Goal: Task Accomplishment & Management: Use online tool/utility

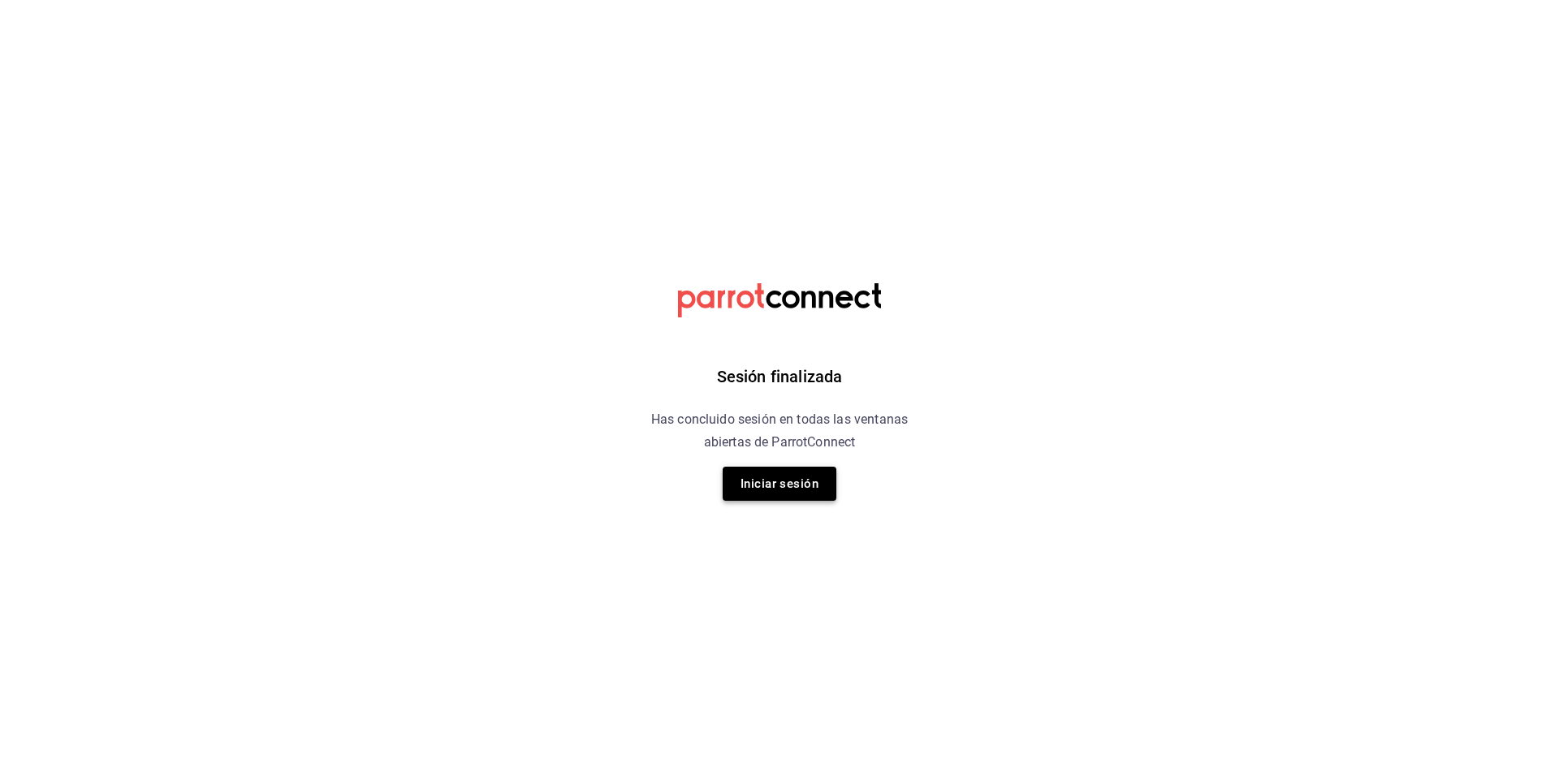
click at [798, 488] on button "Iniciar sesión" at bounding box center [779, 484] width 114 height 34
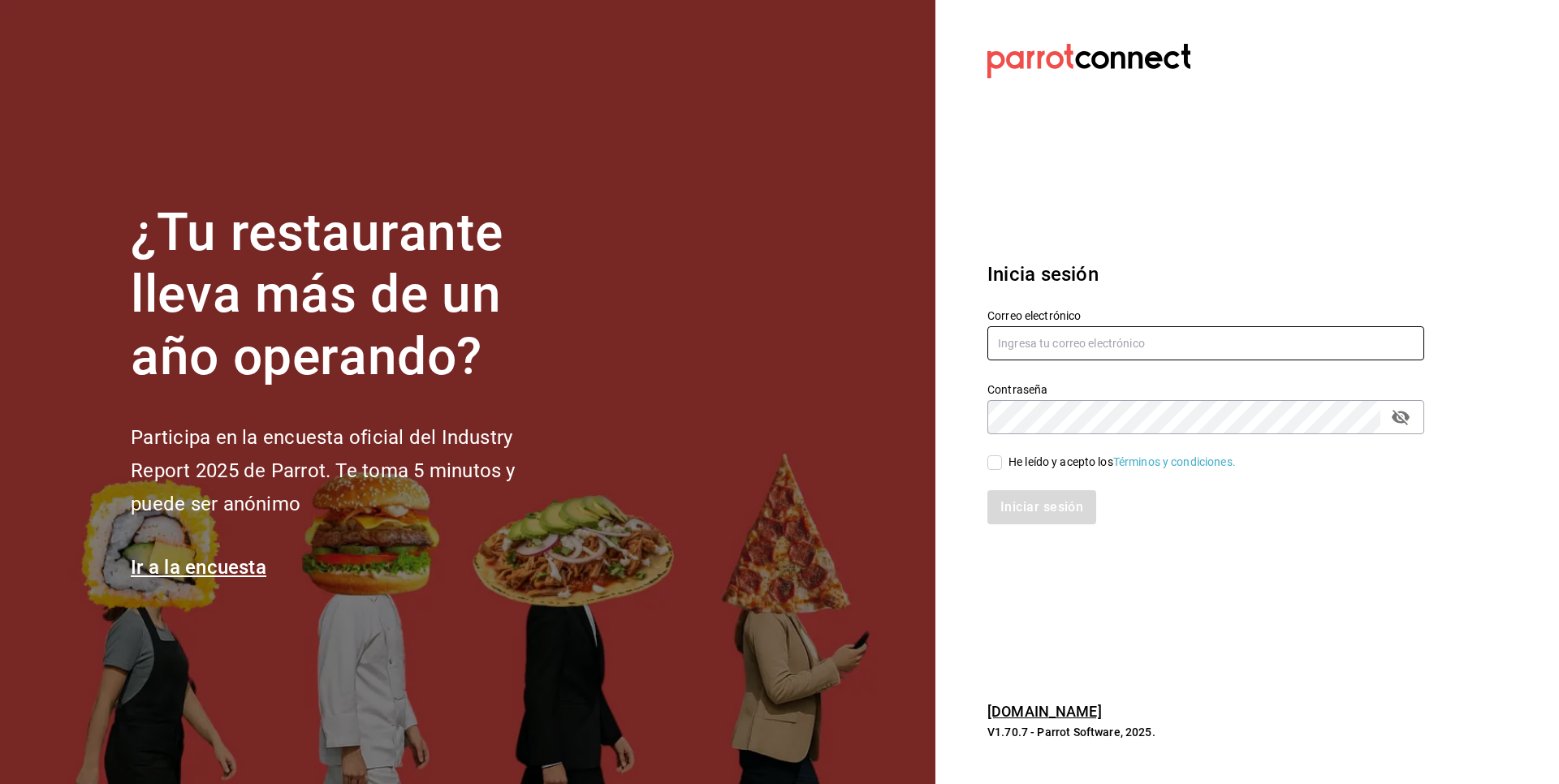
type input "multiuser@primerpiso.com"
click at [998, 466] on input "He leído y acepto los Términos y condiciones." at bounding box center [994, 463] width 15 height 15
checkbox input "true"
click at [1031, 506] on button "Iniciar sesión" at bounding box center [1042, 507] width 110 height 34
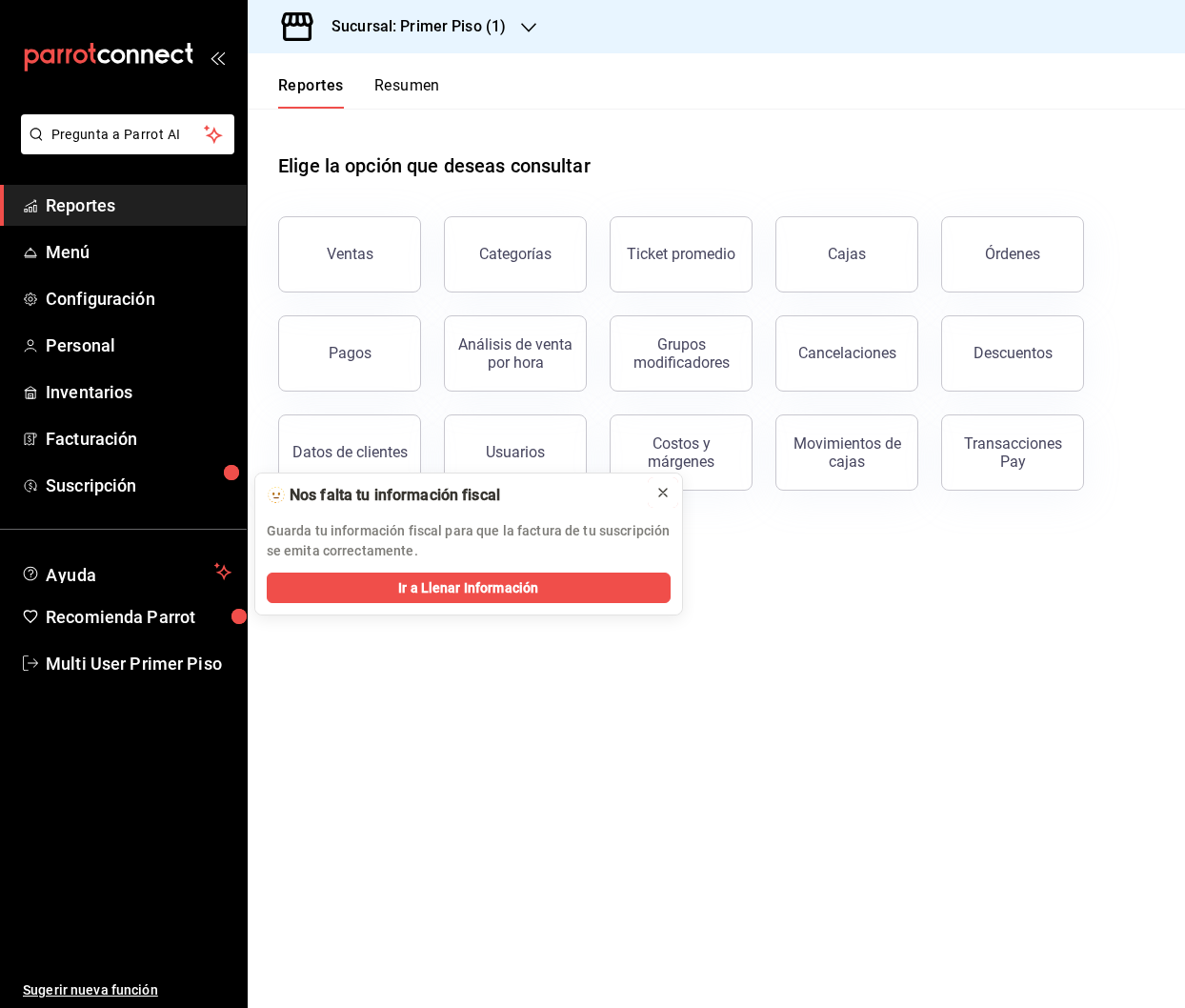
click at [658, 493] on icon at bounding box center [663, 492] width 15 height 15
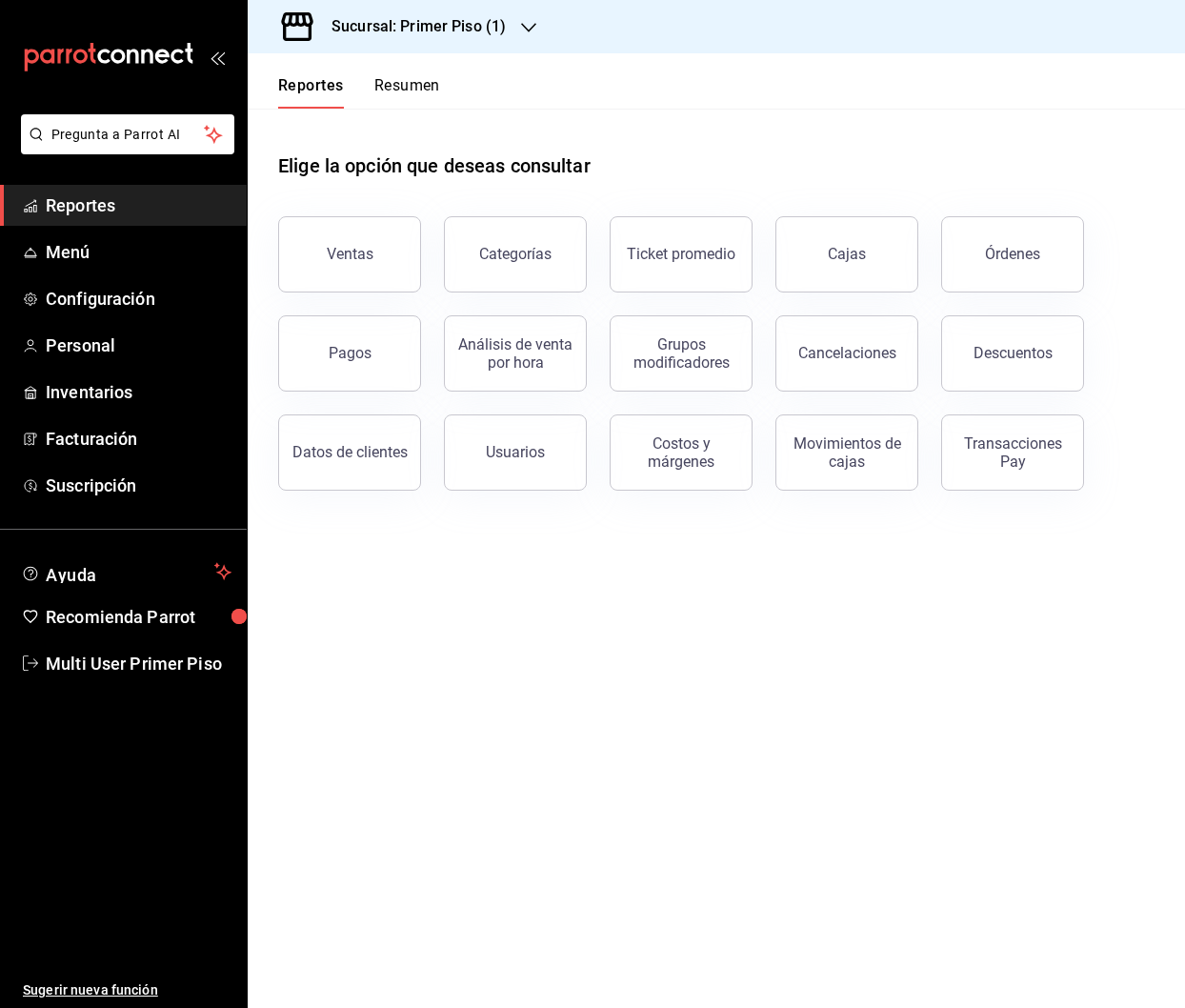
click at [404, 99] on button "Resumen" at bounding box center [407, 92] width 65 height 33
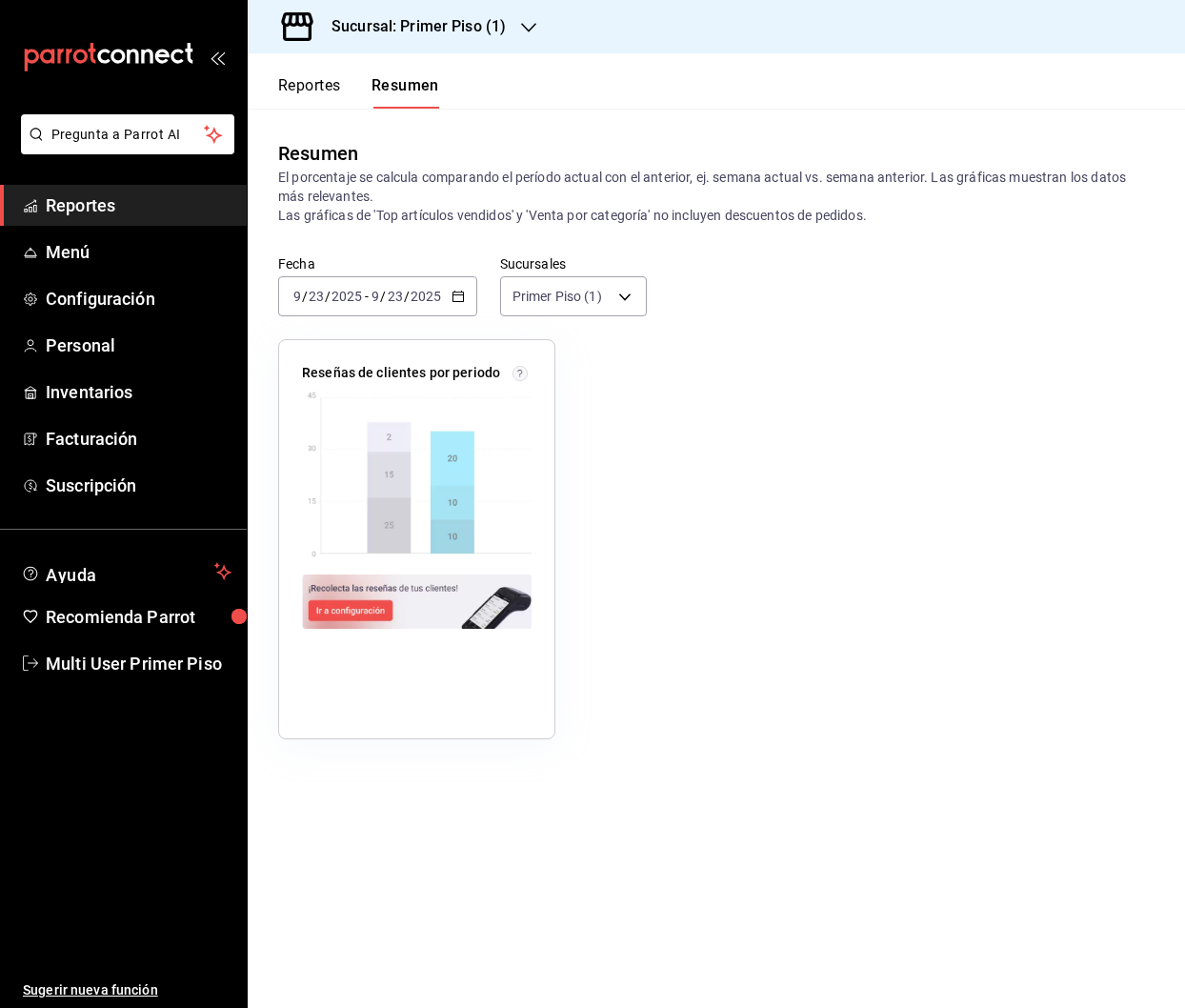
click at [455, 298] on icon "button" at bounding box center [458, 297] width 13 height 13
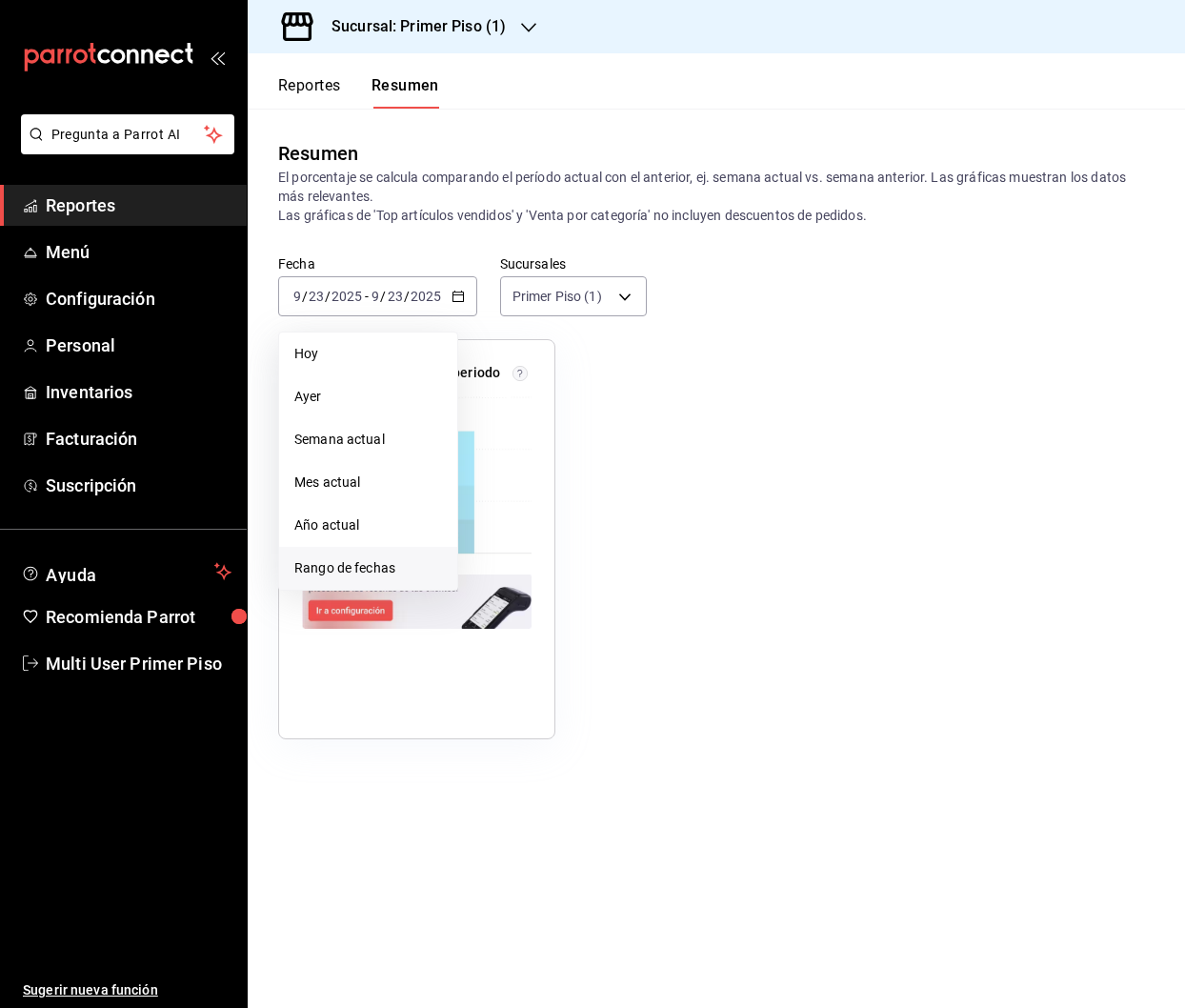
click at [379, 566] on span "Rango de fechas" at bounding box center [369, 567] width 148 height 20
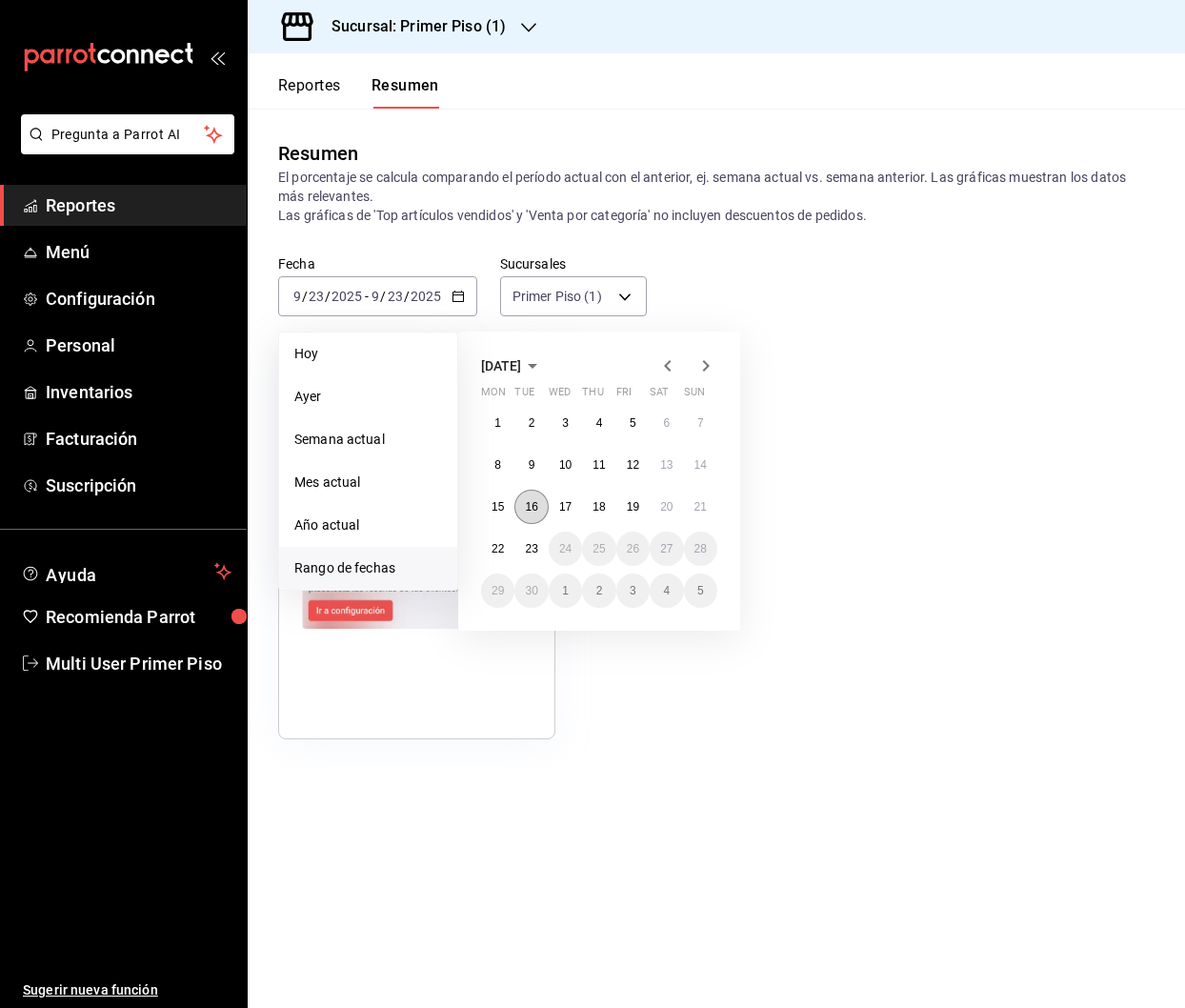
click at [530, 512] on abbr "16" at bounding box center [531, 507] width 12 height 13
click at [500, 553] on abbr "22" at bounding box center [497, 548] width 12 height 13
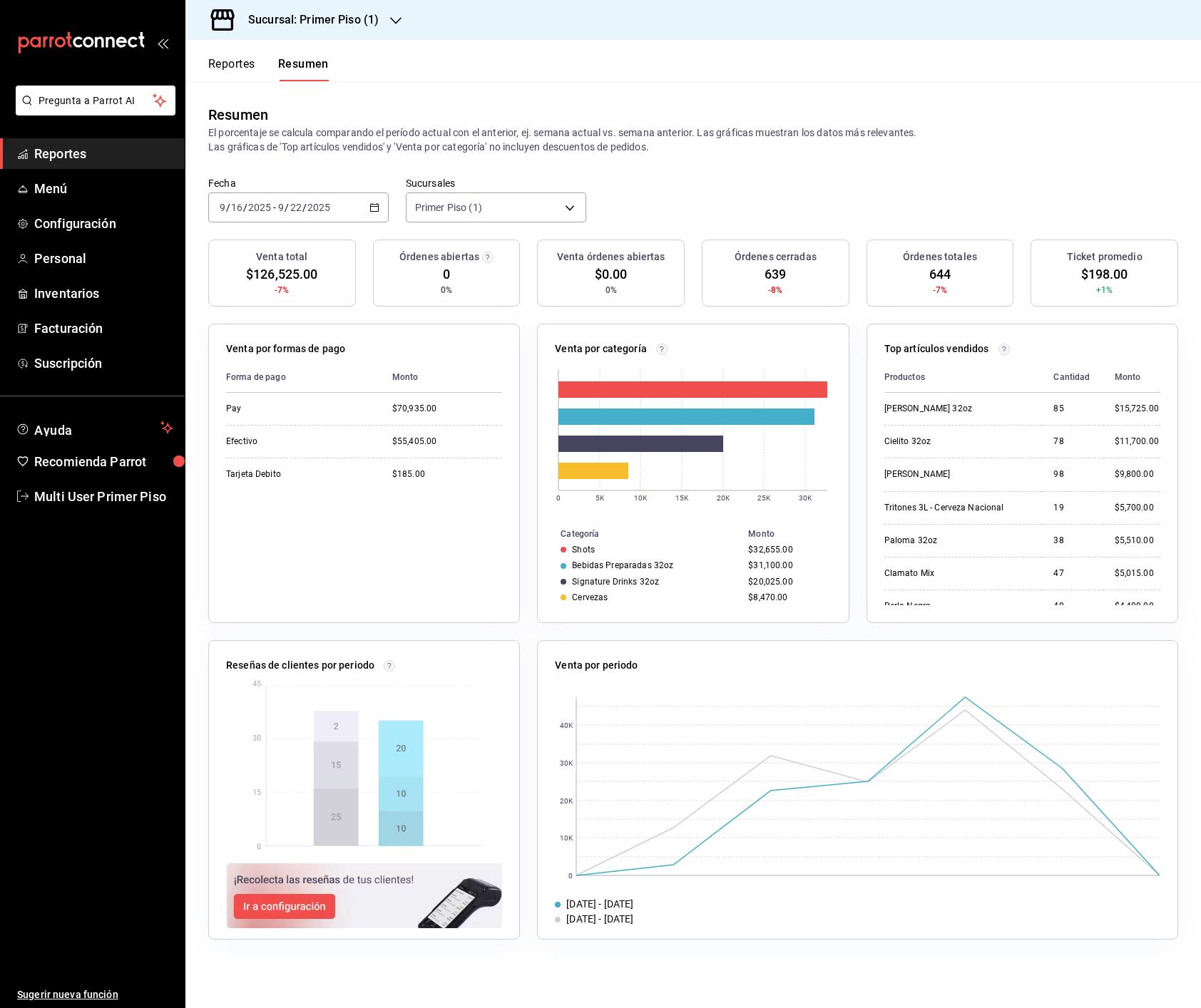
click at [354, 18] on h3 "Sucursal: Primer Piso (1)" at bounding box center [307, 20] width 142 height 17
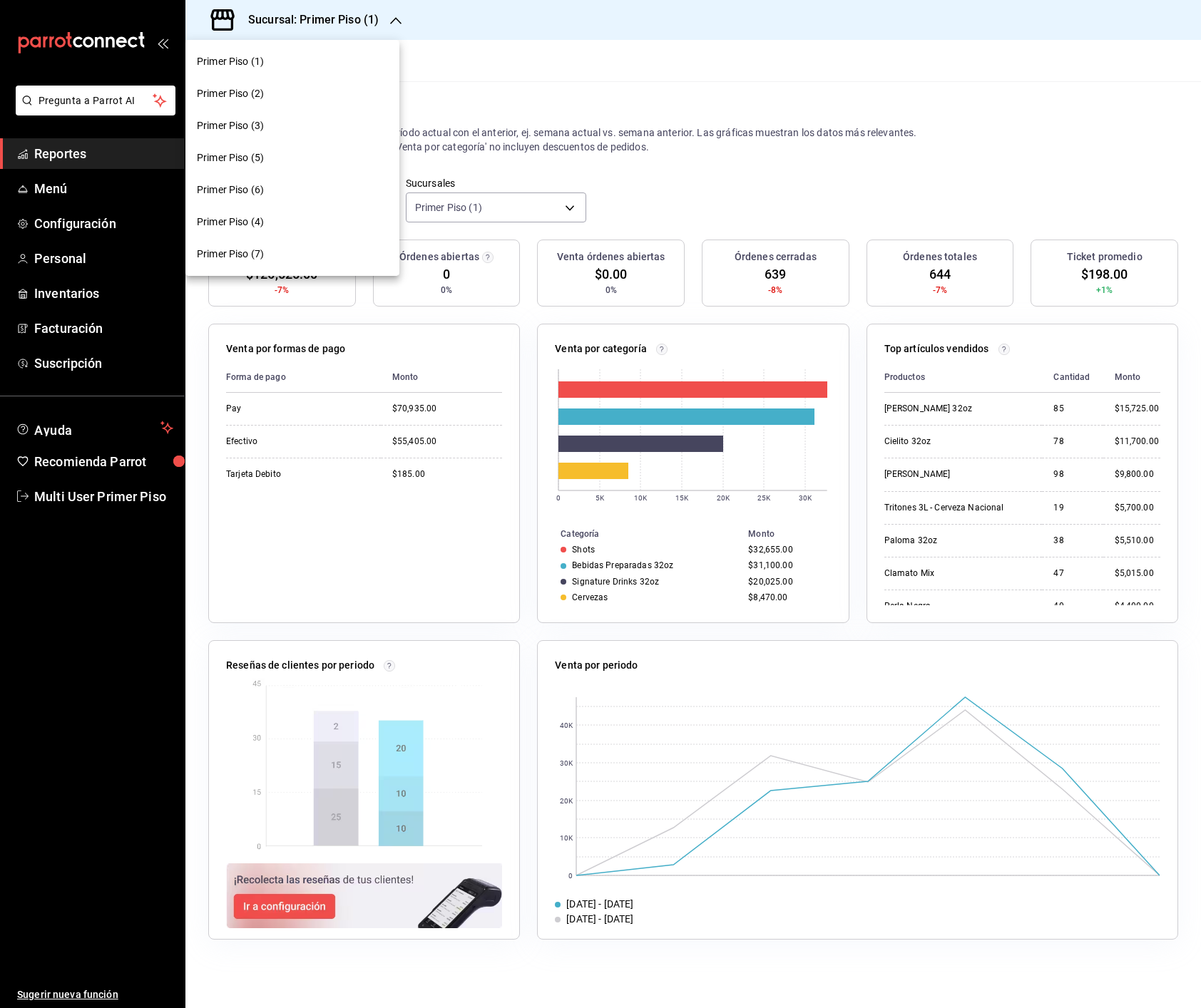
click at [285, 87] on div "Primer Piso (2)" at bounding box center [293, 93] width 191 height 15
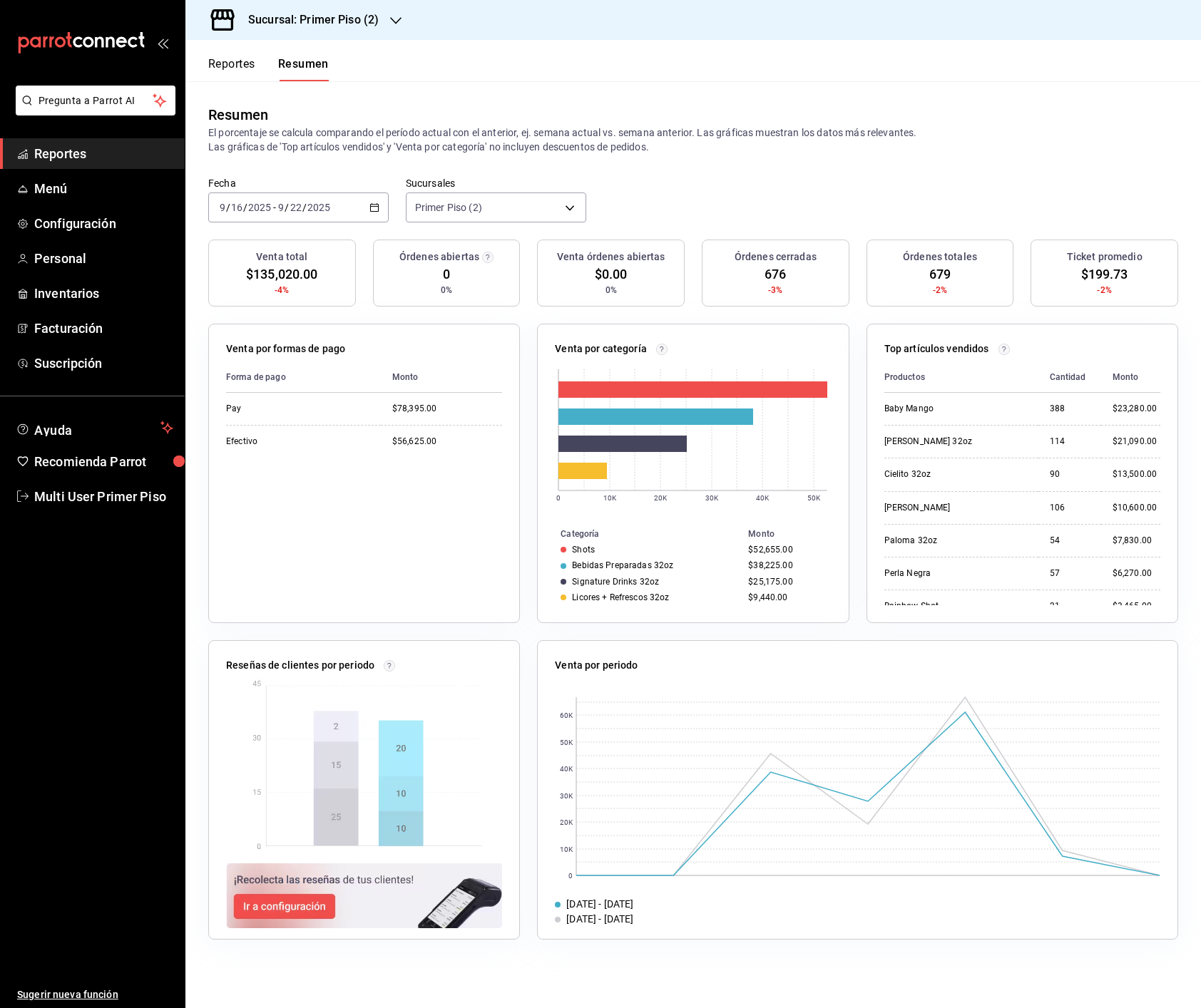
click at [346, 21] on h3 "Sucursal: Primer Piso (2)" at bounding box center [307, 20] width 142 height 17
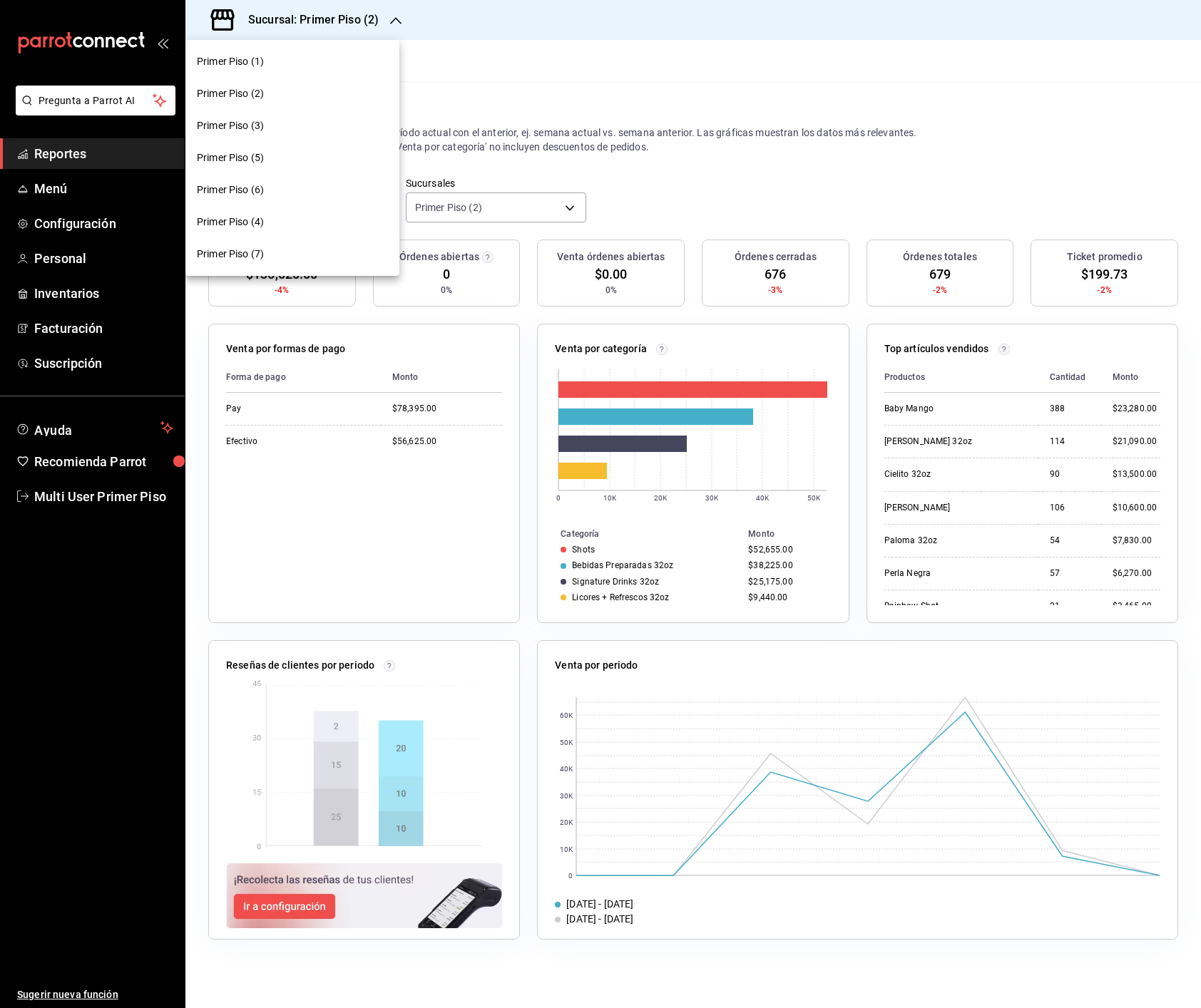
click at [273, 119] on div "Primer Piso (3)" at bounding box center [293, 126] width 191 height 15
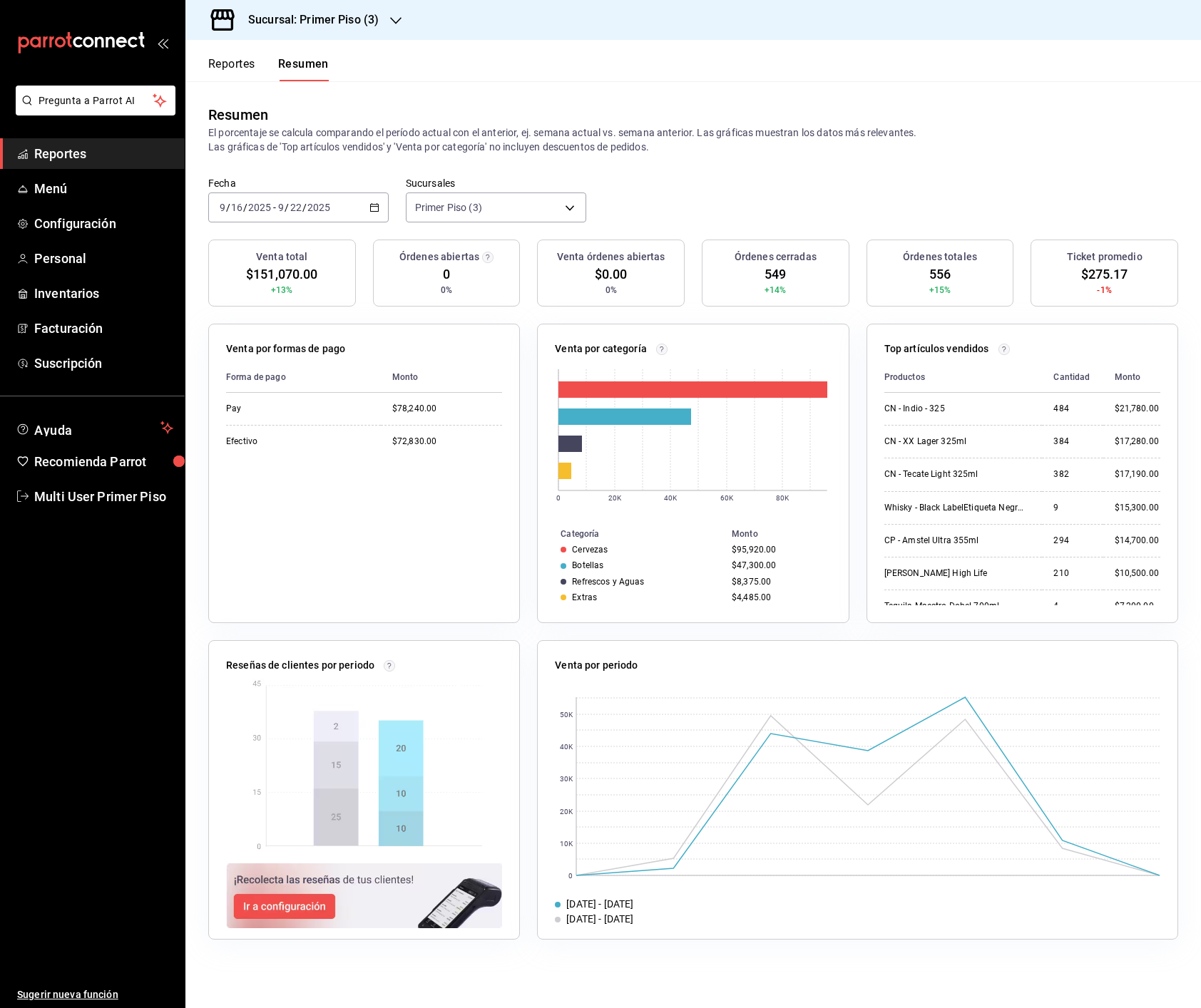
click at [335, 21] on h3 "Sucursal: Primer Piso (3)" at bounding box center [307, 20] width 142 height 17
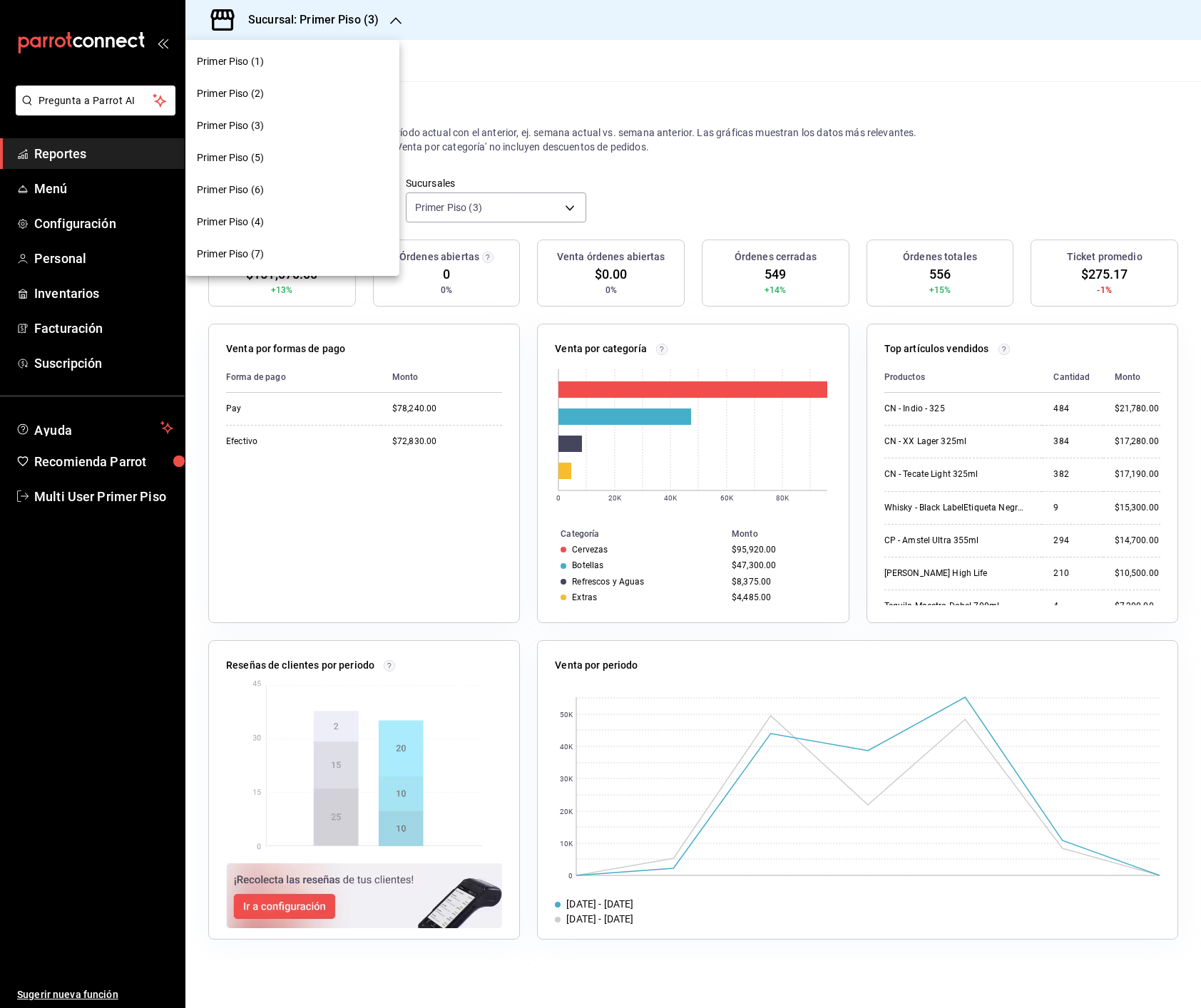
click at [269, 221] on div "Primer Piso (4)" at bounding box center [293, 222] width 191 height 15
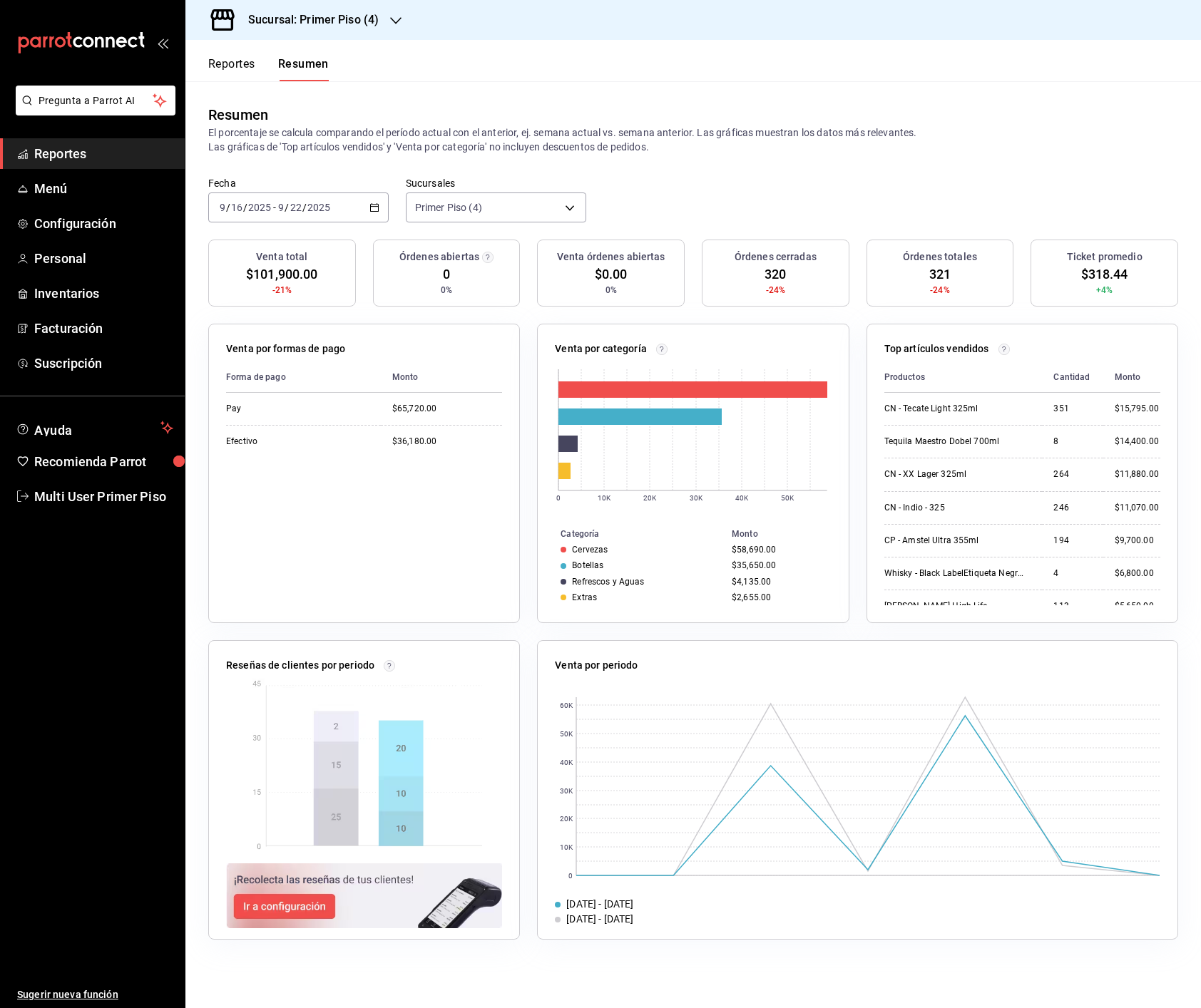
click at [344, 23] on h3 "Sucursal: Primer Piso (4)" at bounding box center [307, 20] width 142 height 17
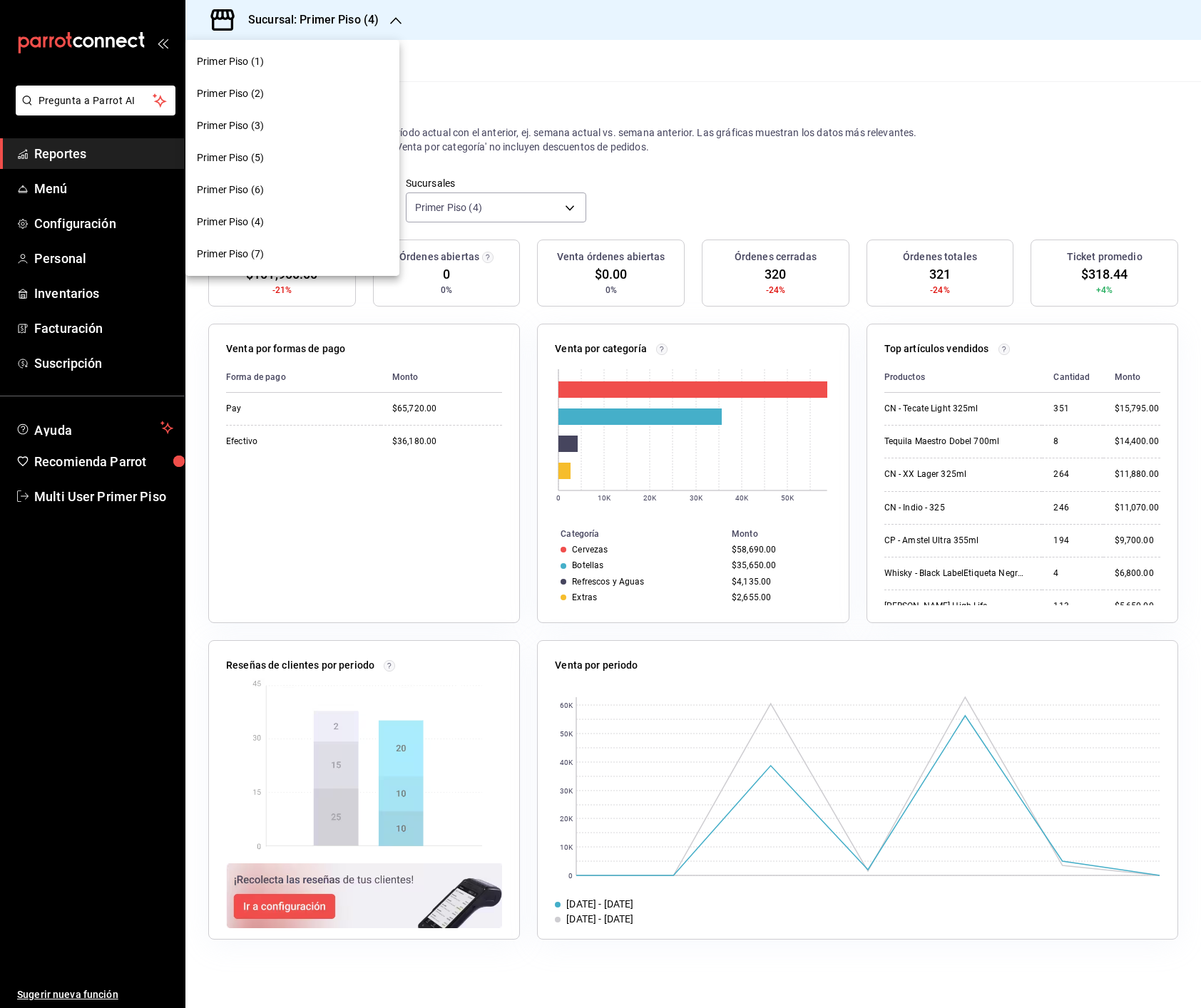
click at [272, 153] on div "Primer Piso (5)" at bounding box center [293, 157] width 191 height 15
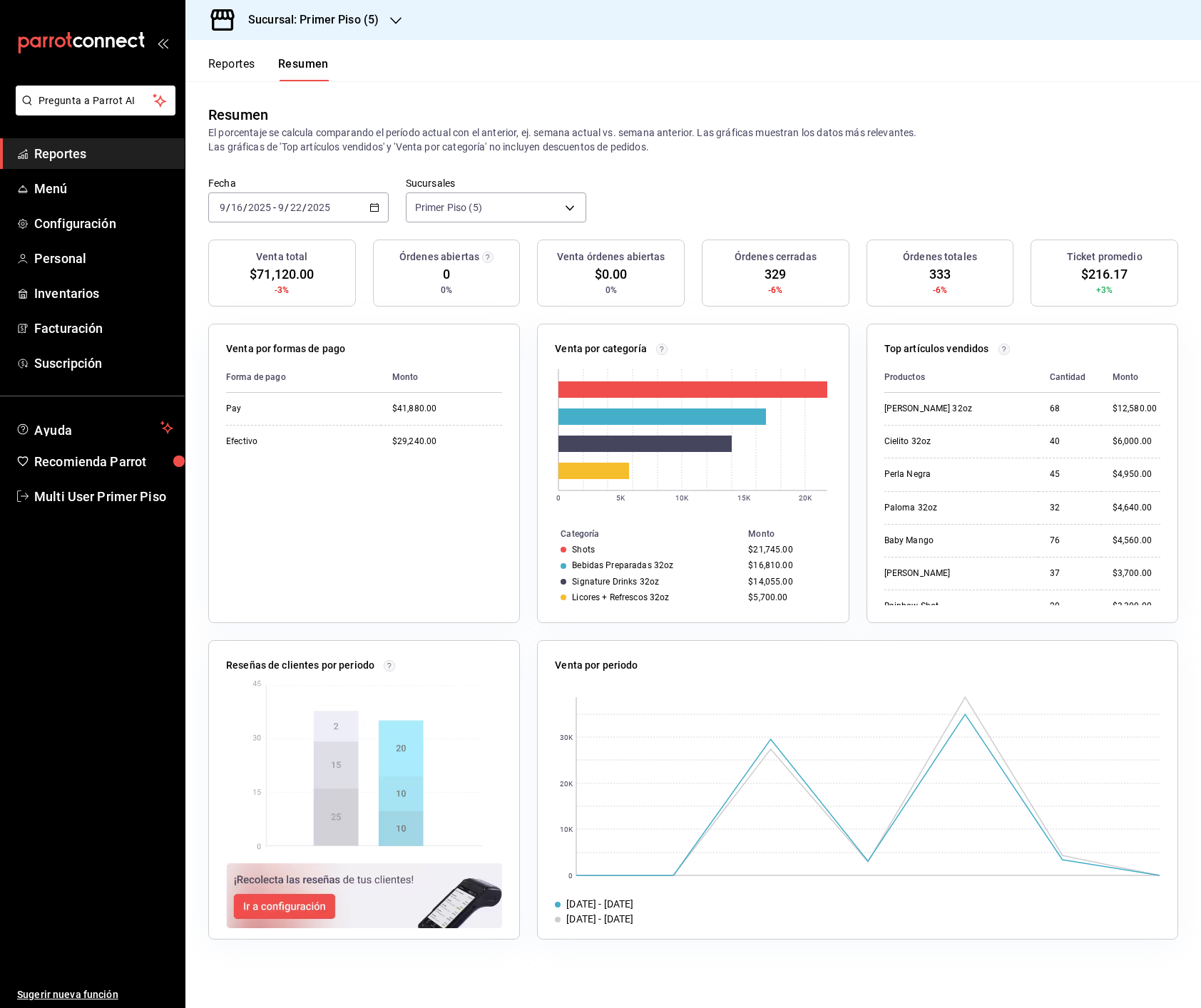
click at [339, 19] on h3 "Sucursal: Primer Piso (5)" at bounding box center [307, 20] width 142 height 17
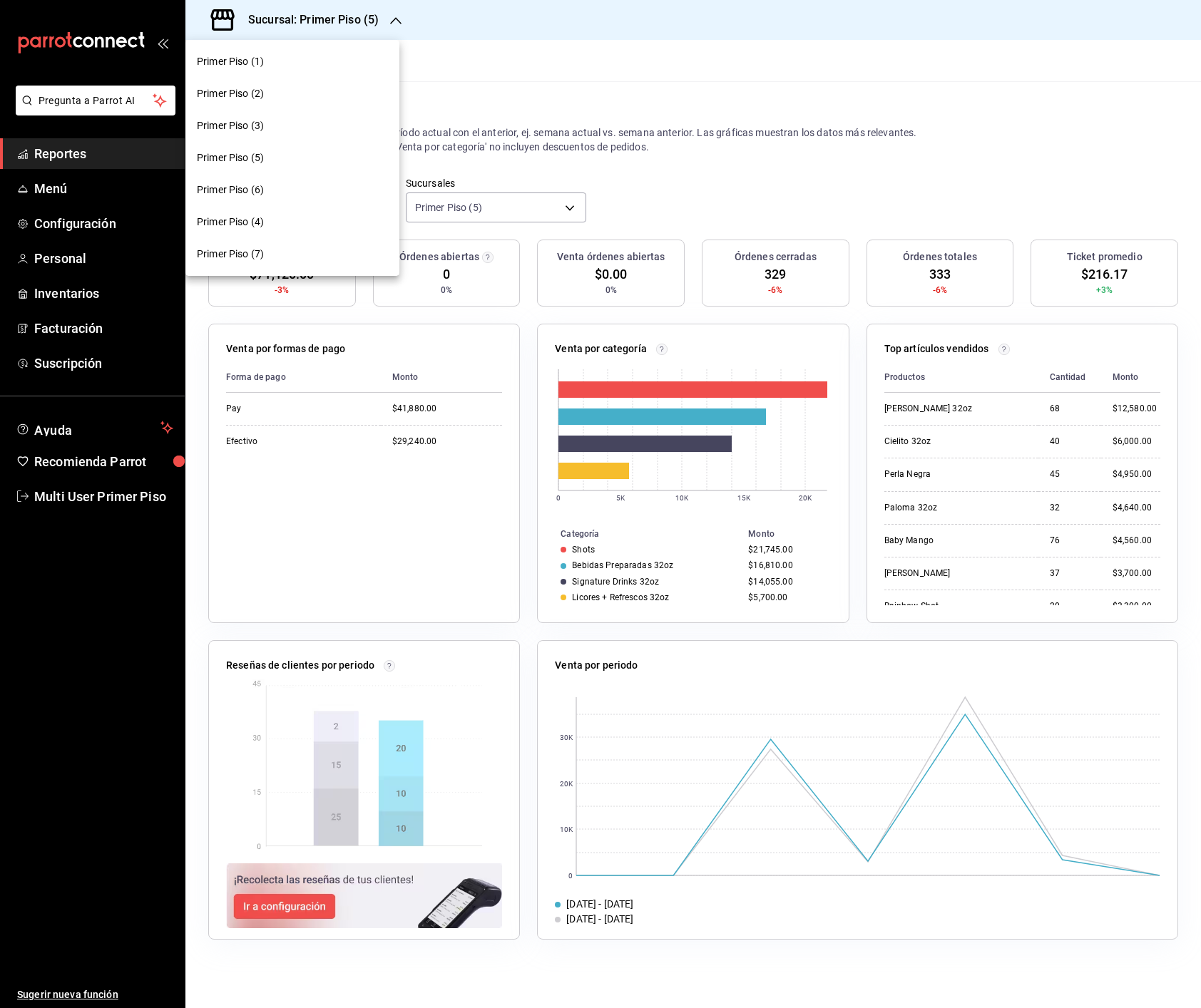
click at [279, 188] on div "Primer Piso (6)" at bounding box center [293, 190] width 191 height 15
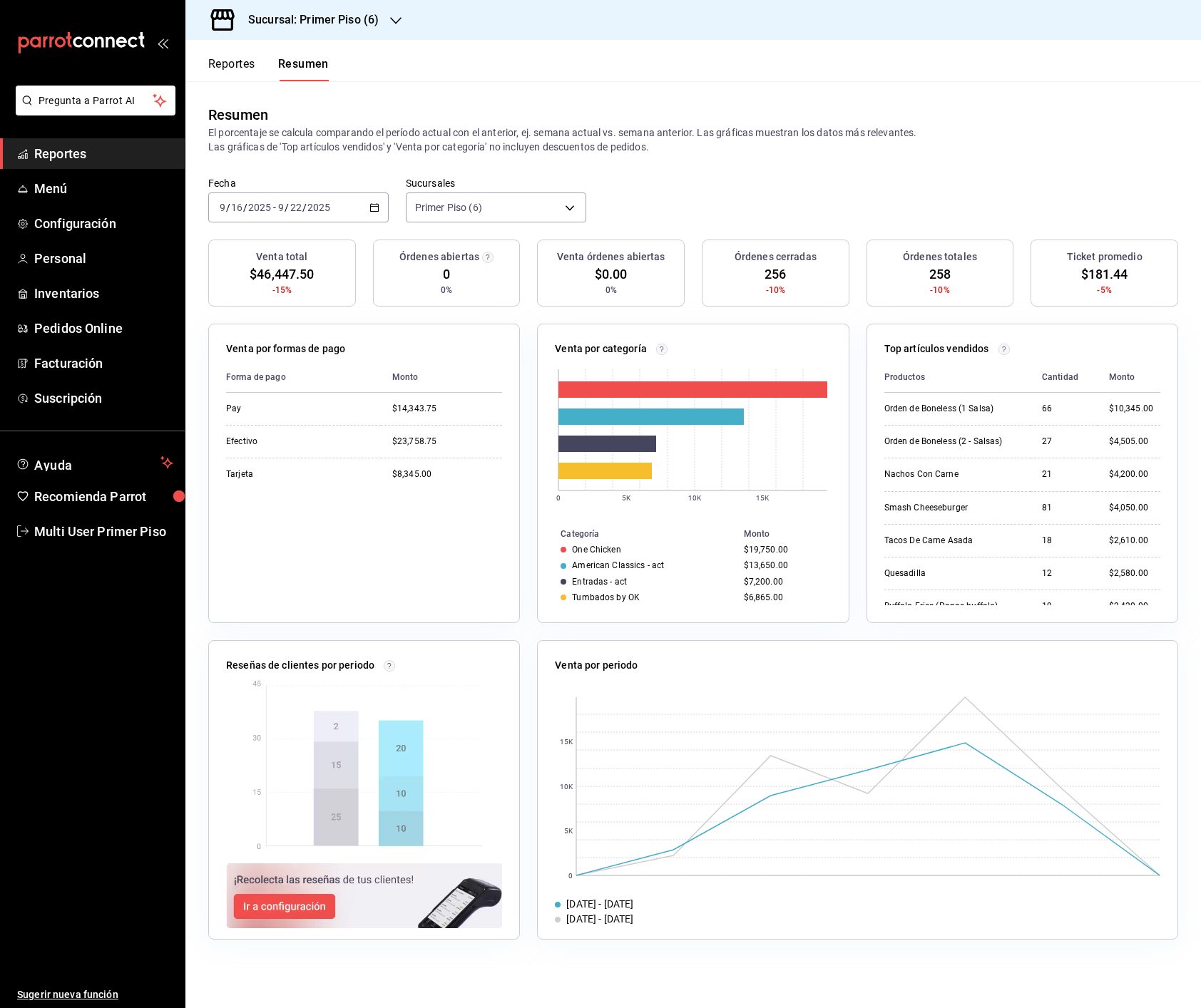
click at [344, 27] on h3 "Sucursal: Primer Piso (6)" at bounding box center [307, 20] width 142 height 17
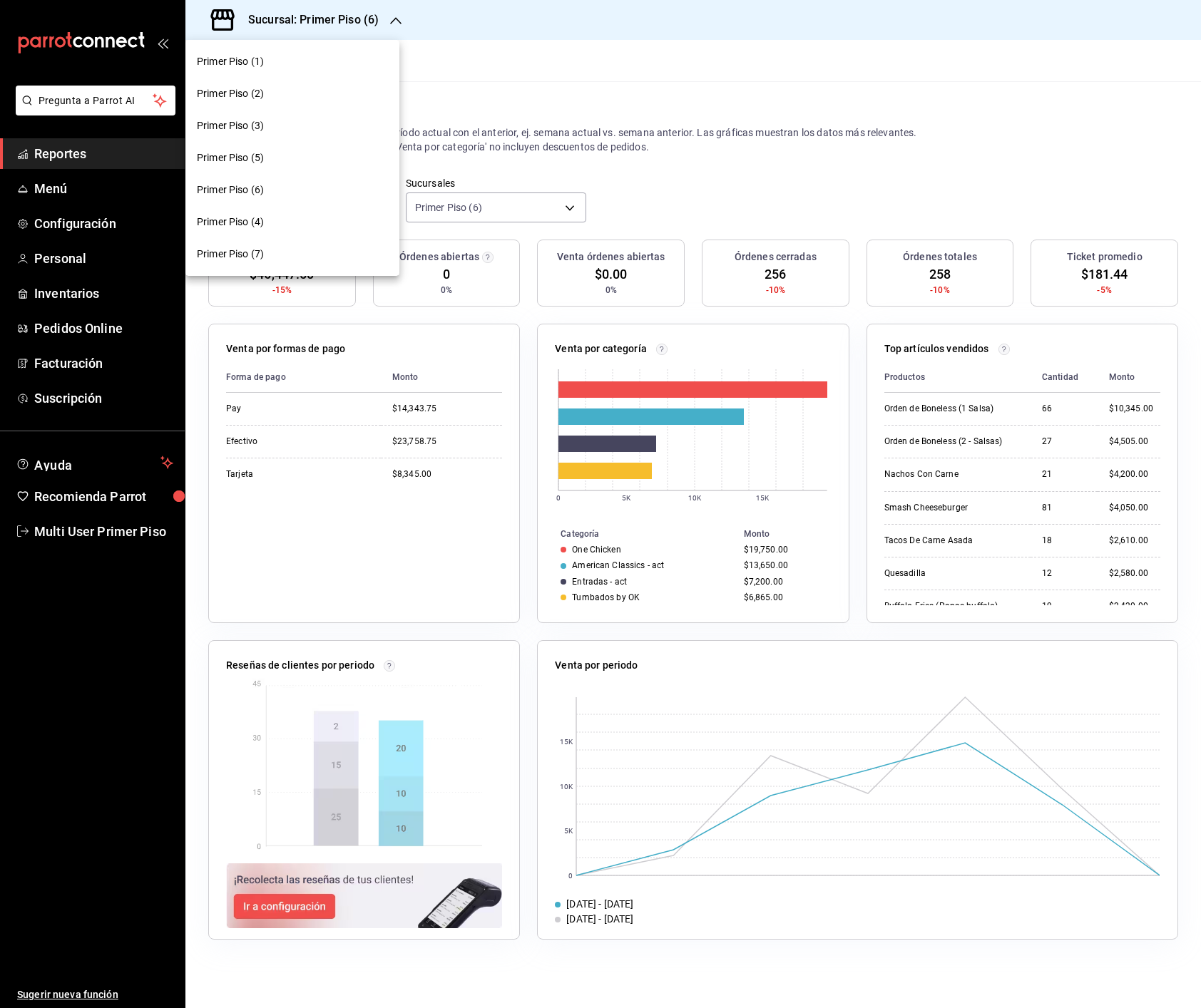
click at [290, 259] on div "Primer Piso (7)" at bounding box center [293, 254] width 191 height 15
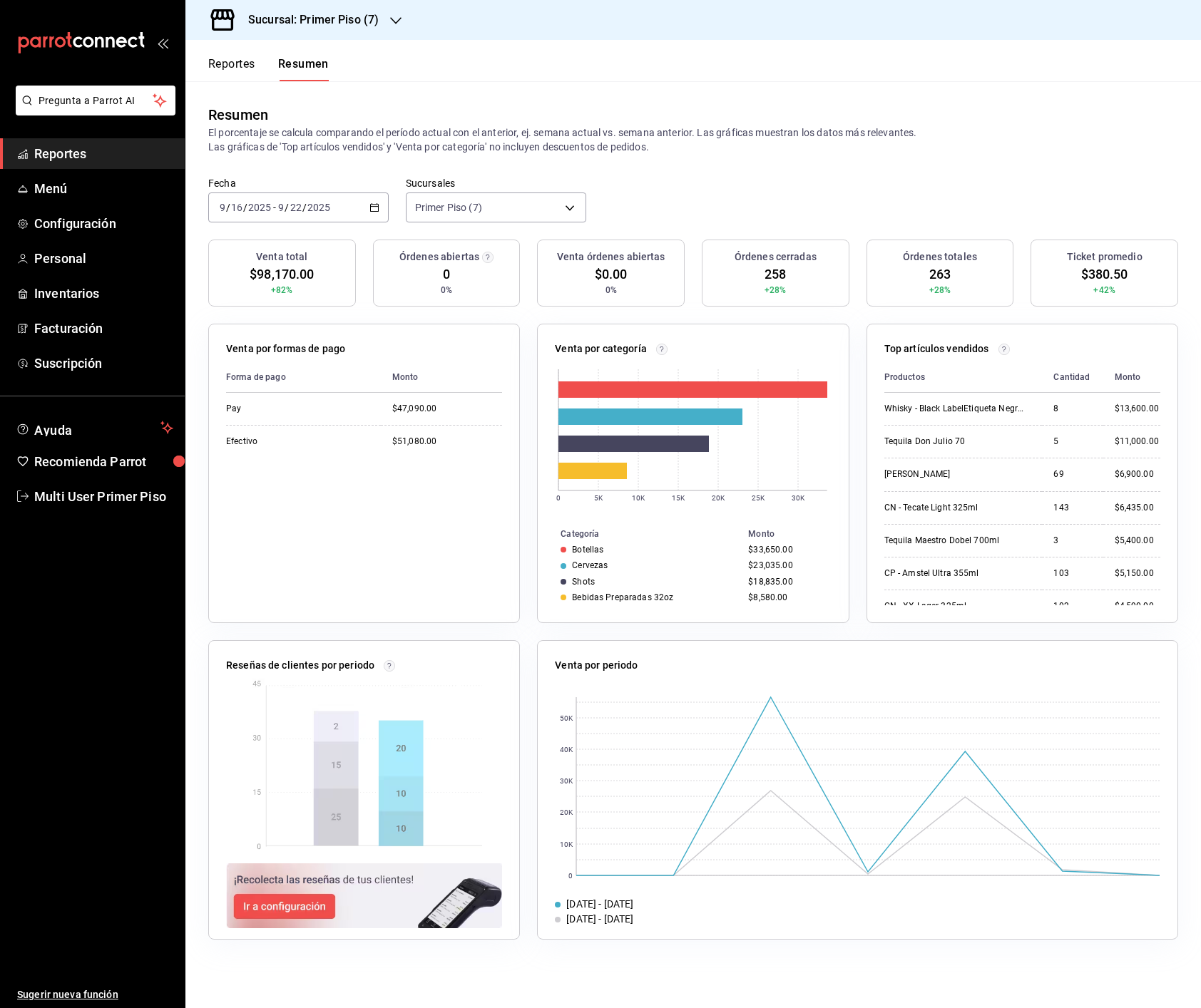
click at [358, 17] on h3 "Sucursal: Primer Piso (7)" at bounding box center [307, 20] width 142 height 17
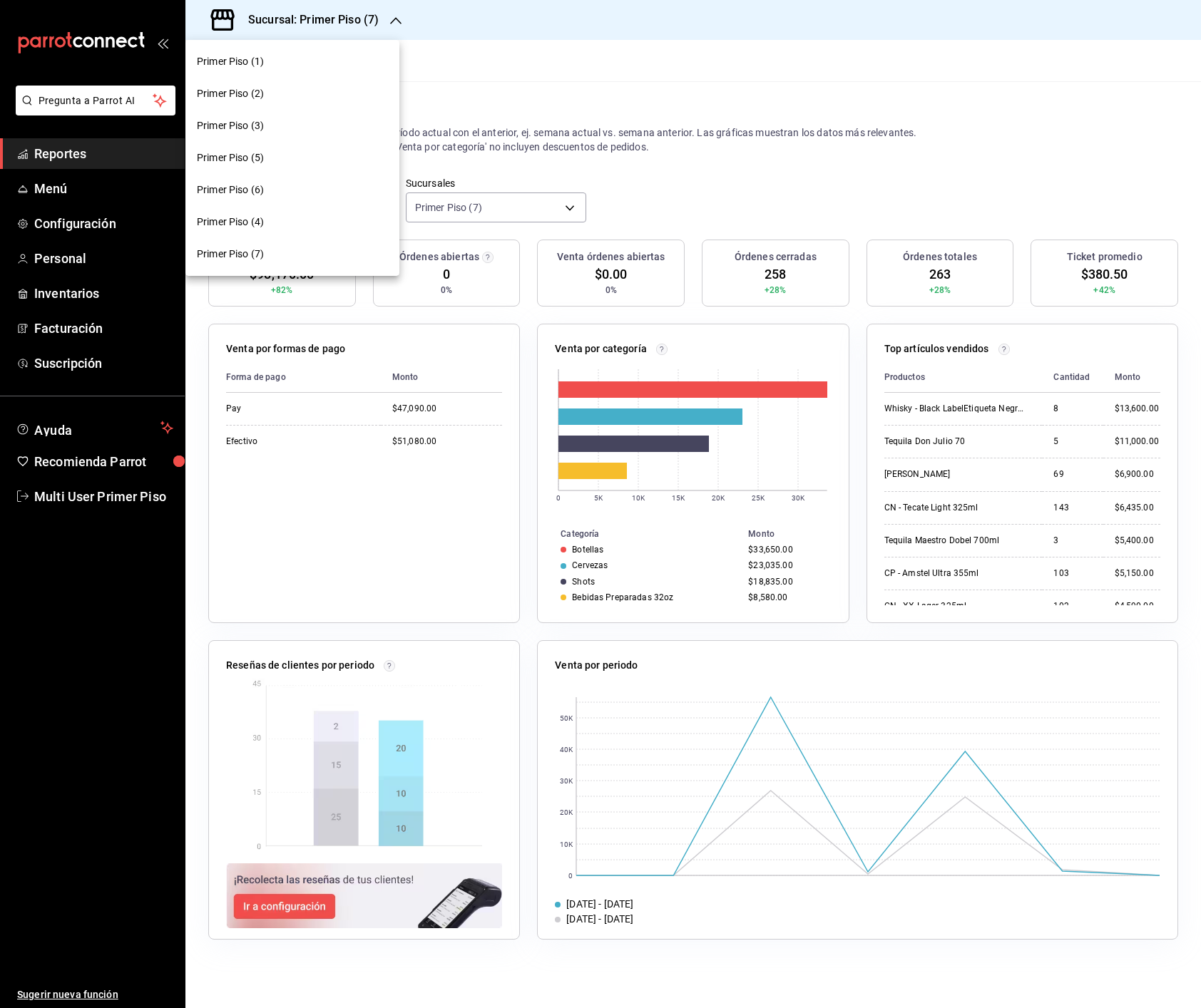
click at [268, 60] on div "Primer Piso (1)" at bounding box center [293, 61] width 191 height 15
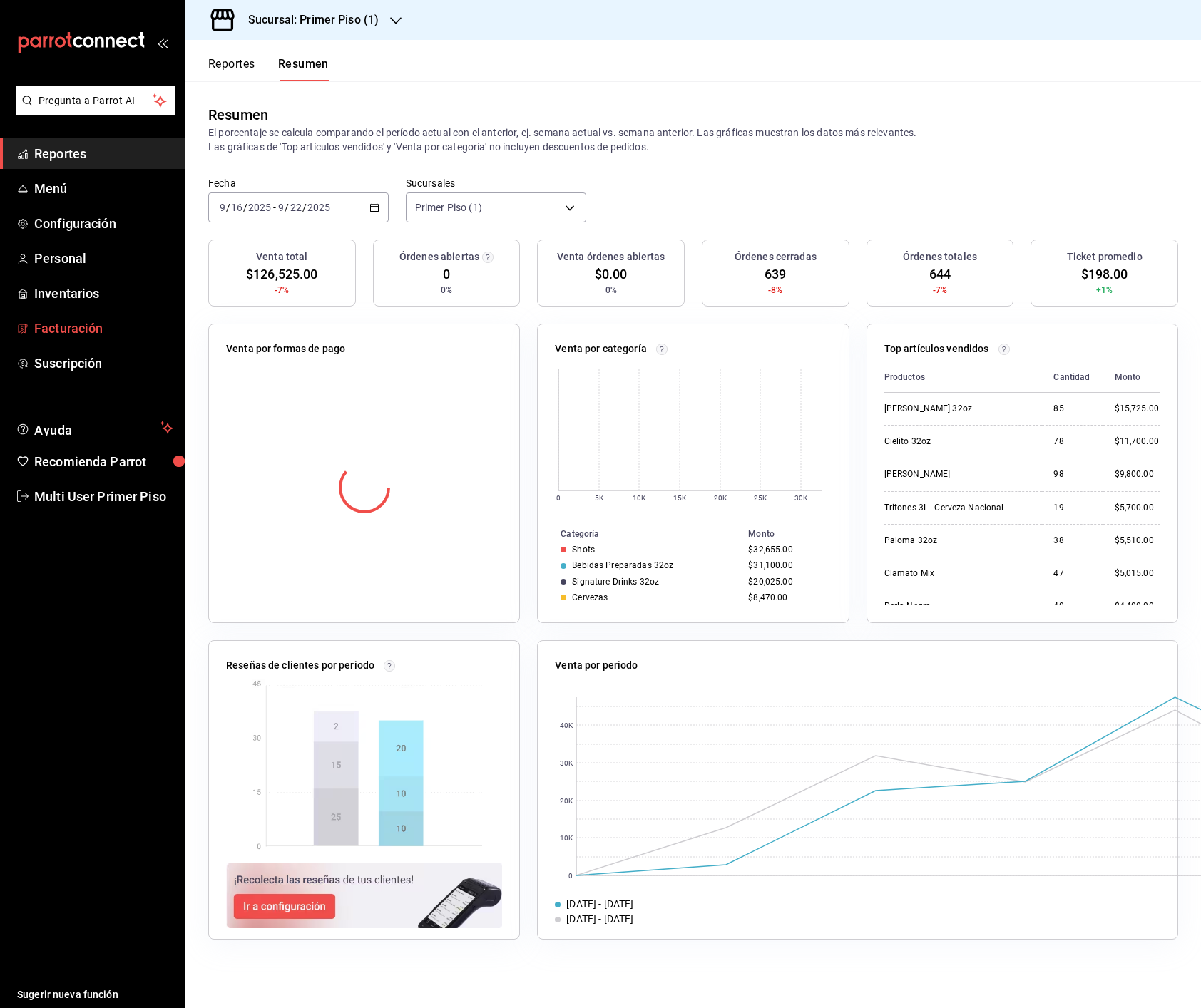
click at [101, 332] on span "Facturación" at bounding box center [103, 328] width 139 height 19
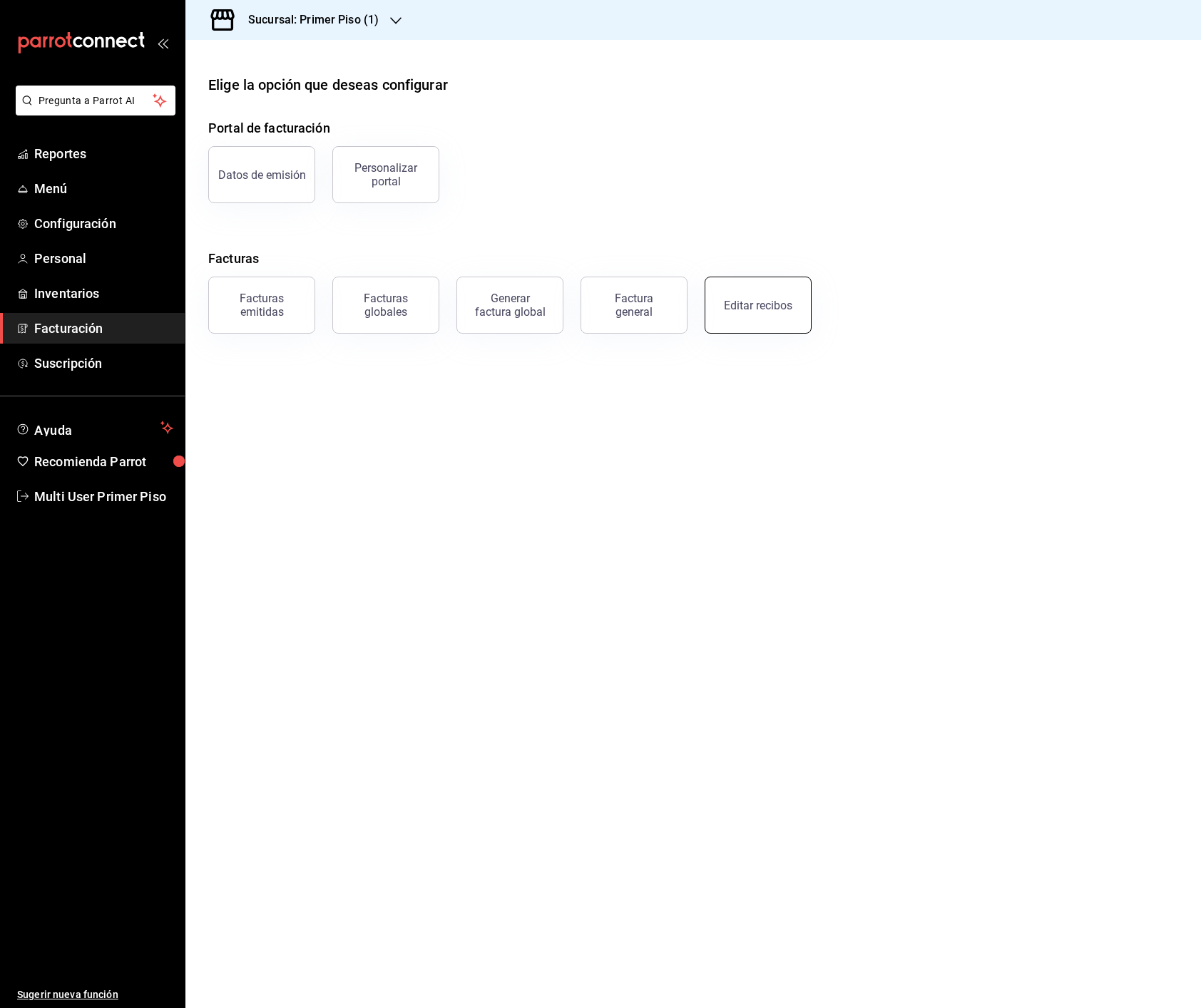
click at [763, 315] on button "Editar recibos" at bounding box center [758, 305] width 107 height 57
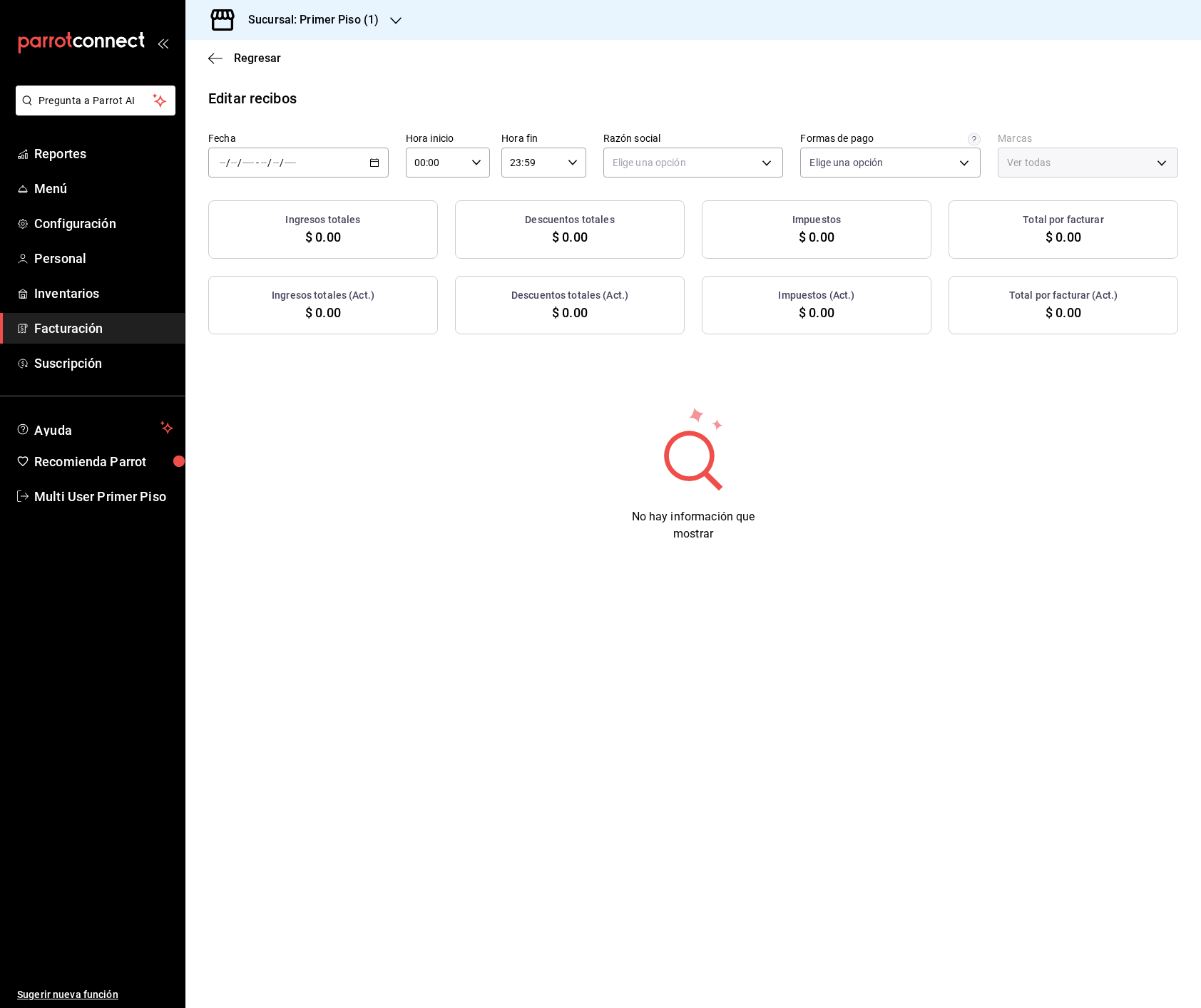
type input "98fcc4e2-d5bb-4b97-9bb6-2329d05d608d"
click at [370, 165] on \(Stroke\) "button" at bounding box center [374, 162] width 9 height 8
click at [258, 365] on span "Rango de fechas" at bounding box center [276, 366] width 111 height 15
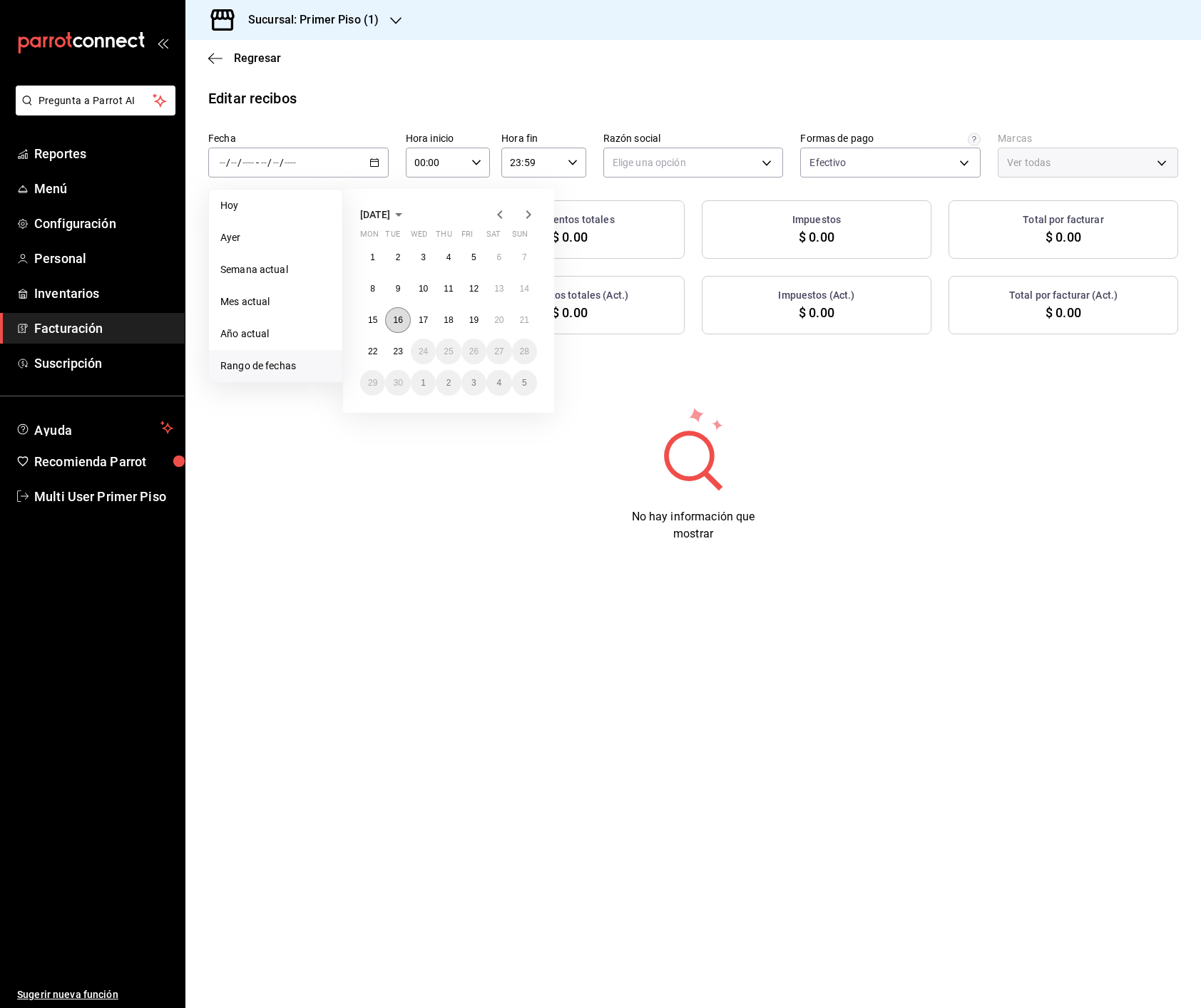
click at [400, 319] on abbr "16" at bounding box center [397, 320] width 9 height 10
click at [370, 352] on abbr "22" at bounding box center [372, 351] width 9 height 10
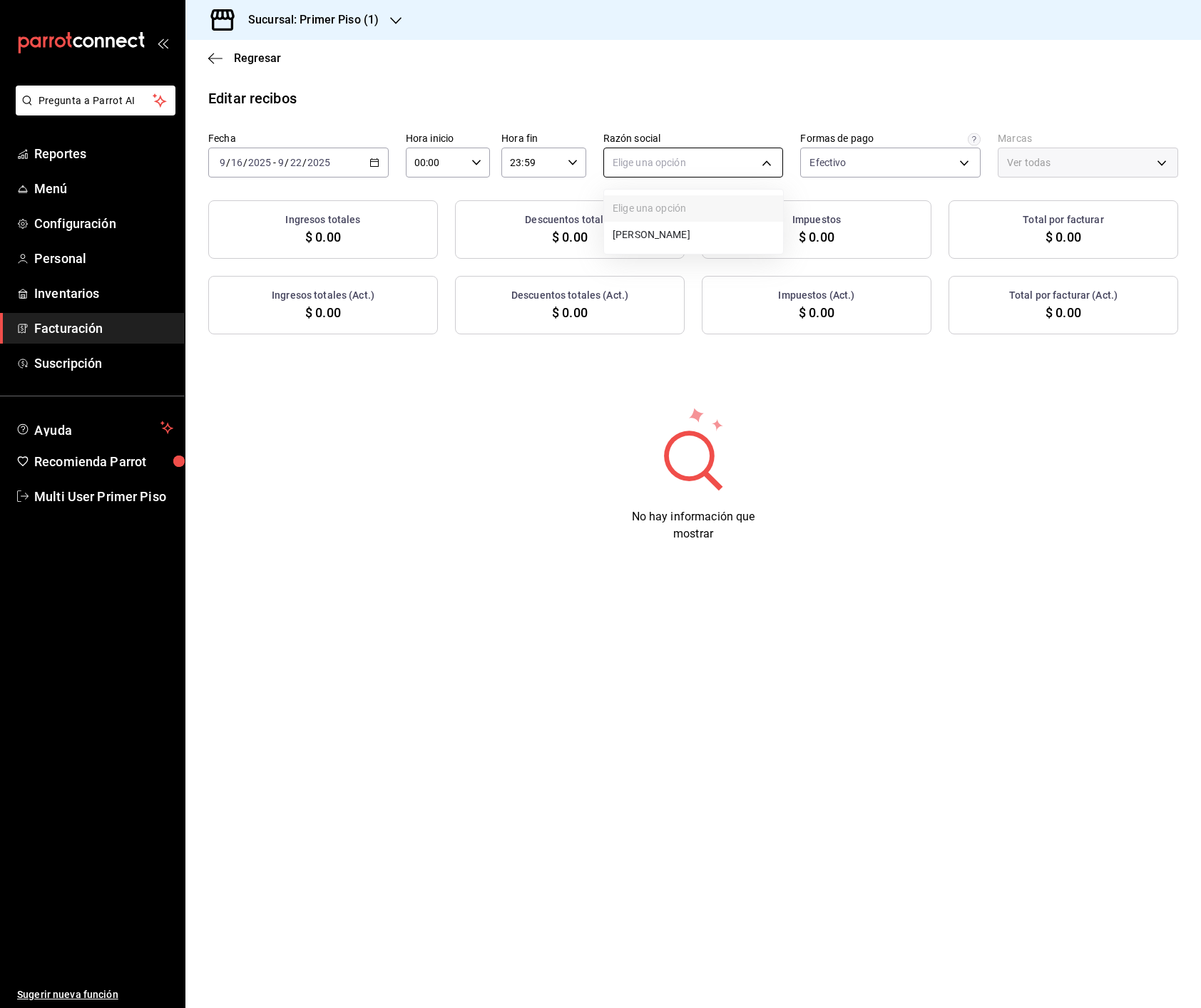
click at [690, 162] on body "Pregunta a Parrot AI Reportes Menú Configuración Personal Inventarios Facturaci…" at bounding box center [600, 504] width 1201 height 1008
click at [663, 227] on li "DIEGO MONTEMAYOR TREVIÑO" at bounding box center [693, 235] width 179 height 27
type input "3991ff0e-0a3e-4ad7-b13a-c5bf0a64209d"
type input "182b95c5-5d7f-44c9-a8c4-36248f3144af"
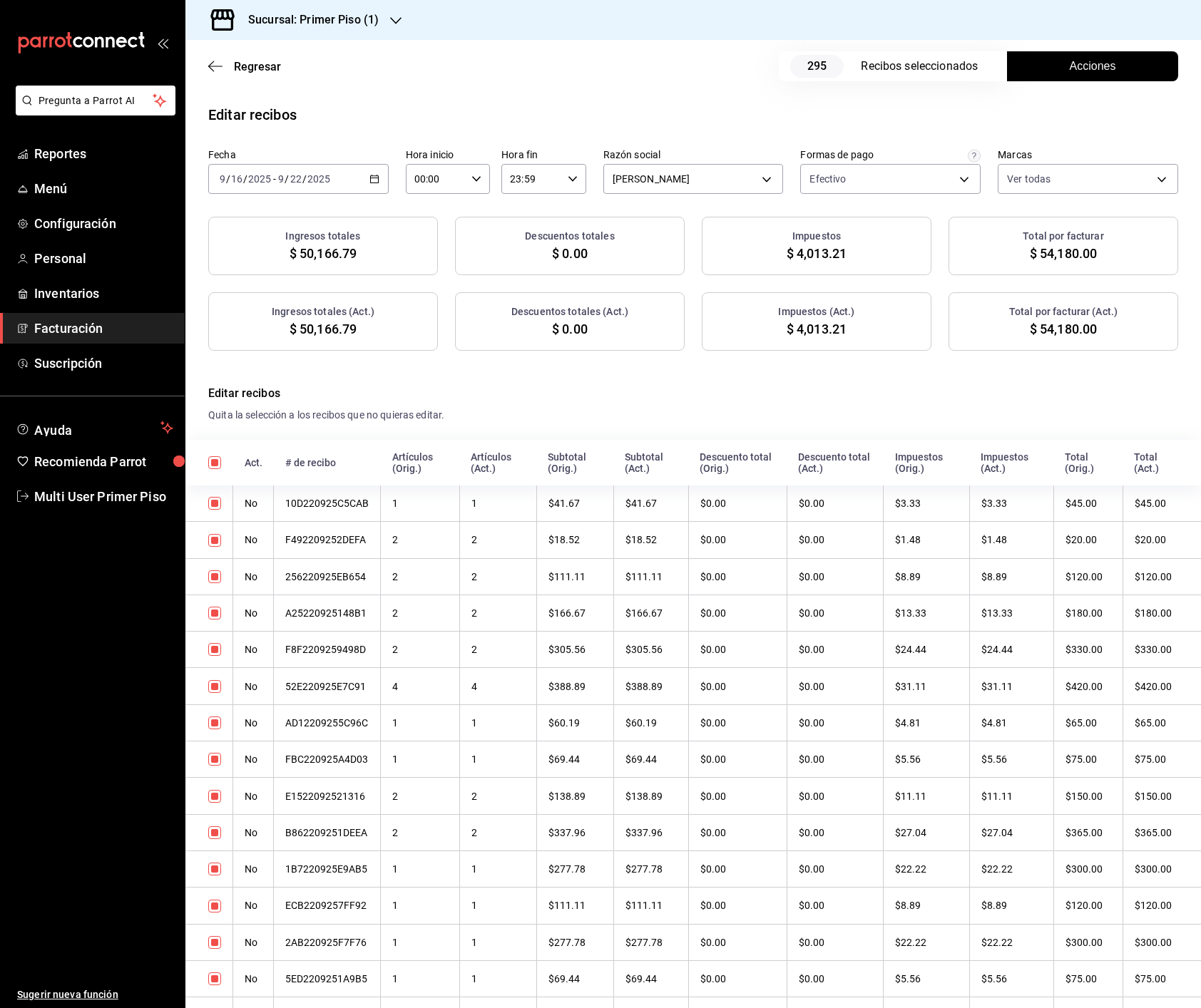
click at [1107, 71] on button "Acciones" at bounding box center [1092, 66] width 171 height 30
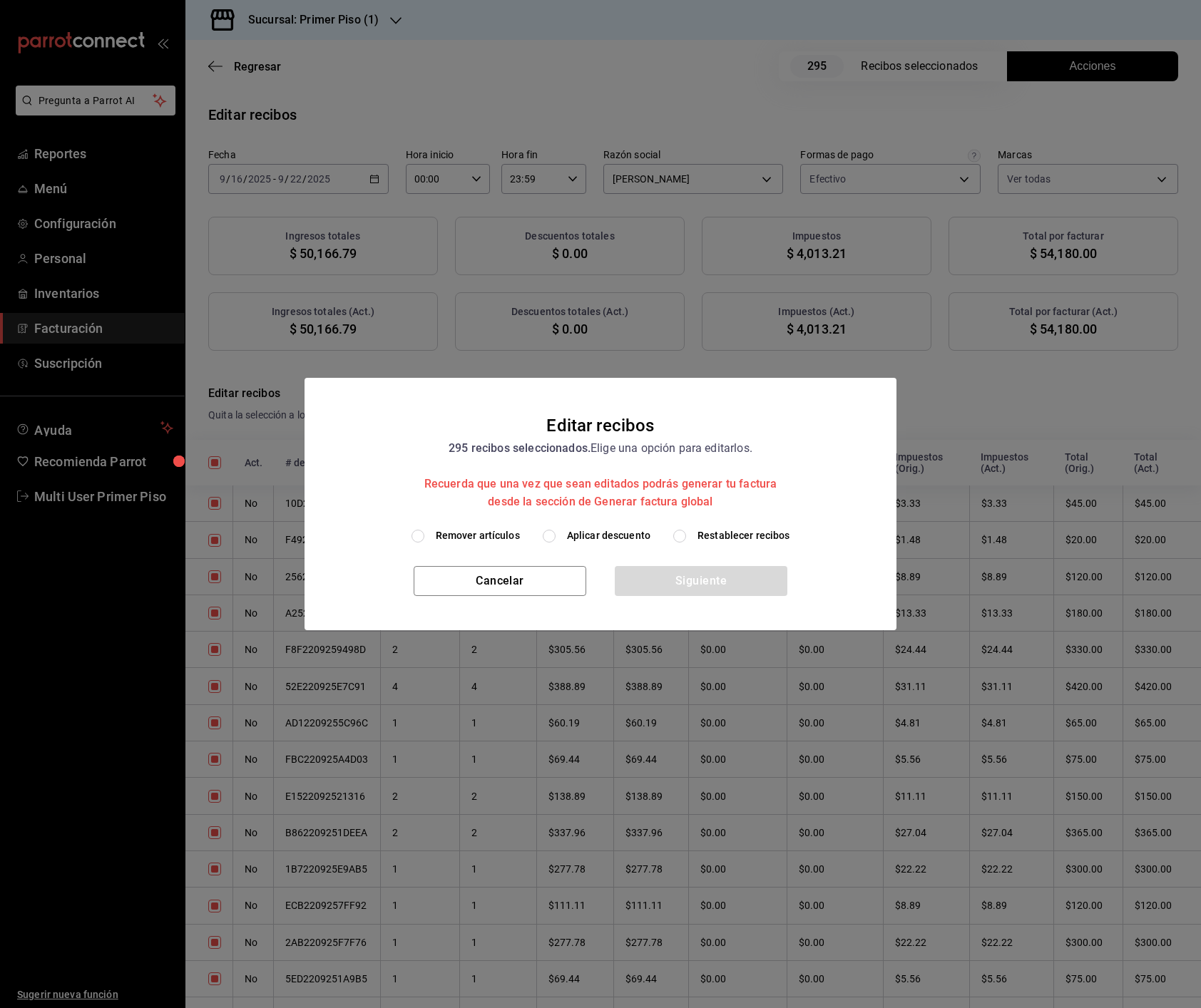
click at [498, 531] on span "Remover artículos" at bounding box center [477, 535] width 84 height 15
click at [424, 531] on input "Remover artículos" at bounding box center [418, 536] width 13 height 13
radio input "true"
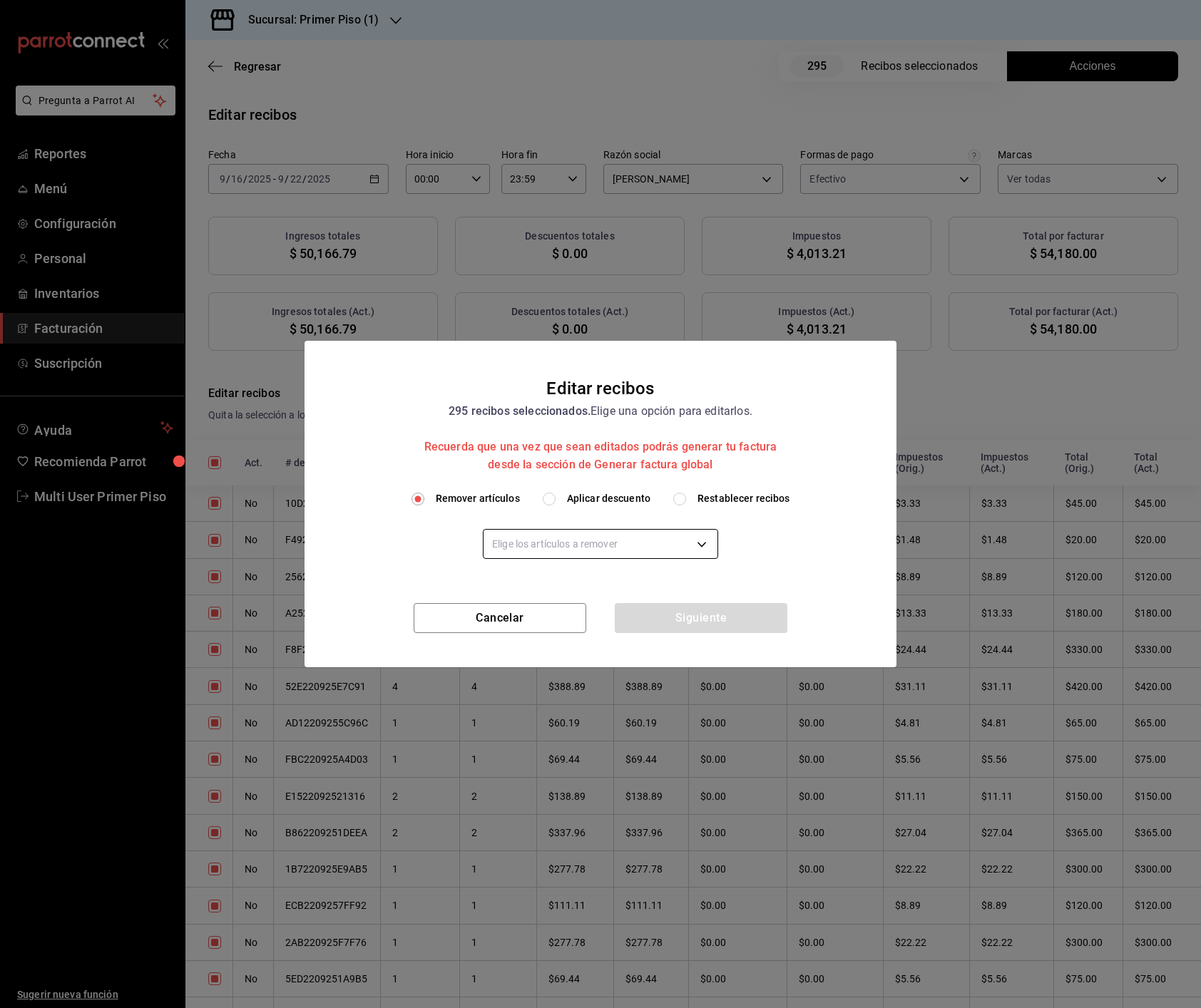
click at [577, 539] on body "Pregunta a Parrot AI Reportes Menú Configuración Personal Inventarios Facturaci…" at bounding box center [600, 504] width 1201 height 1008
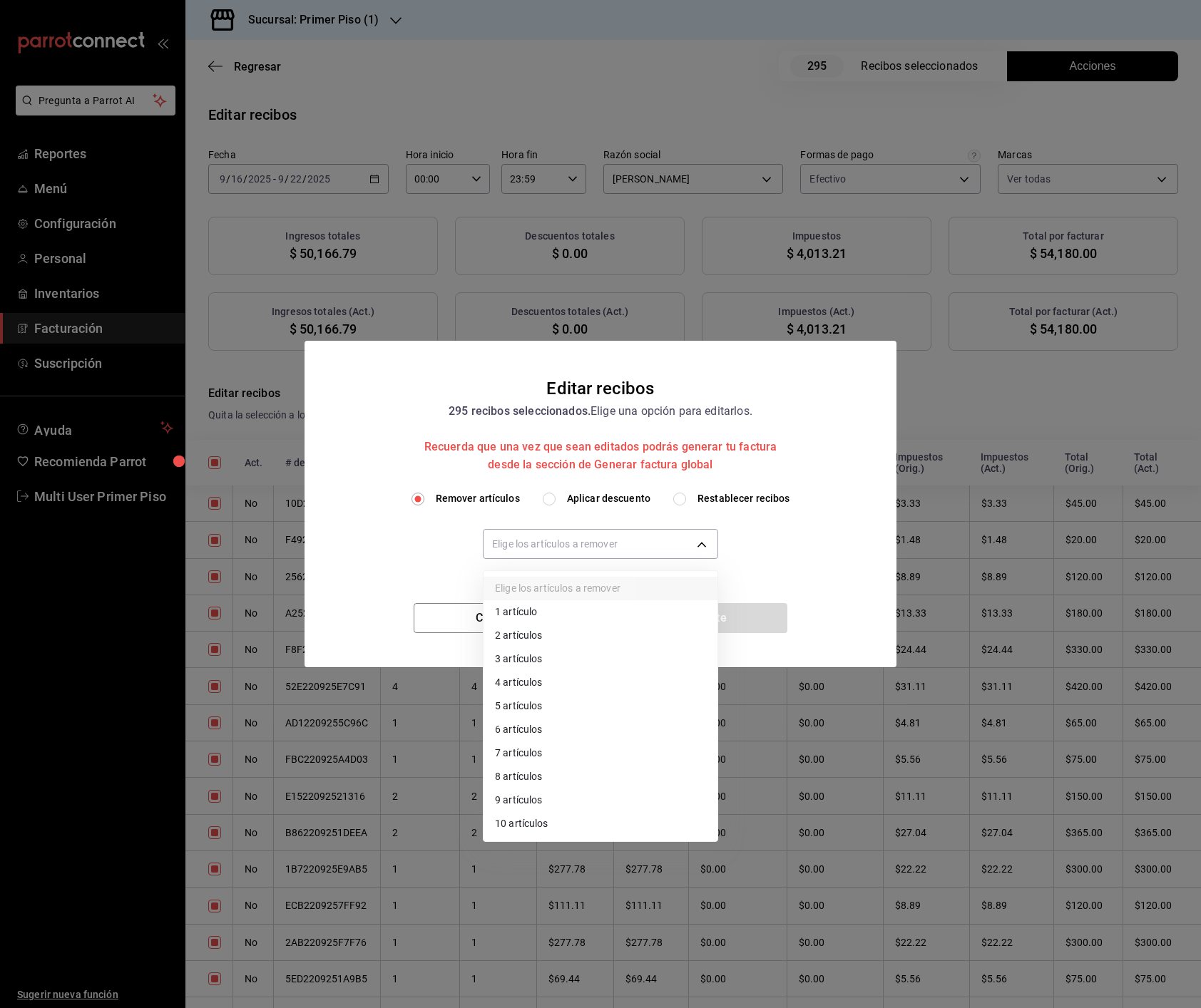
click at [548, 688] on li "10 artículos" at bounding box center [600, 823] width 234 height 24
type input "10"
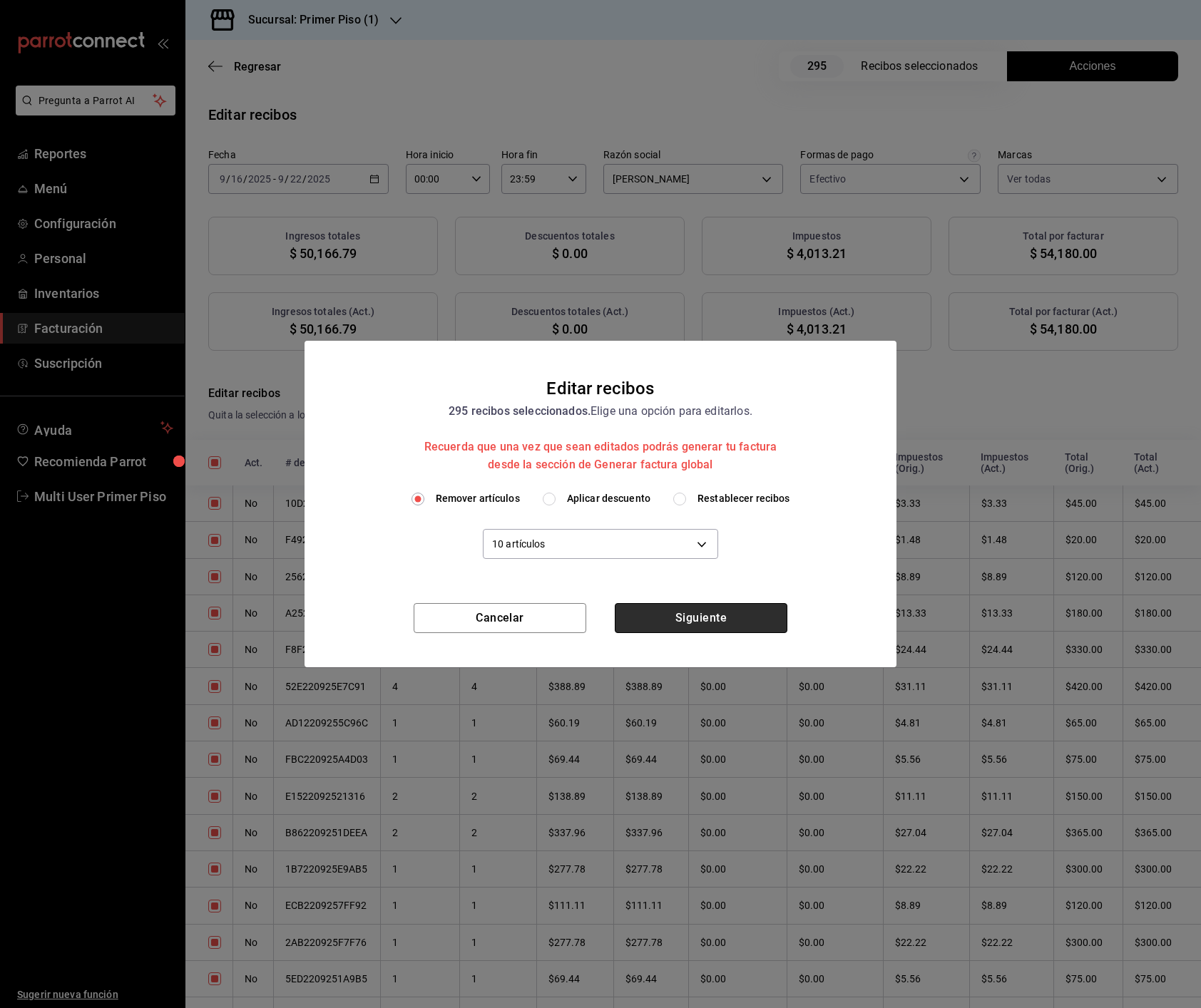
click at [717, 619] on button "Siguiente" at bounding box center [701, 618] width 172 height 30
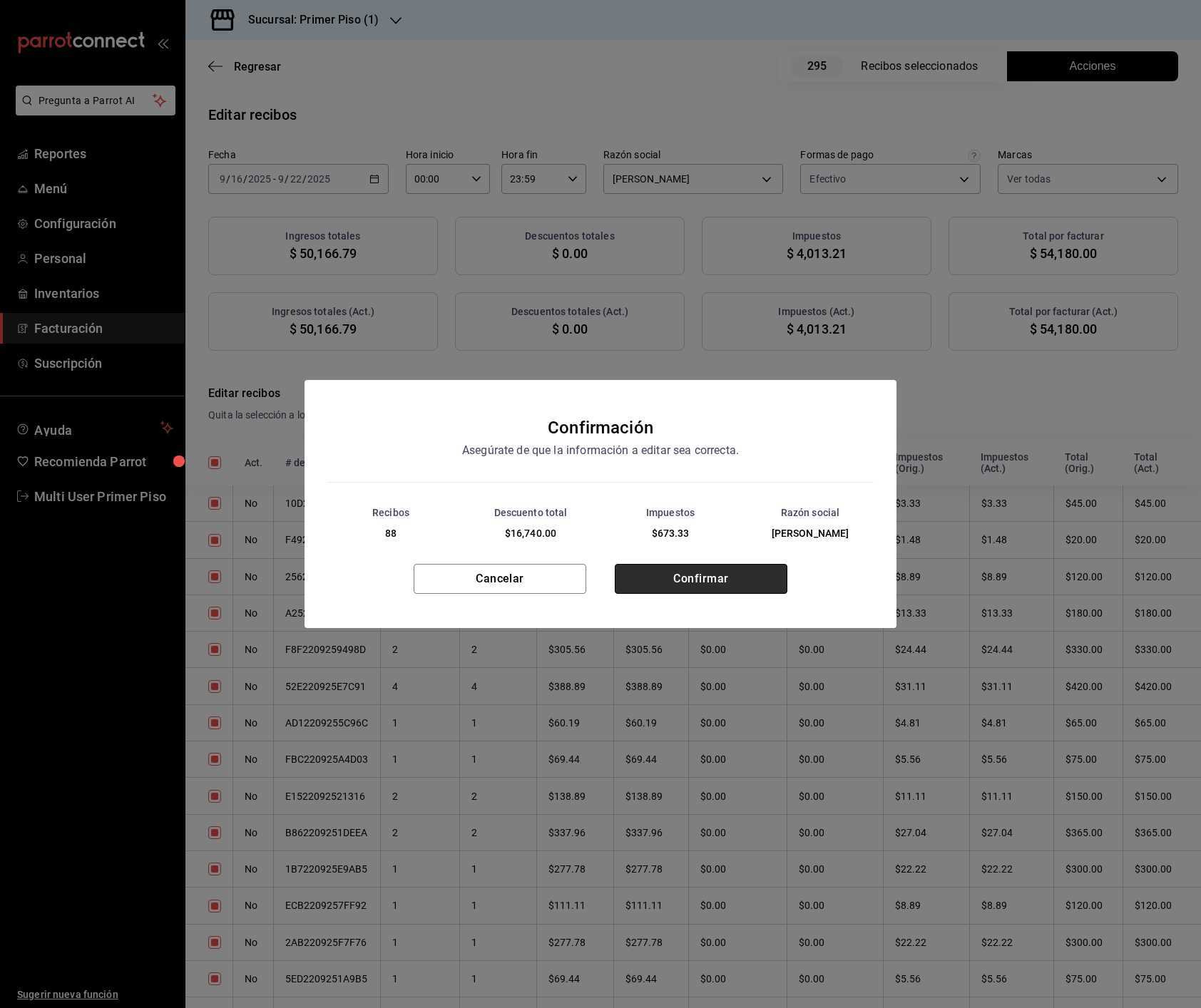
click at [720, 586] on button "Confirmar" at bounding box center [701, 579] width 172 height 30
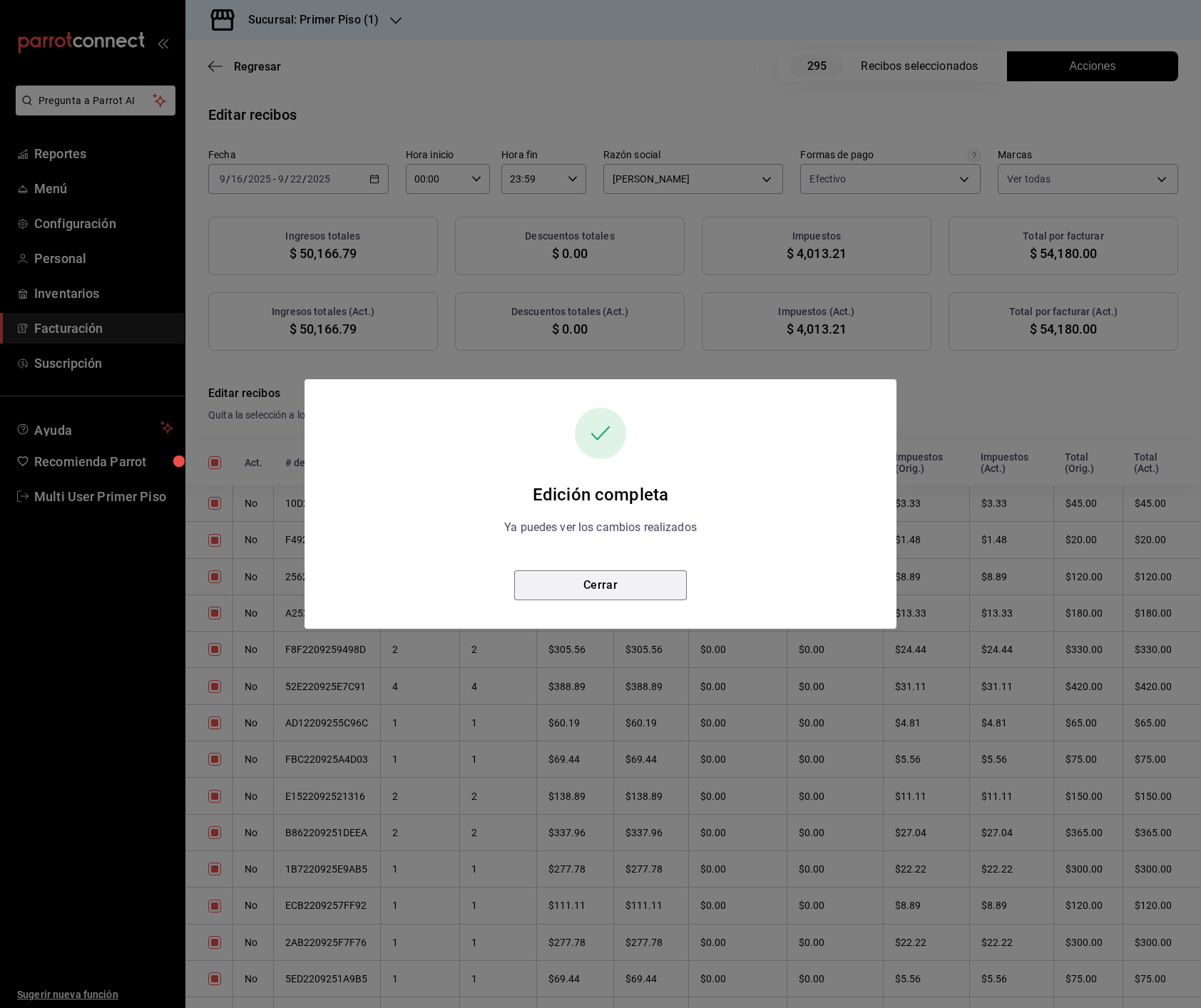
click at [607, 586] on button "Cerrar" at bounding box center [600, 586] width 172 height 30
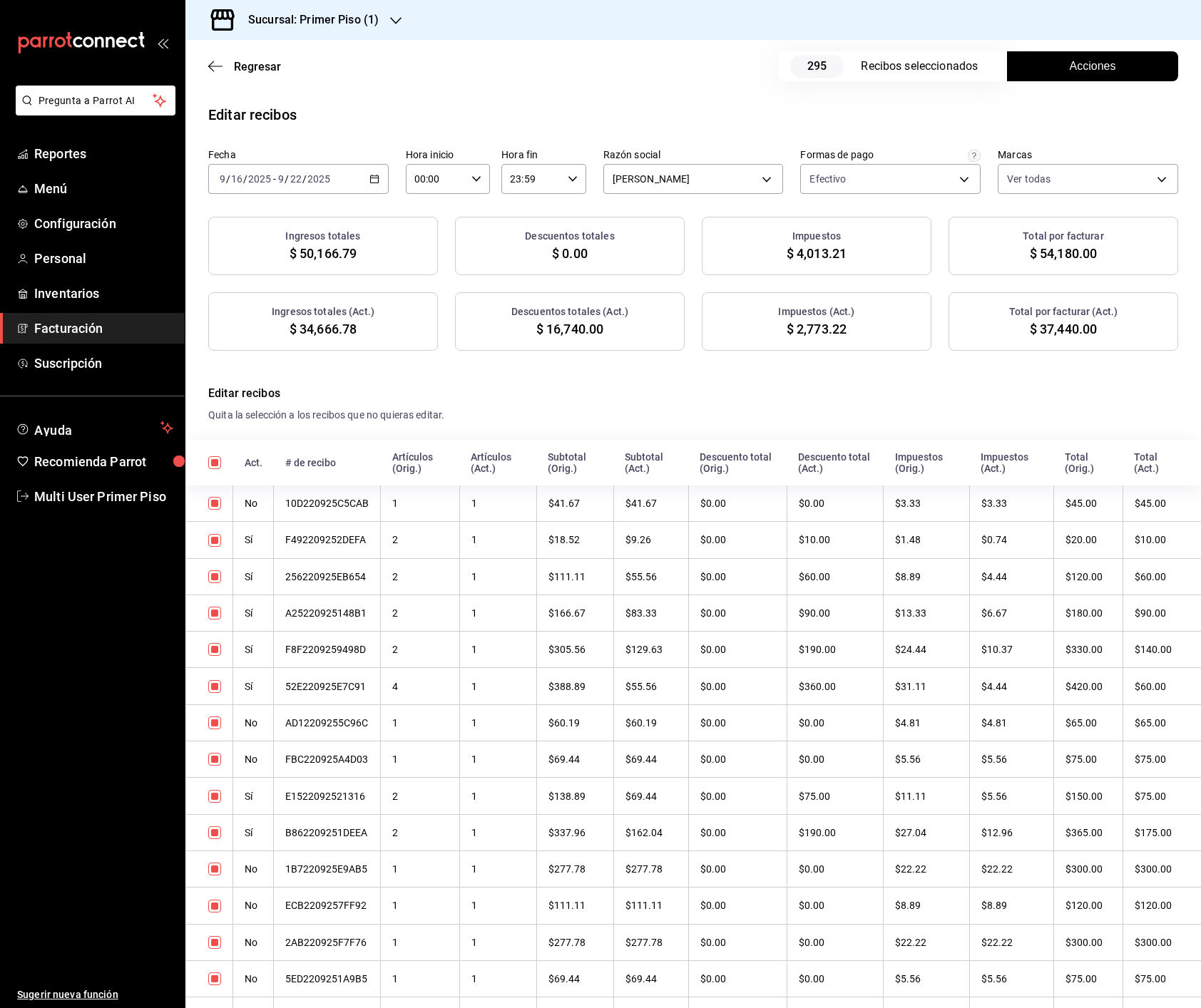
click at [358, 19] on h3 "Sucursal: Primer Piso (1)" at bounding box center [307, 20] width 142 height 17
click at [300, 96] on div "Primer Piso (2)" at bounding box center [293, 93] width 191 height 15
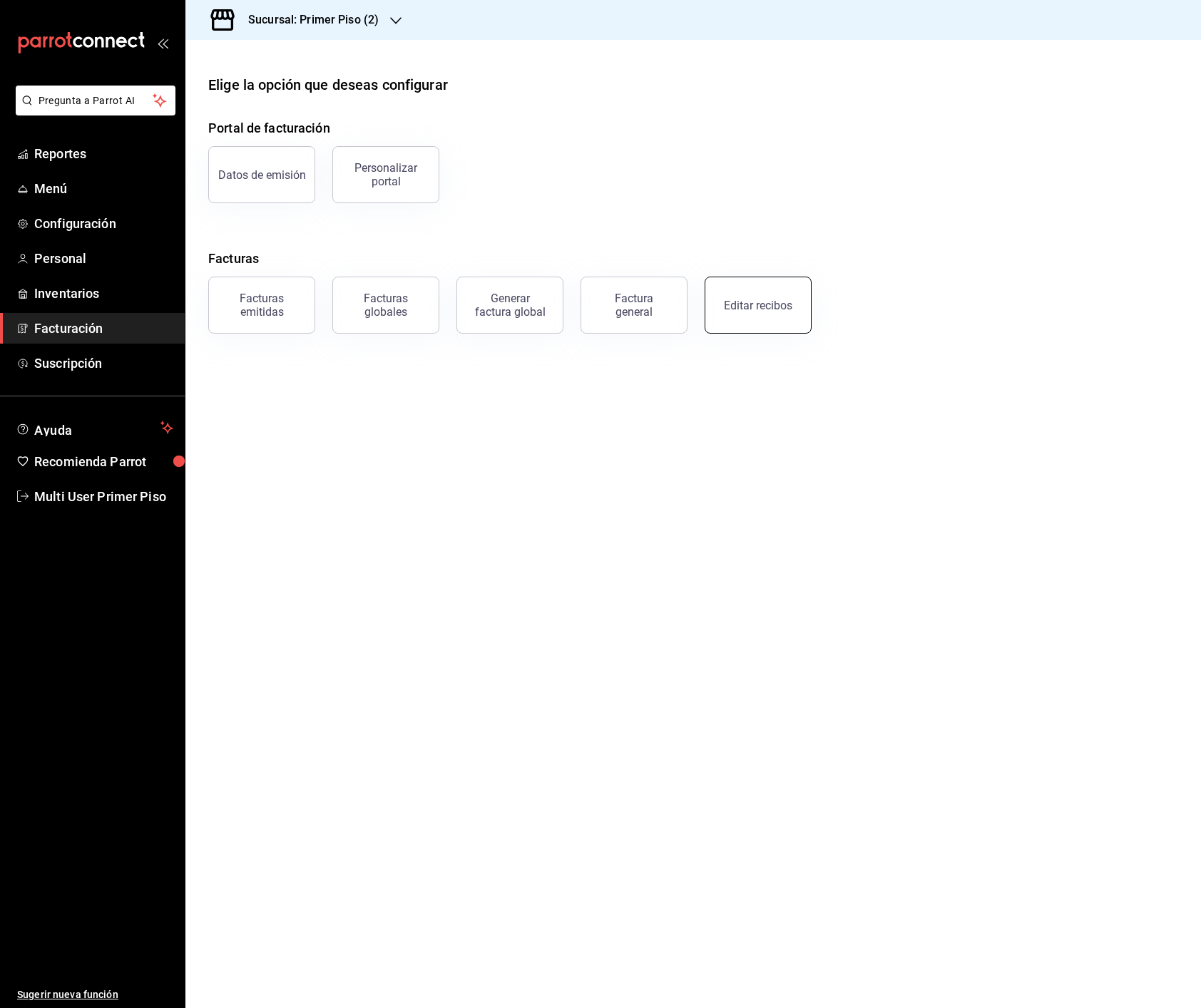
click at [805, 320] on button "Editar recibos" at bounding box center [758, 305] width 107 height 57
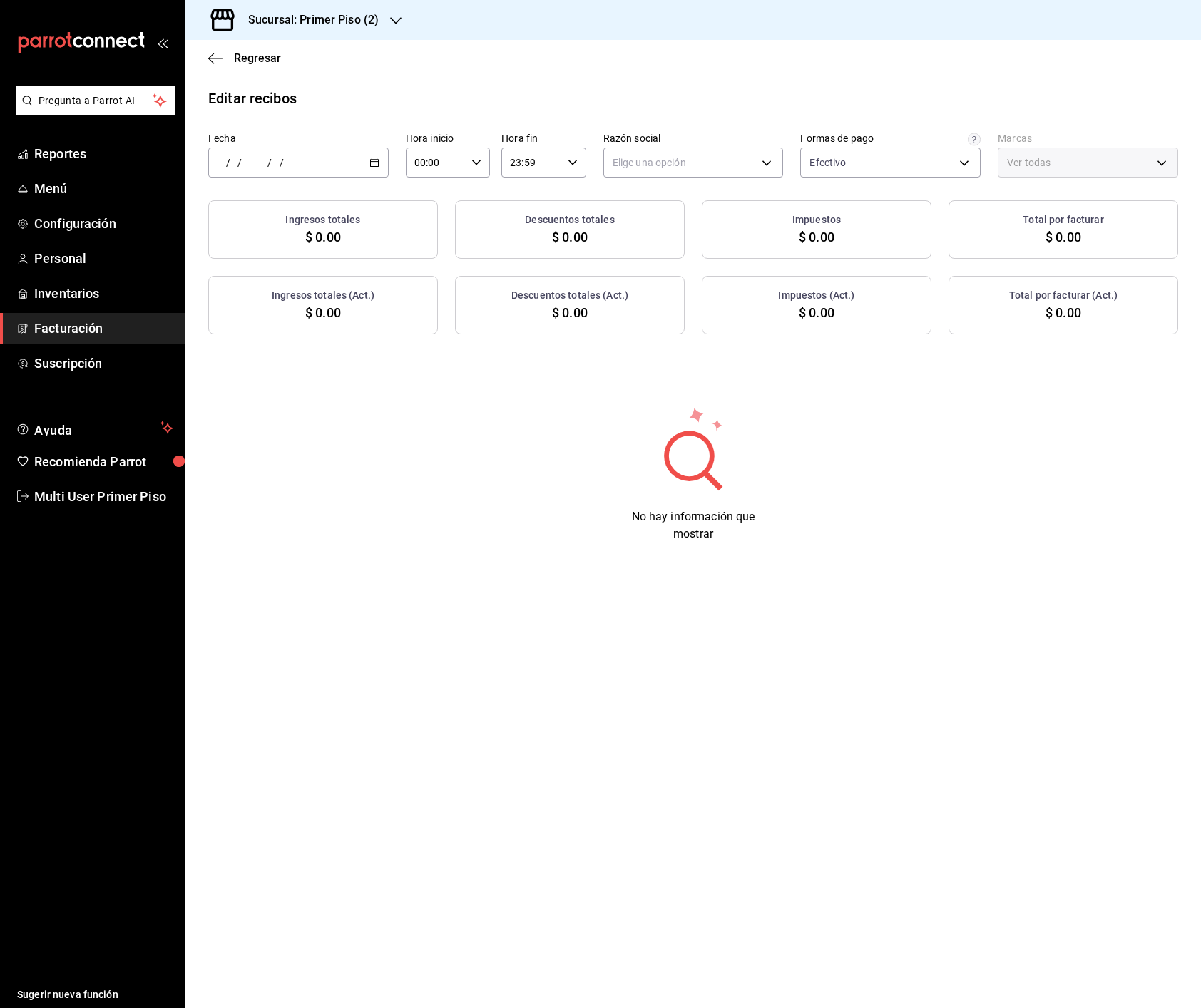
type input "c1f51942-3ea6-4605-b66c-799906412482"
click at [371, 162] on icon "button" at bounding box center [374, 162] width 10 height 10
click at [263, 366] on span "Rango de fechas" at bounding box center [276, 366] width 111 height 15
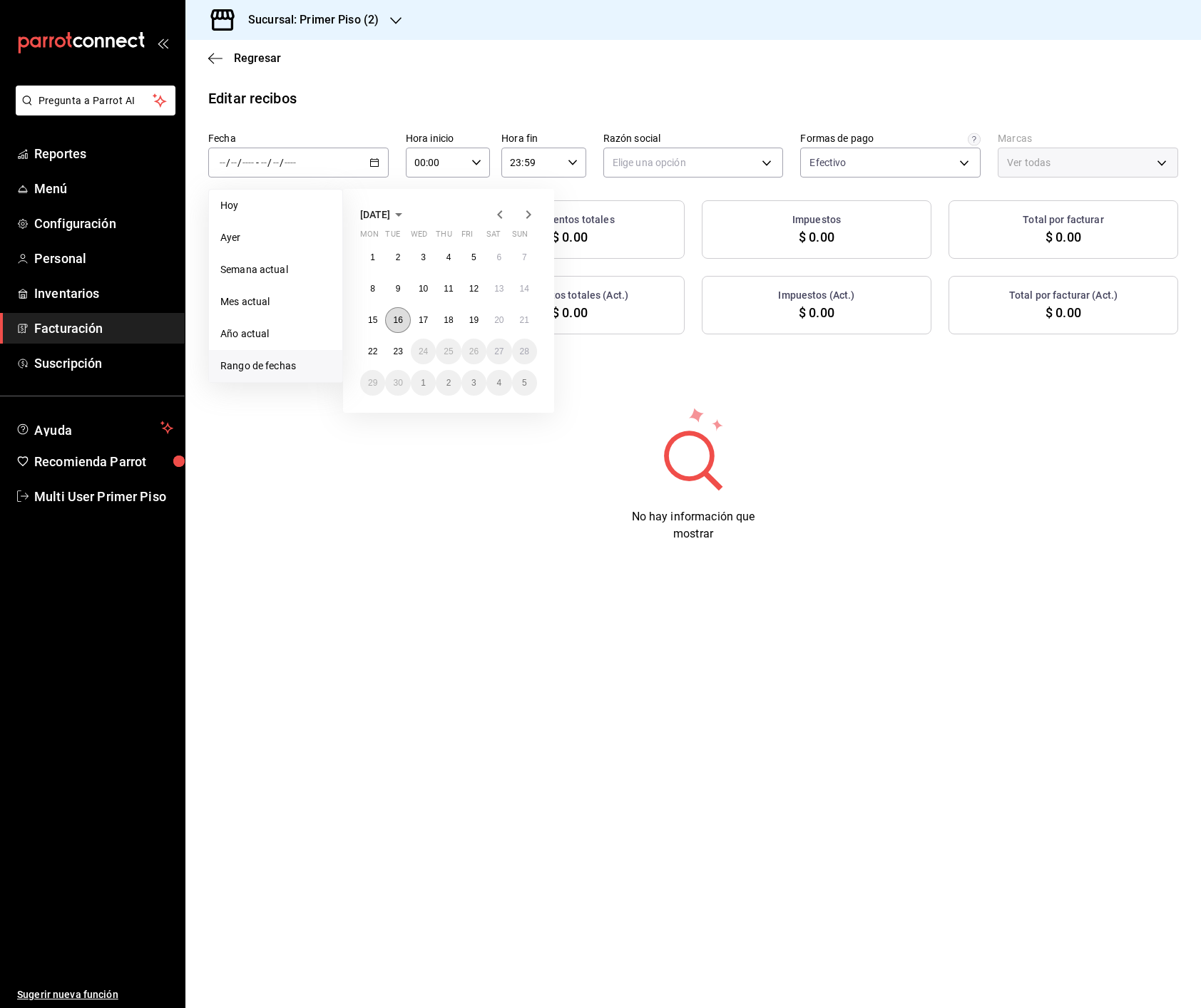
click at [393, 318] on abbr "16" at bounding box center [397, 320] width 9 height 10
click at [372, 356] on button "22" at bounding box center [372, 351] width 25 height 26
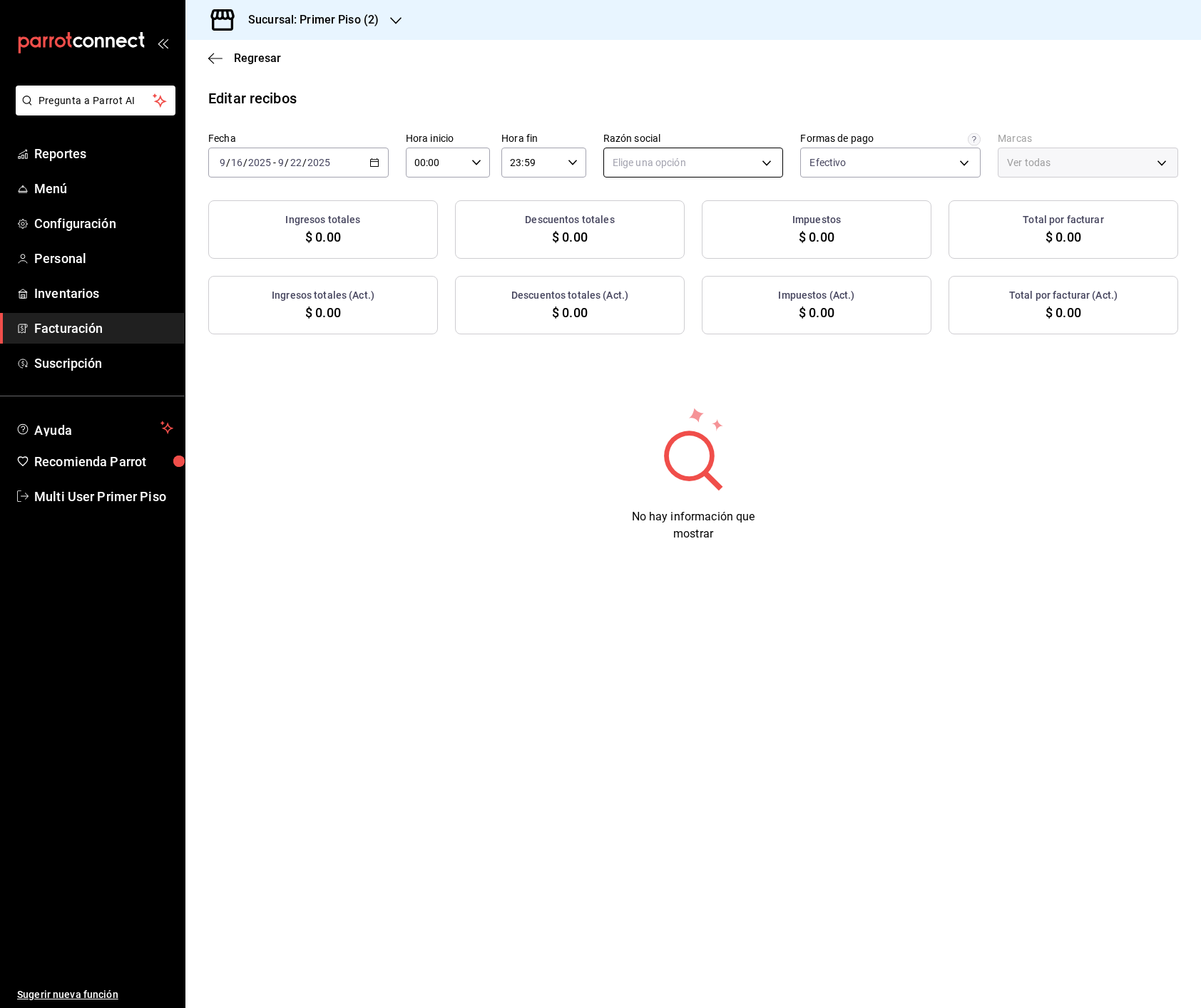
click at [647, 157] on body "Pregunta a Parrot AI Reportes Menú Configuración Personal Inventarios Facturaci…" at bounding box center [600, 504] width 1201 height 1008
click at [653, 234] on li "DIEGO MONTEMAYOR TREVIÑO" at bounding box center [693, 235] width 179 height 27
type input "34a8bded-279c-451e-be53-b5072a9df171"
type input "150732d1-ecf7-4e2a-b04a-7dad1a19c624"
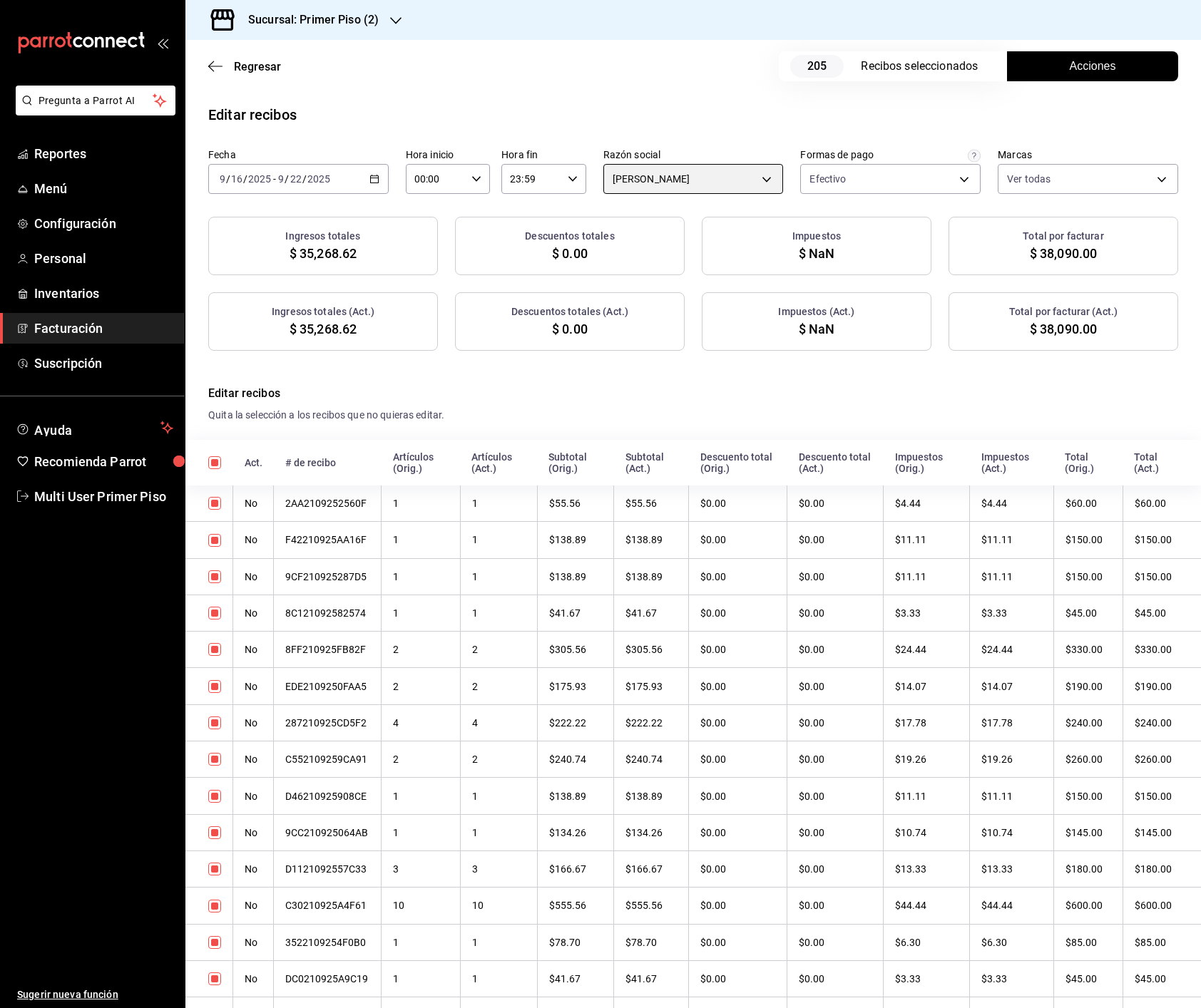
checkbox input "true"
click at [1041, 80] on button "Acciones" at bounding box center [1092, 66] width 171 height 30
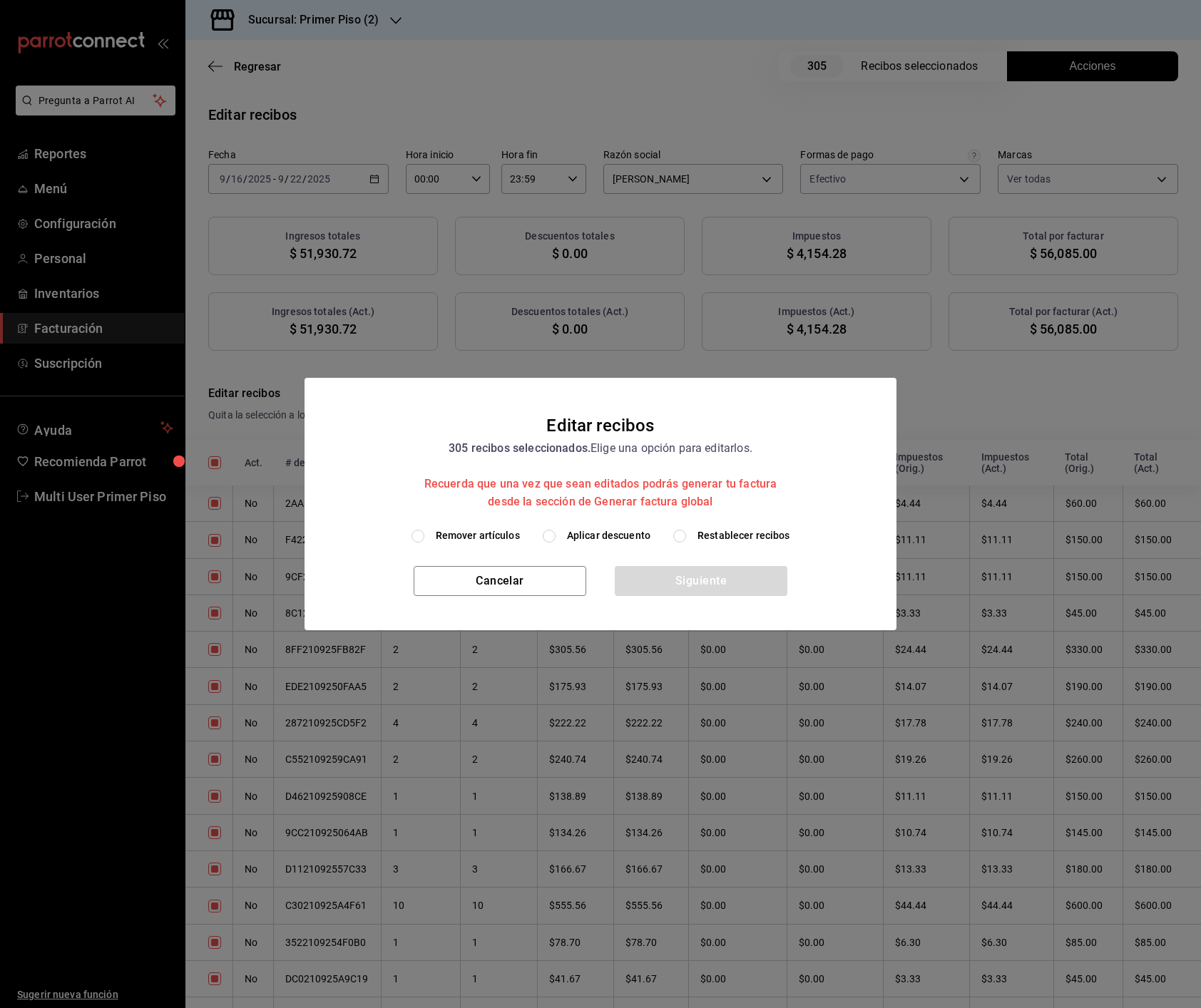
click at [479, 536] on span "Remover artículos" at bounding box center [477, 535] width 84 height 15
click at [424, 536] on input "Remover artículos" at bounding box center [418, 536] width 13 height 13
radio input "true"
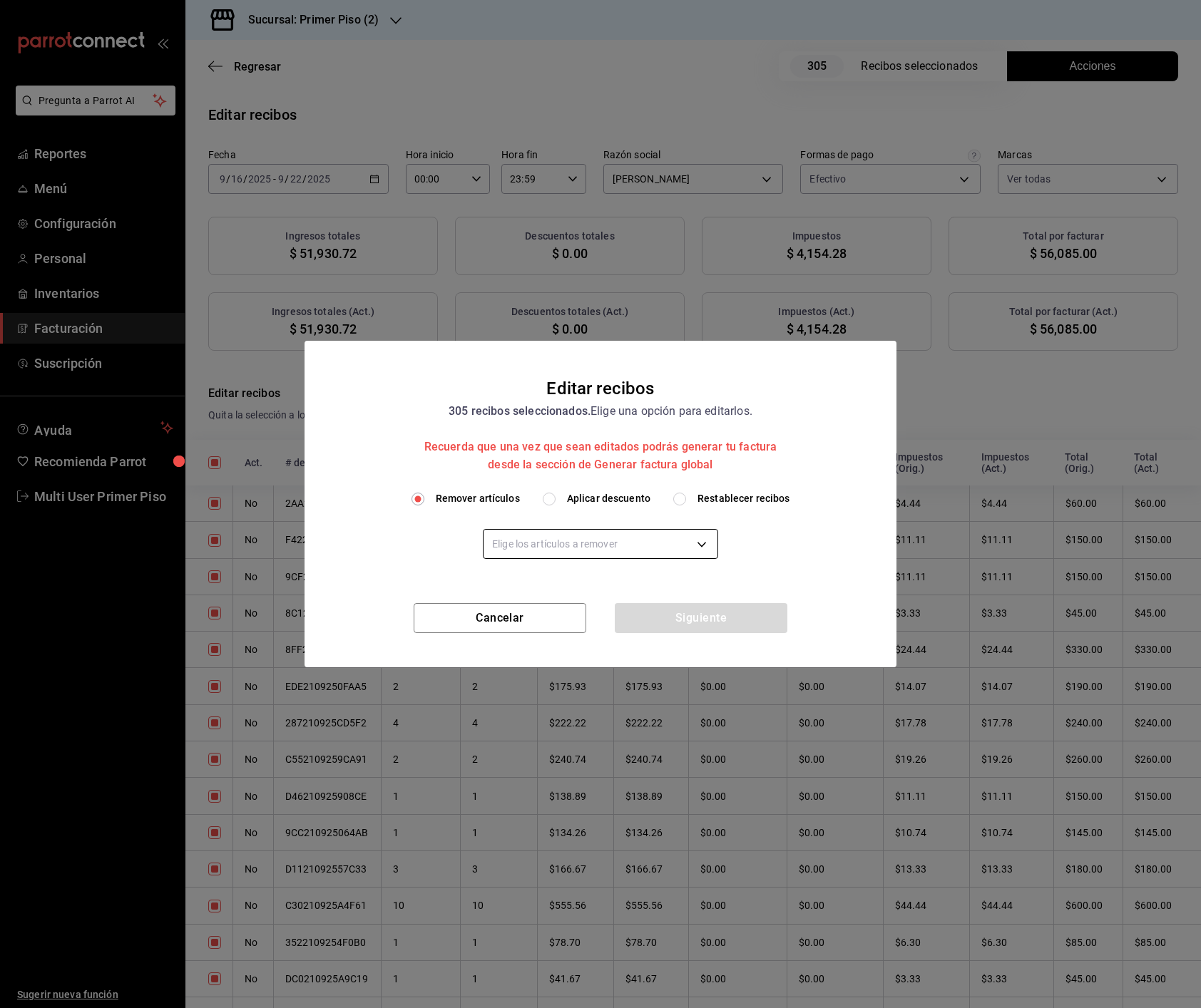
click at [558, 542] on body "Pregunta a Parrot AI Reportes Menú Configuración Personal Inventarios Facturaci…" at bounding box center [600, 504] width 1201 height 1008
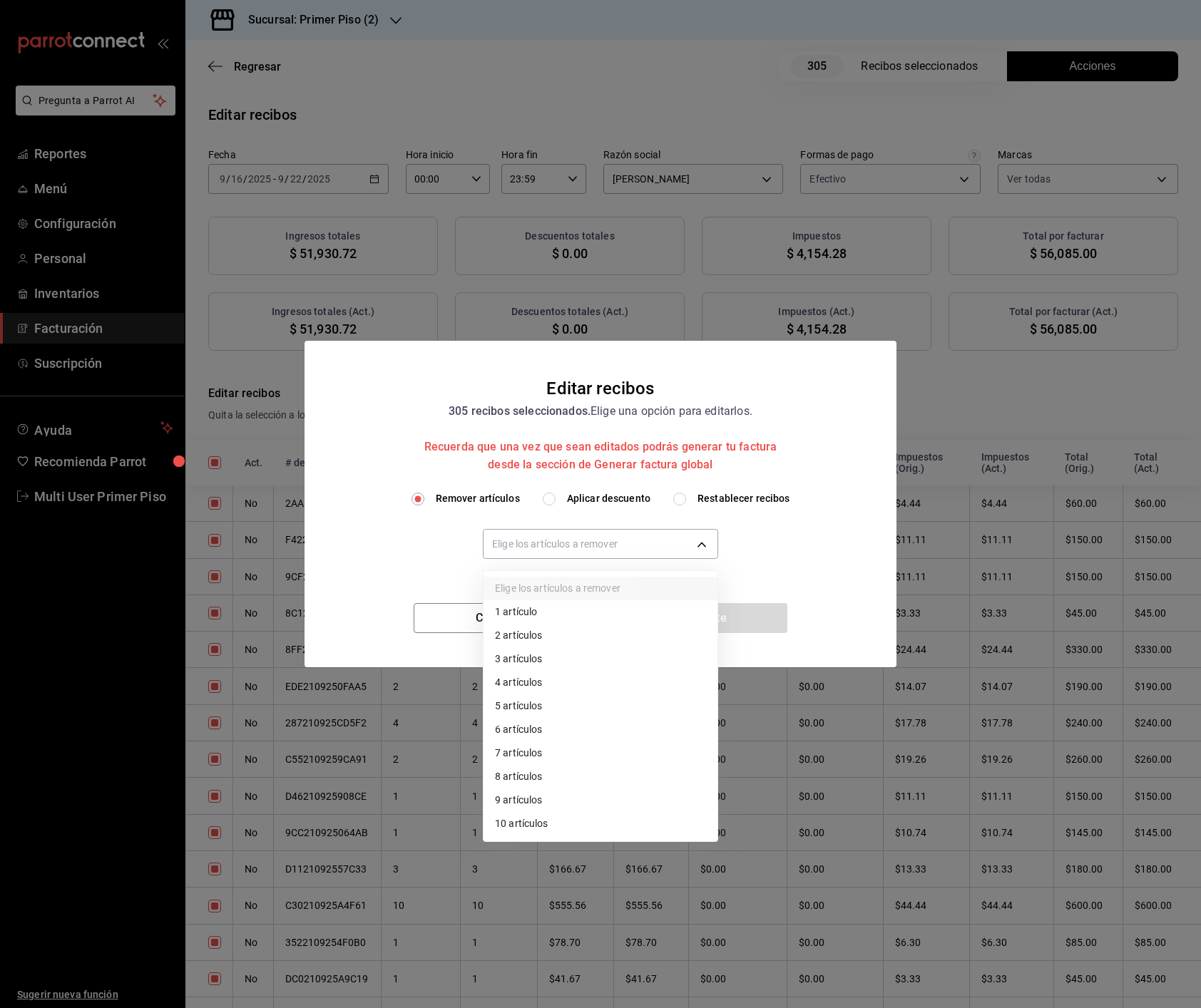
click at [528, 688] on li "10 artículos" at bounding box center [600, 823] width 234 height 24
type input "10"
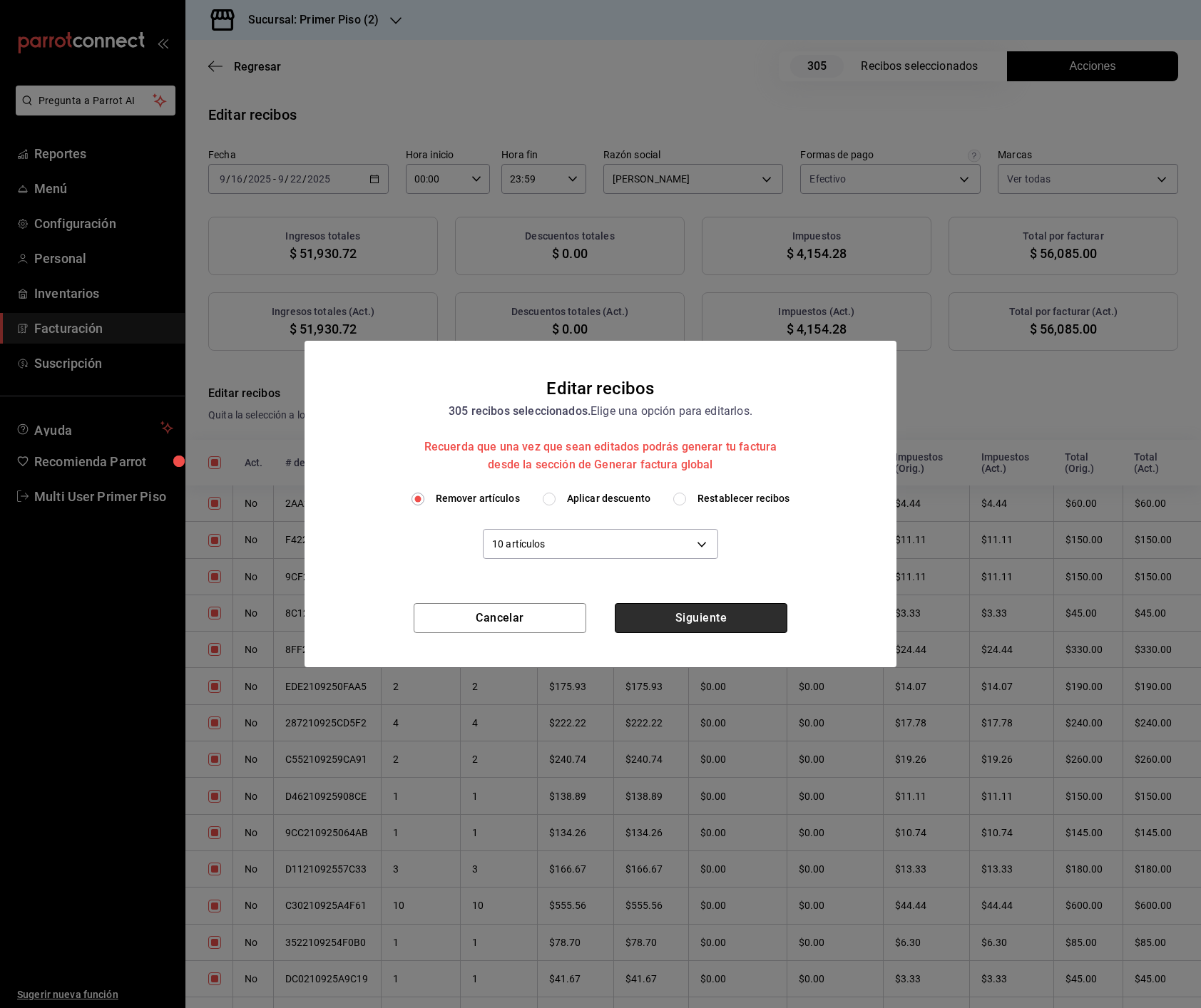
click at [736, 616] on button "Siguiente" at bounding box center [701, 618] width 172 height 30
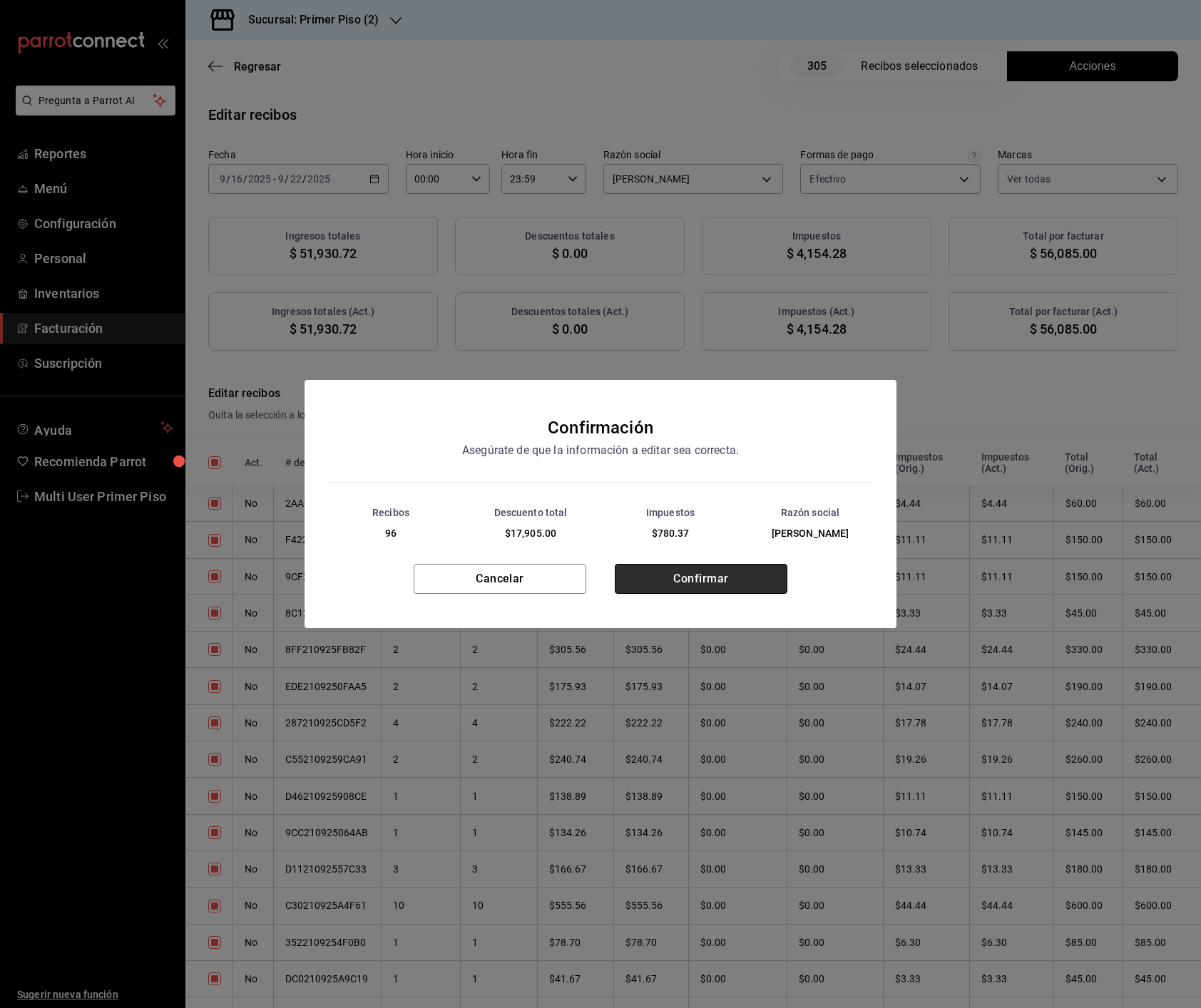
click at [721, 589] on button "Confirmar" at bounding box center [701, 579] width 172 height 30
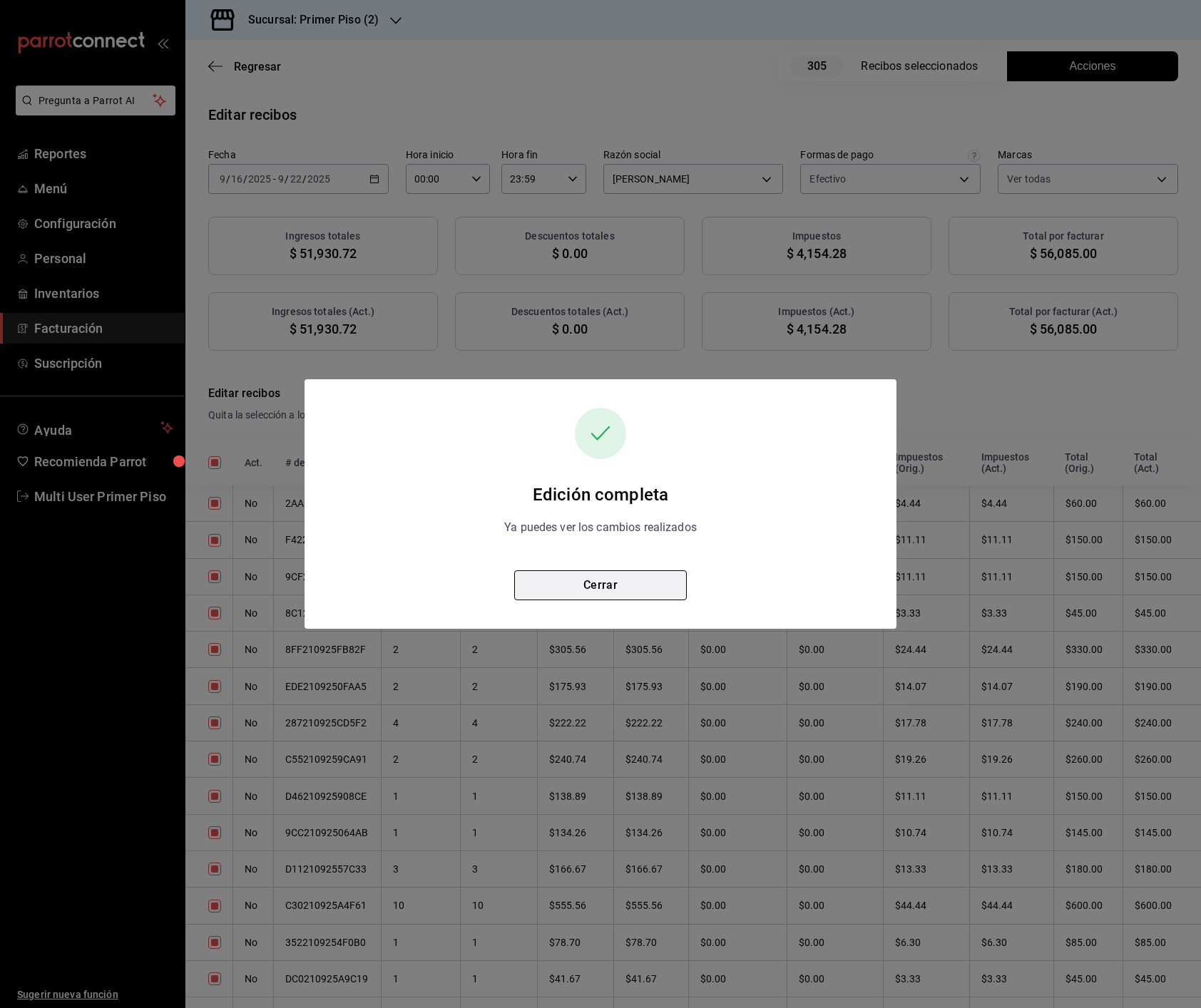
click at [637, 588] on button "Cerrar" at bounding box center [600, 586] width 172 height 30
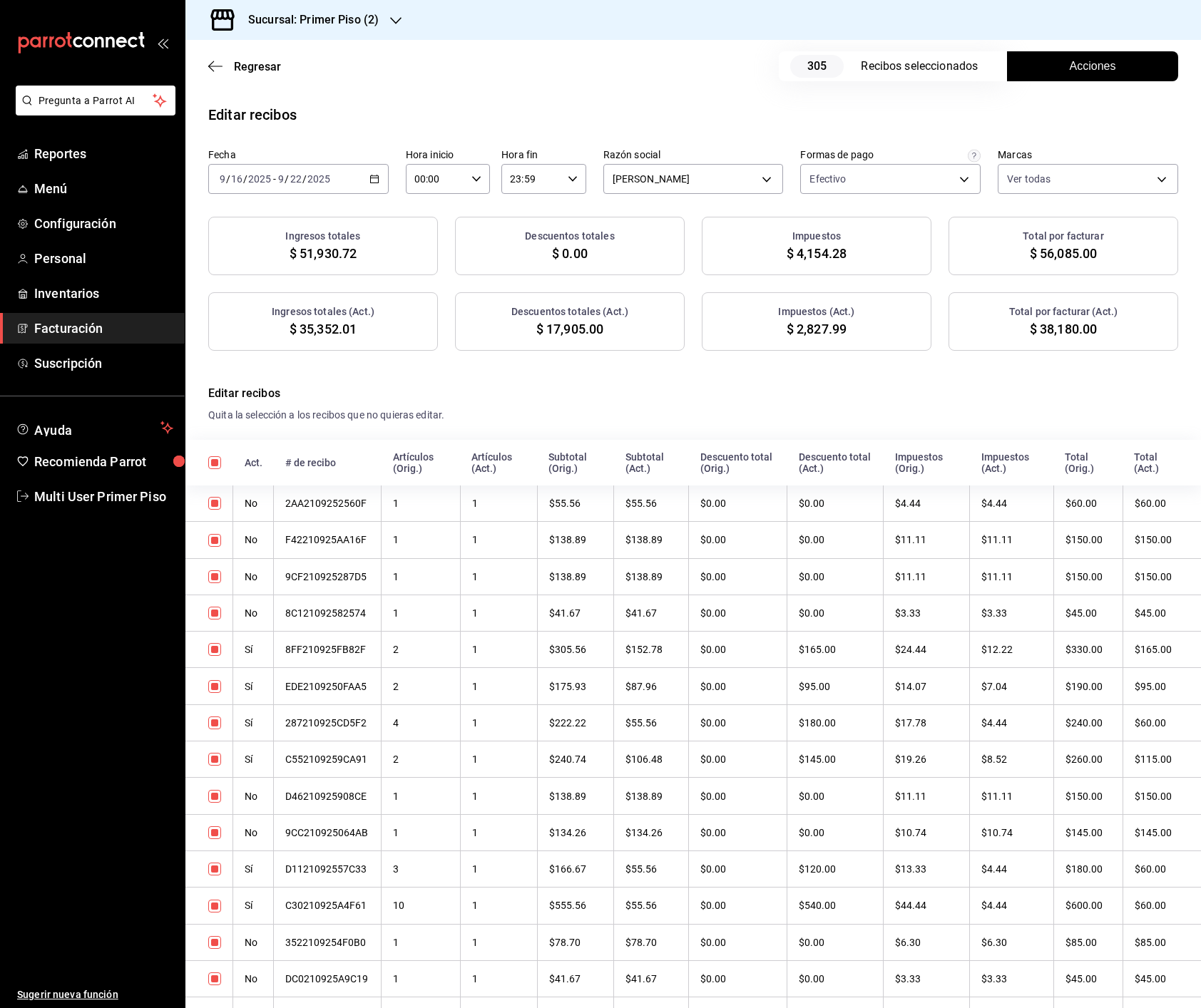
click at [349, 15] on h3 "Sucursal: Primer Piso (2)" at bounding box center [307, 20] width 142 height 17
click at [262, 127] on span "Primer Piso (3)" at bounding box center [230, 126] width 67 height 15
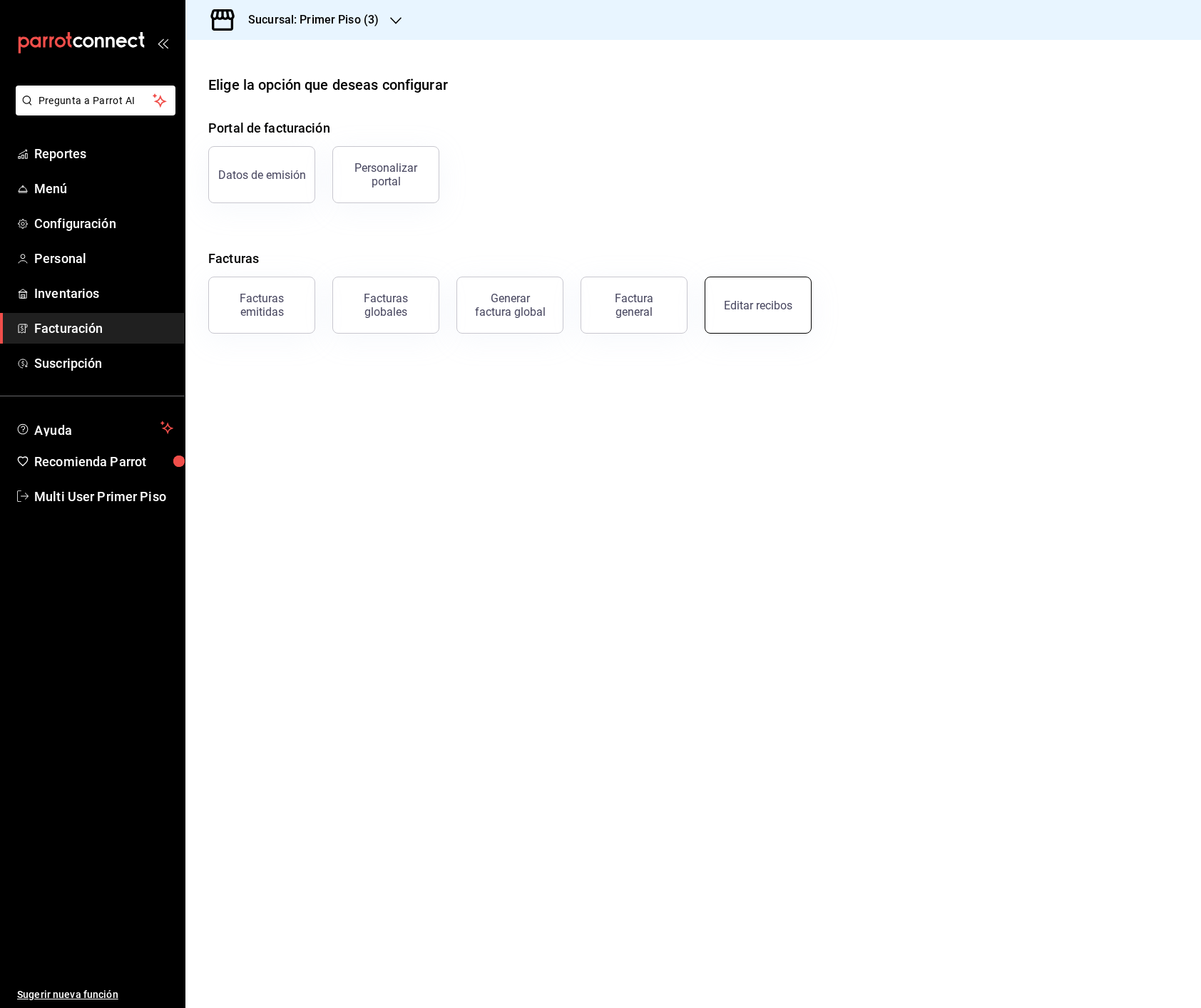
click at [726, 322] on button "Editar recibos" at bounding box center [758, 305] width 107 height 57
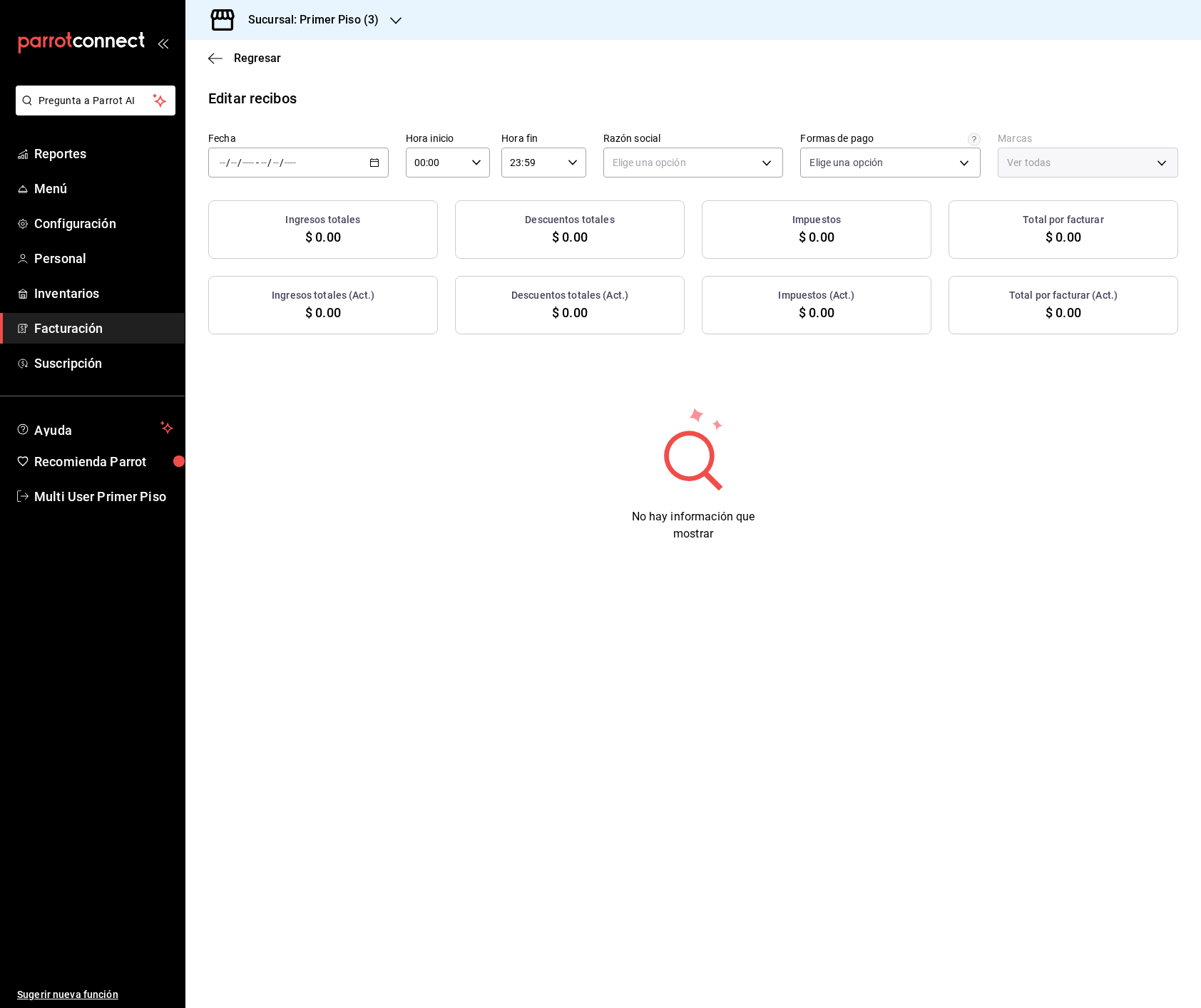
type input "dd7ec3cb-0f28-4efa-80fb-de9f006b13e3"
click at [369, 162] on icon "button" at bounding box center [374, 162] width 10 height 10
click at [295, 369] on span "Rango de fechas" at bounding box center [276, 366] width 111 height 15
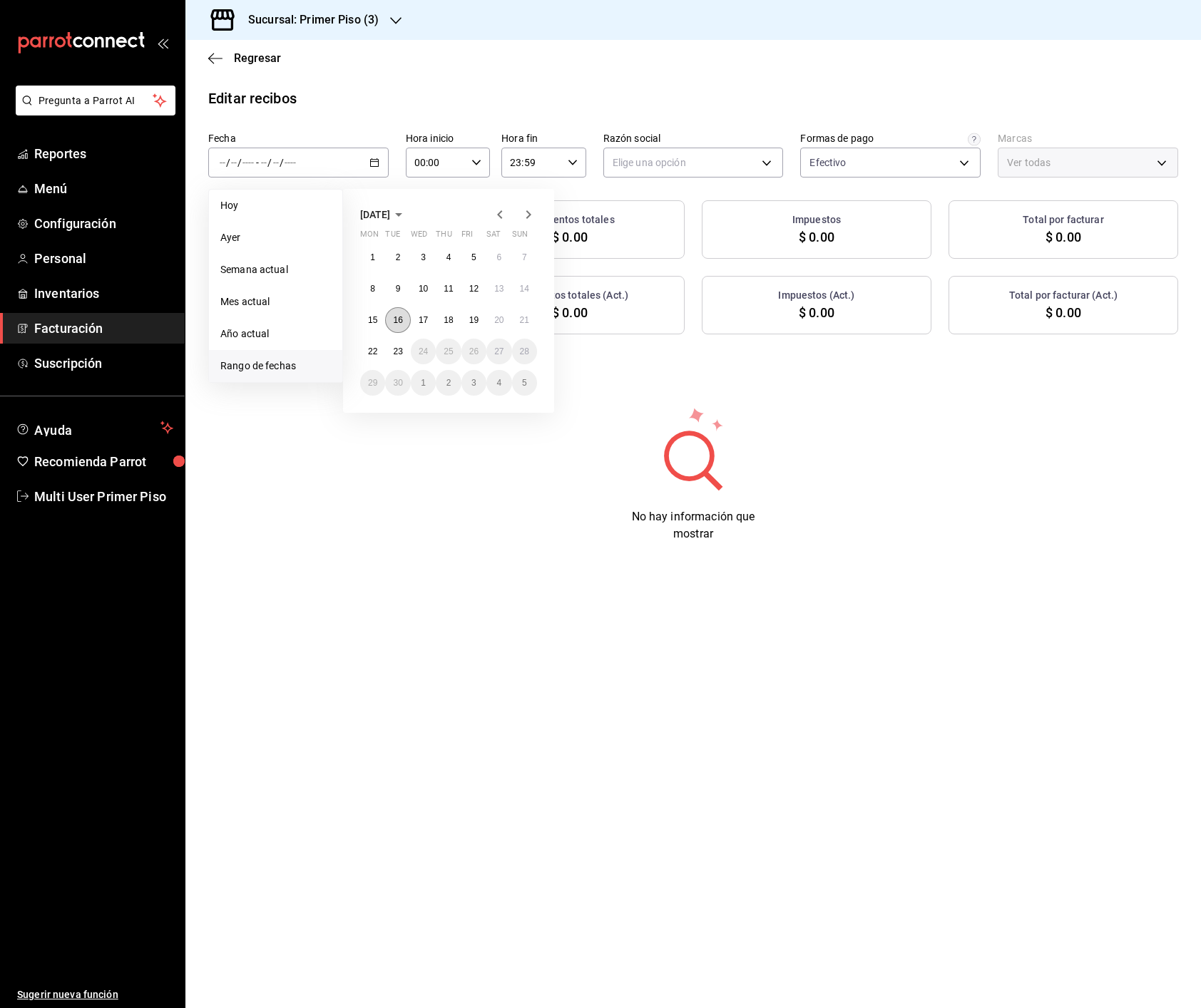
click at [398, 327] on button "16" at bounding box center [397, 320] width 25 height 26
click at [373, 353] on abbr "22" at bounding box center [372, 351] width 9 height 10
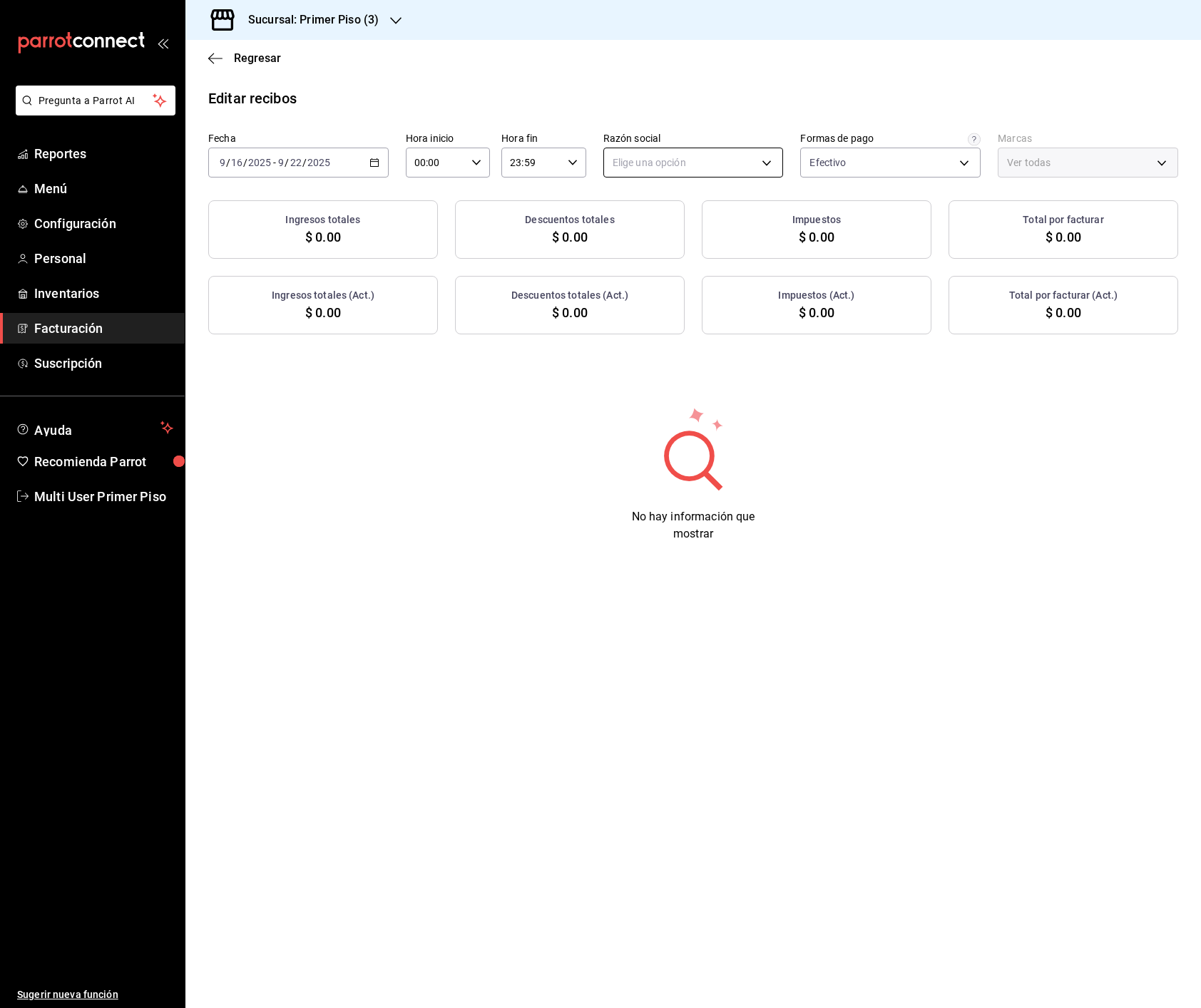
click at [649, 167] on body "Pregunta a Parrot AI Reportes Menú Configuración Personal Inventarios Facturaci…" at bounding box center [600, 504] width 1201 height 1008
click at [652, 226] on li "DIEGO MONTEMAYOR TREVIÑO" at bounding box center [693, 235] width 179 height 27
type input "3c2da9ab-f3b7-4592-a5e3-1e2629c380c2"
type input "cef3c2d9-2e36-426e-ae84-301042d9508a"
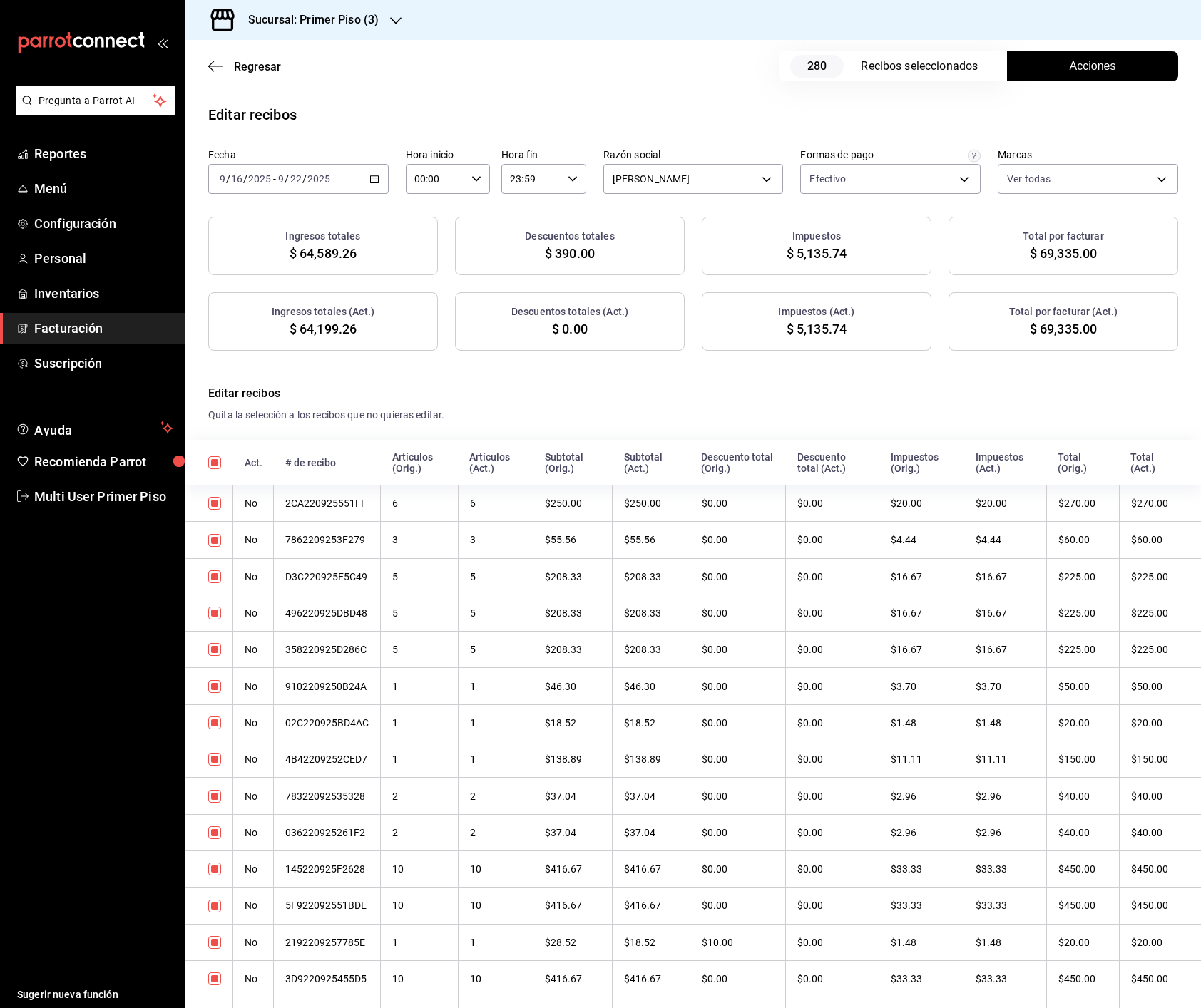
click at [1072, 68] on span "Acciones" at bounding box center [1092, 66] width 46 height 17
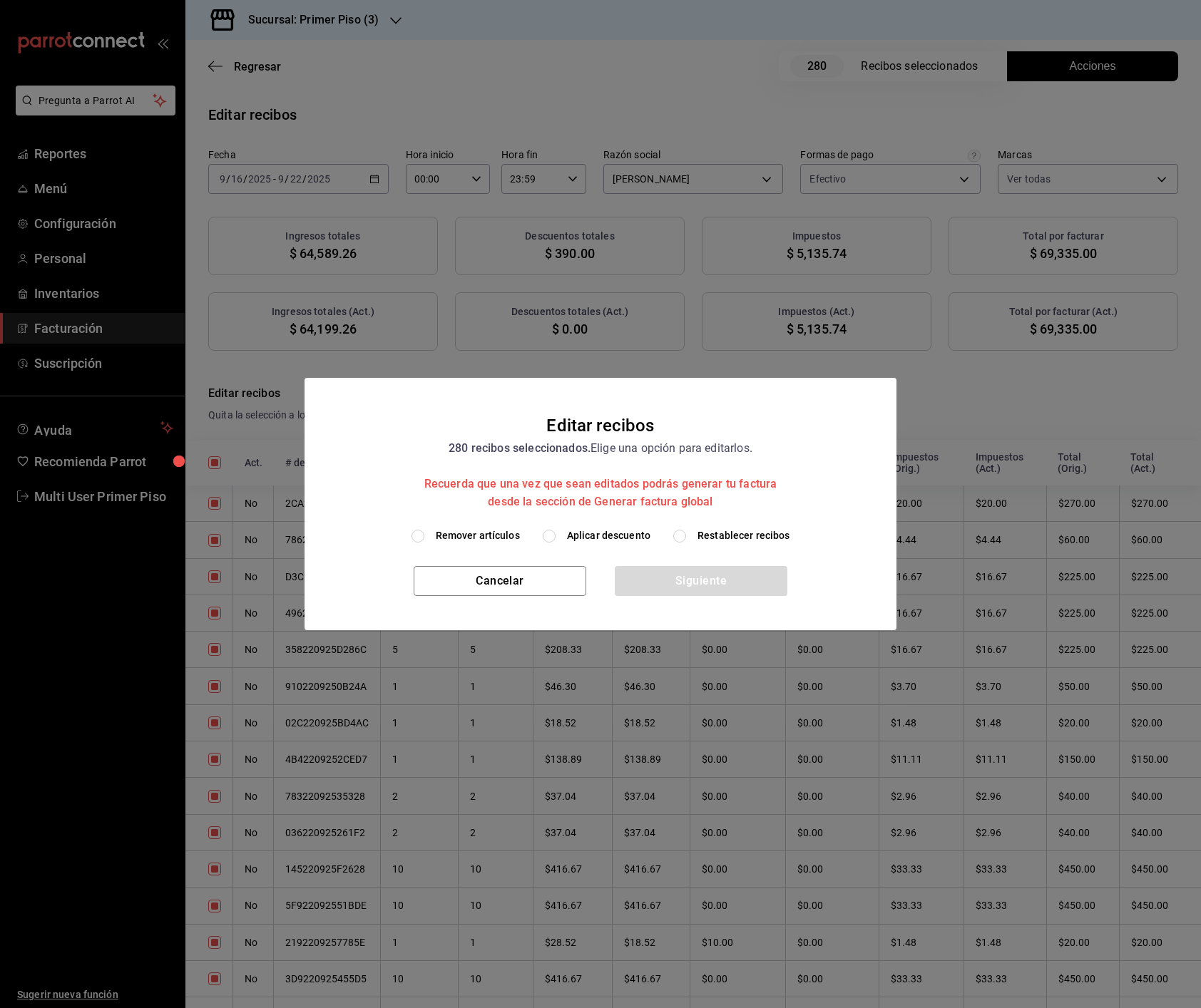
click at [468, 544] on div "Remover artículos Aplicar descuento Restablecer recibos" at bounding box center [600, 547] width 592 height 38
click at [494, 540] on span "Remover artículos" at bounding box center [477, 535] width 84 height 15
click at [424, 540] on input "Remover artículos" at bounding box center [418, 536] width 13 height 13
radio input "true"
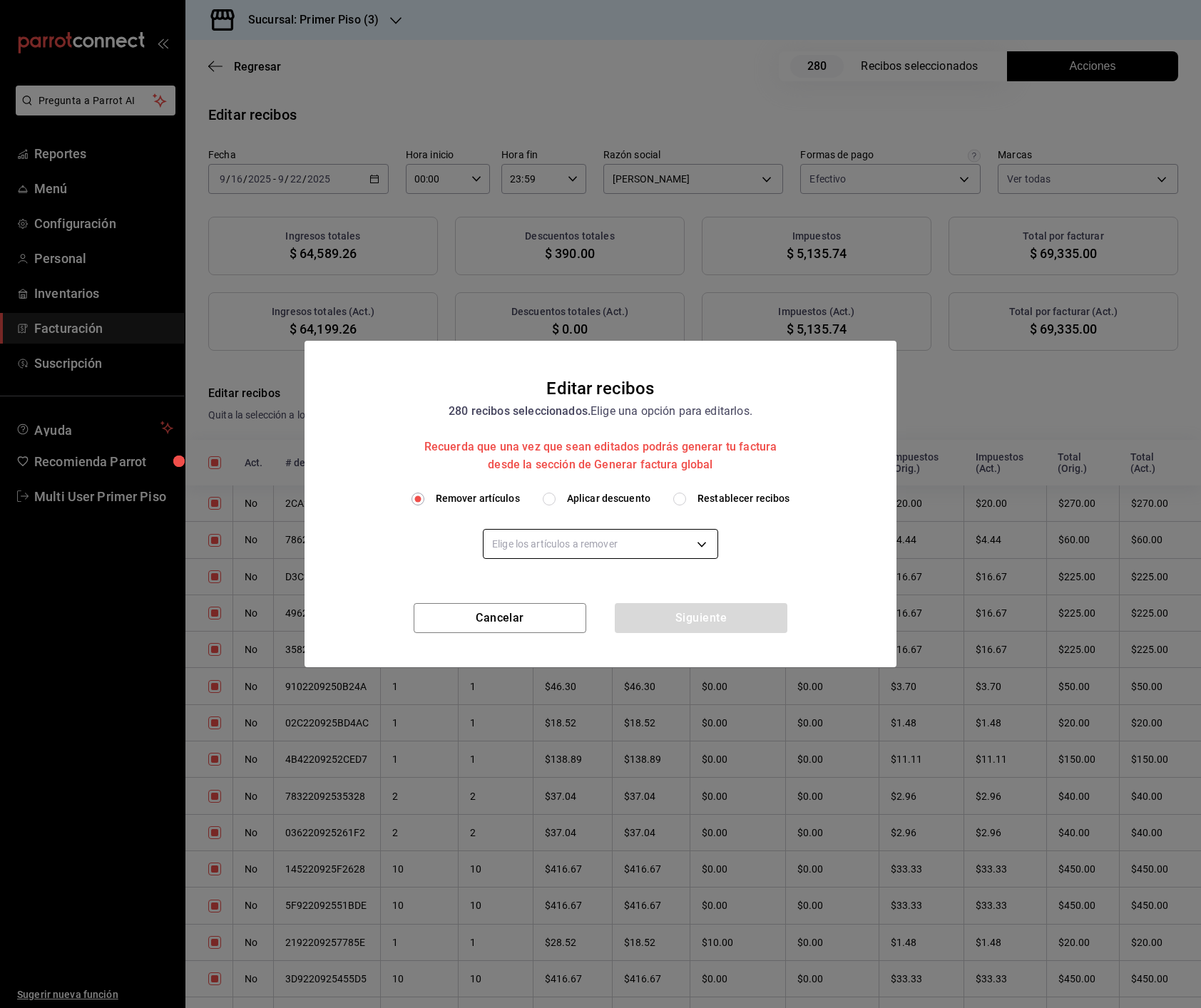
click at [562, 546] on body "Pregunta a Parrot AI Reportes Menú Configuración Personal Inventarios Facturaci…" at bounding box center [600, 504] width 1201 height 1008
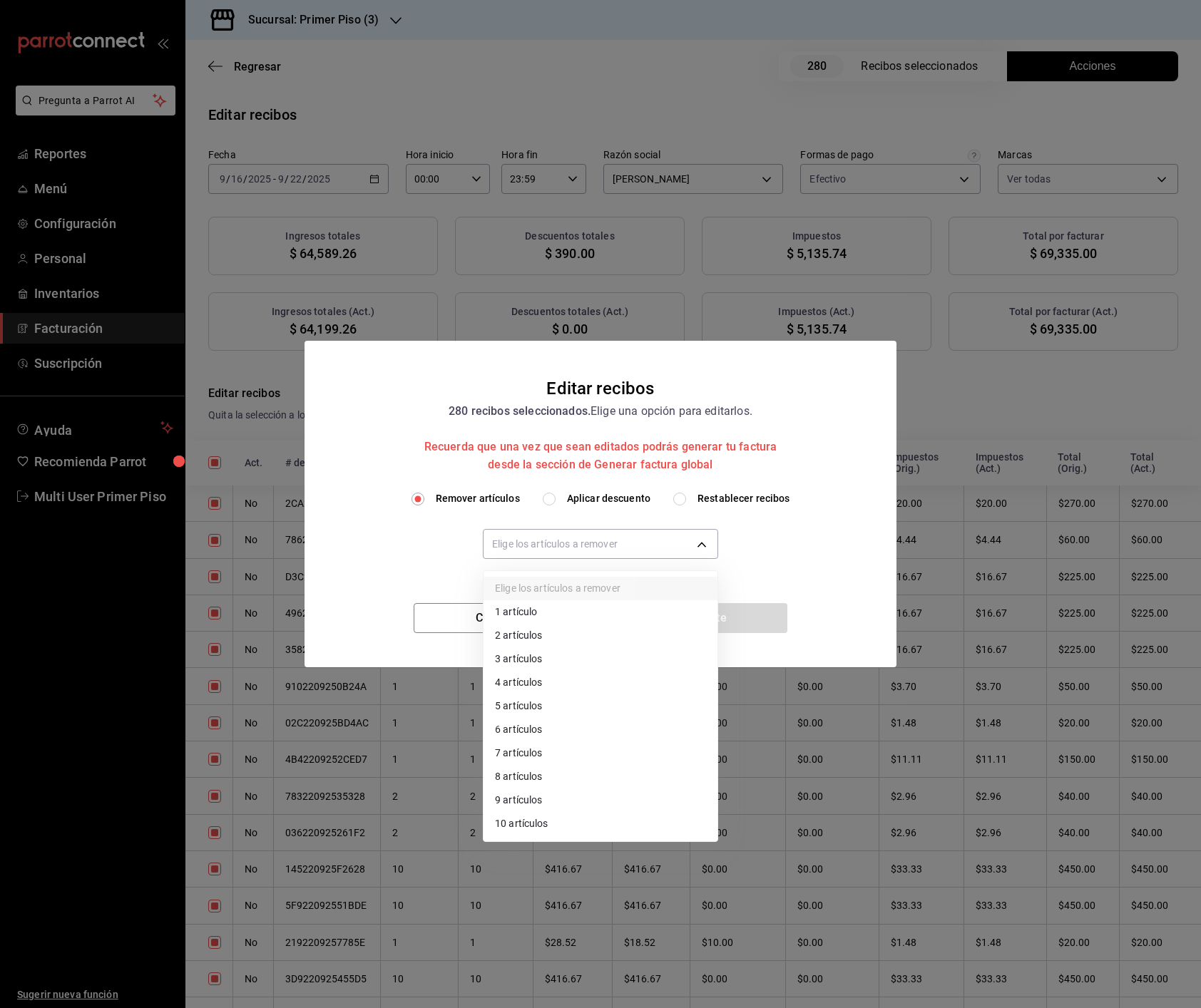
click at [544, 688] on li "10 artículos" at bounding box center [600, 823] width 234 height 24
type input "10"
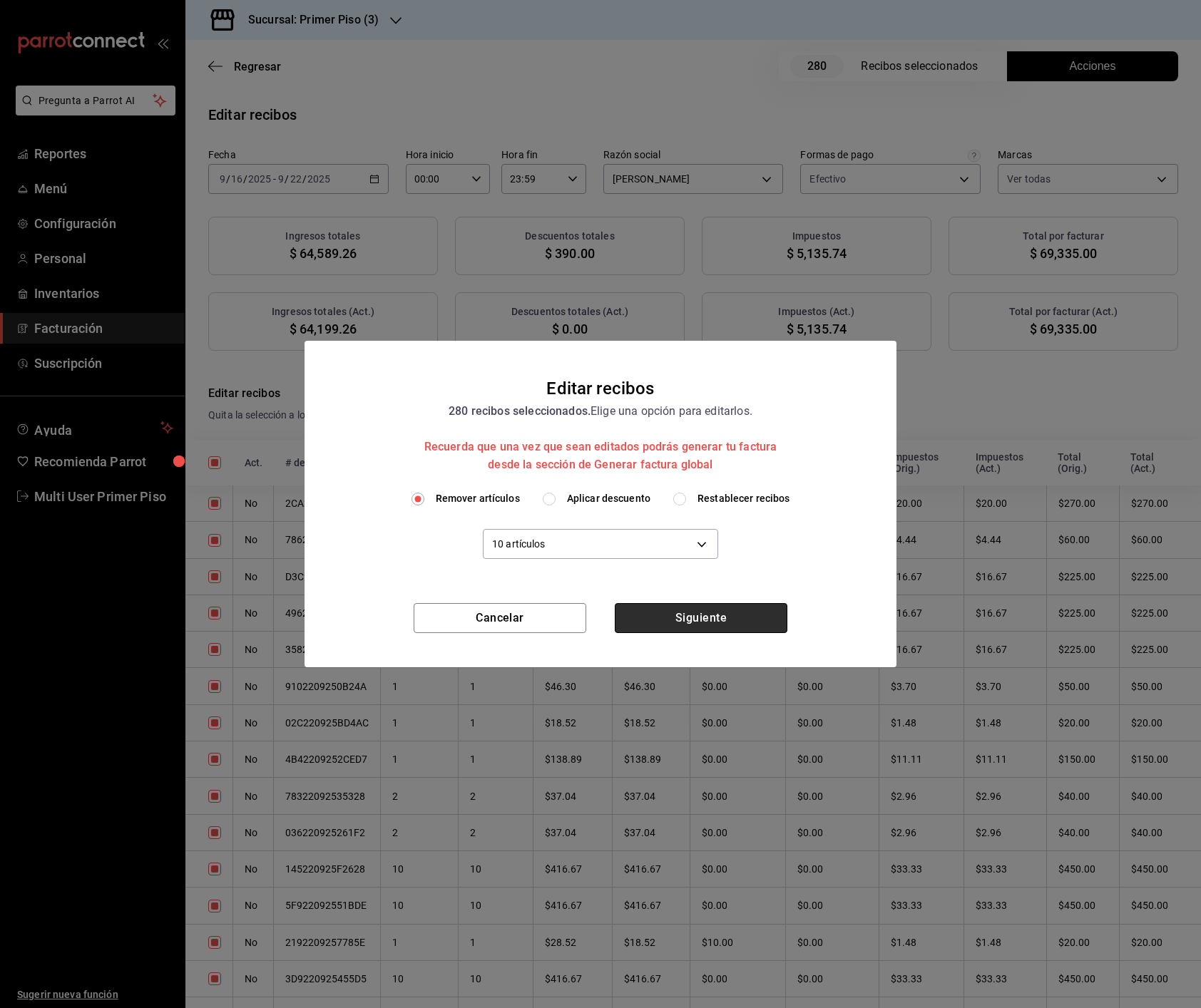
click at [719, 612] on button "Siguiente" at bounding box center [701, 618] width 172 height 30
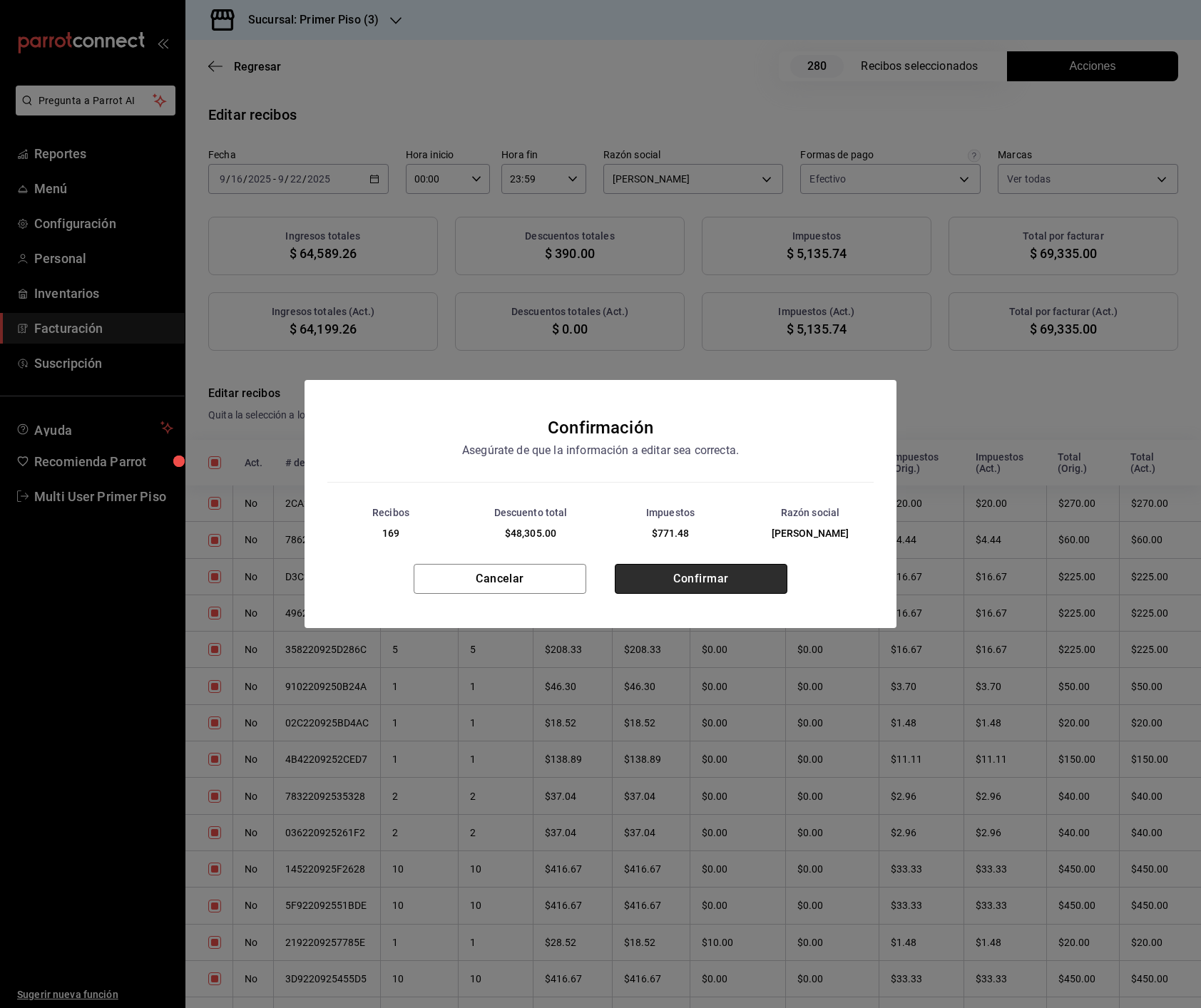
click at [687, 588] on button "Confirmar" at bounding box center [701, 579] width 172 height 30
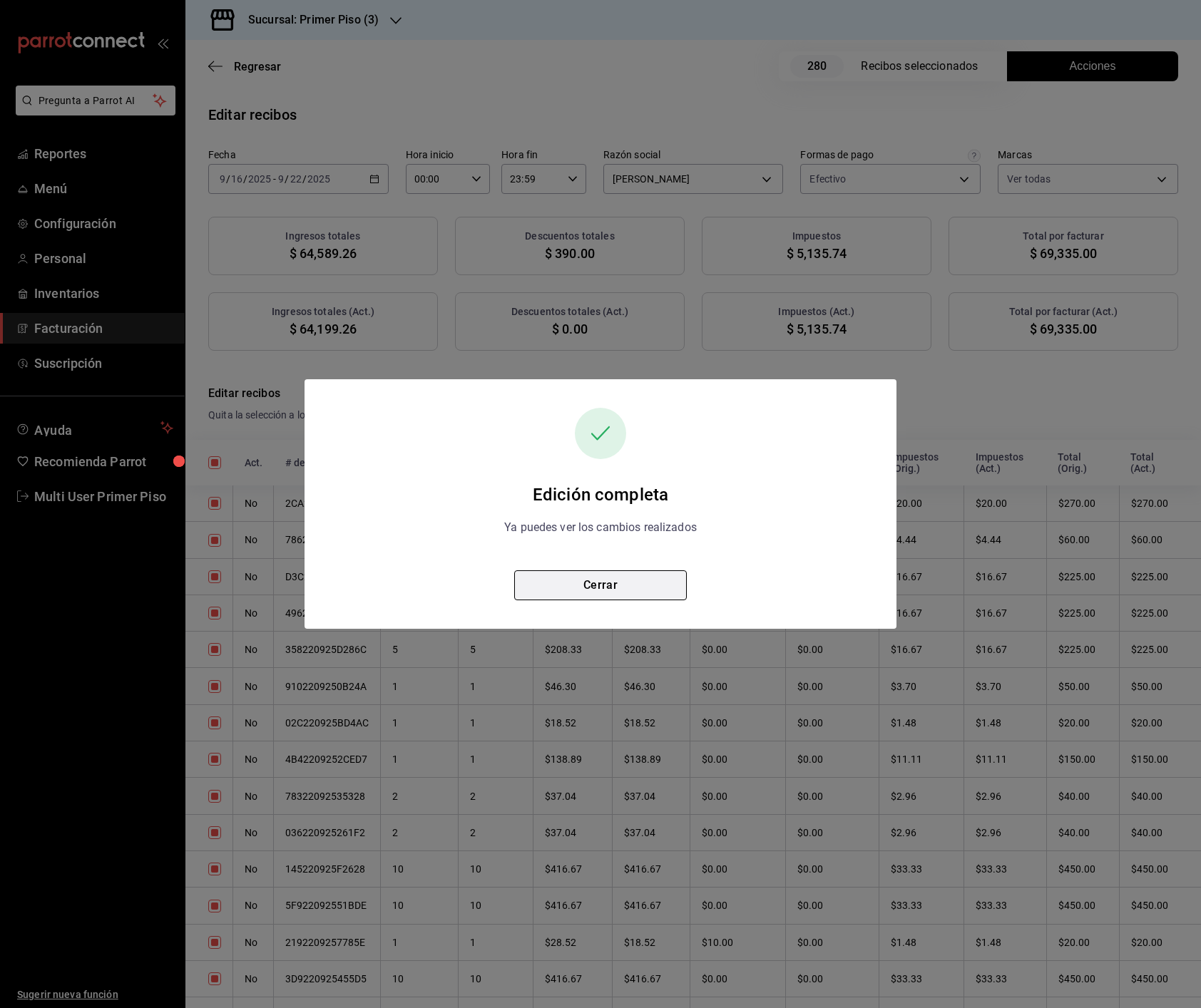
click at [660, 588] on button "Cerrar" at bounding box center [600, 586] width 172 height 30
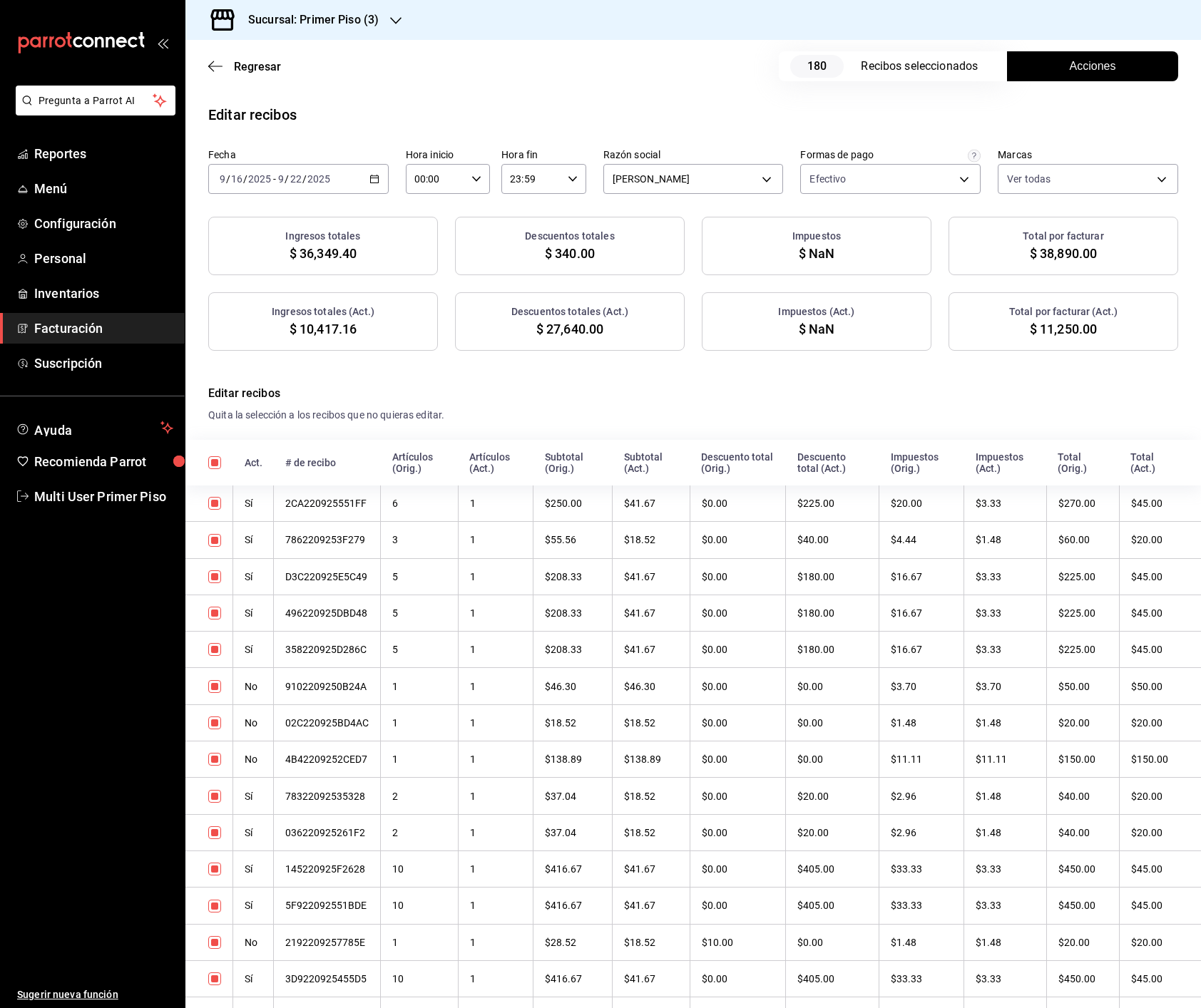
checkbox input "true"
click at [349, 19] on h3 "Sucursal: Primer Piso (3)" at bounding box center [307, 20] width 142 height 17
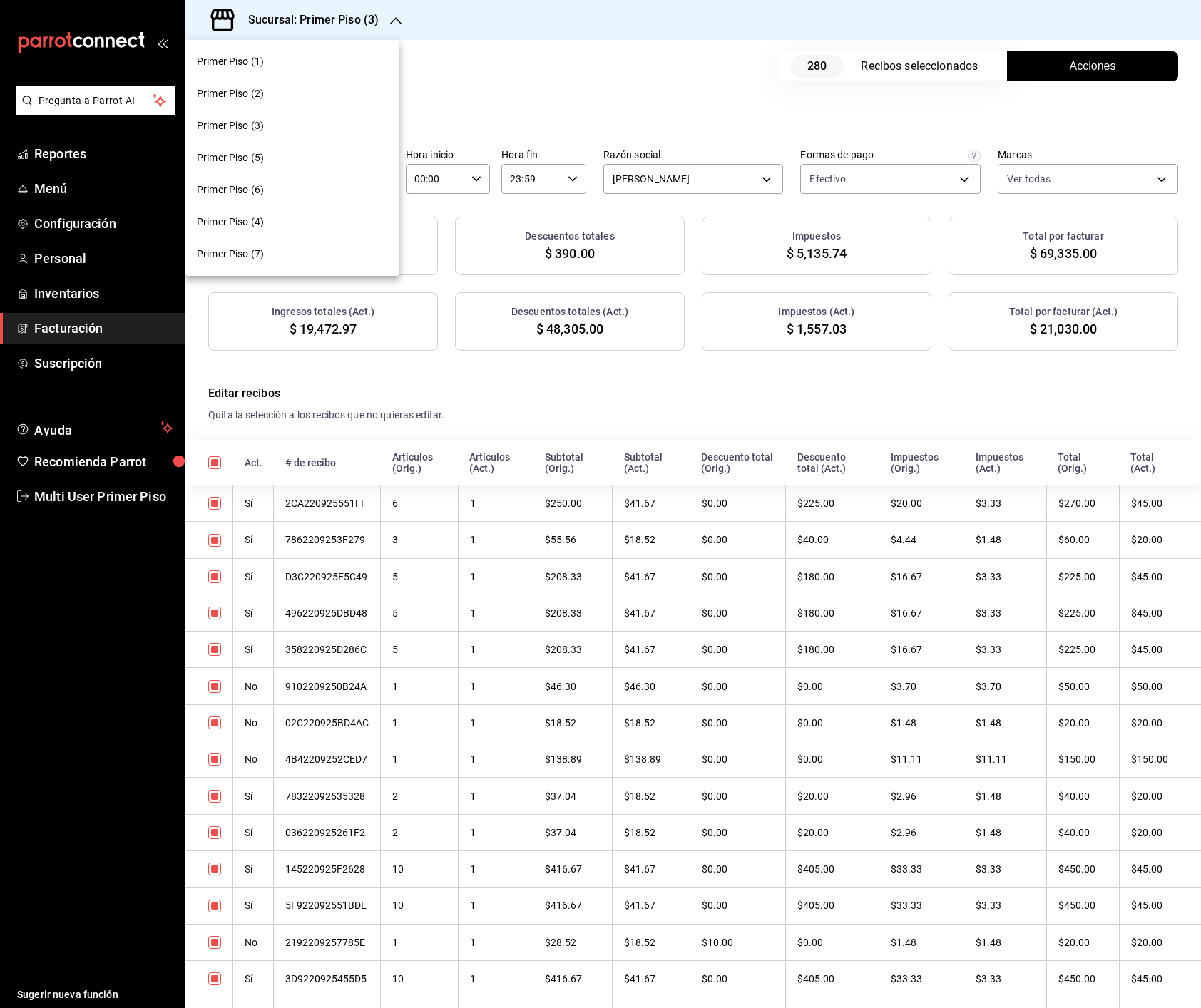
click at [275, 223] on div "Primer Piso (4)" at bounding box center [293, 222] width 191 height 15
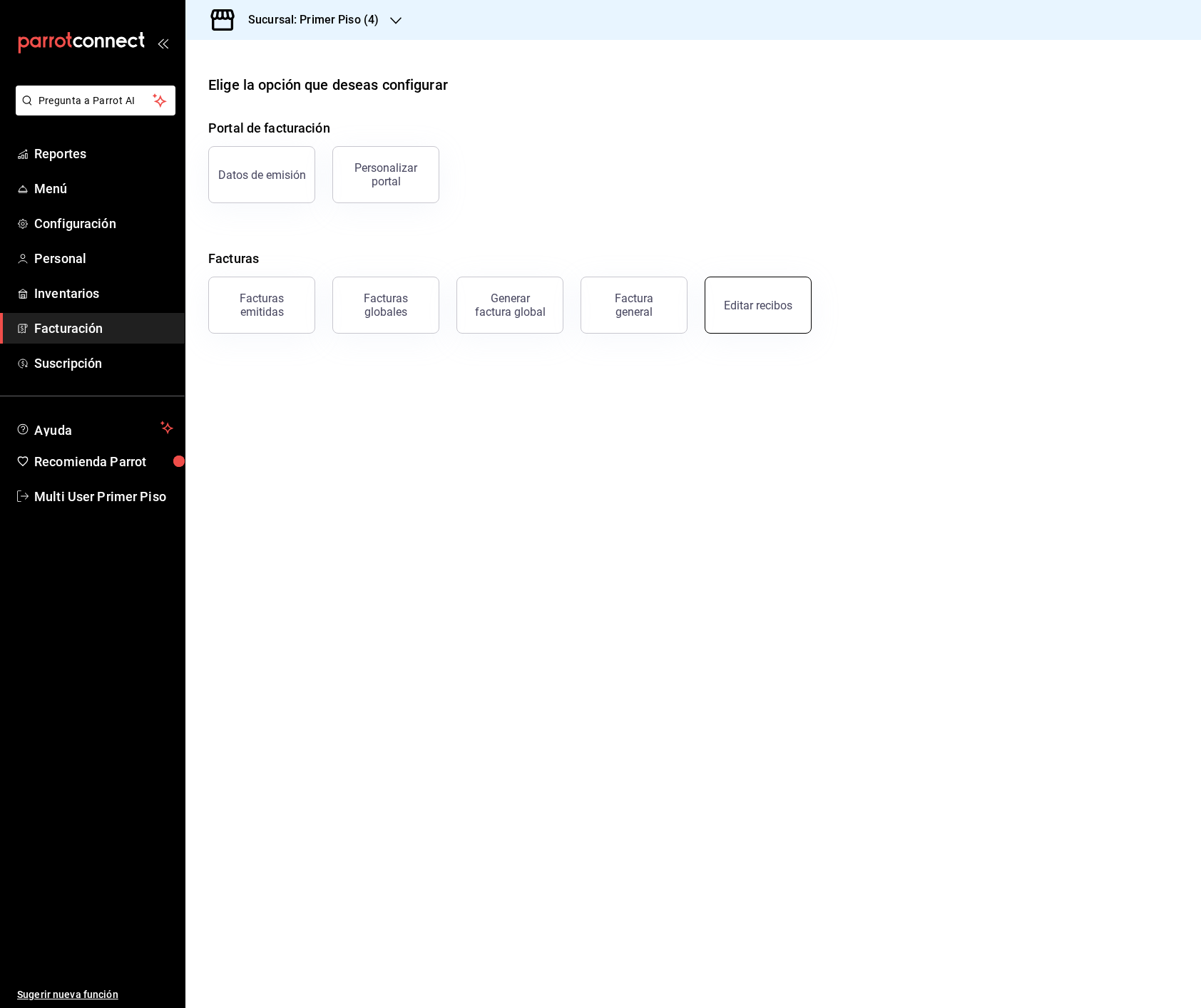
click at [793, 313] on button "Editar recibos" at bounding box center [758, 305] width 107 height 57
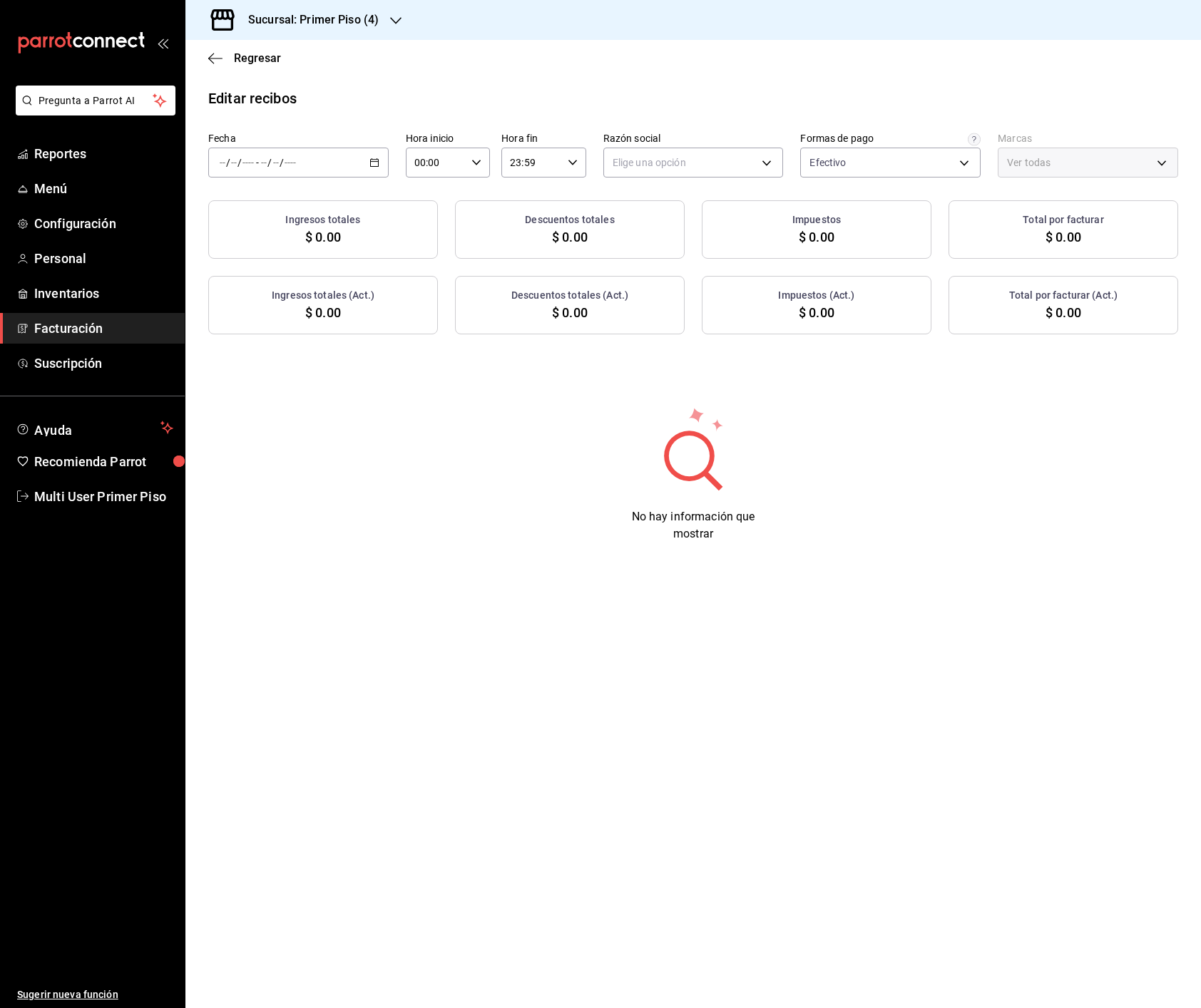
type input "52614d27-0a74-4510-841d-30e93314b508"
click at [262, 367] on span "Rango de fechas" at bounding box center [276, 366] width 111 height 15
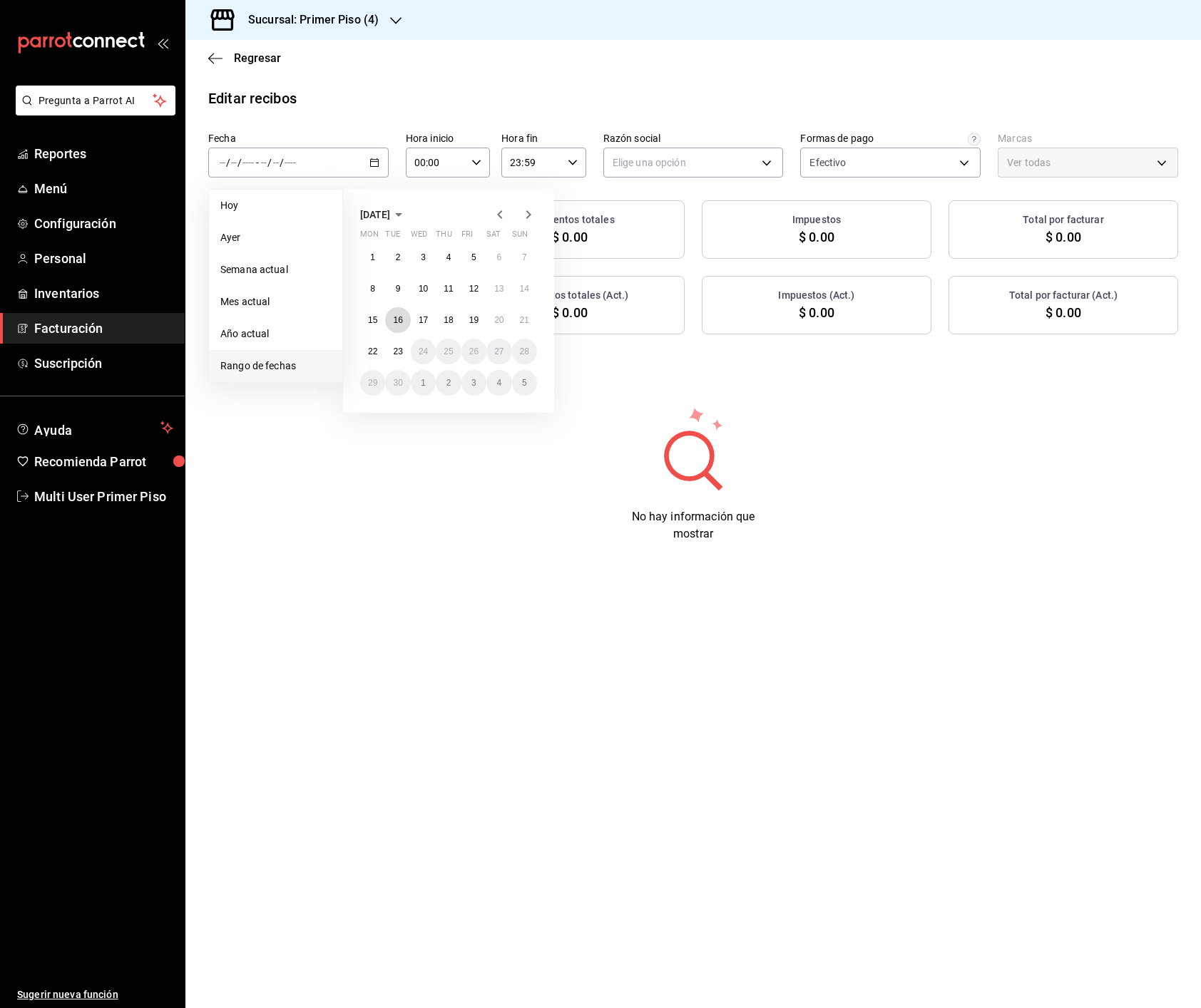
click at [403, 308] on div "1 2 3 4 5 6 7 8 9 10 11 12 13 14 15 16 17 18 19 20 21 22 23 24 25 26 27 28 29 3…" at bounding box center [448, 320] width 177 height 151
click at [393, 320] on abbr "16" at bounding box center [397, 320] width 9 height 10
click at [373, 351] on abbr "22" at bounding box center [372, 351] width 9 height 10
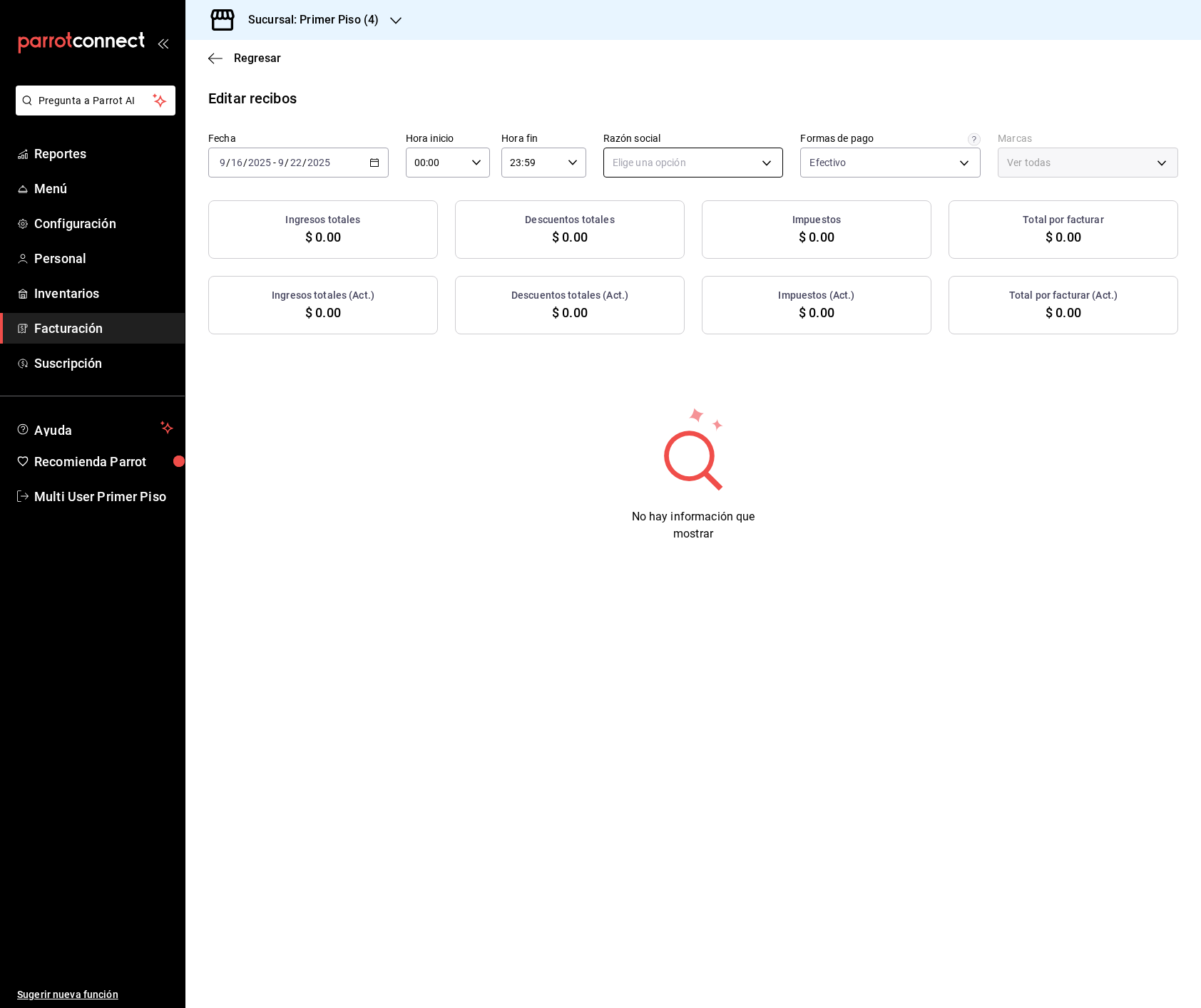
click at [676, 154] on body "Pregunta a Parrot AI Reportes Menú Configuración Personal Inventarios Facturaci…" at bounding box center [600, 504] width 1201 height 1008
click at [668, 229] on li "DIEGO MONTEMAYOR TREVIÑO" at bounding box center [693, 235] width 179 height 27
type input "4b0558f5-a43d-4dd7-96fb-d2c553287eea"
type input "87e2fad6-1f8e-48e3-80ae-38a0f7981339"
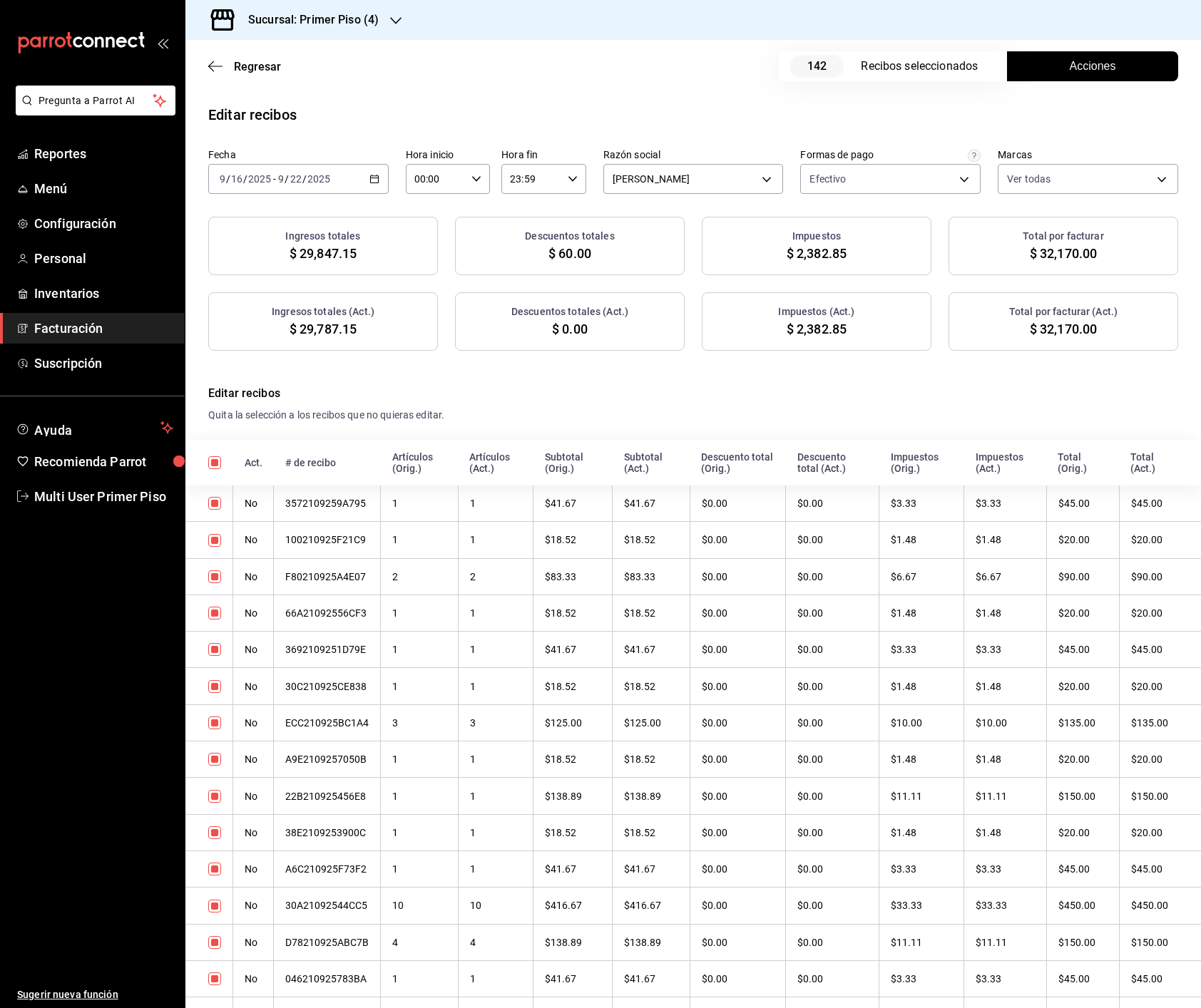
click at [1059, 75] on button "Acciones" at bounding box center [1092, 66] width 171 height 30
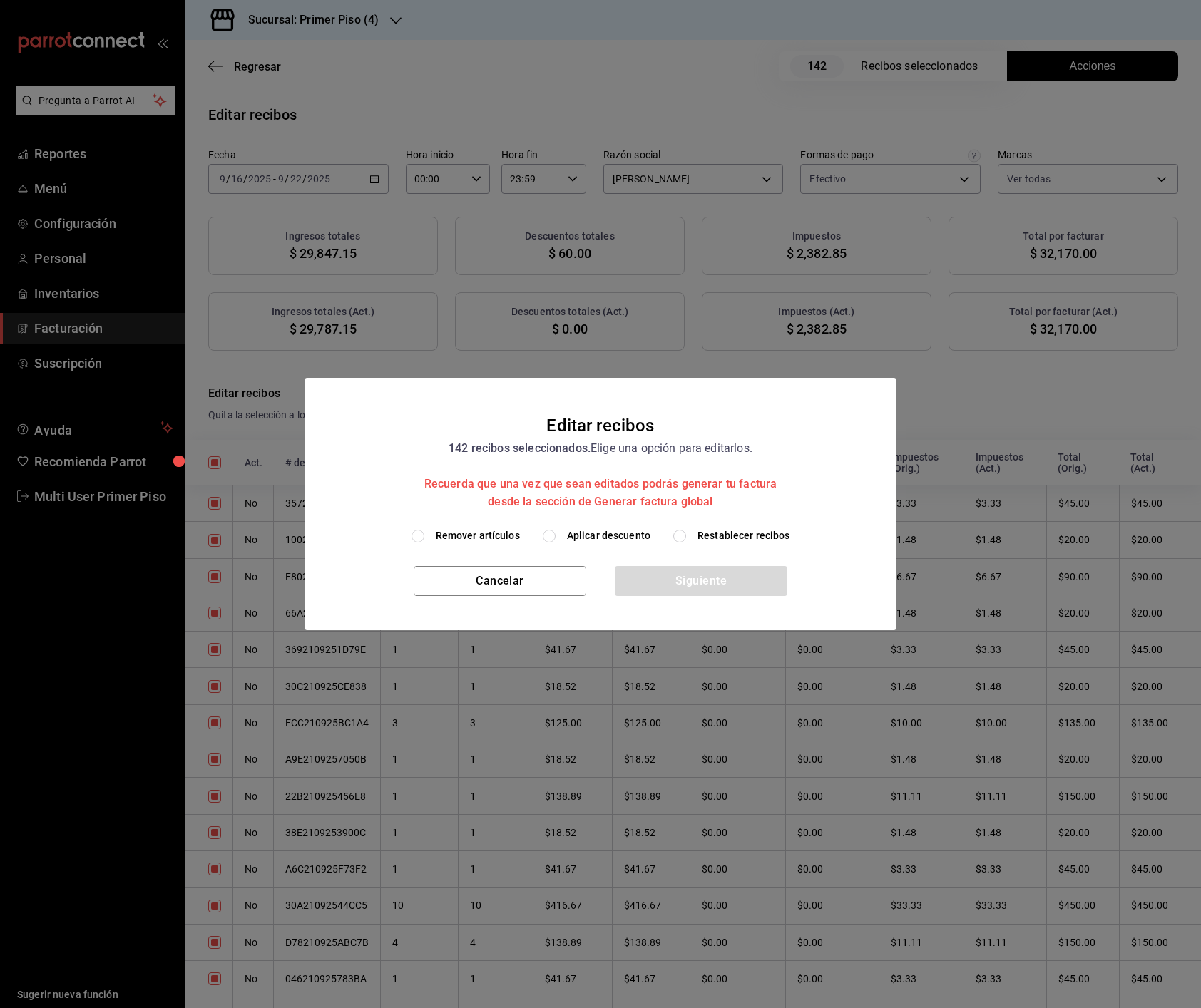
click at [498, 535] on span "Remover artículos" at bounding box center [477, 535] width 84 height 15
click at [424, 535] on input "Remover artículos" at bounding box center [418, 536] width 13 height 13
radio input "true"
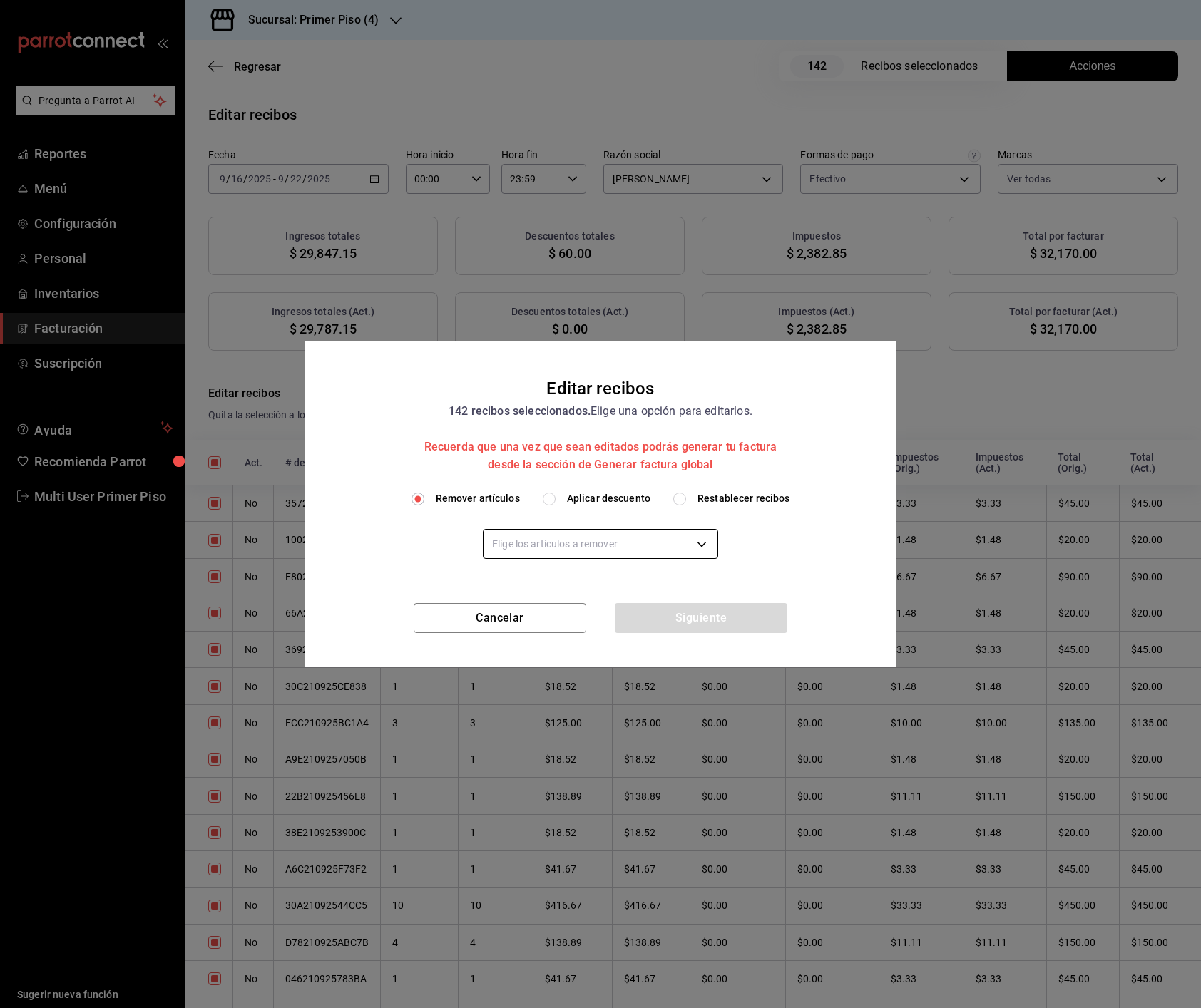
click at [542, 537] on body "Pregunta a Parrot AI Reportes Menú Configuración Personal Inventarios Facturaci…" at bounding box center [600, 504] width 1201 height 1008
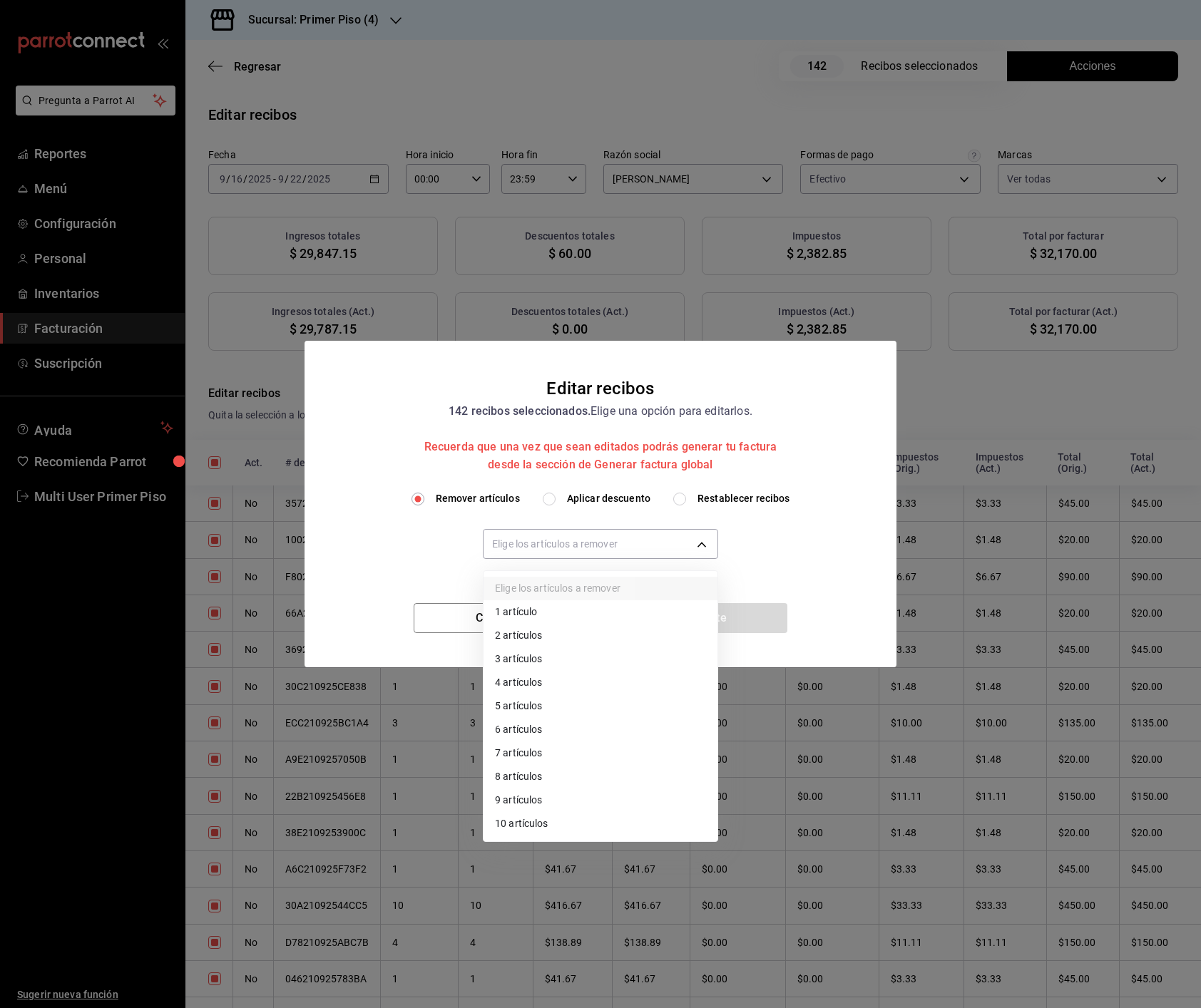
click at [553, 688] on li "10 artículos" at bounding box center [600, 823] width 234 height 24
type input "10"
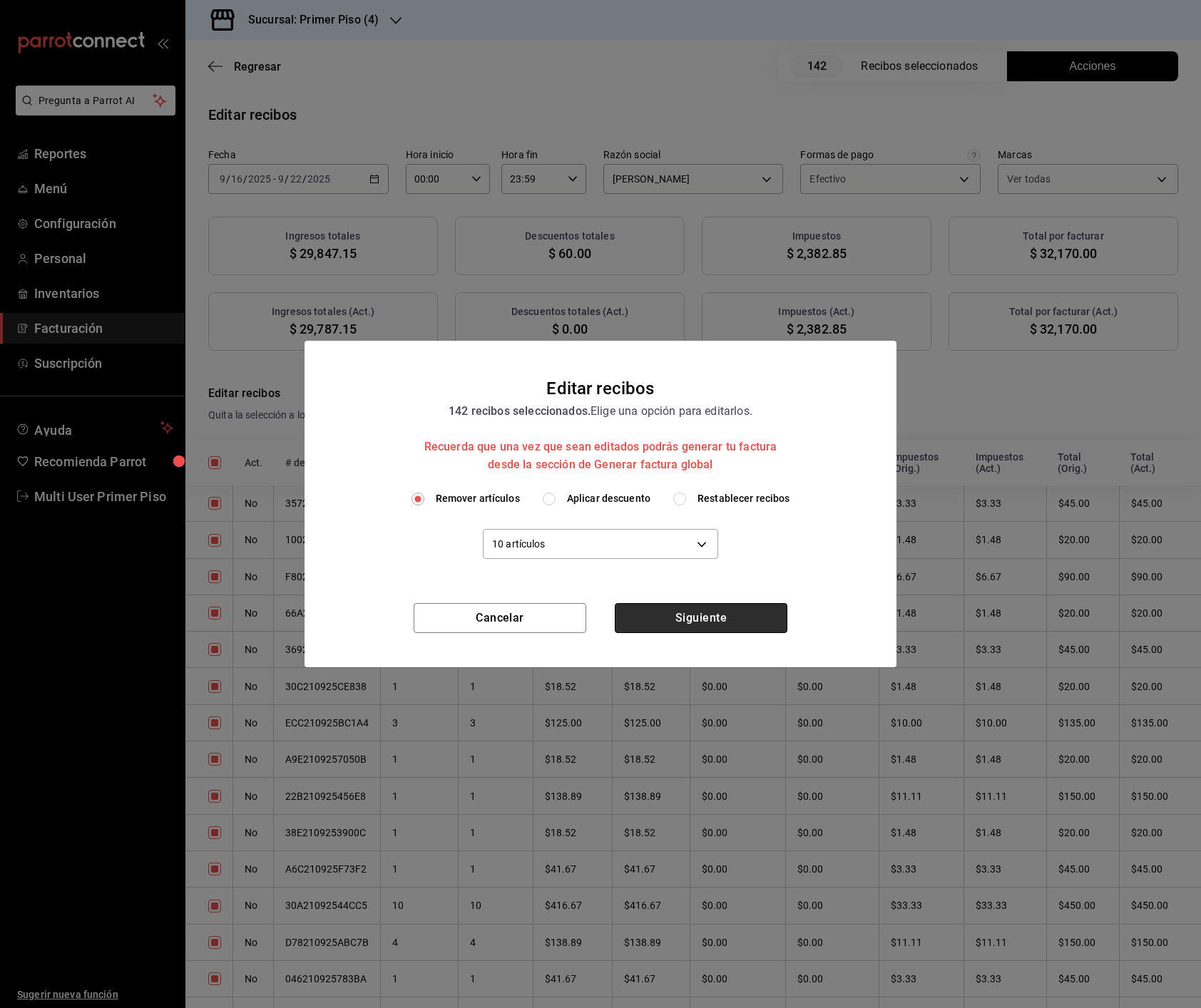
click at [730, 619] on button "Siguiente" at bounding box center [701, 618] width 172 height 30
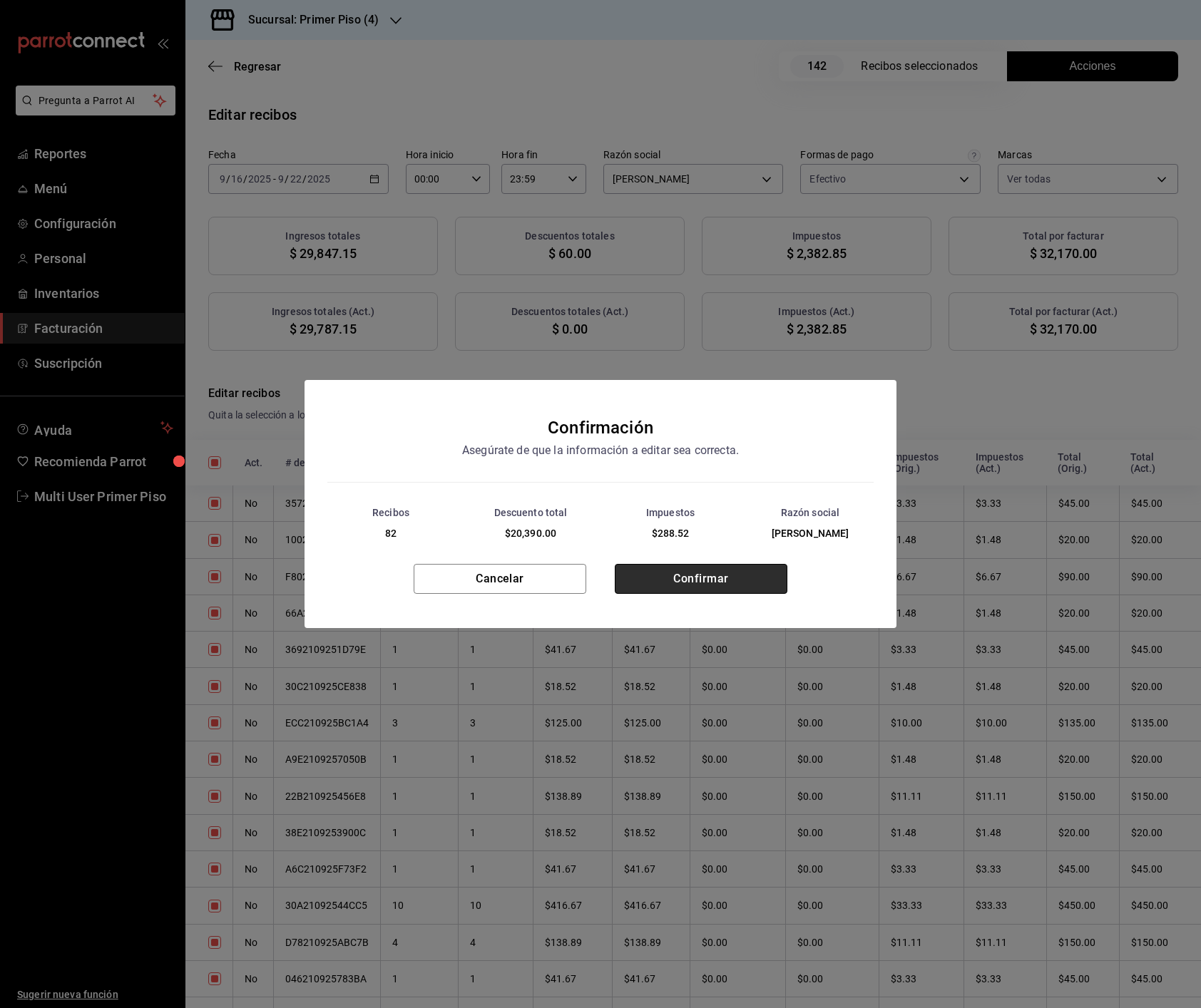
click at [748, 592] on button "Confirmar" at bounding box center [701, 579] width 172 height 30
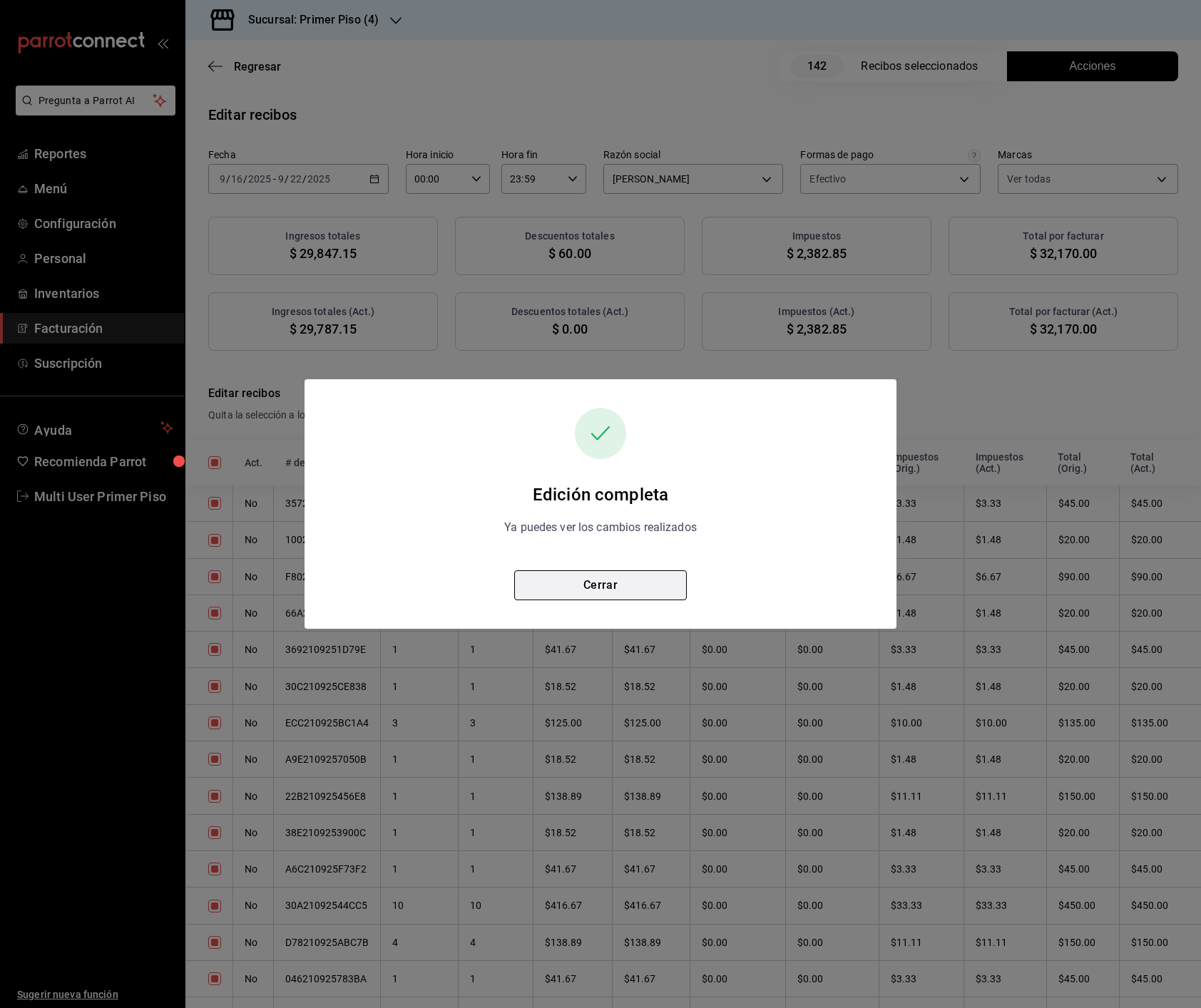
click at [658, 584] on button "Cerrar" at bounding box center [600, 586] width 172 height 30
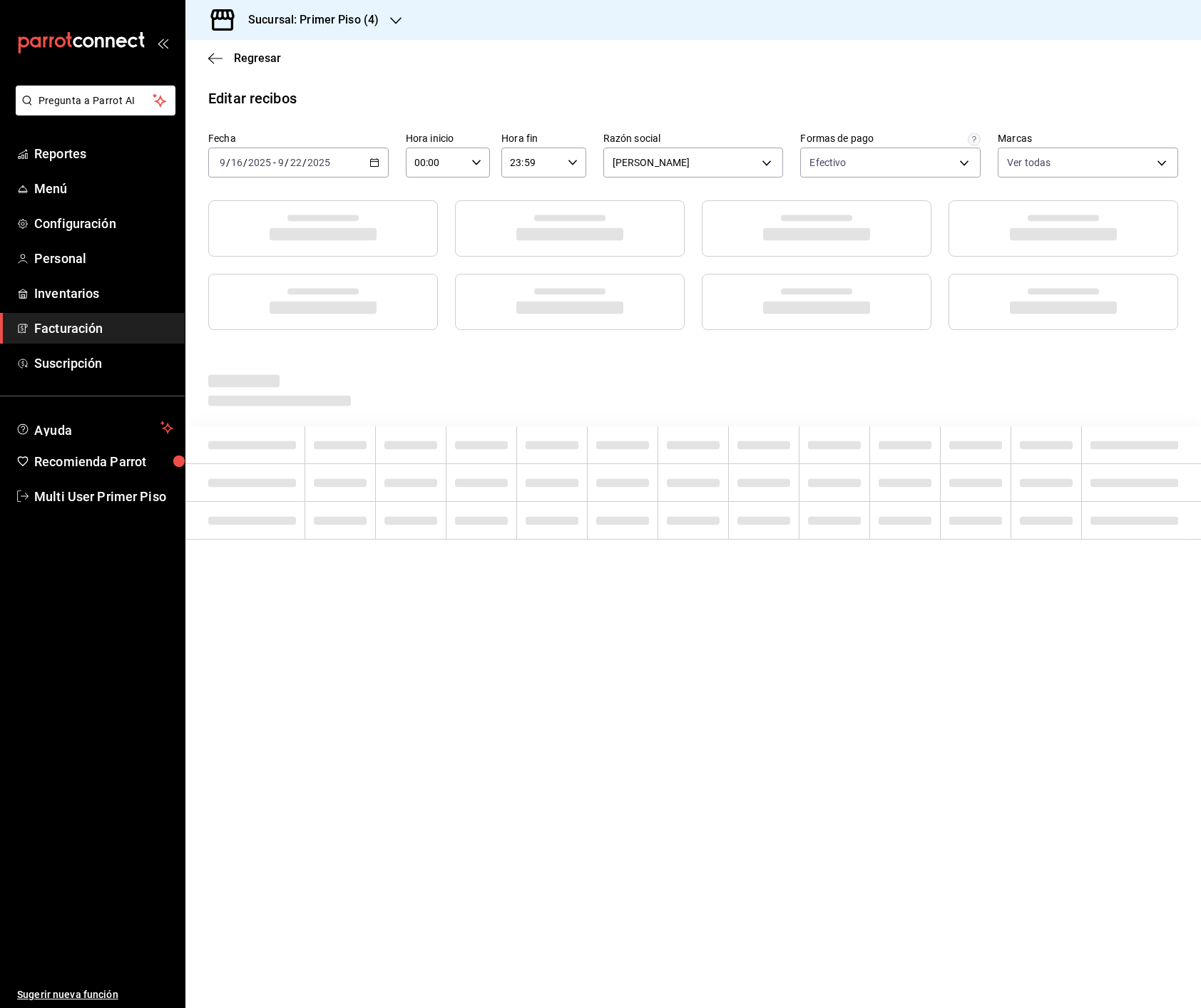
click at [321, 20] on h3 "Sucursal: Primer Piso (4)" at bounding box center [307, 20] width 142 height 17
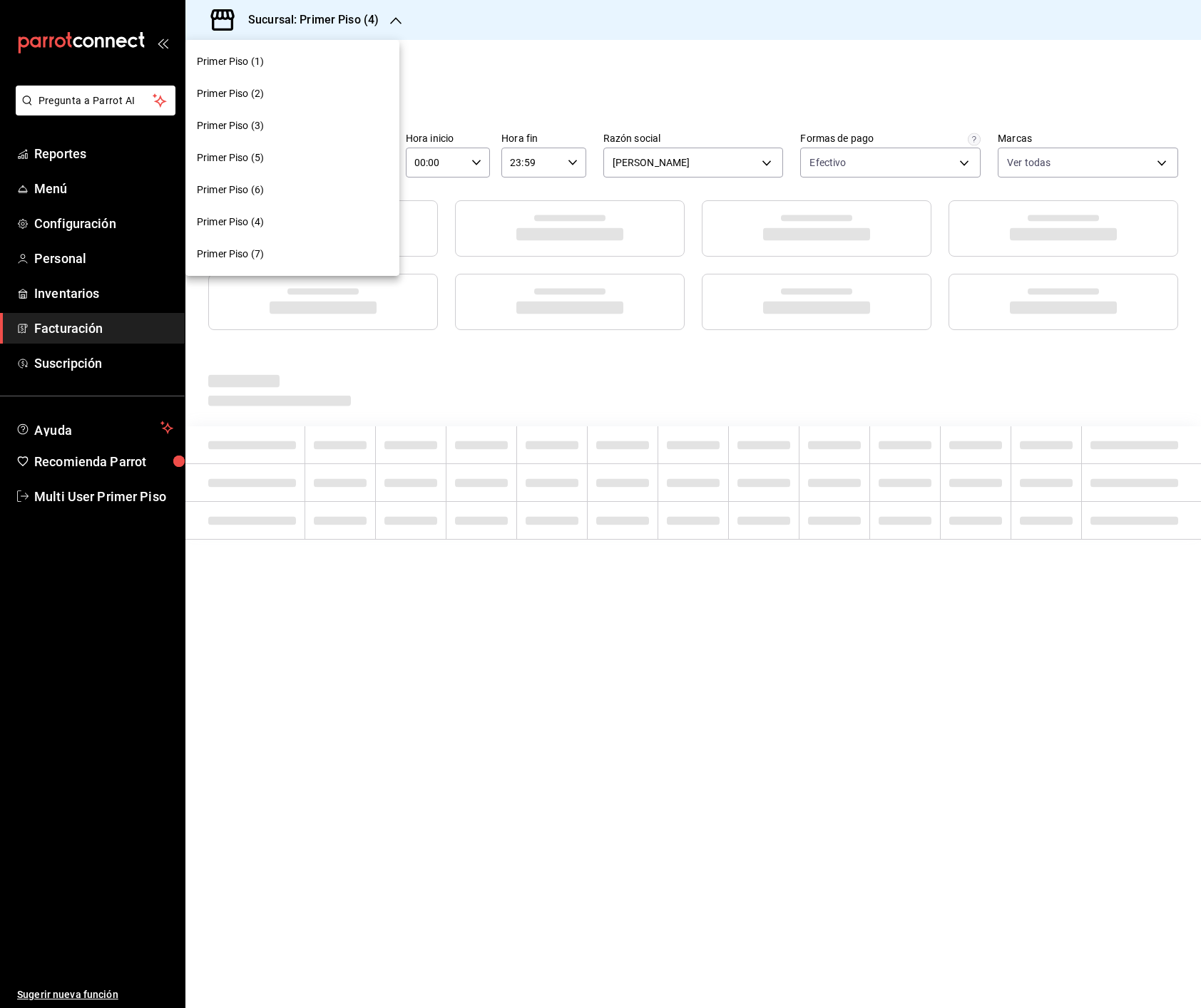
click at [300, 154] on div "Primer Piso (5)" at bounding box center [293, 157] width 191 height 15
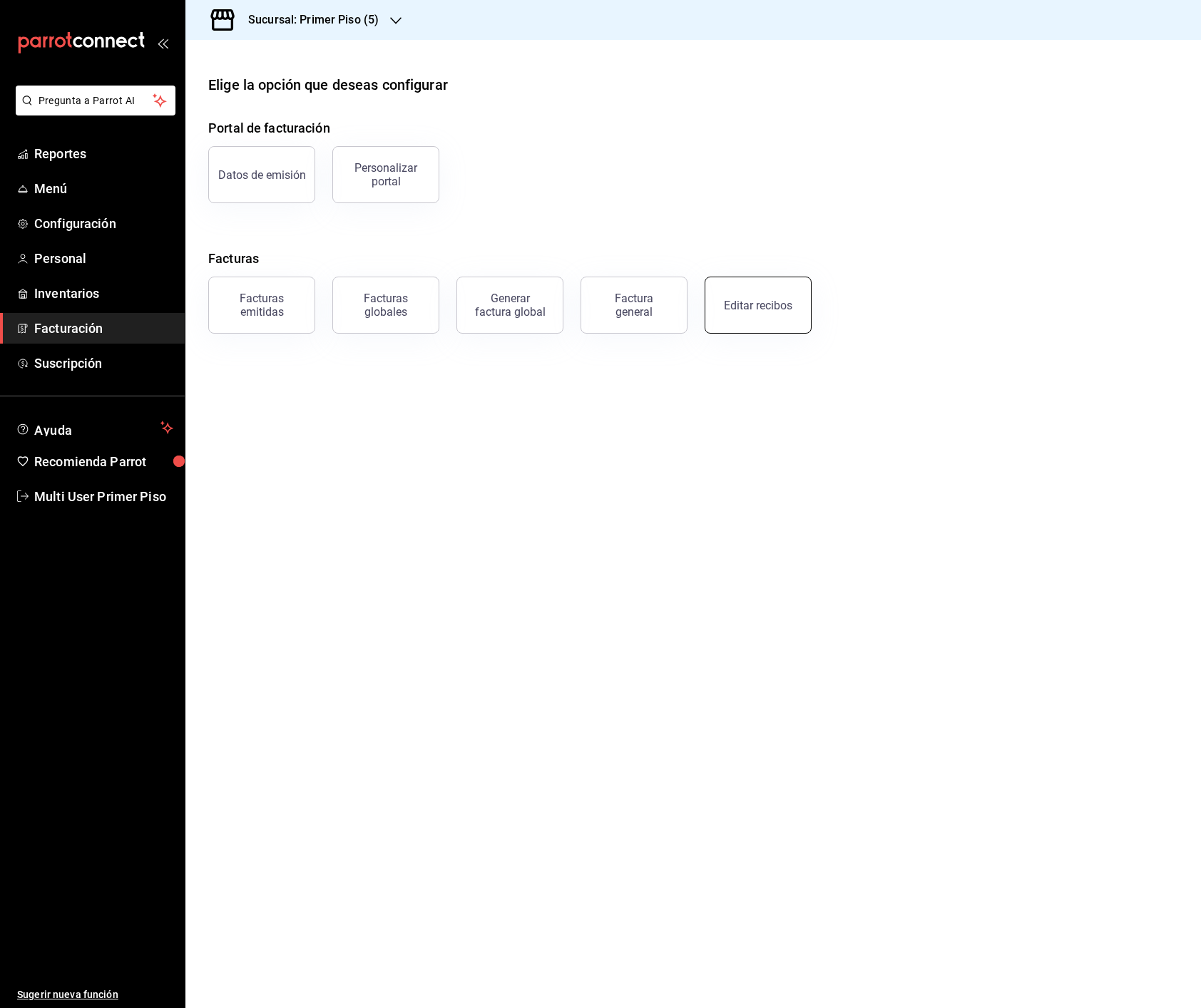
click at [722, 311] on button "Editar recibos" at bounding box center [758, 305] width 107 height 57
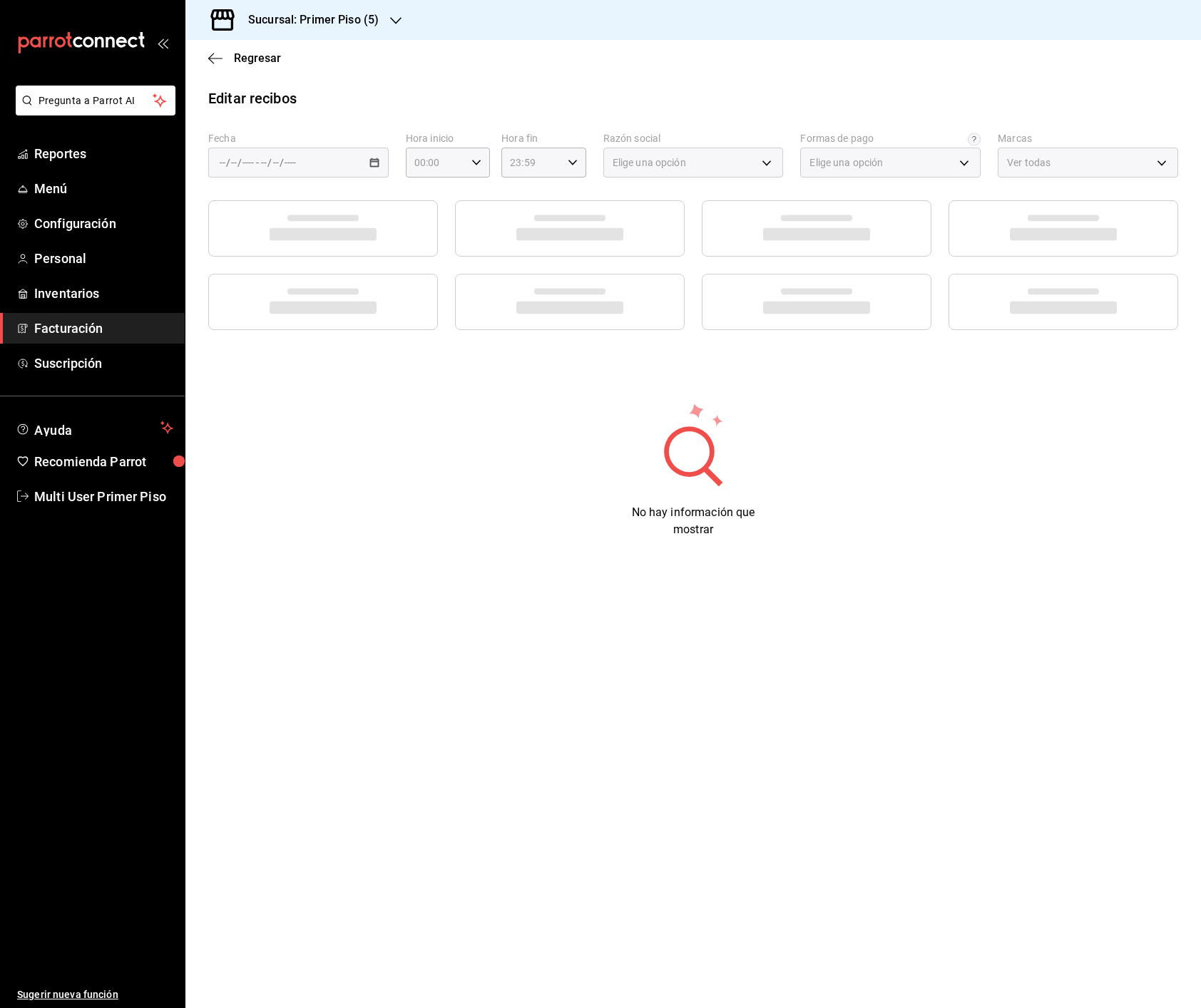
click at [735, 309] on div at bounding box center [816, 302] width 229 height 56
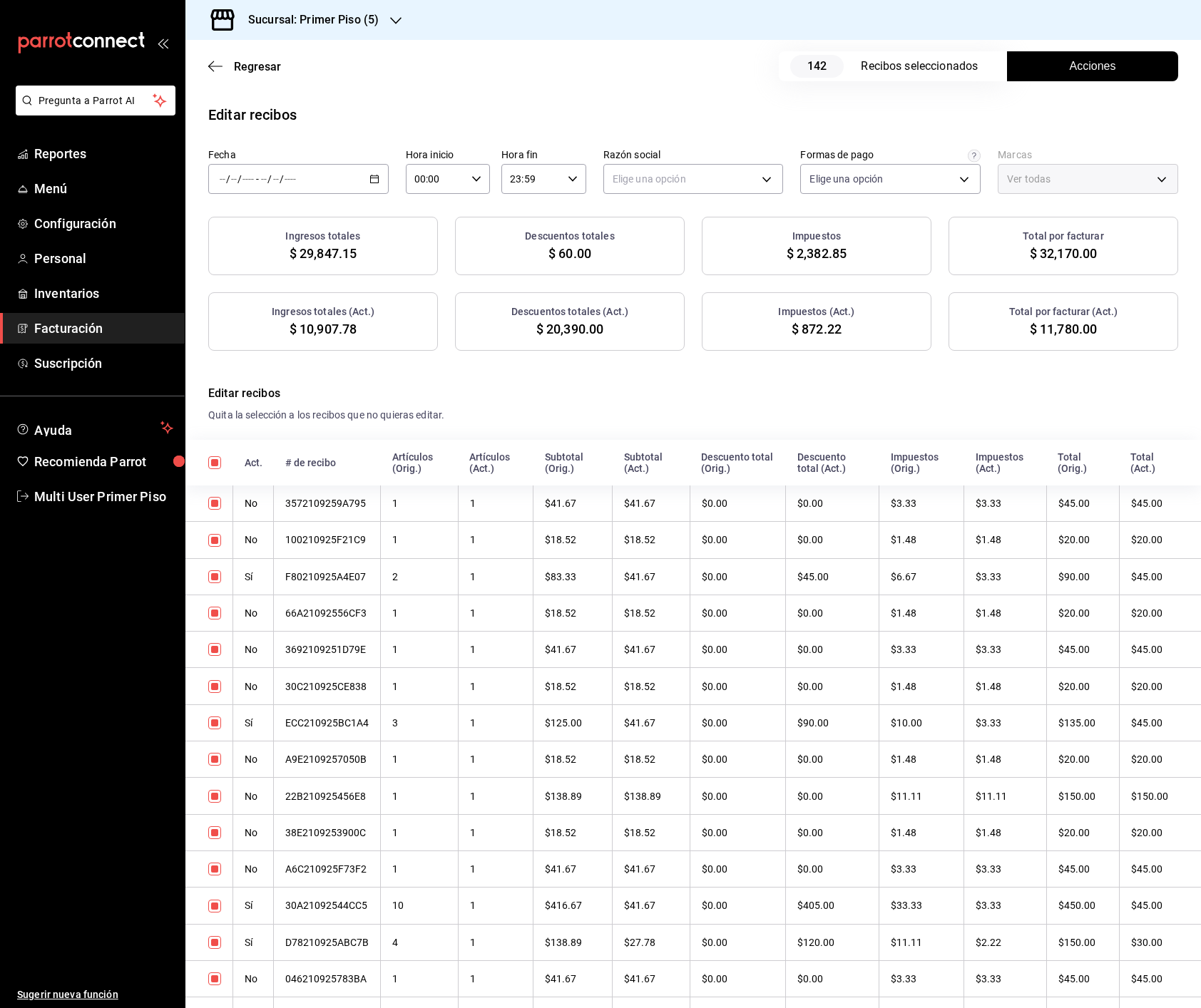
type input "f6a1600a-e676-4e8d-89df-c7055657356c"
click at [373, 180] on icon "button" at bounding box center [374, 179] width 10 height 10
click at [288, 384] on span "Rango de fechas" at bounding box center [276, 382] width 111 height 15
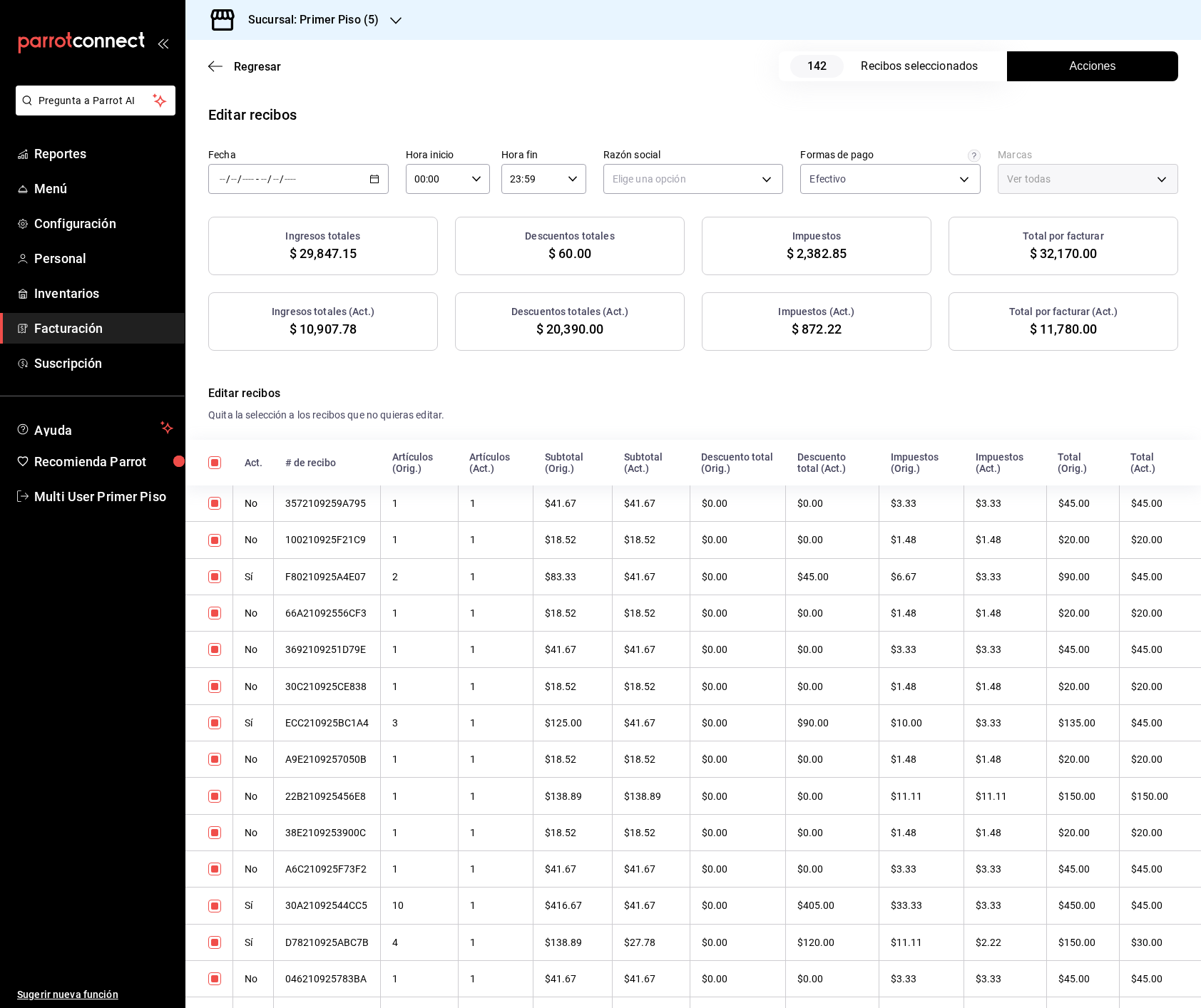
click at [339, 22] on h3 "Sucursal: Primer Piso (5)" at bounding box center [307, 20] width 142 height 17
click at [272, 224] on div "Primer Piso (4)" at bounding box center [293, 222] width 191 height 15
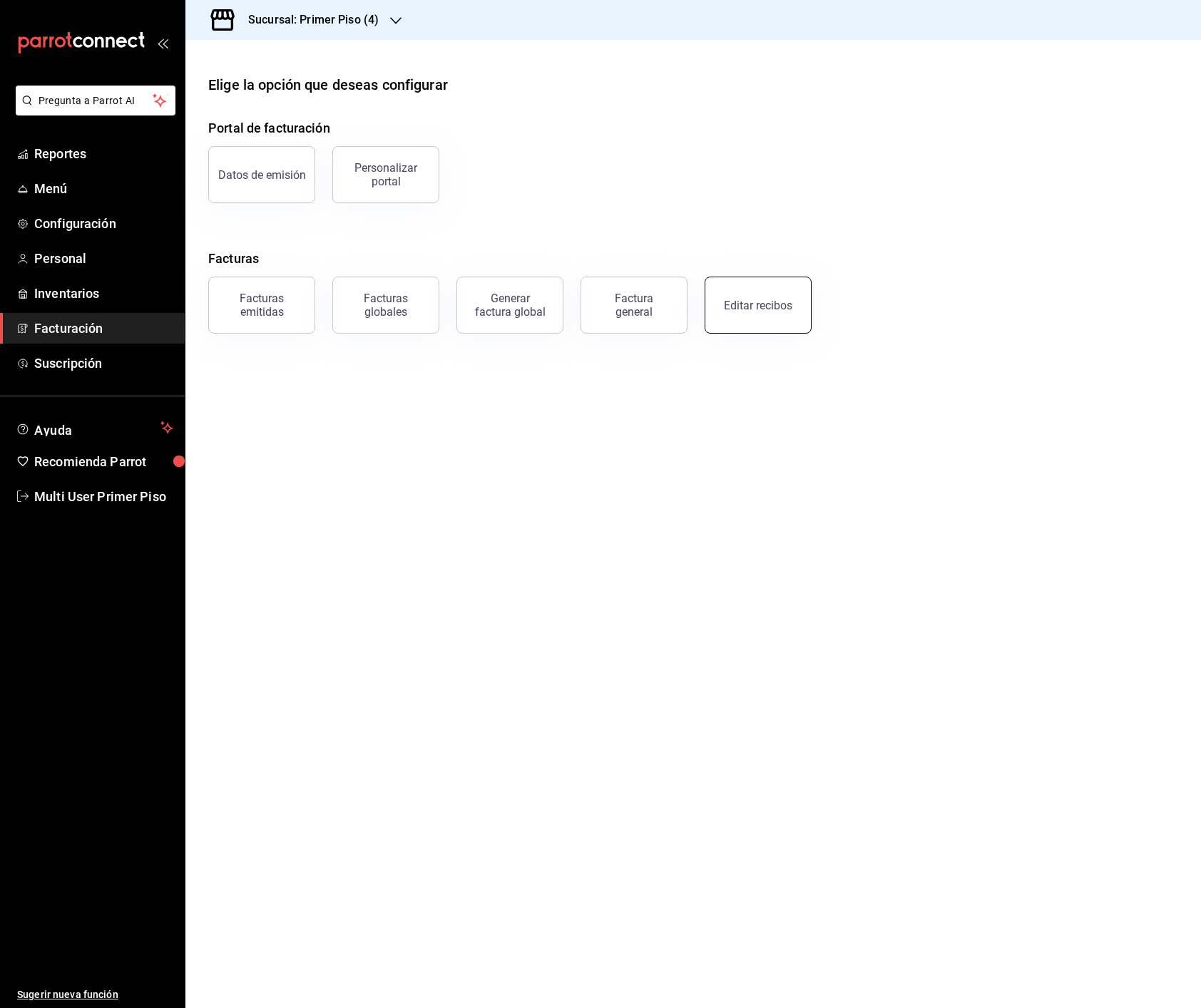
click at [732, 300] on div "Editar recibos" at bounding box center [758, 305] width 68 height 14
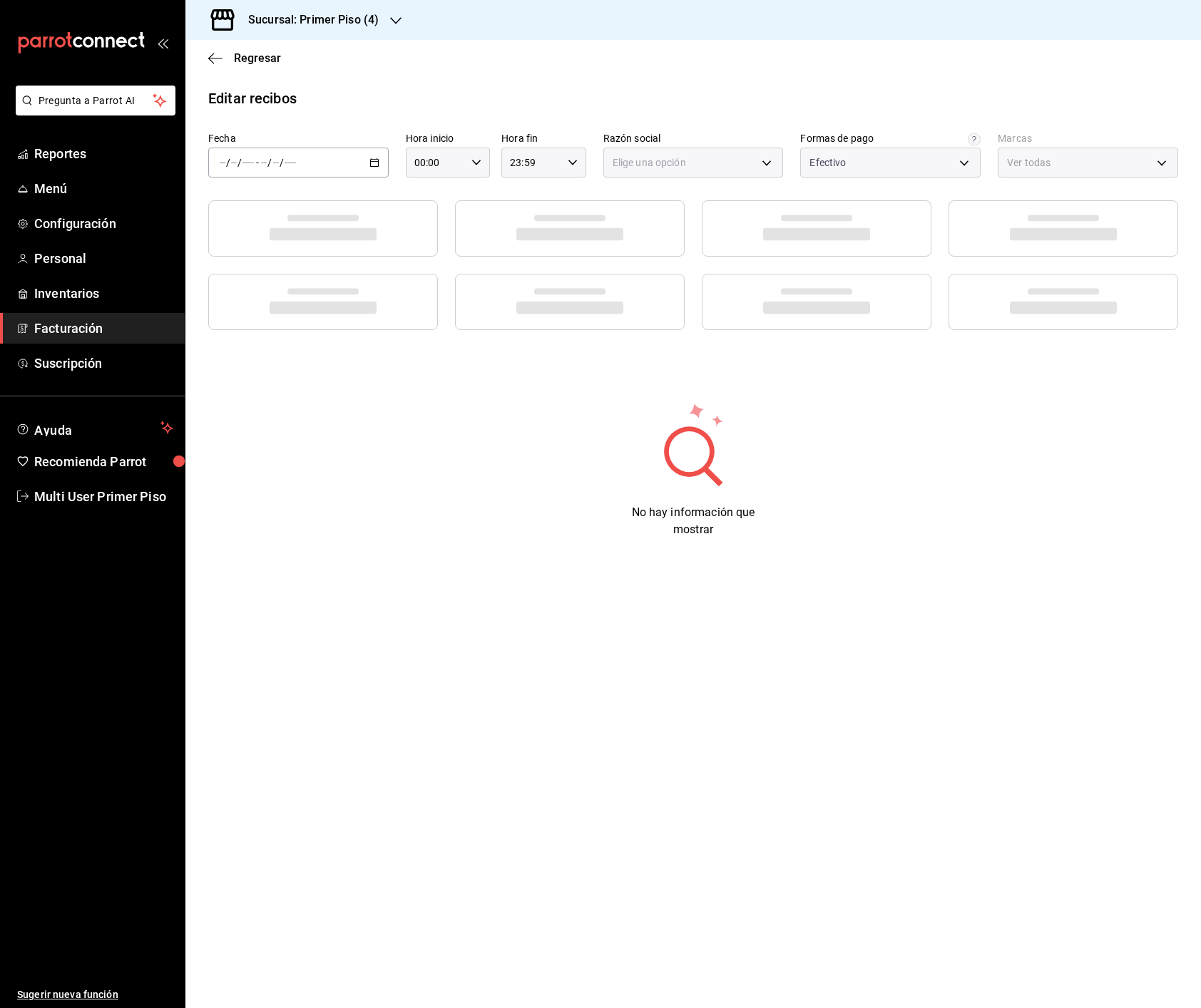
type input "52614d27-0a74-4510-841d-30e93314b508"
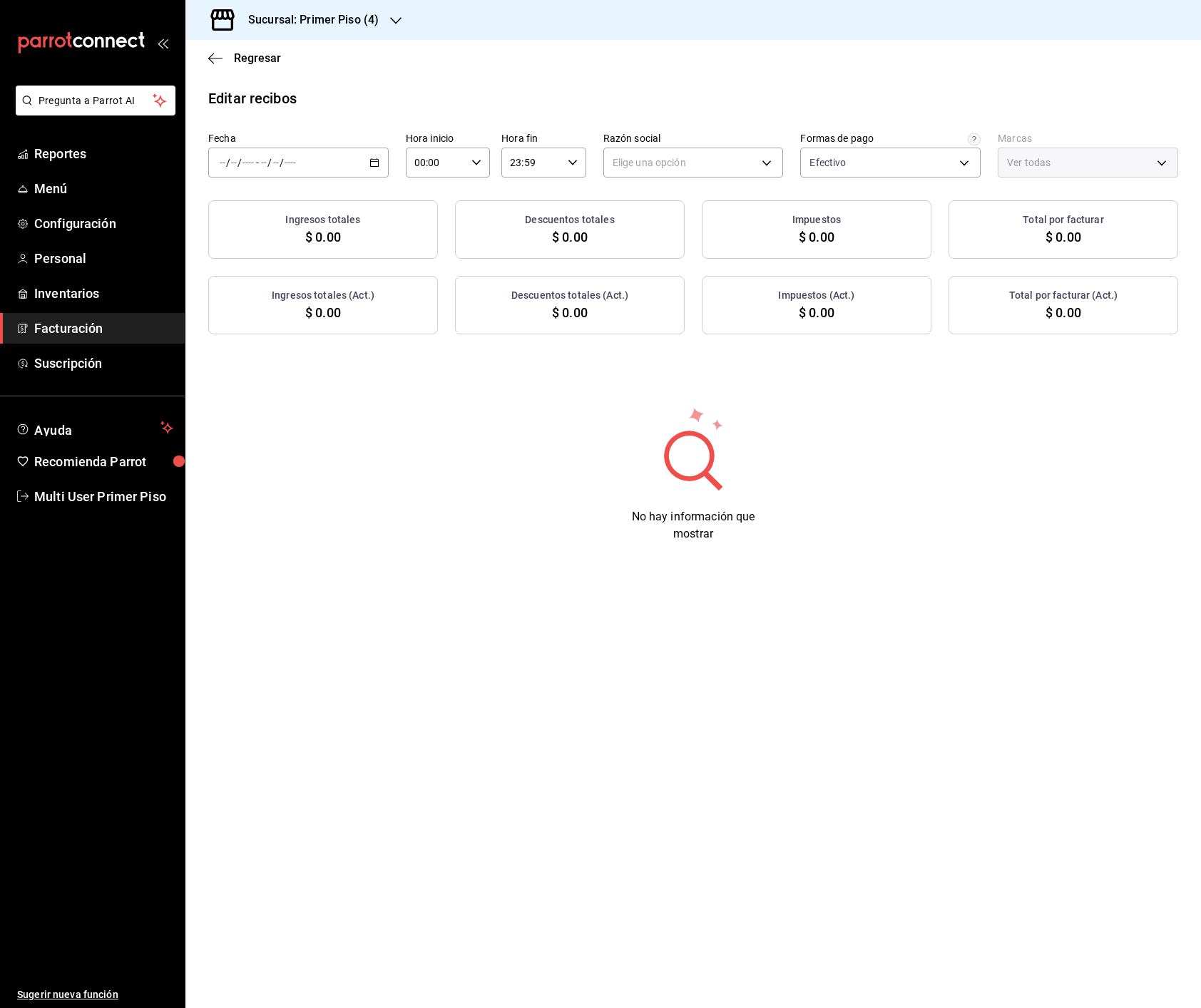
click at [374, 162] on icon "button" at bounding box center [374, 162] width 10 height 10
click at [270, 373] on span "Rango de fechas" at bounding box center [276, 366] width 111 height 15
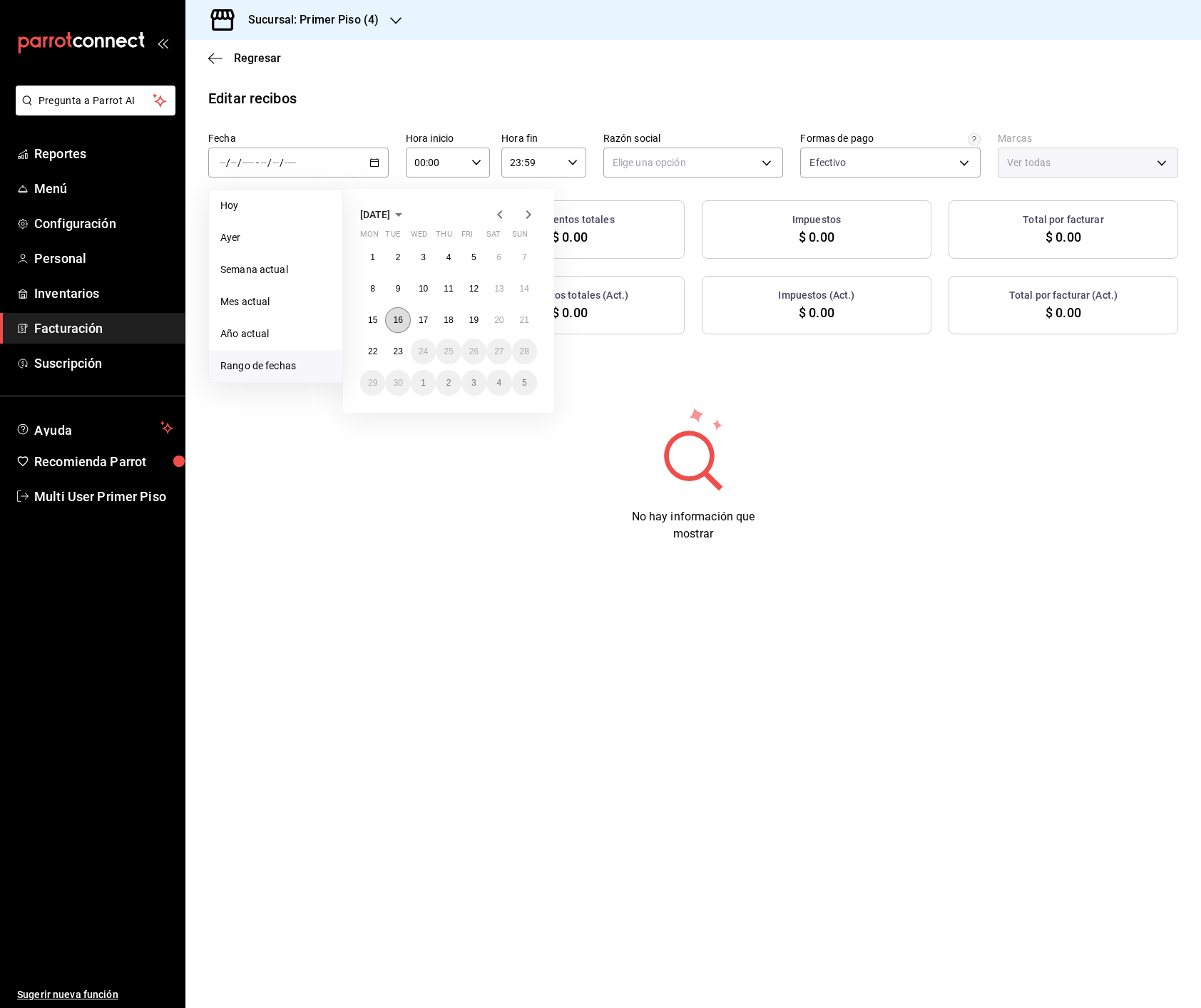
click at [405, 318] on button "16" at bounding box center [397, 320] width 25 height 26
click at [373, 350] on abbr "22" at bounding box center [372, 351] width 9 height 10
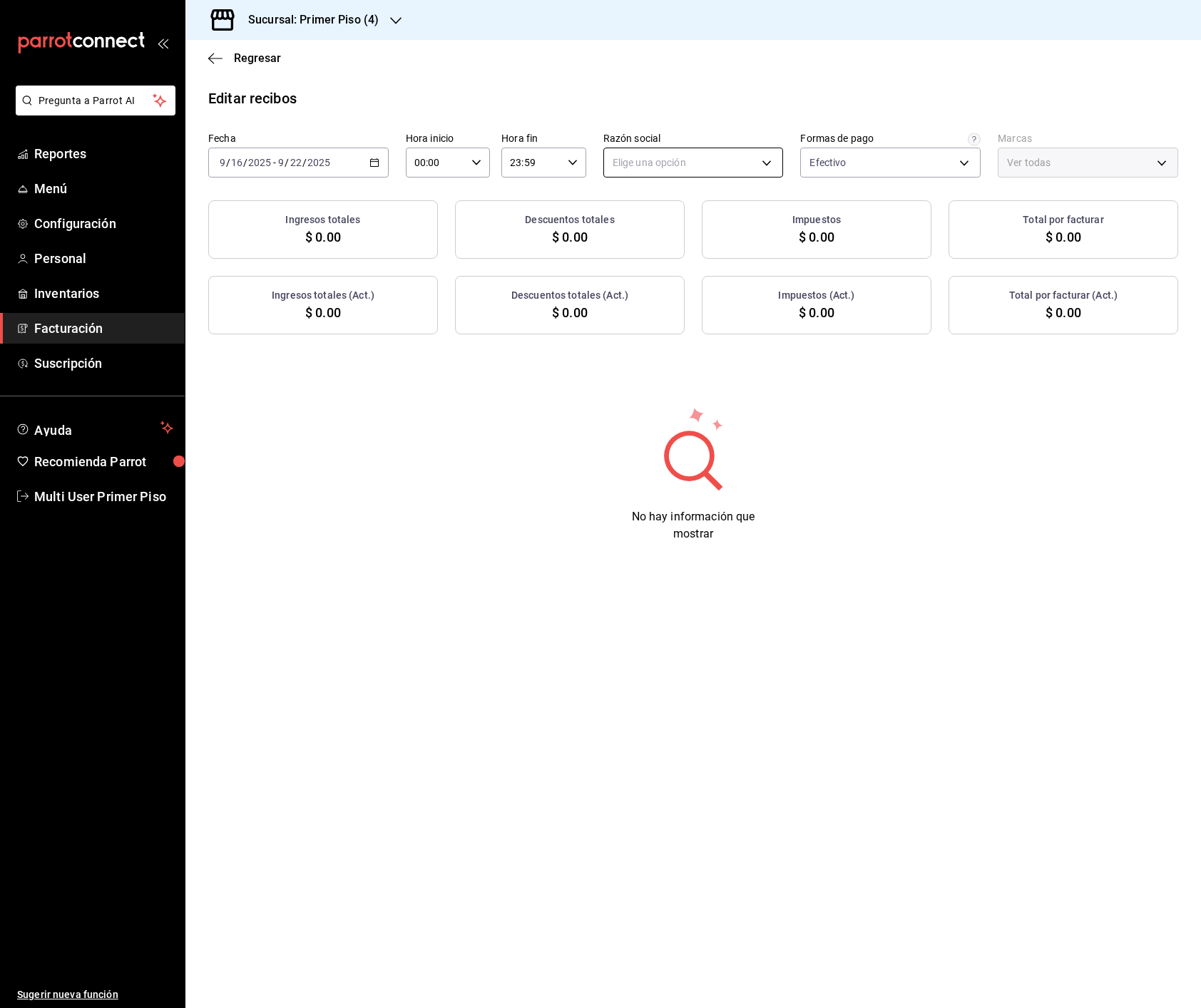
click at [639, 159] on body "Pregunta a Parrot AI Reportes Menú Configuración Personal Inventarios Facturaci…" at bounding box center [600, 504] width 1201 height 1008
click at [634, 232] on li "DIEGO MONTEMAYOR TREVIÑO" at bounding box center [693, 235] width 179 height 27
type input "4b0558f5-a43d-4dd7-96fb-d2c553287eea"
type input "87e2fad6-1f8e-48e3-80ae-38a0f7981339"
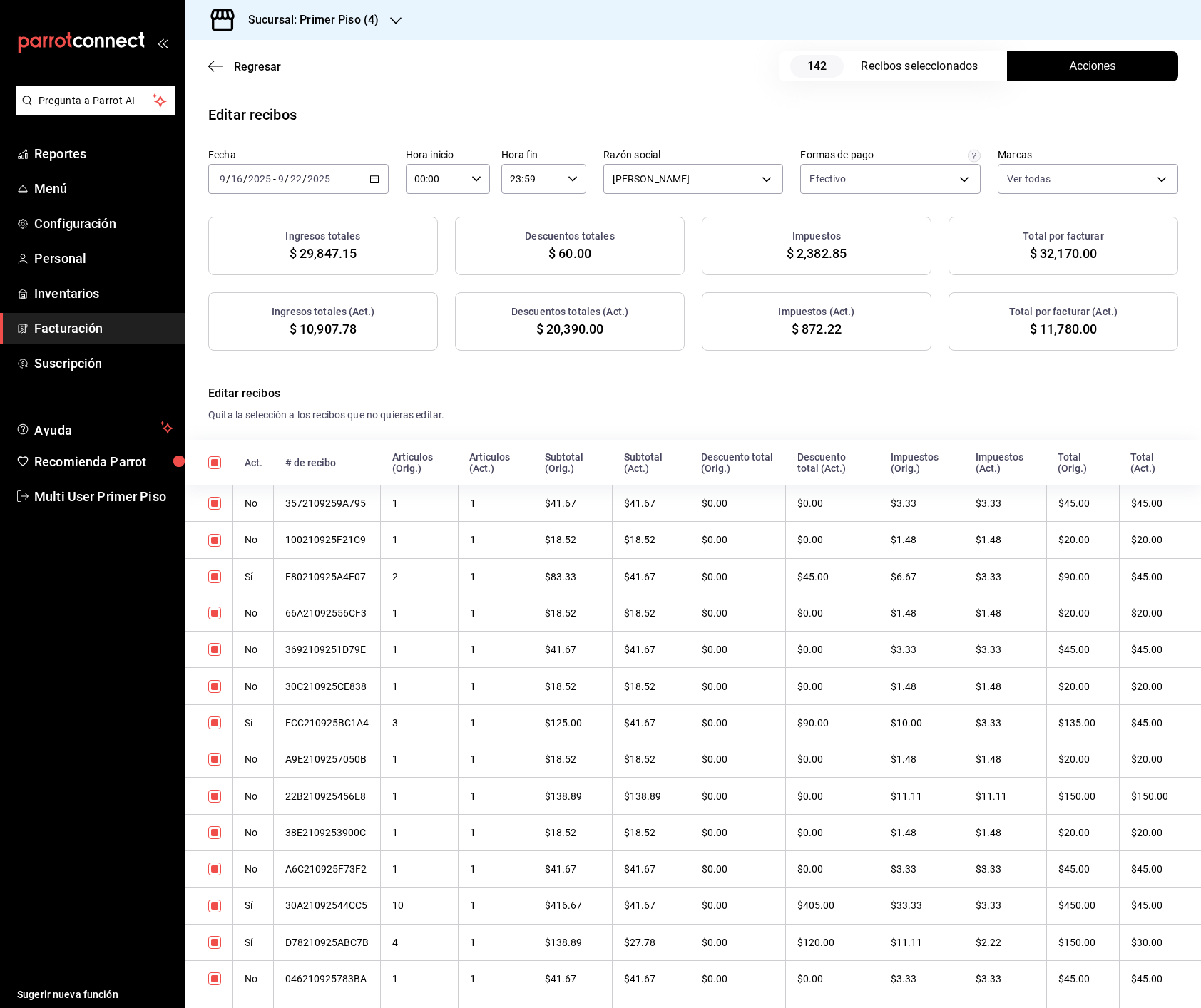
click at [354, 19] on h3 "Sucursal: Primer Piso (4)" at bounding box center [307, 20] width 142 height 17
click at [275, 165] on div "Primer Piso (5)" at bounding box center [293, 157] width 214 height 32
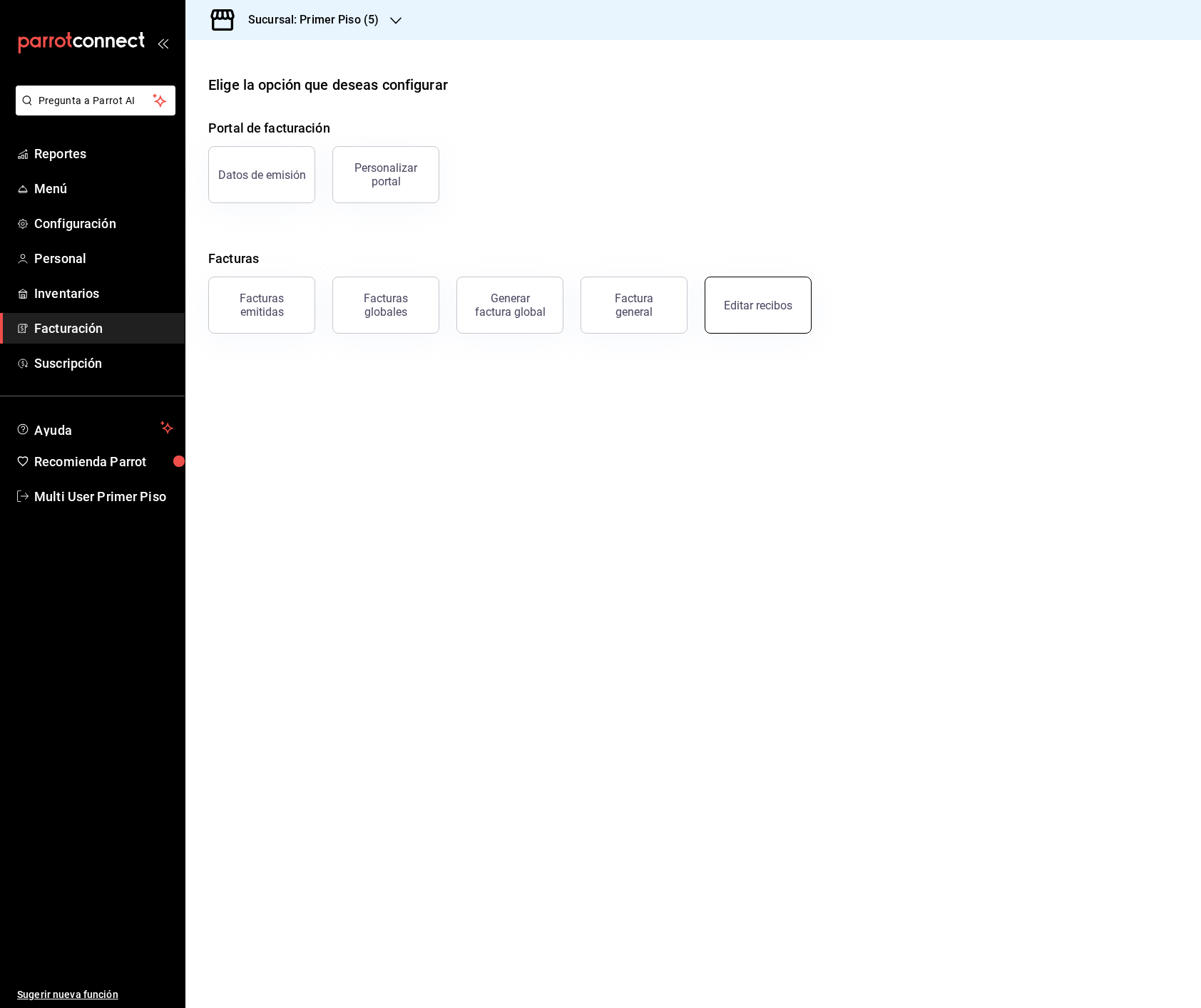
click at [750, 315] on button "Editar recibos" at bounding box center [758, 305] width 107 height 57
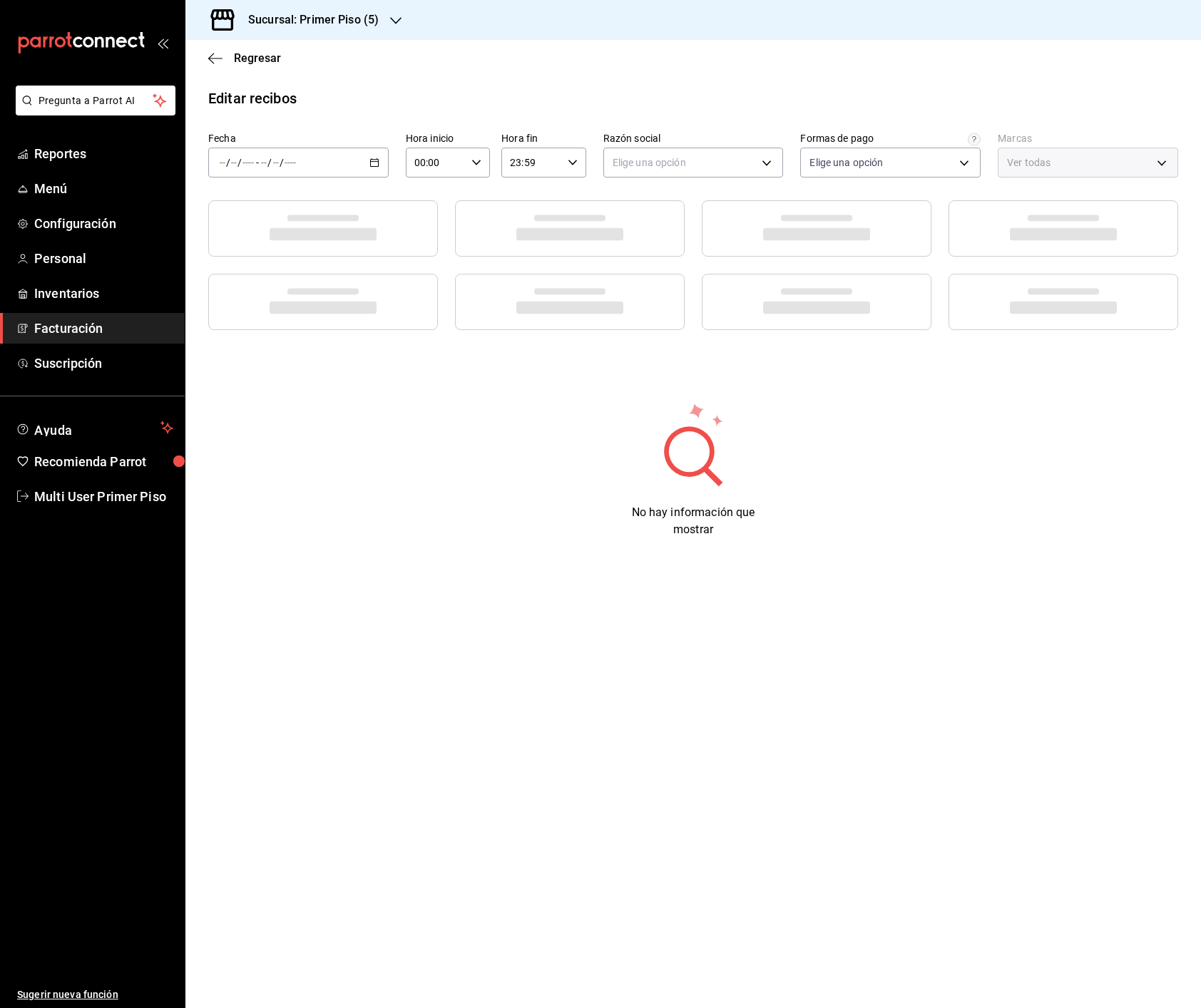
type input "f6a1600a-e676-4e8d-89df-c7055657356c"
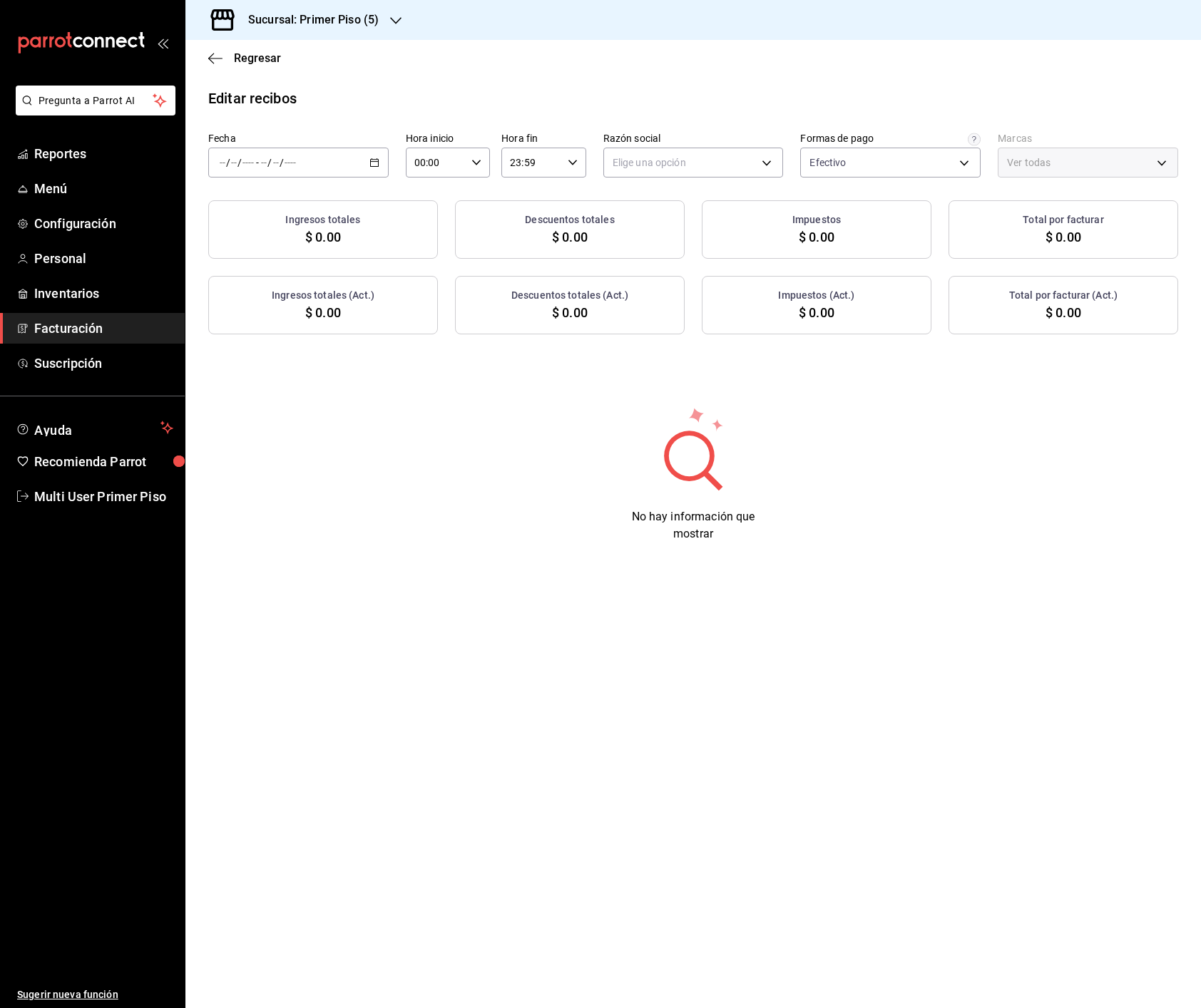
click at [376, 157] on icon "button" at bounding box center [374, 162] width 10 height 10
click at [237, 359] on span "Rango de fechas" at bounding box center [276, 366] width 111 height 15
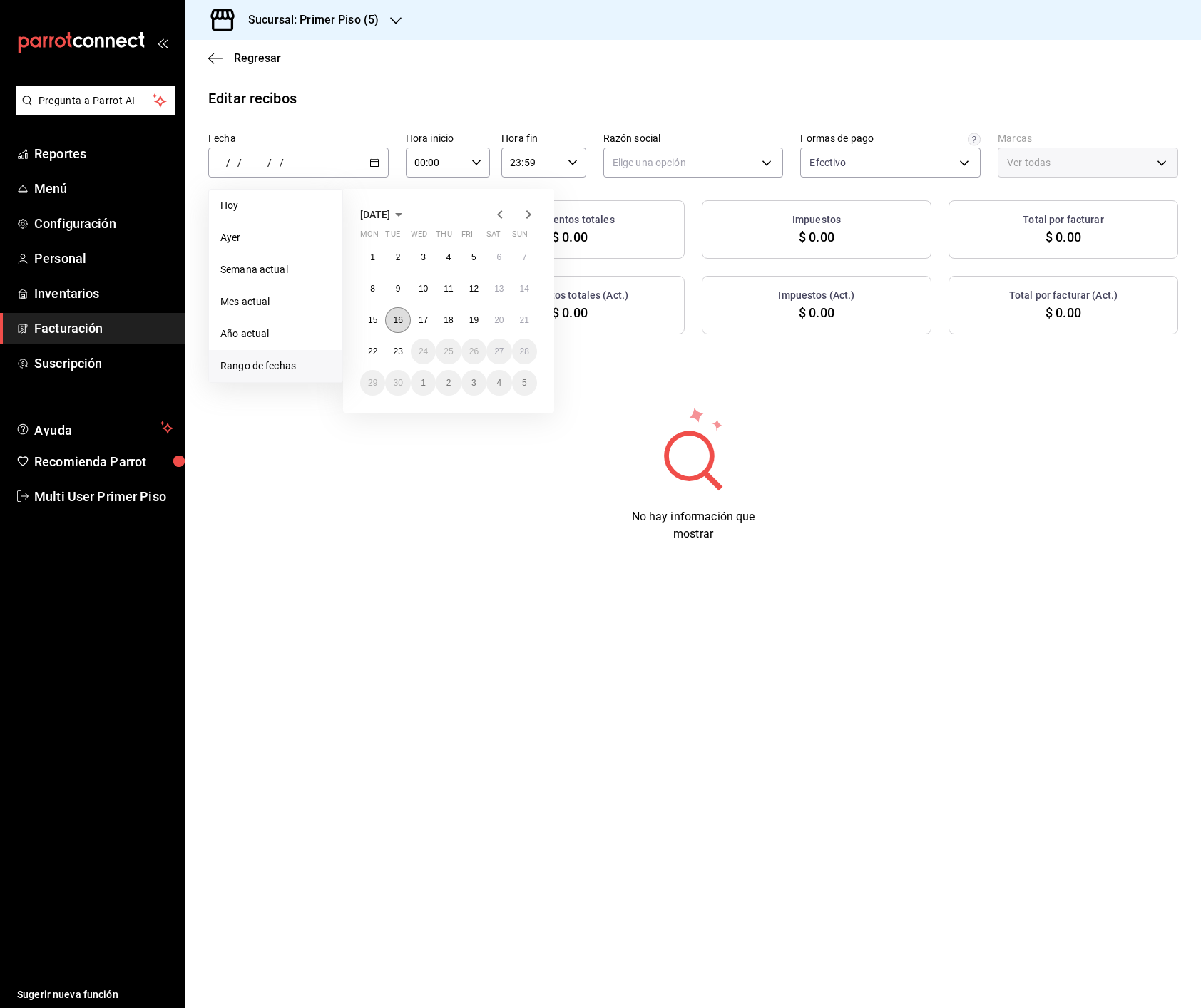
click at [397, 320] on abbr "16" at bounding box center [397, 320] width 9 height 10
click at [369, 351] on abbr "22" at bounding box center [372, 351] width 9 height 10
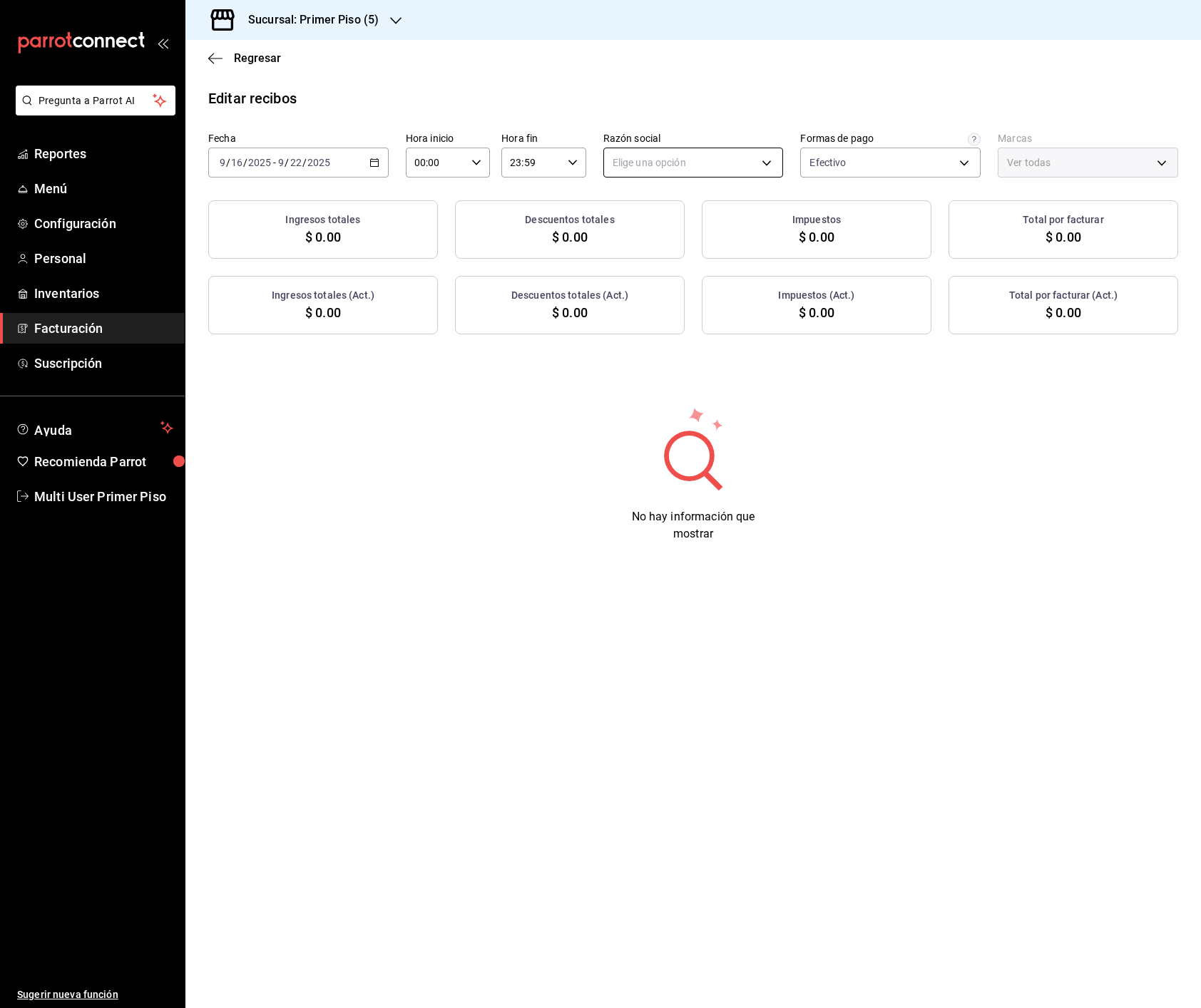
click at [698, 171] on body "Pregunta a Parrot AI Reportes Menú Configuración Personal Inventarios Facturaci…" at bounding box center [600, 504] width 1201 height 1008
click at [692, 230] on li "DIEGO MONTEMAYOR TREVIÑO" at bounding box center [693, 235] width 179 height 27
type input "21ccb981-fe90-425e-9547-08c91dfbb835"
type input "b9cf881a-1650-458d-b18a-dc0facb568fc"
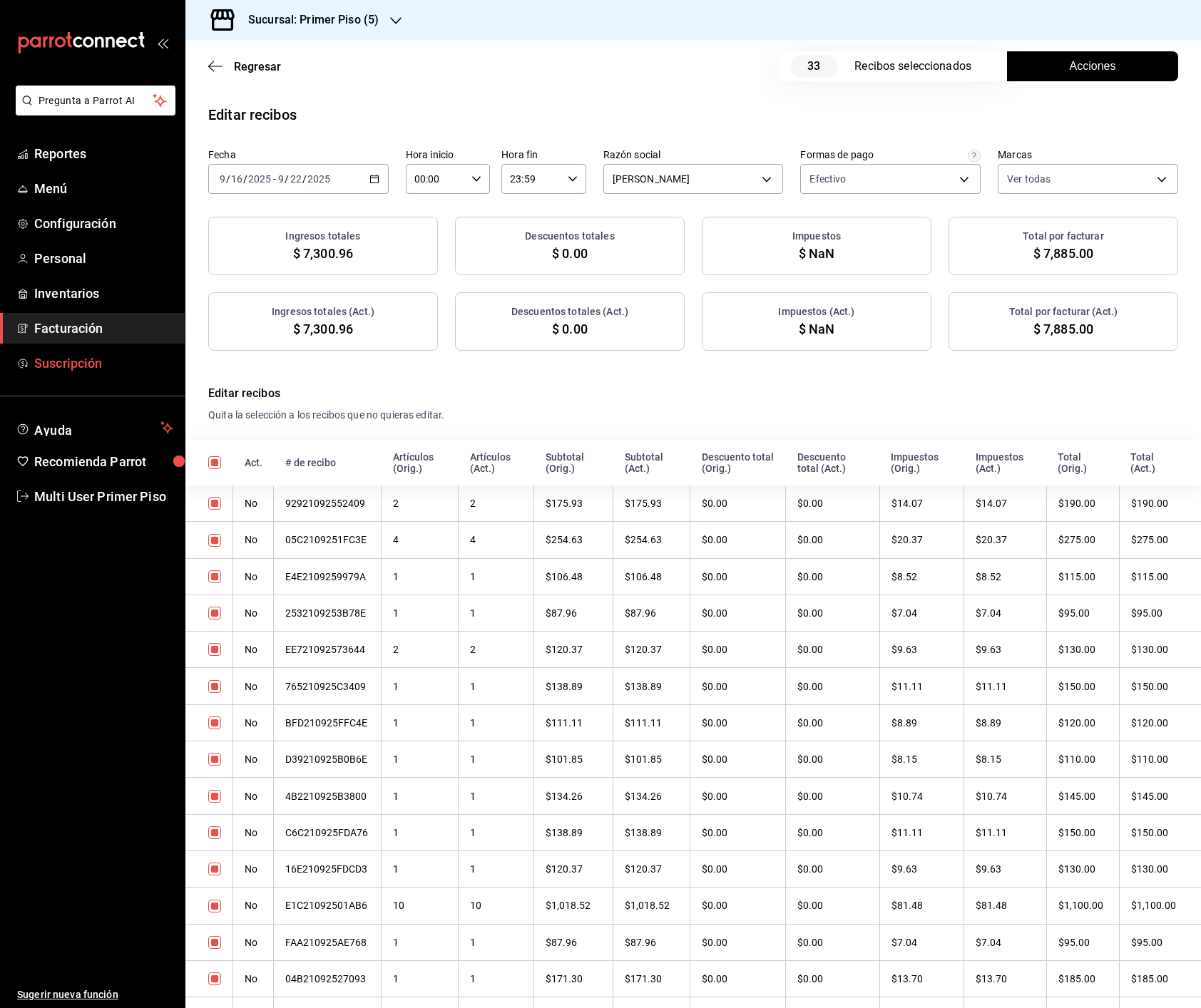
checkbox input "true"
click at [1075, 73] on span "Acciones" at bounding box center [1092, 66] width 46 height 17
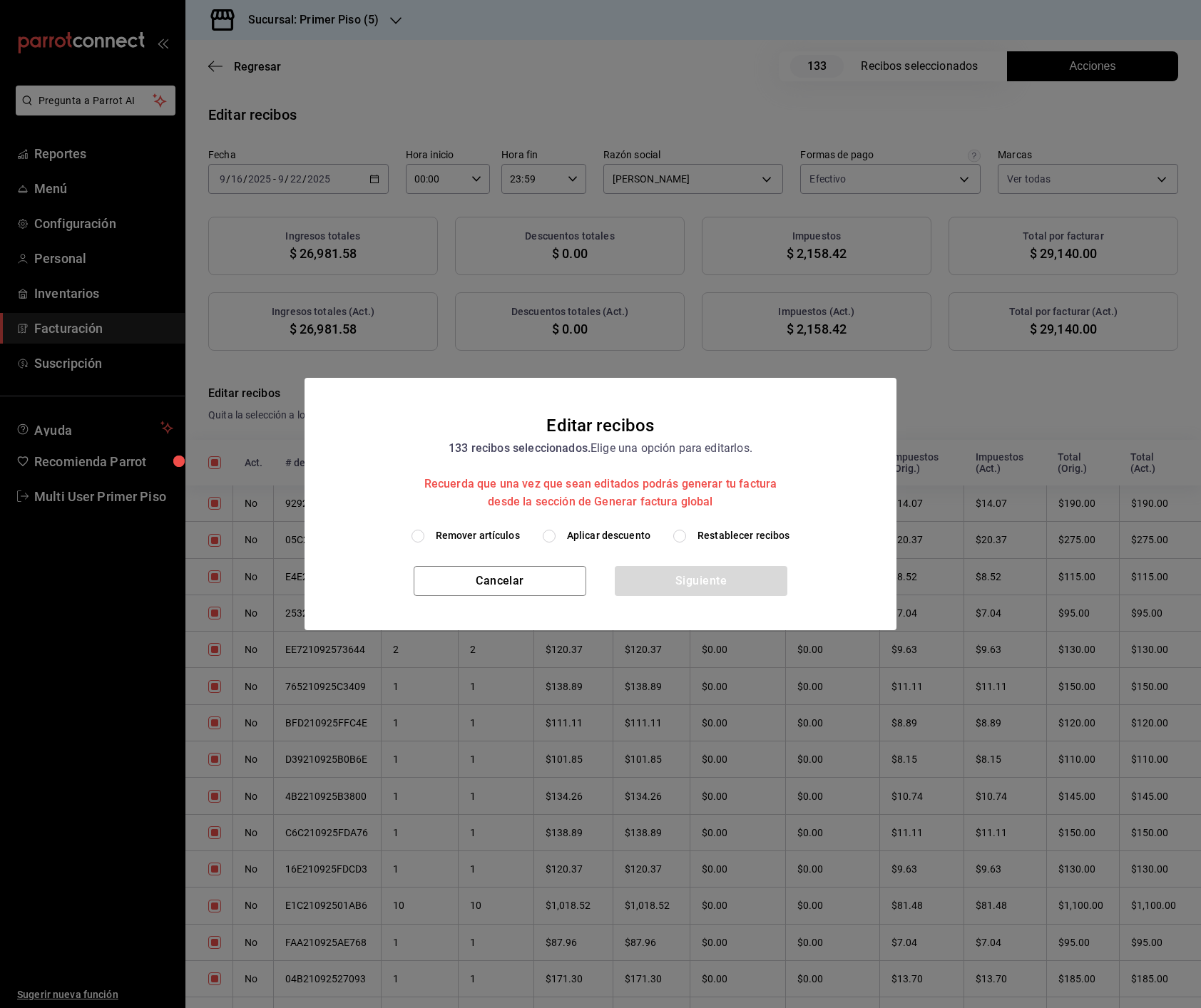
click at [446, 534] on span "Remover artículos" at bounding box center [477, 535] width 84 height 15
click at [424, 534] on input "Remover artículos" at bounding box center [418, 536] width 13 height 13
radio input "true"
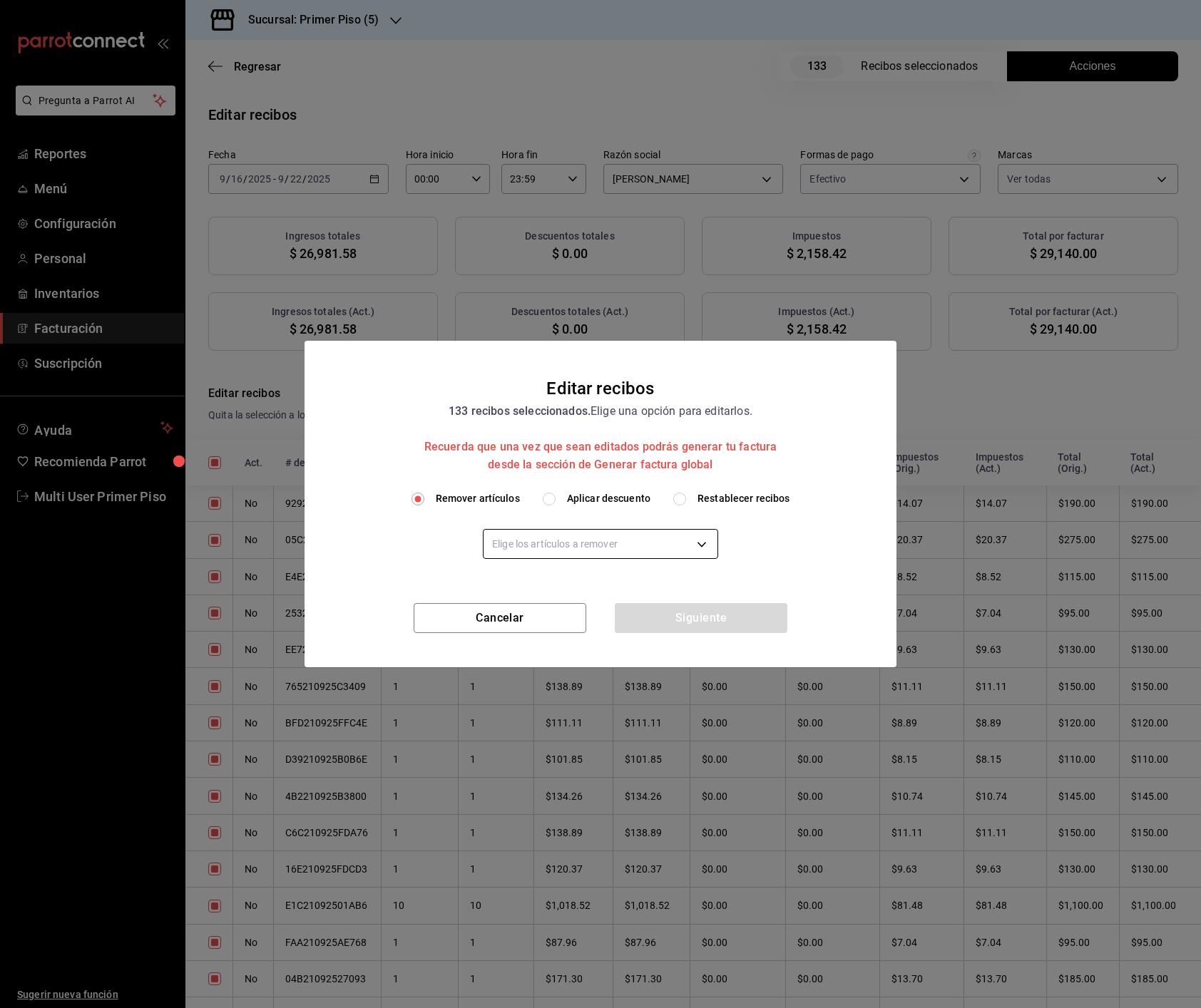
click at [517, 537] on body "Pregunta a Parrot AI Reportes Menú Configuración Personal Inventarios Facturaci…" at bounding box center [600, 504] width 1201 height 1008
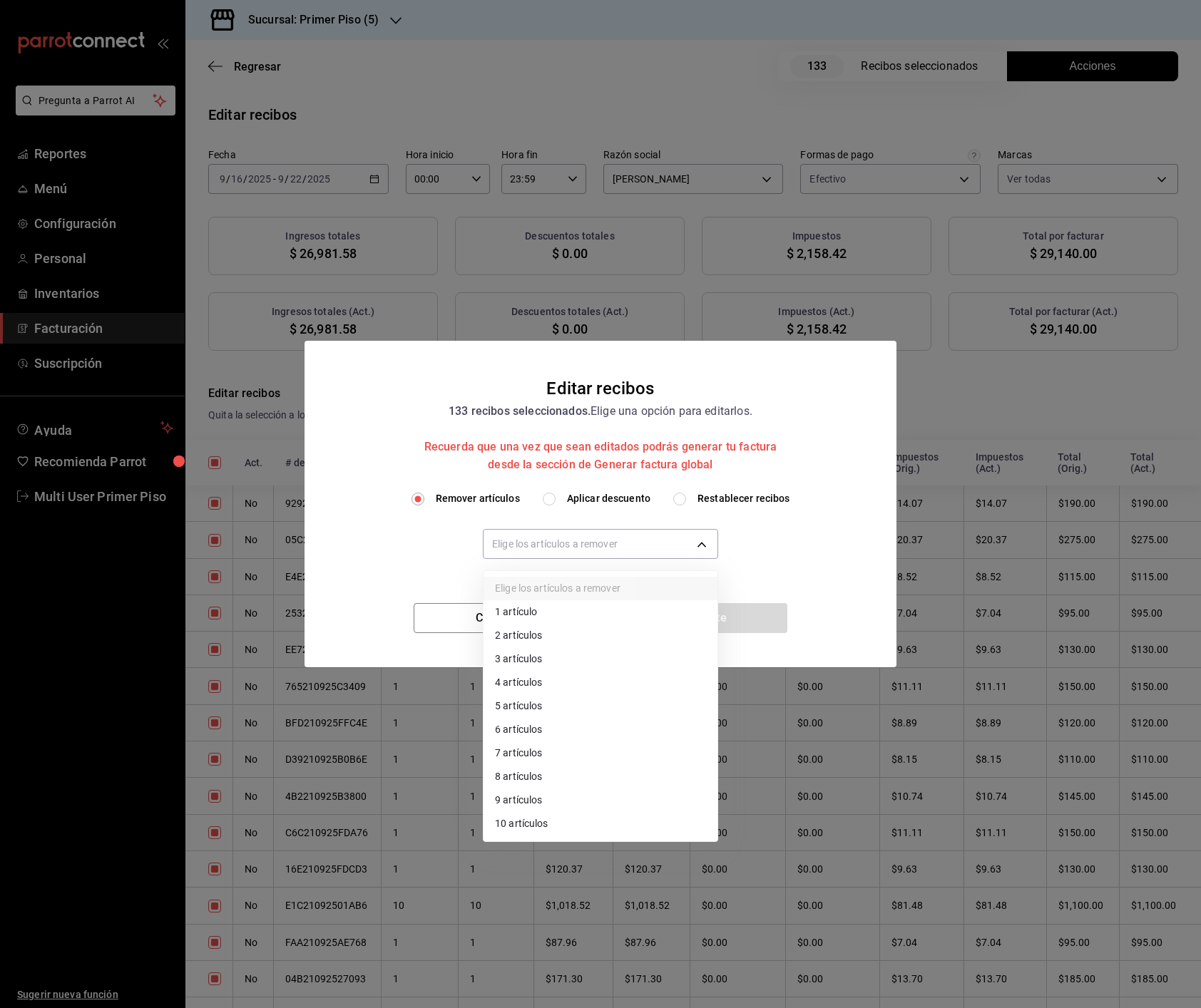
click at [540, 688] on li "10 artículos" at bounding box center [600, 823] width 234 height 24
type input "10"
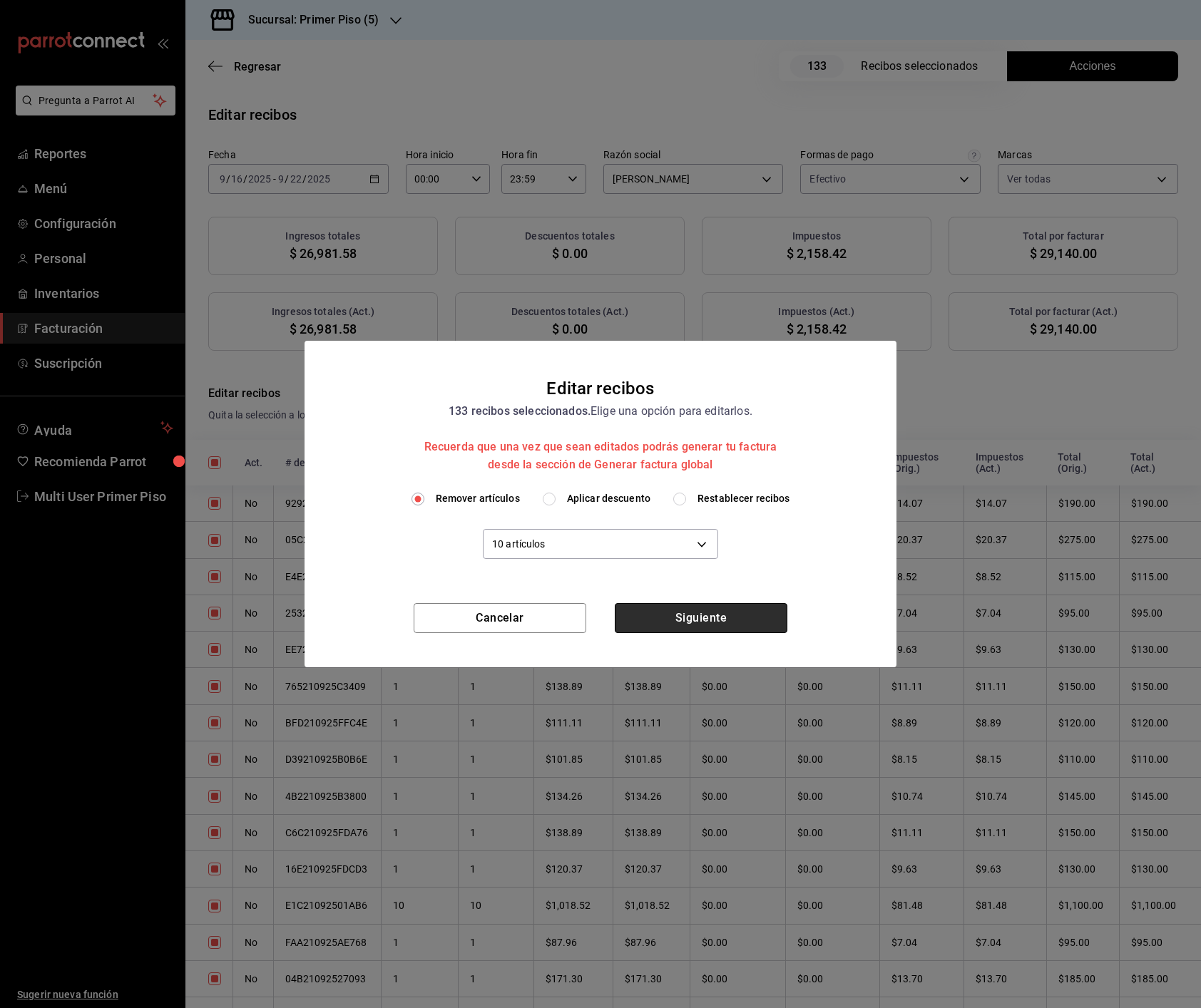
click at [711, 616] on button "Siguiente" at bounding box center [701, 618] width 172 height 30
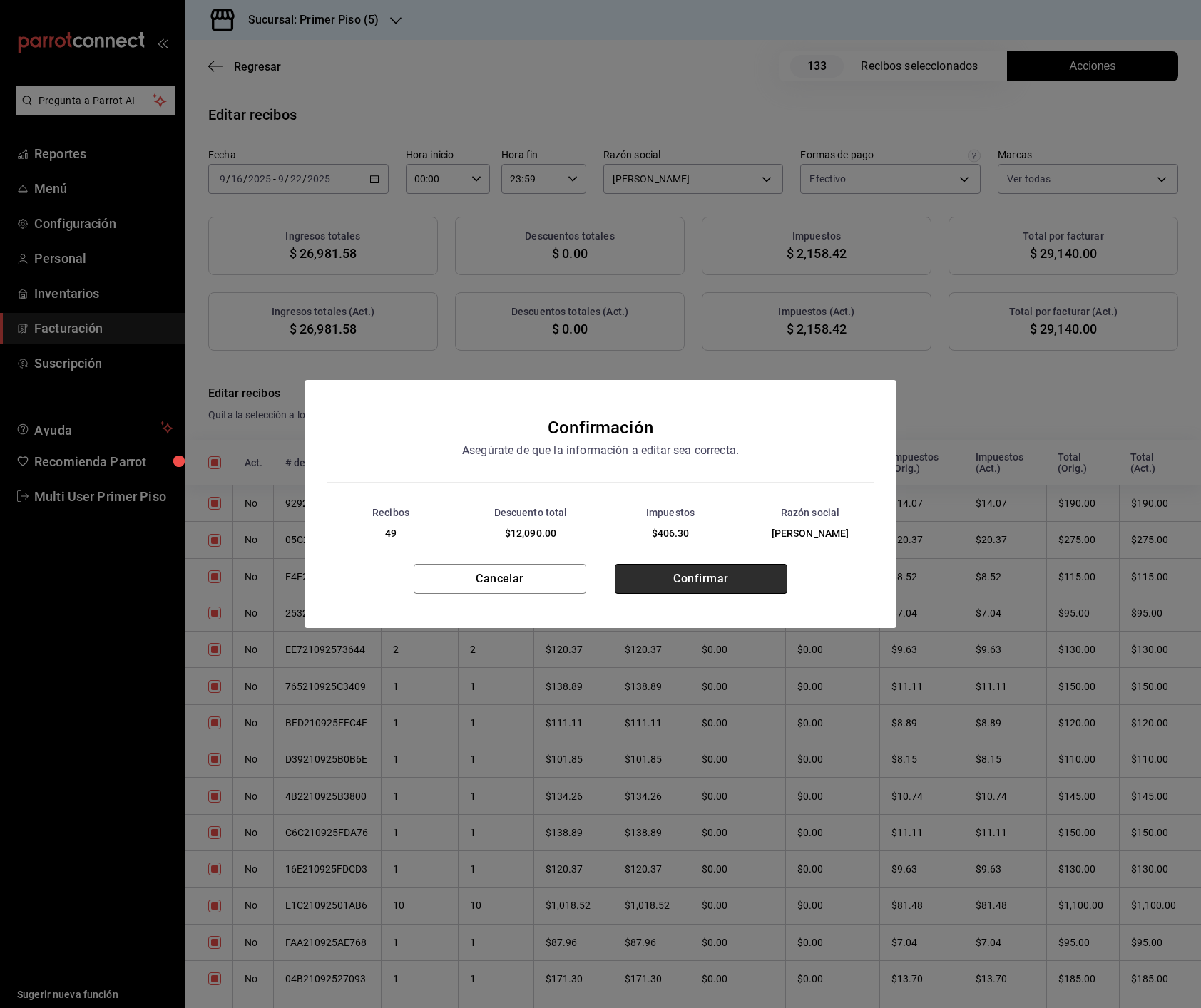
click at [668, 589] on button "Confirmar" at bounding box center [701, 579] width 172 height 30
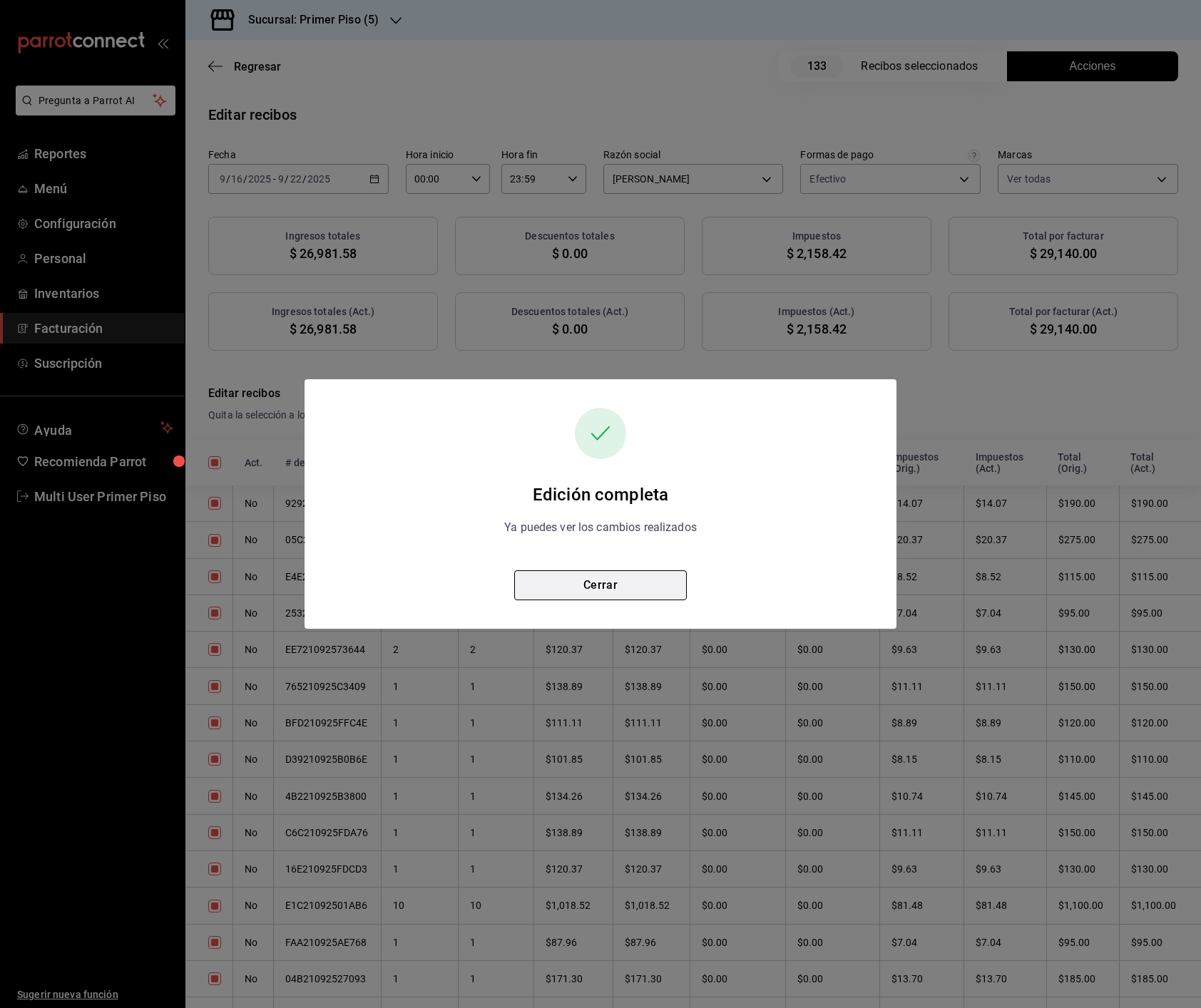
click at [666, 586] on button "Cerrar" at bounding box center [600, 586] width 172 height 30
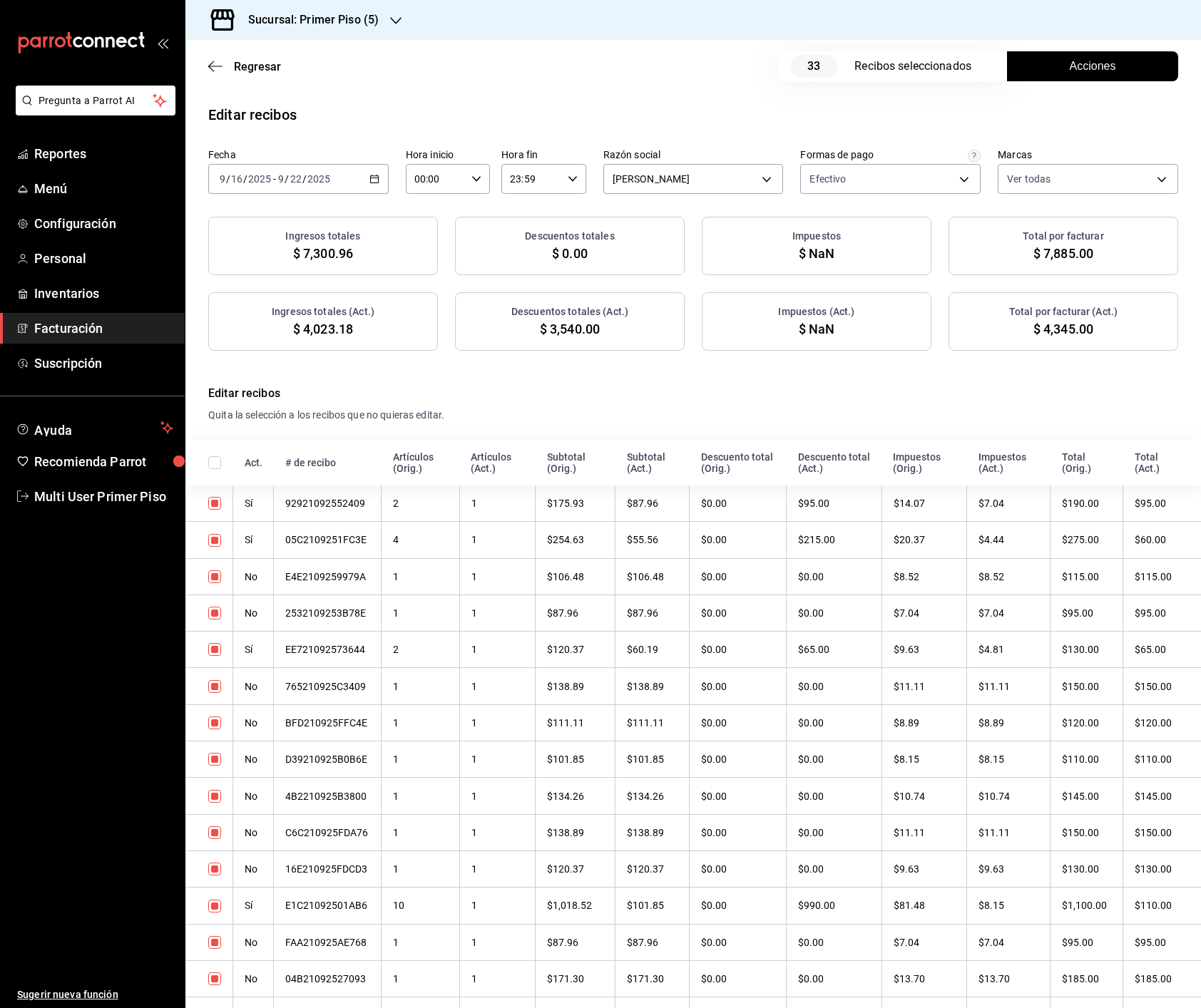
checkbox input "true"
click at [336, 19] on h3 "Sucursal: Primer Piso (5)" at bounding box center [307, 20] width 142 height 17
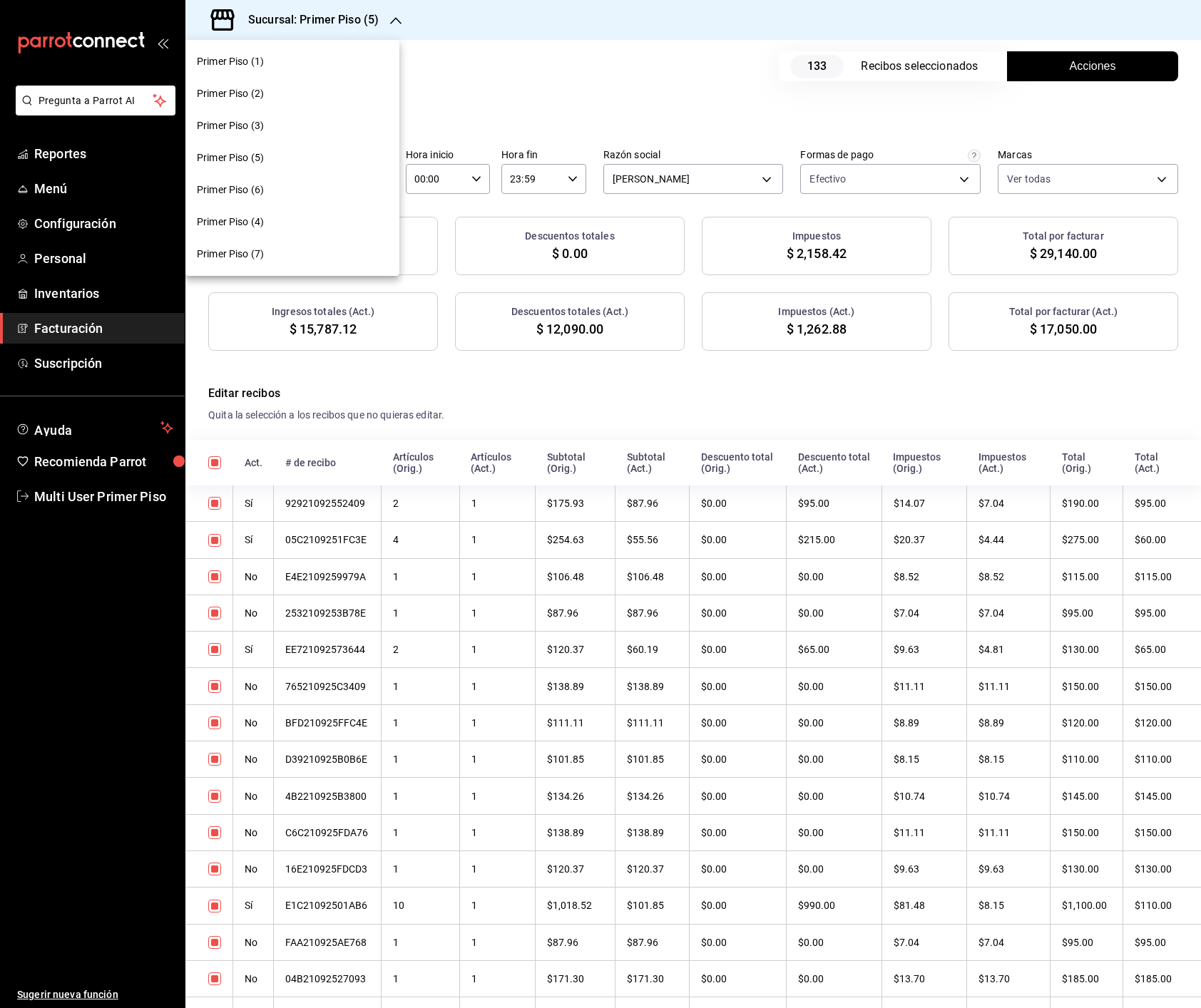
click at [273, 193] on div "Primer Piso (6)" at bounding box center [293, 190] width 191 height 15
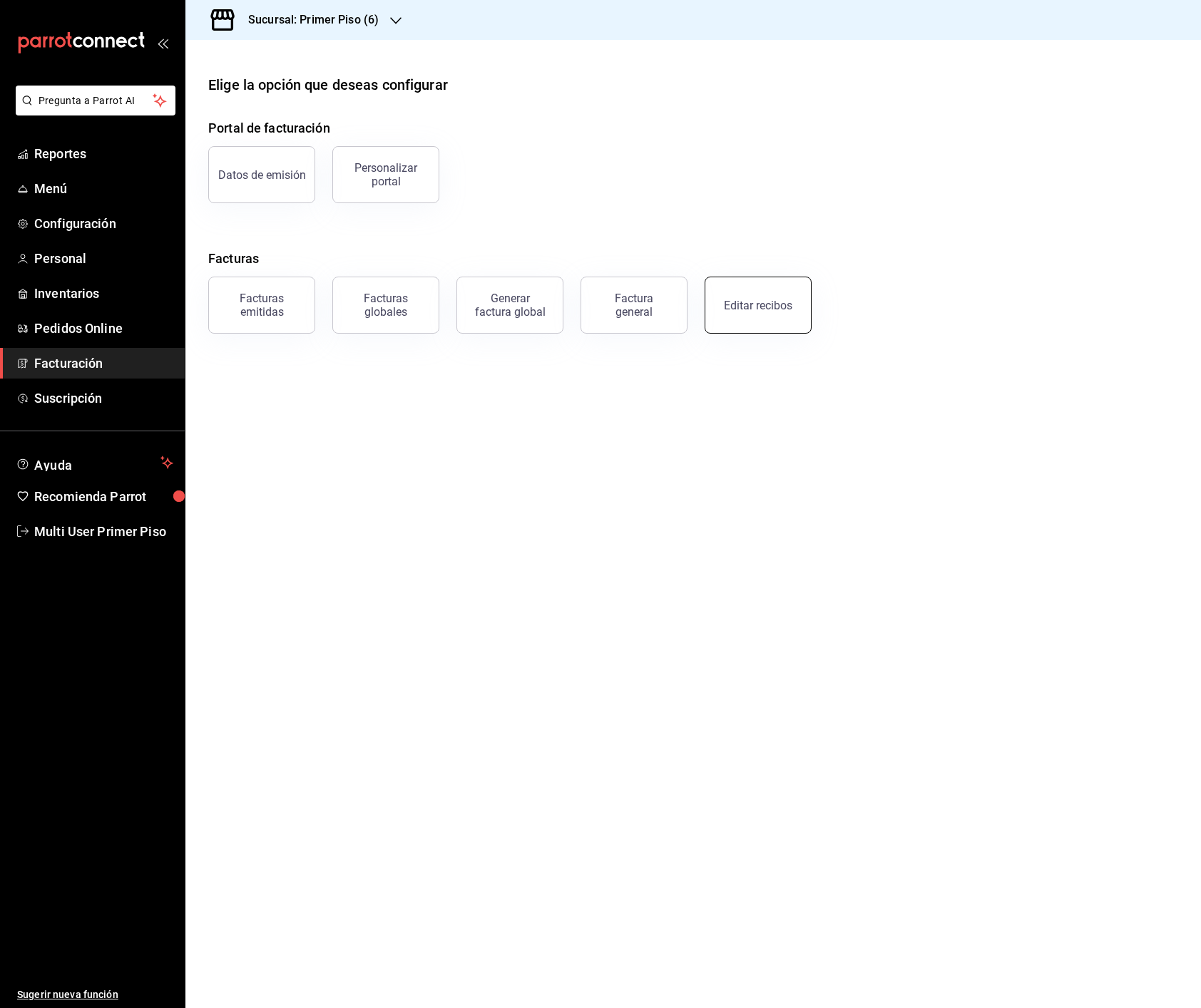
click at [772, 315] on button "Editar recibos" at bounding box center [758, 305] width 107 height 57
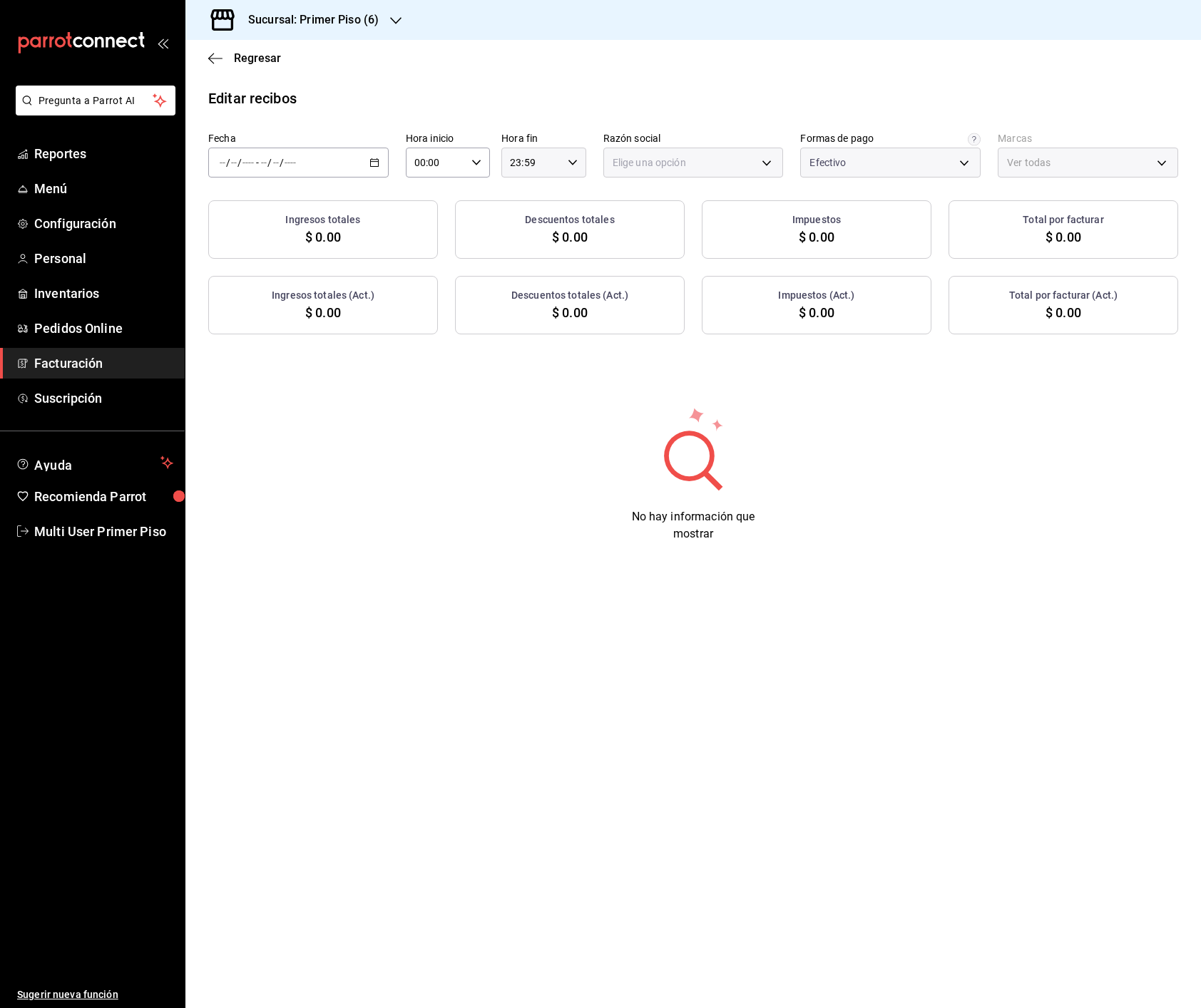
type input "55e734e8-2c17-423a-bf43-aeb0181f63b4"
click at [375, 166] on icon "button" at bounding box center [374, 162] width 10 height 10
click at [298, 371] on span "Rango de fechas" at bounding box center [276, 366] width 111 height 15
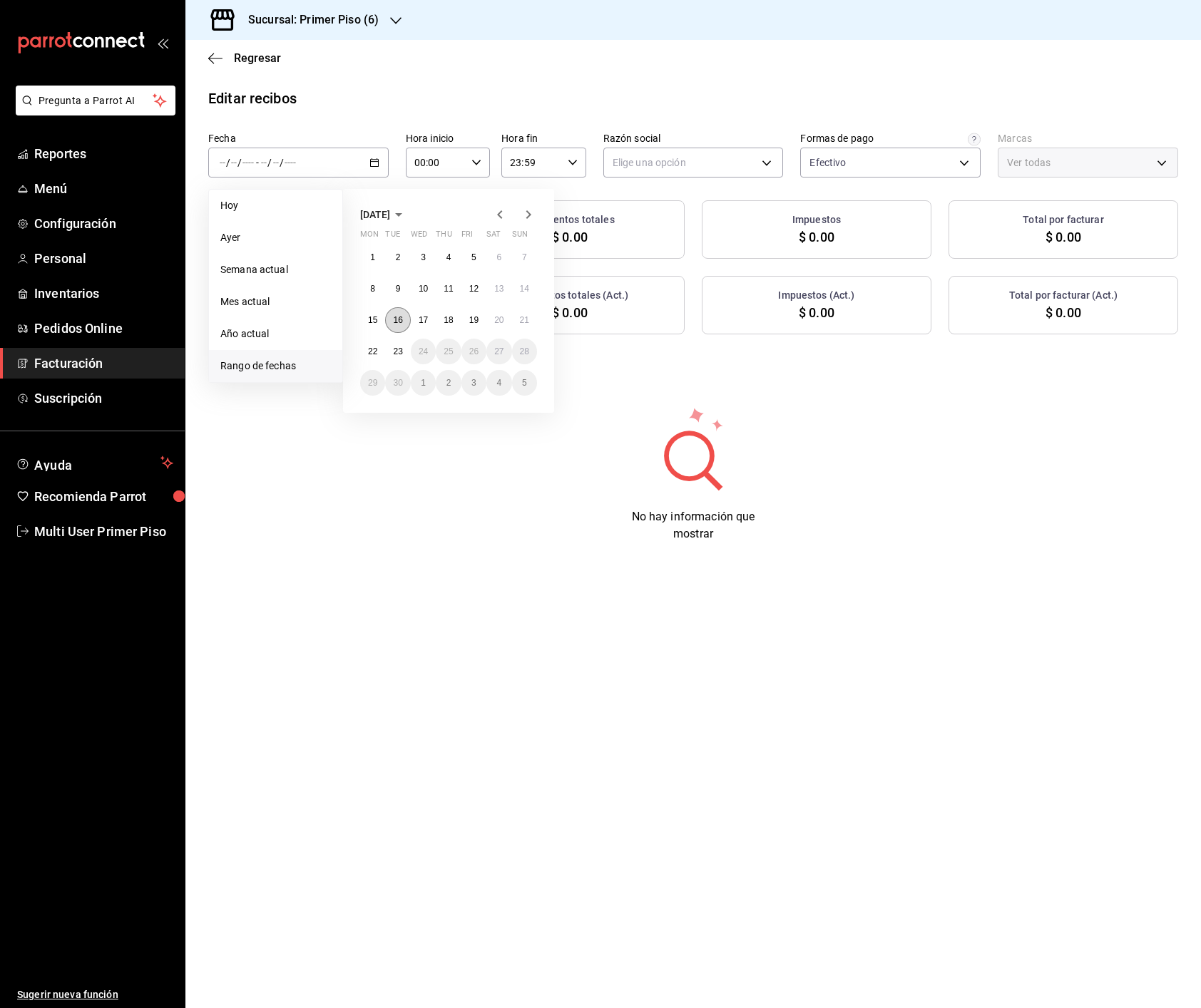
click at [394, 324] on abbr "16" at bounding box center [397, 320] width 9 height 10
click at [375, 346] on abbr "22" at bounding box center [372, 351] width 9 height 10
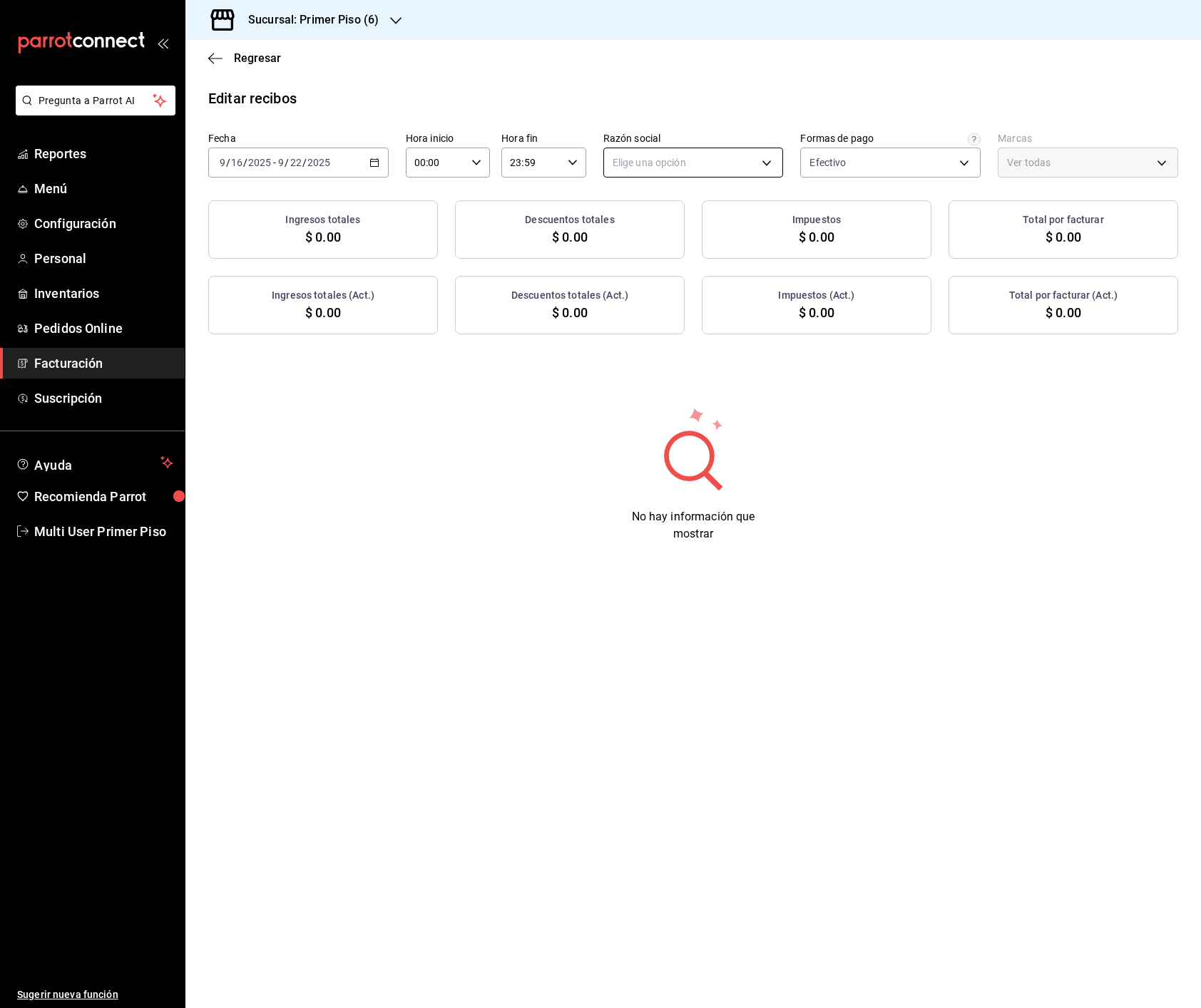
click at [686, 162] on body "Pregunta a Parrot AI Reportes Menú Configuración Personal Inventarios Pedidos O…" at bounding box center [600, 504] width 1201 height 1008
click at [677, 237] on li "DIEGO MONTEMAYOR TREVIÑO" at bounding box center [693, 235] width 179 height 27
type input "ad27df67-992d-4f24-81a2-301f99db77a8"
type input "8fba74f7-46c4-4af7-a261-82256b4b9e12"
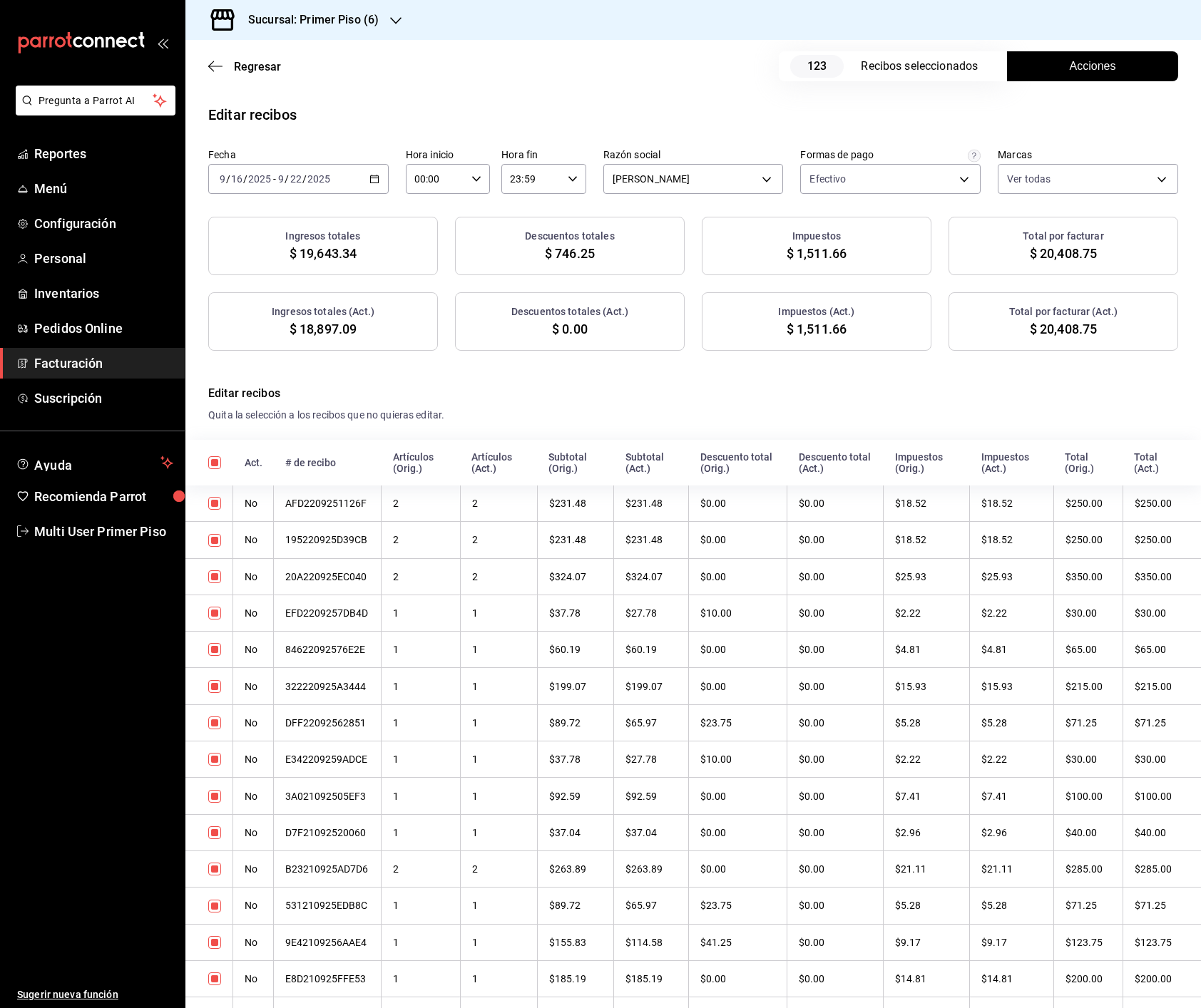
click at [1083, 66] on span "Acciones" at bounding box center [1092, 66] width 46 height 17
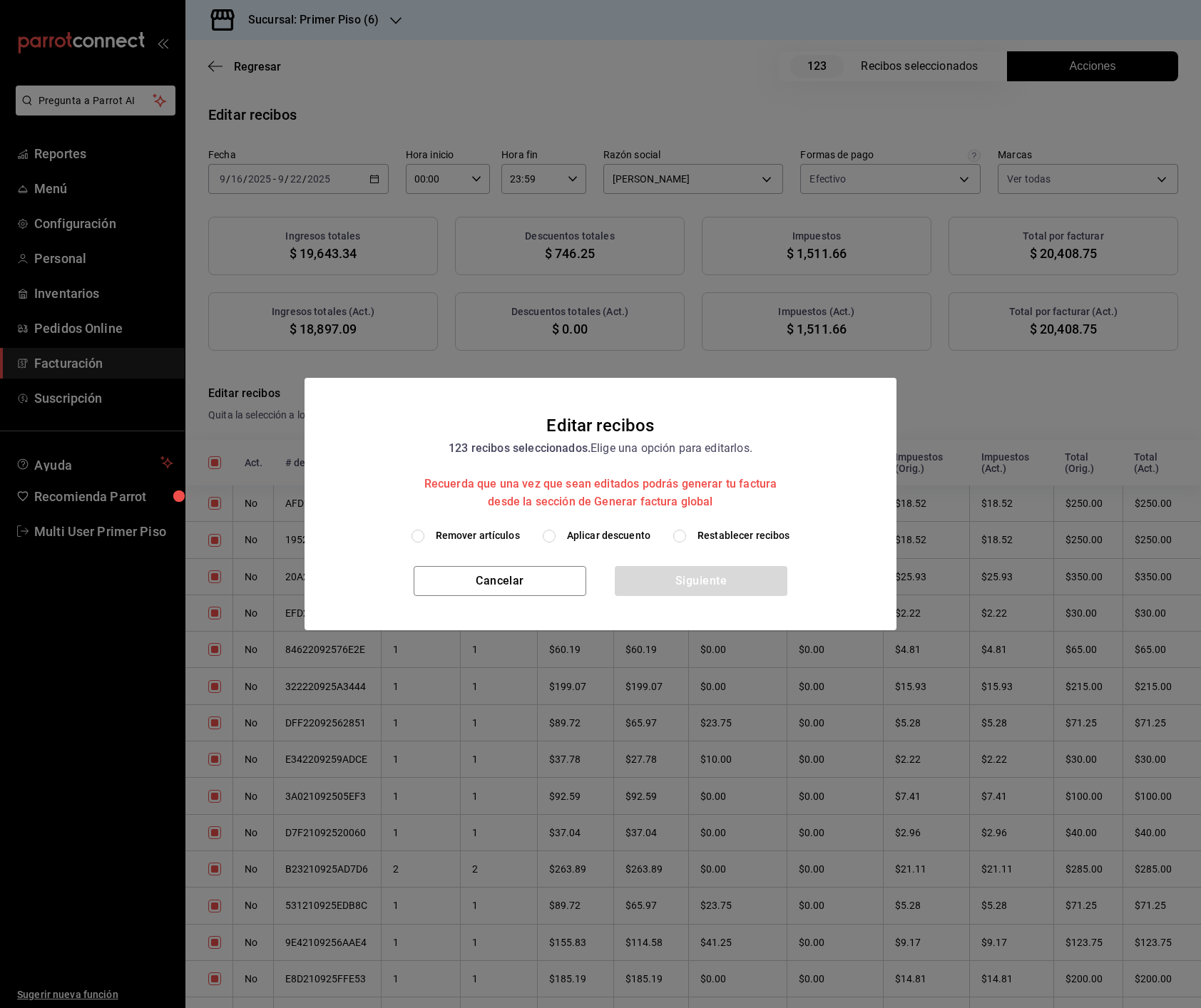
click at [471, 537] on span "Remover artículos" at bounding box center [477, 535] width 84 height 15
click at [424, 537] on input "Remover artículos" at bounding box center [418, 536] width 13 height 13
radio input "true"
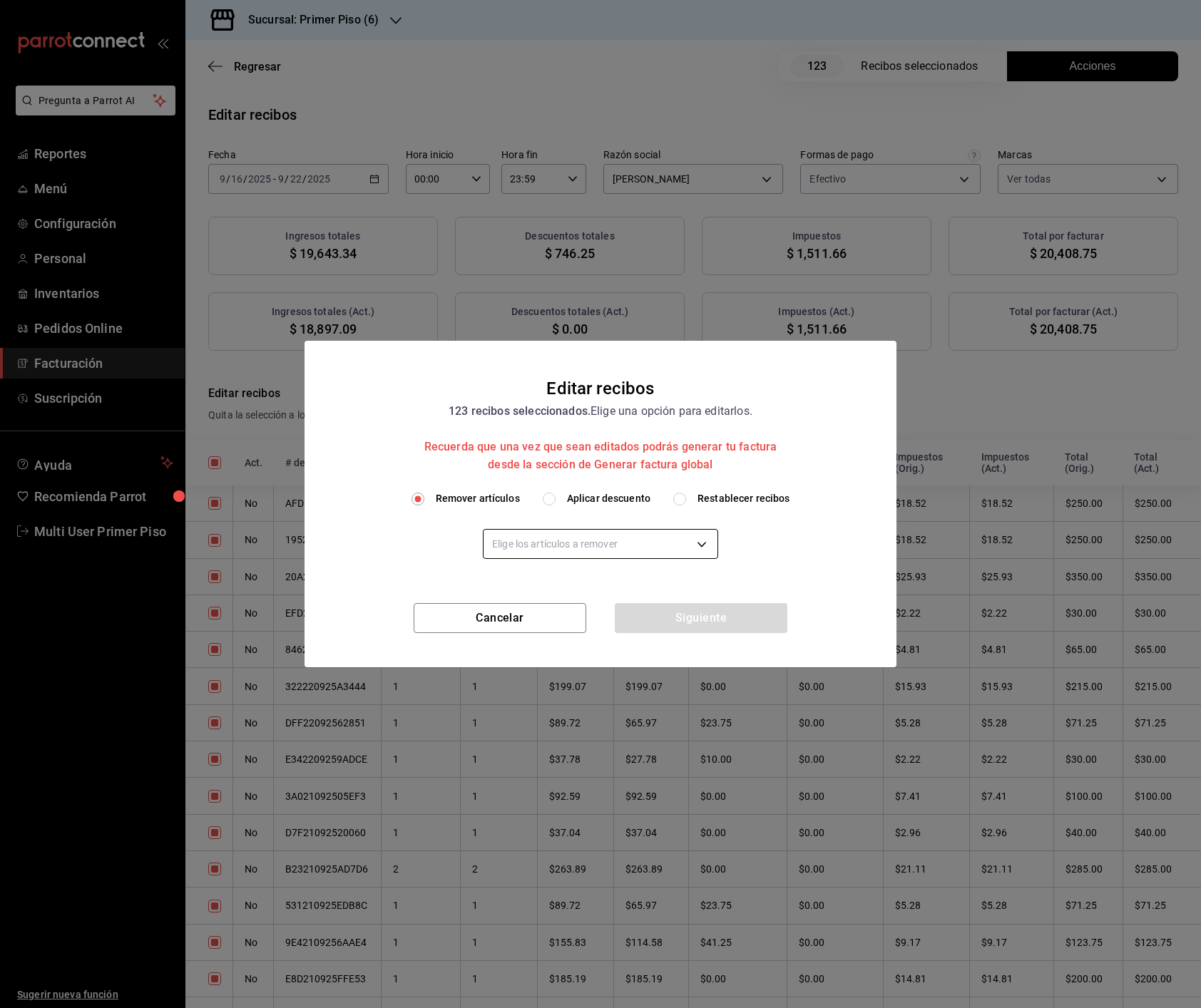
click at [528, 542] on body "Pregunta a Parrot AI Reportes Menú Configuración Personal Inventarios Pedidos O…" at bounding box center [600, 504] width 1201 height 1008
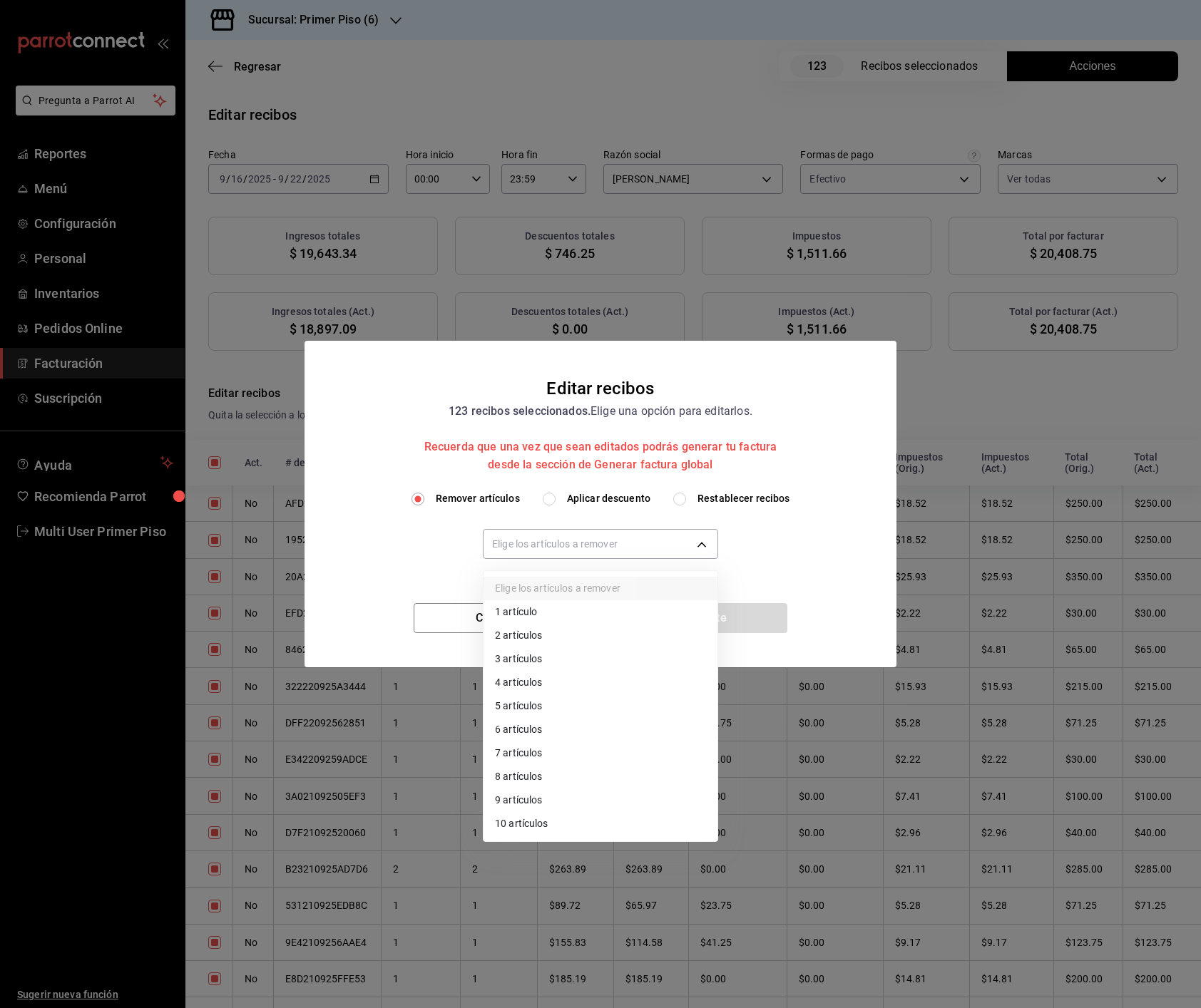
drag, startPoint x: 518, startPoint y: 828, endPoint x: 535, endPoint y: 797, distance: 35.4
click at [517, 688] on li "10 artículos" at bounding box center [600, 823] width 234 height 24
type input "10"
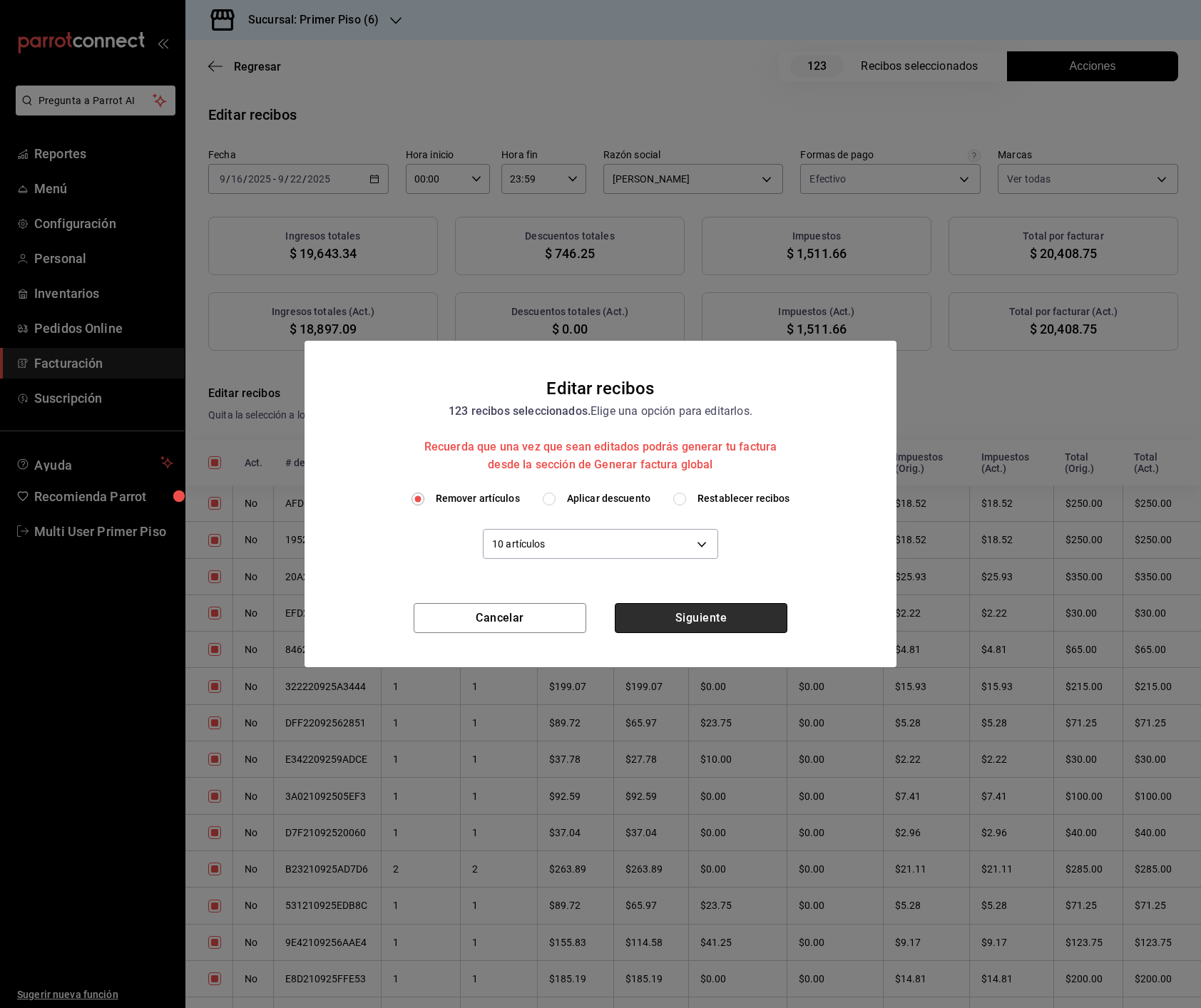
click at [666, 615] on button "Siguiente" at bounding box center [701, 618] width 172 height 30
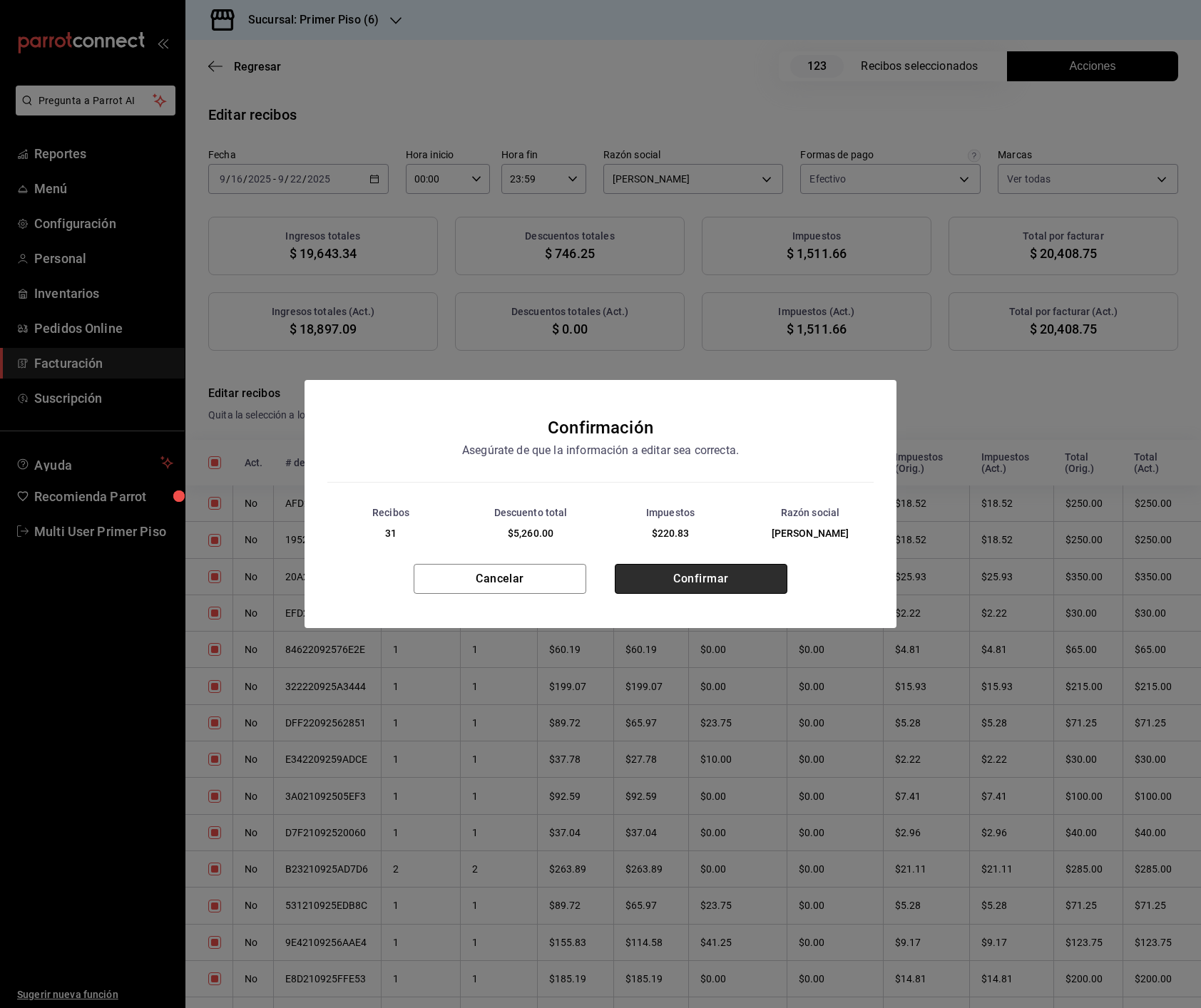
click at [712, 588] on button "Confirmar" at bounding box center [701, 579] width 172 height 30
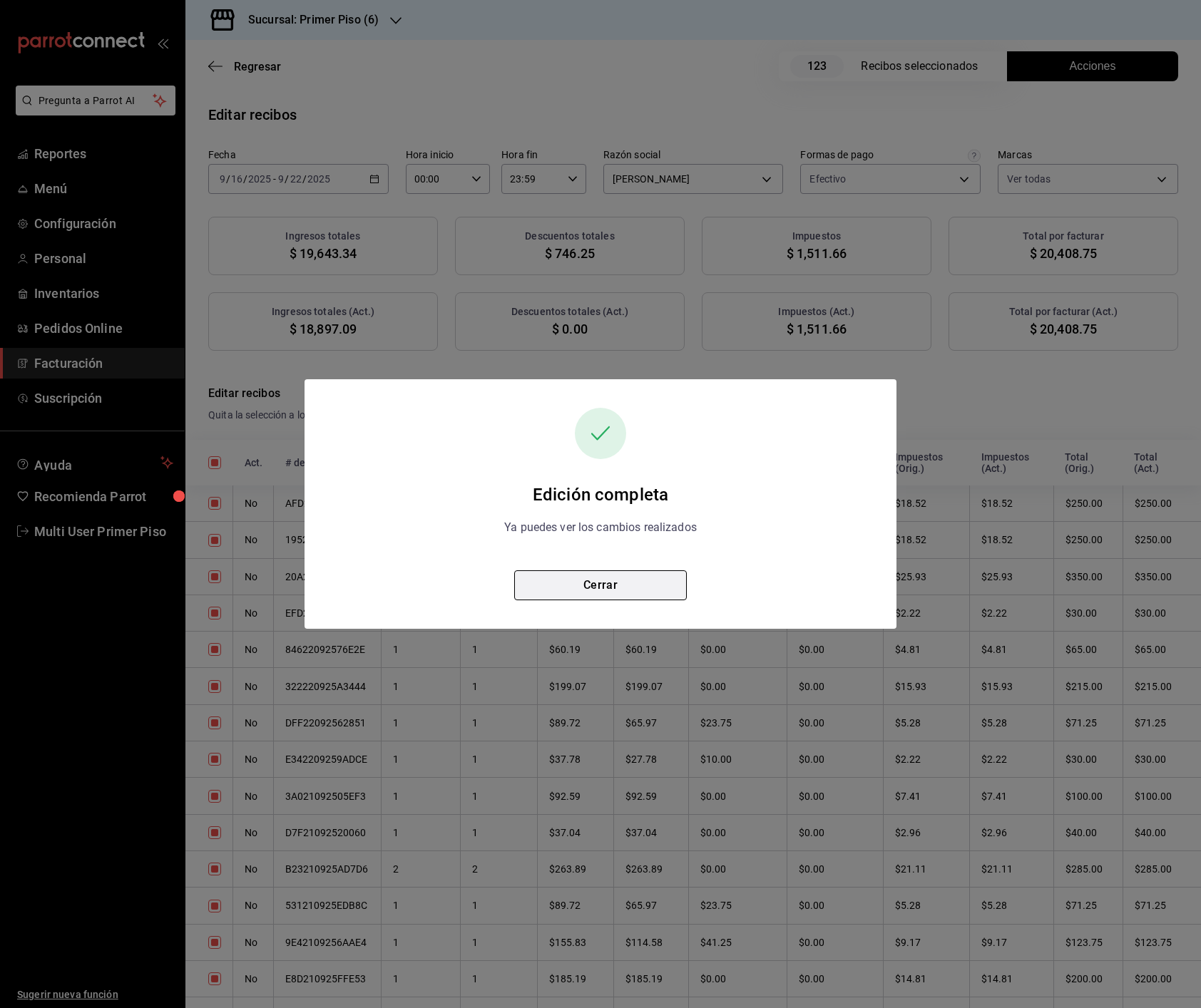
click at [624, 588] on button "Cerrar" at bounding box center [600, 586] width 172 height 30
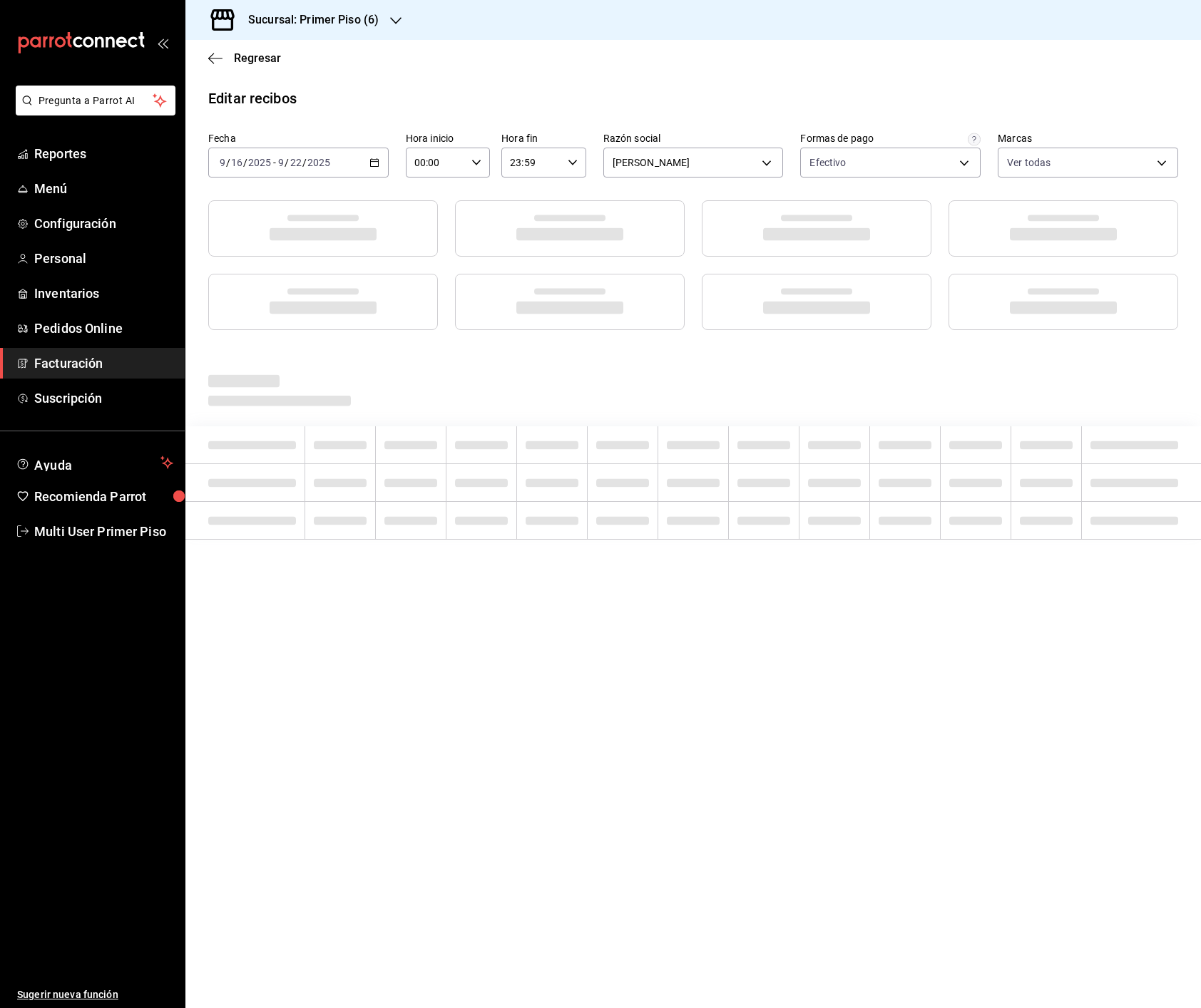
click at [354, 17] on h3 "Sucursal: Primer Piso (6)" at bounding box center [307, 20] width 142 height 17
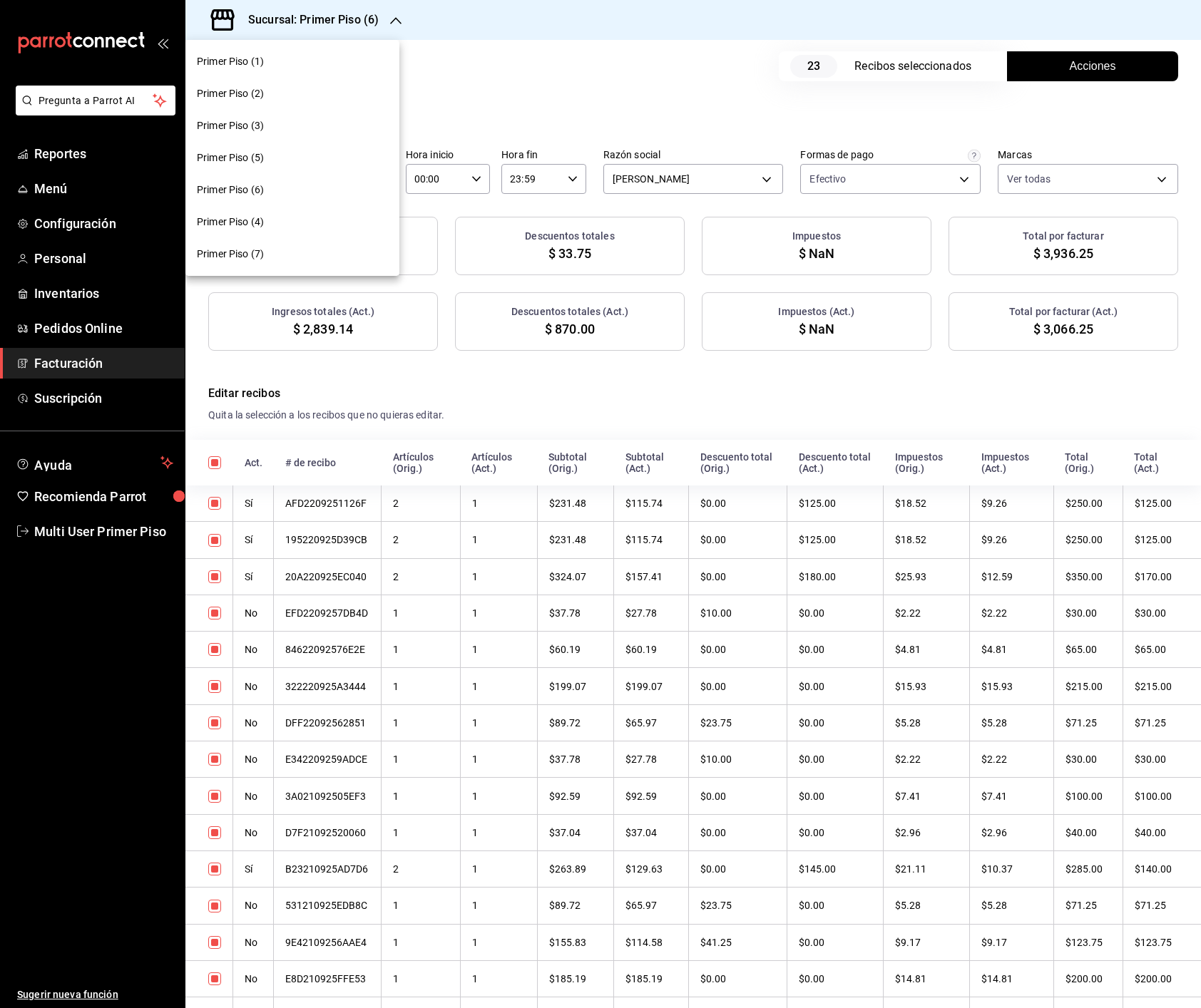
click at [268, 257] on div "Primer Piso (7)" at bounding box center [293, 254] width 191 height 15
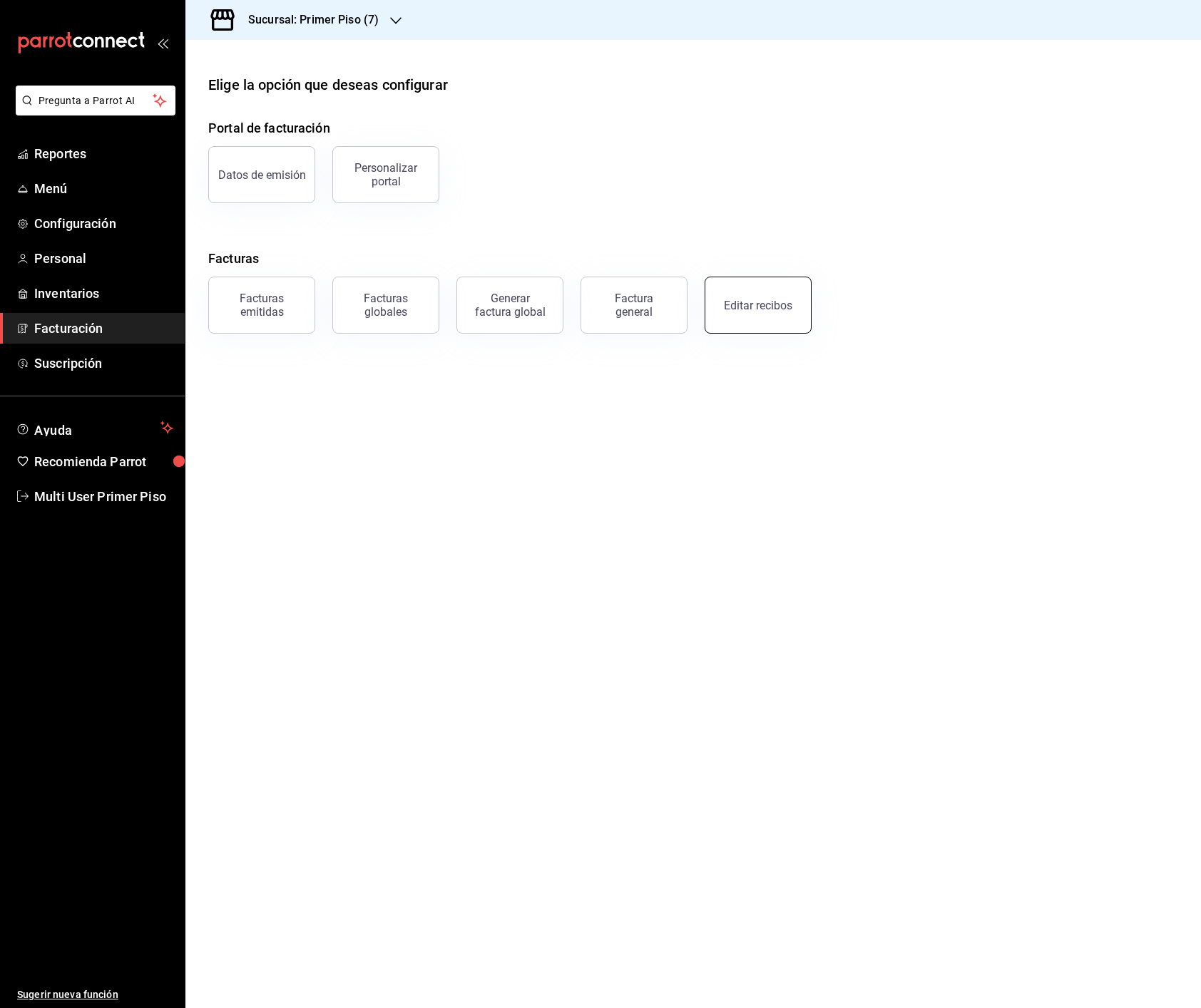
click at [776, 313] on button "Editar recibos" at bounding box center [758, 305] width 107 height 57
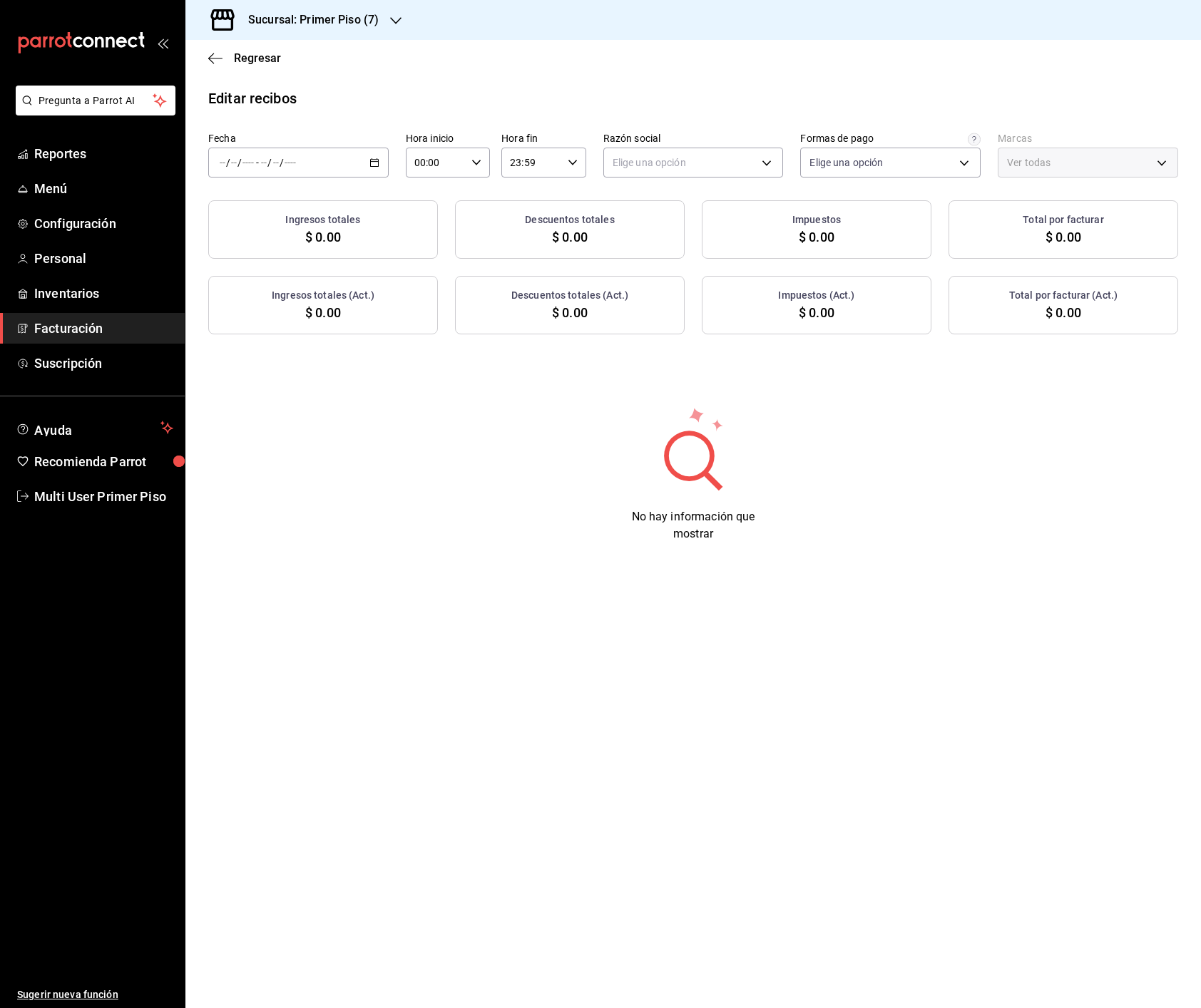
type input "a434612f-122e-46c3-904d-bcde568efc7a"
click at [381, 164] on div "/ / - / /" at bounding box center [298, 162] width 180 height 30
click at [271, 363] on span "Rango de fechas" at bounding box center [276, 366] width 111 height 15
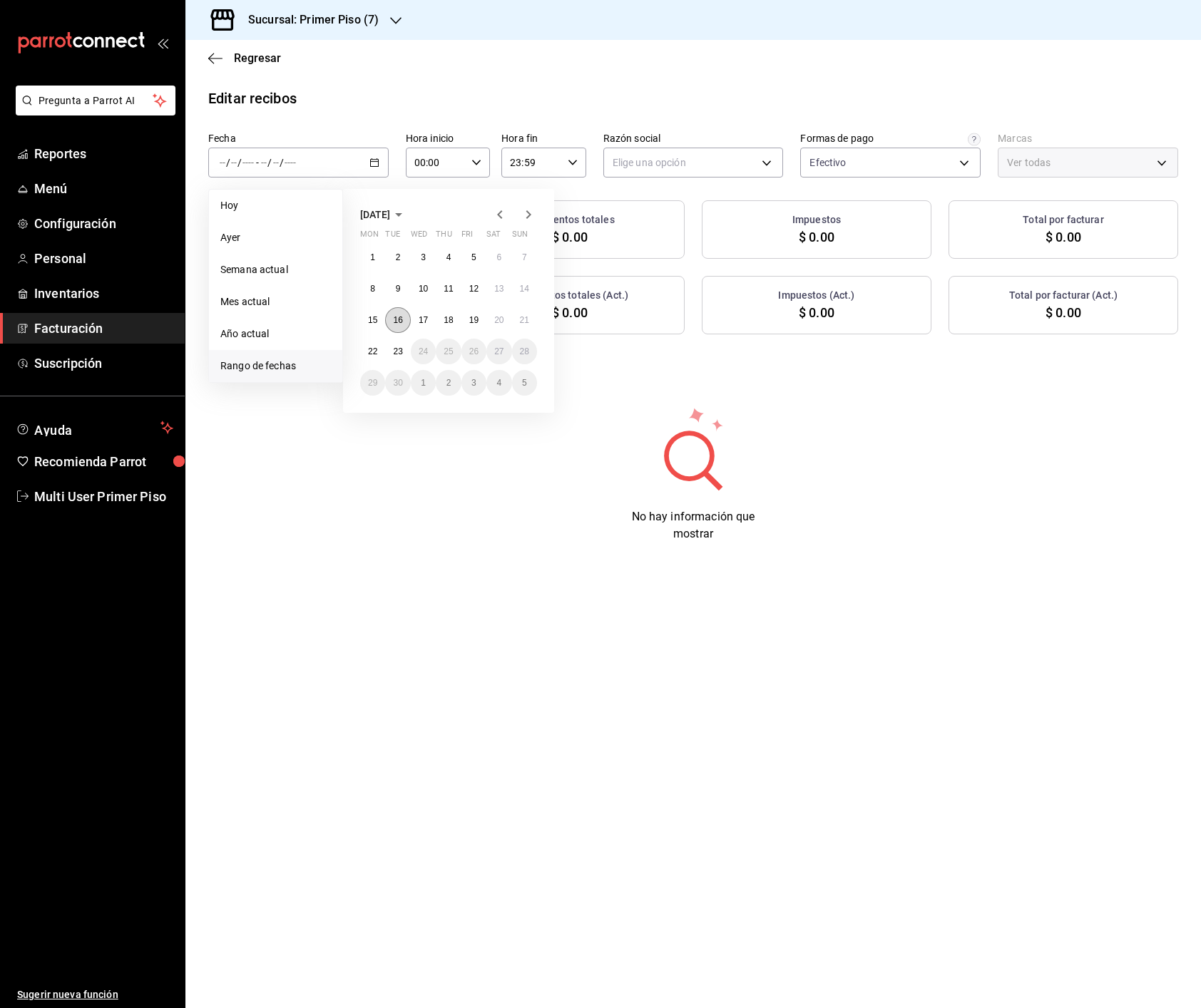
click at [393, 324] on abbr "16" at bounding box center [397, 320] width 9 height 10
click at [373, 351] on abbr "22" at bounding box center [372, 351] width 9 height 10
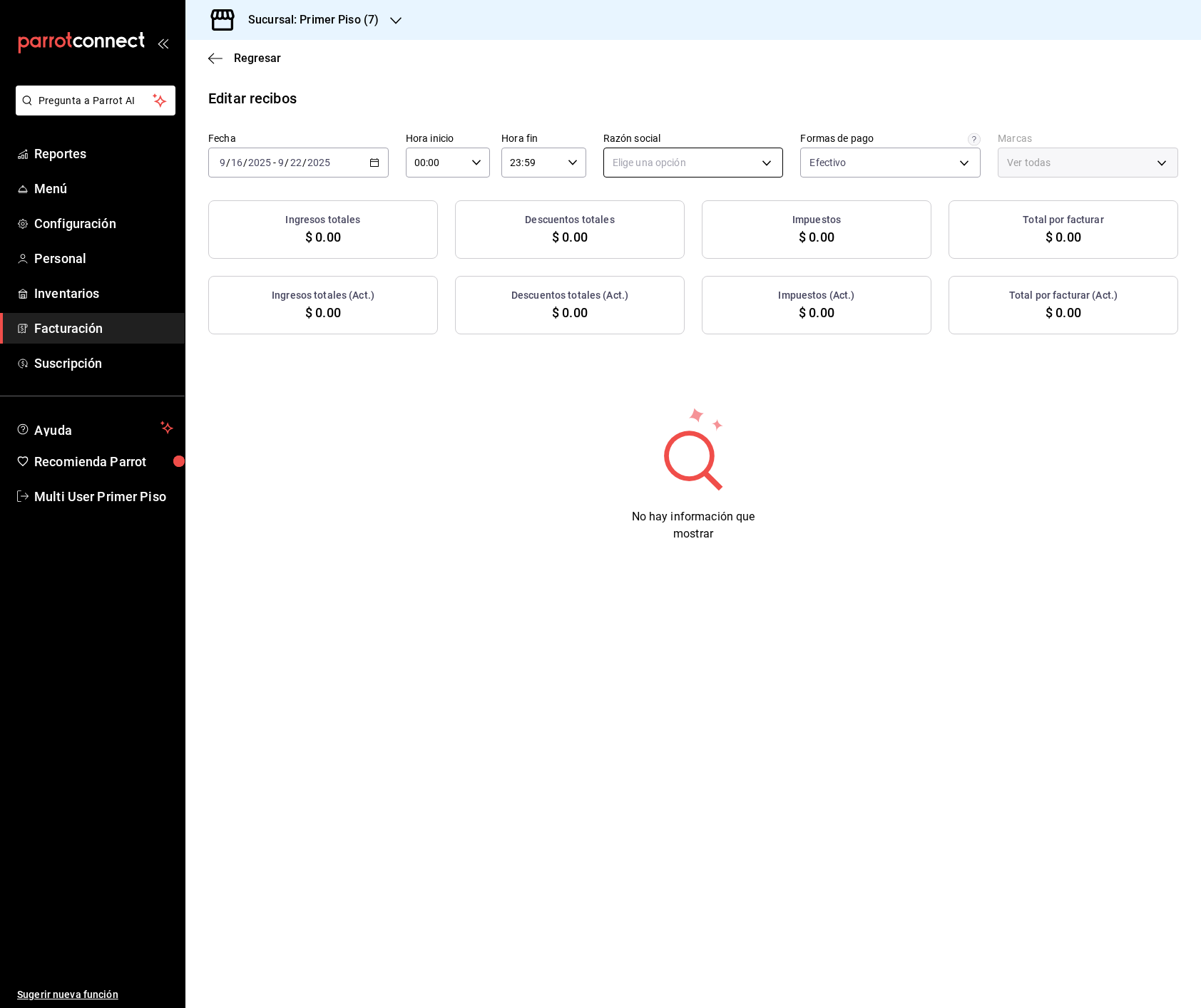
click at [658, 169] on body "Pregunta a Parrot AI Reportes Menú Configuración Personal Inventarios Facturaci…" at bounding box center [600, 504] width 1201 height 1008
click at [665, 239] on li "DIEGO MONTEMAYOR TREVIÑO" at bounding box center [693, 235] width 179 height 27
type input "b9c2f5cd-06cd-4ddf-a56b-22abe6955784"
type input "9565b89b-a450-4507-85cf-9040617597db"
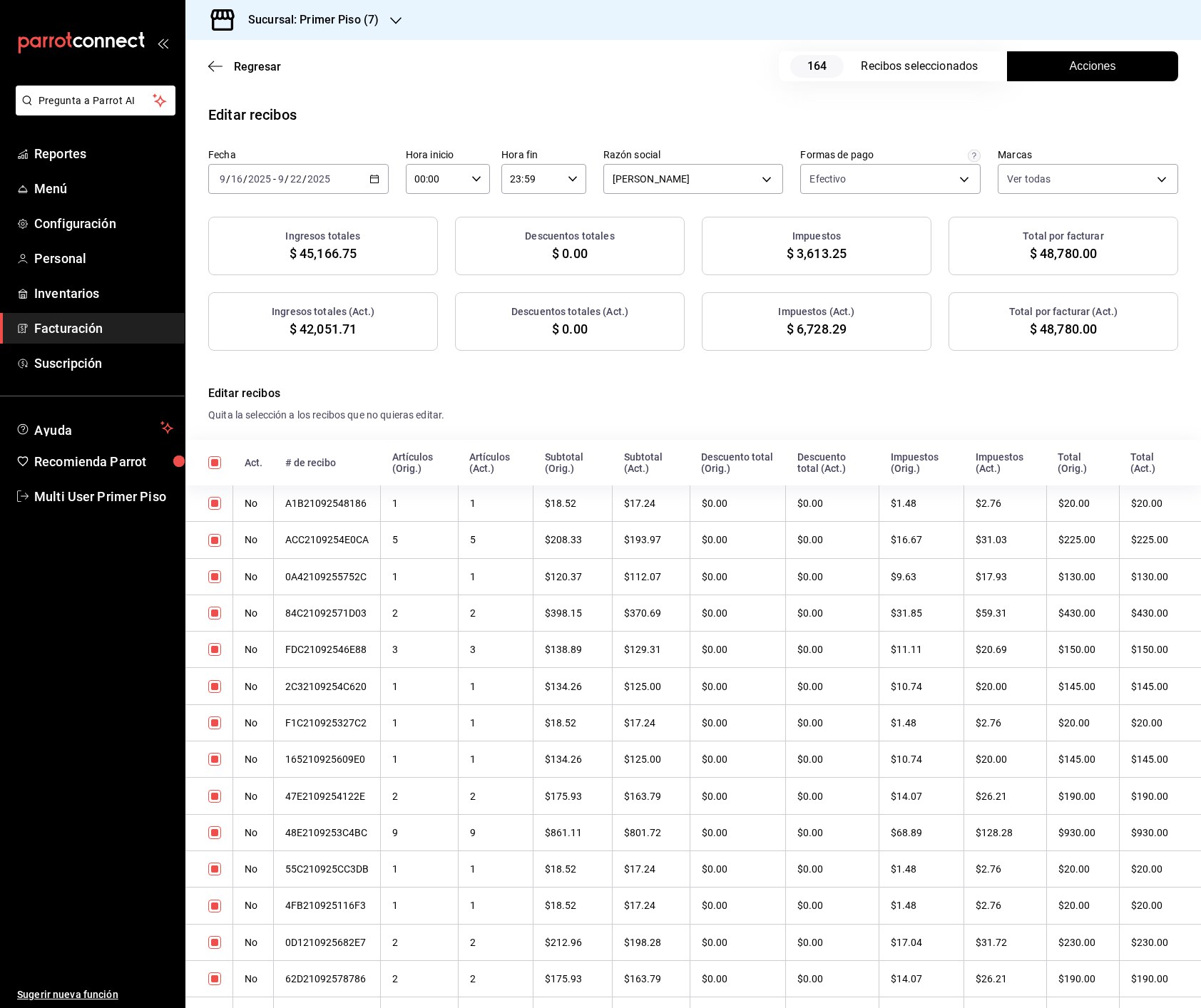
click at [1069, 66] on span "Acciones" at bounding box center [1092, 66] width 46 height 17
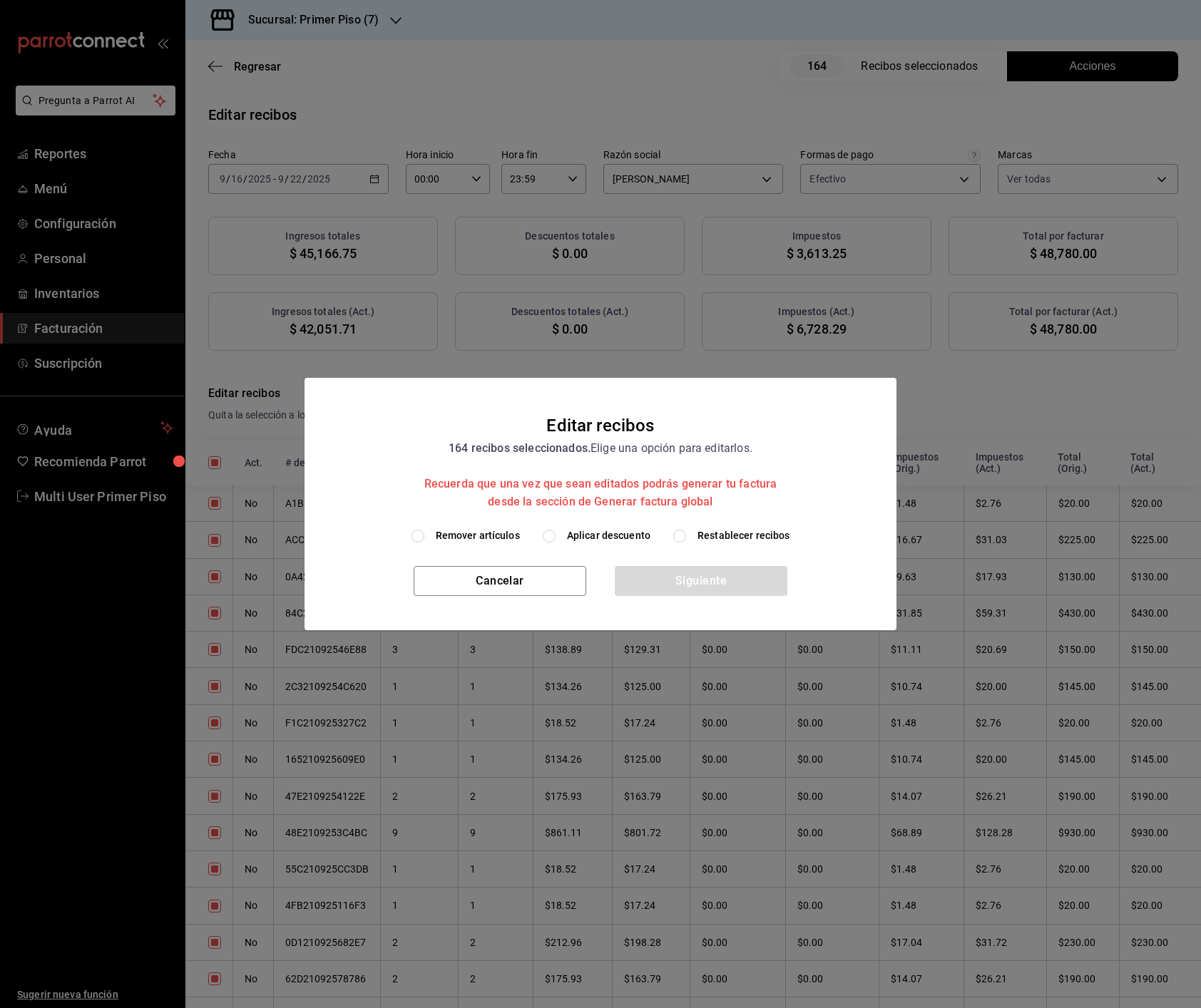
click at [496, 532] on span "Remover artículos" at bounding box center [477, 535] width 84 height 15
click at [424, 532] on input "Remover artículos" at bounding box center [418, 536] width 13 height 13
radio input "true"
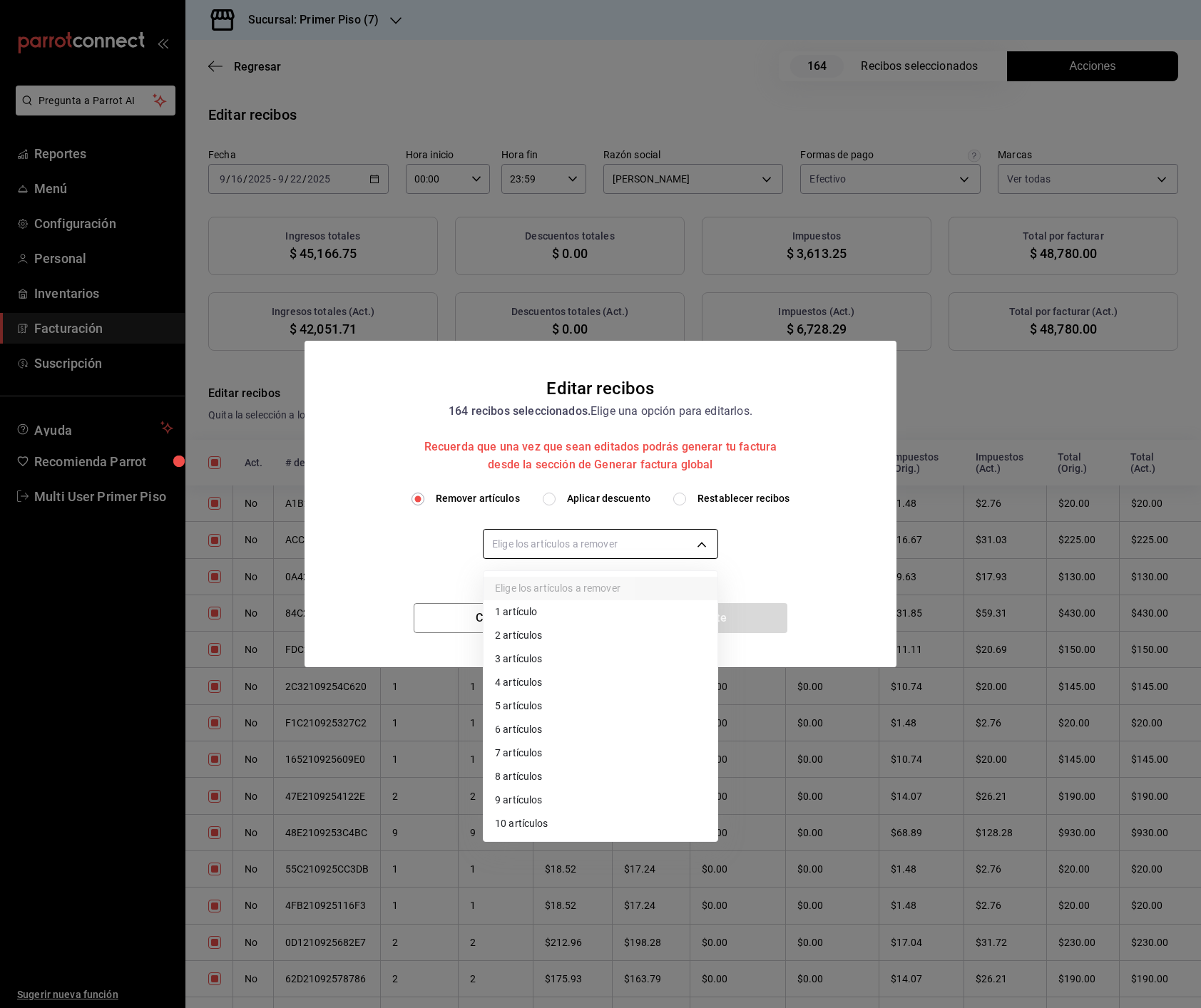
click at [571, 545] on body "Pregunta a Parrot AI Reportes Menú Configuración Personal Inventarios Facturaci…" at bounding box center [600, 504] width 1201 height 1008
click at [552, 688] on li "10 artículos" at bounding box center [600, 823] width 234 height 24
type input "10"
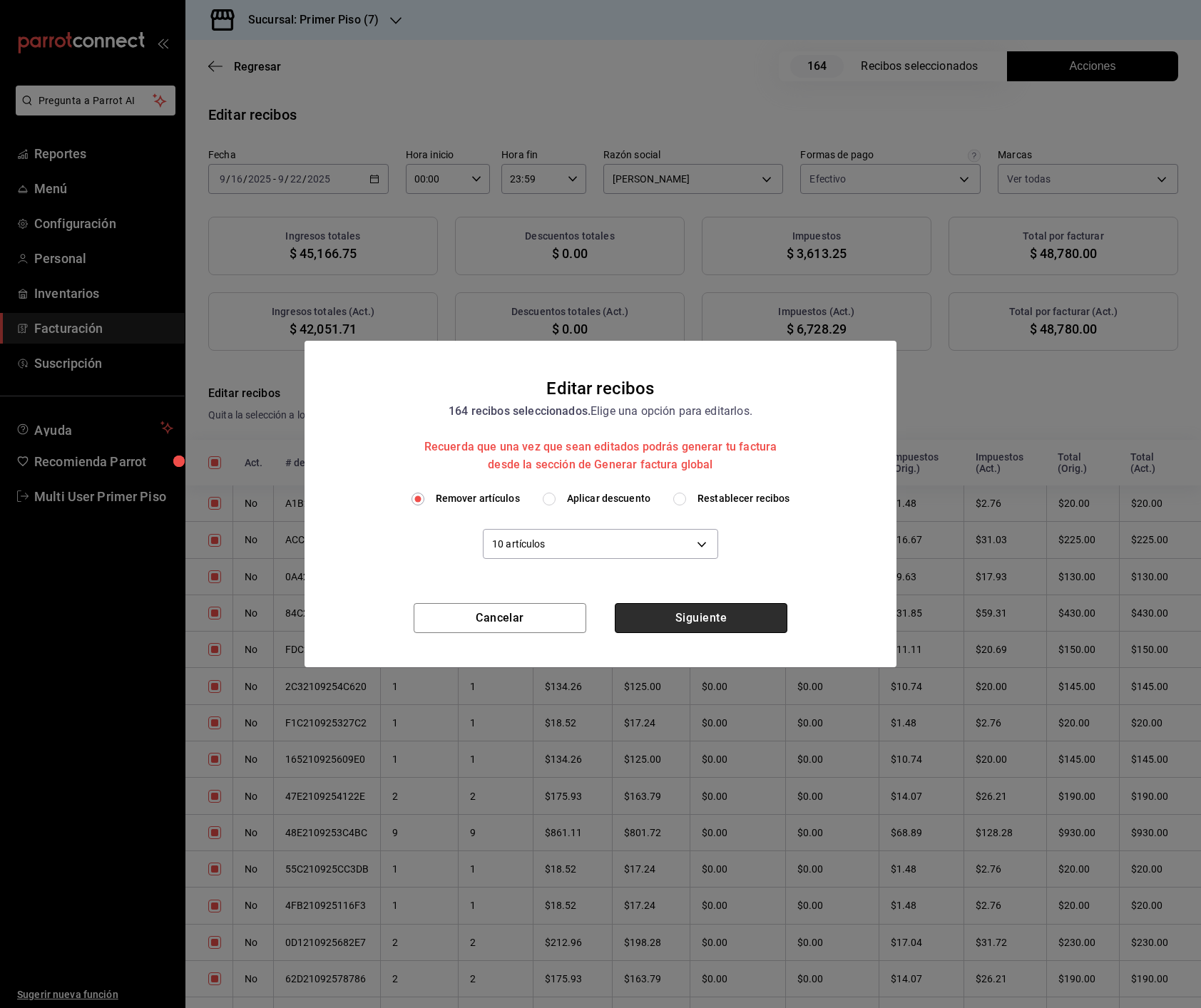
click at [758, 617] on button "Siguiente" at bounding box center [701, 618] width 172 height 30
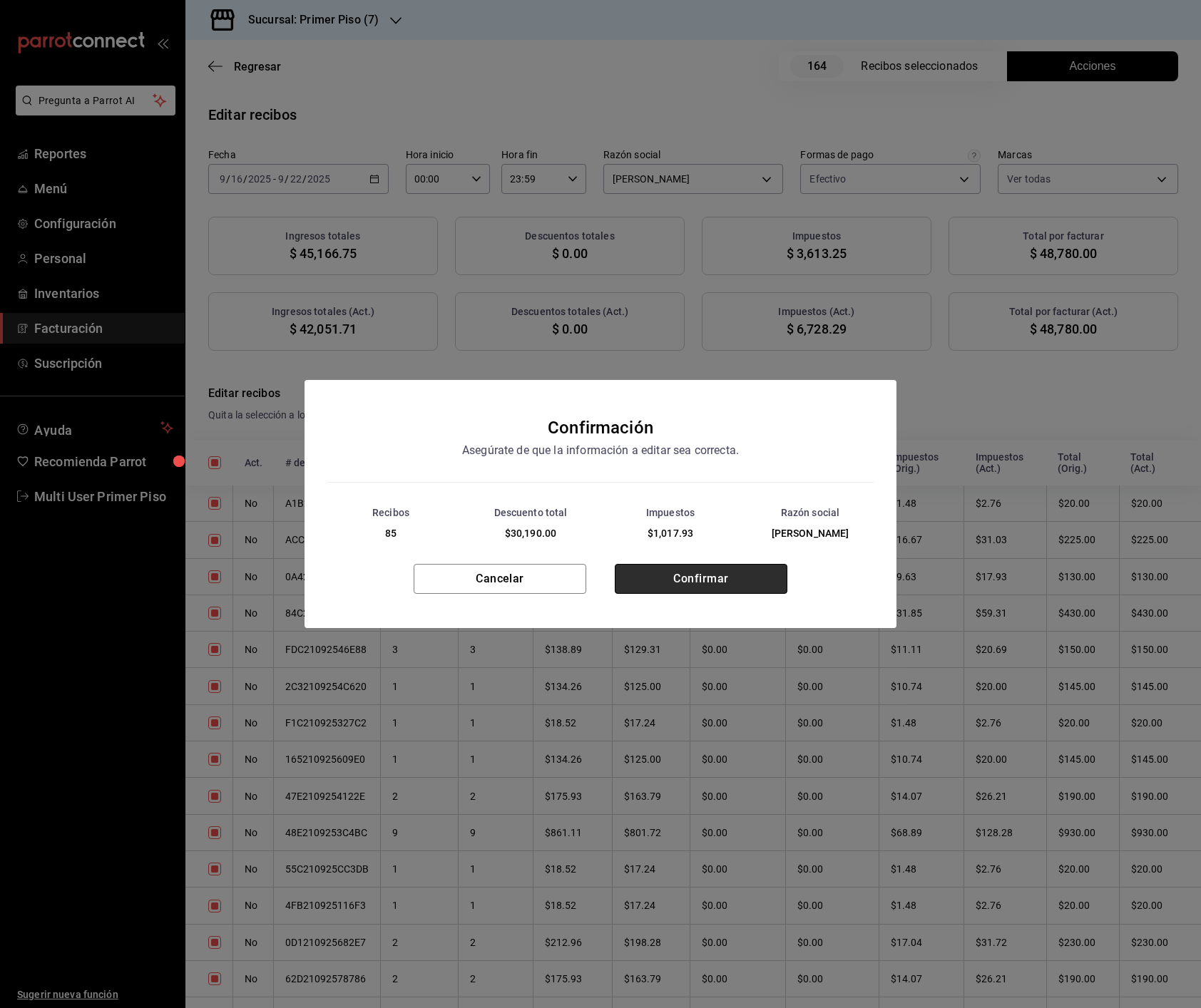
click at [732, 591] on button "Confirmar" at bounding box center [701, 579] width 172 height 30
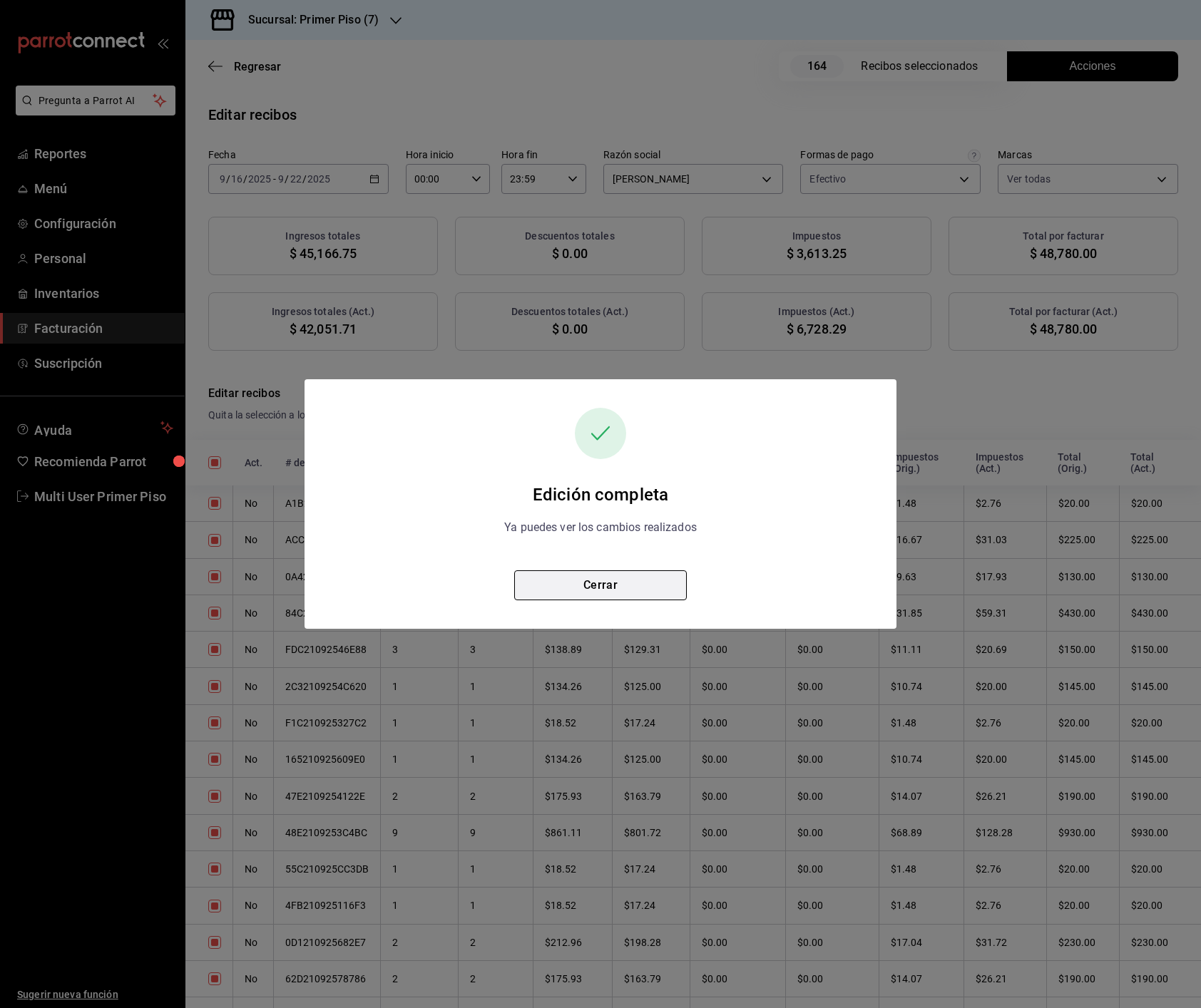
click at [632, 589] on button "Cerrar" at bounding box center [600, 586] width 172 height 30
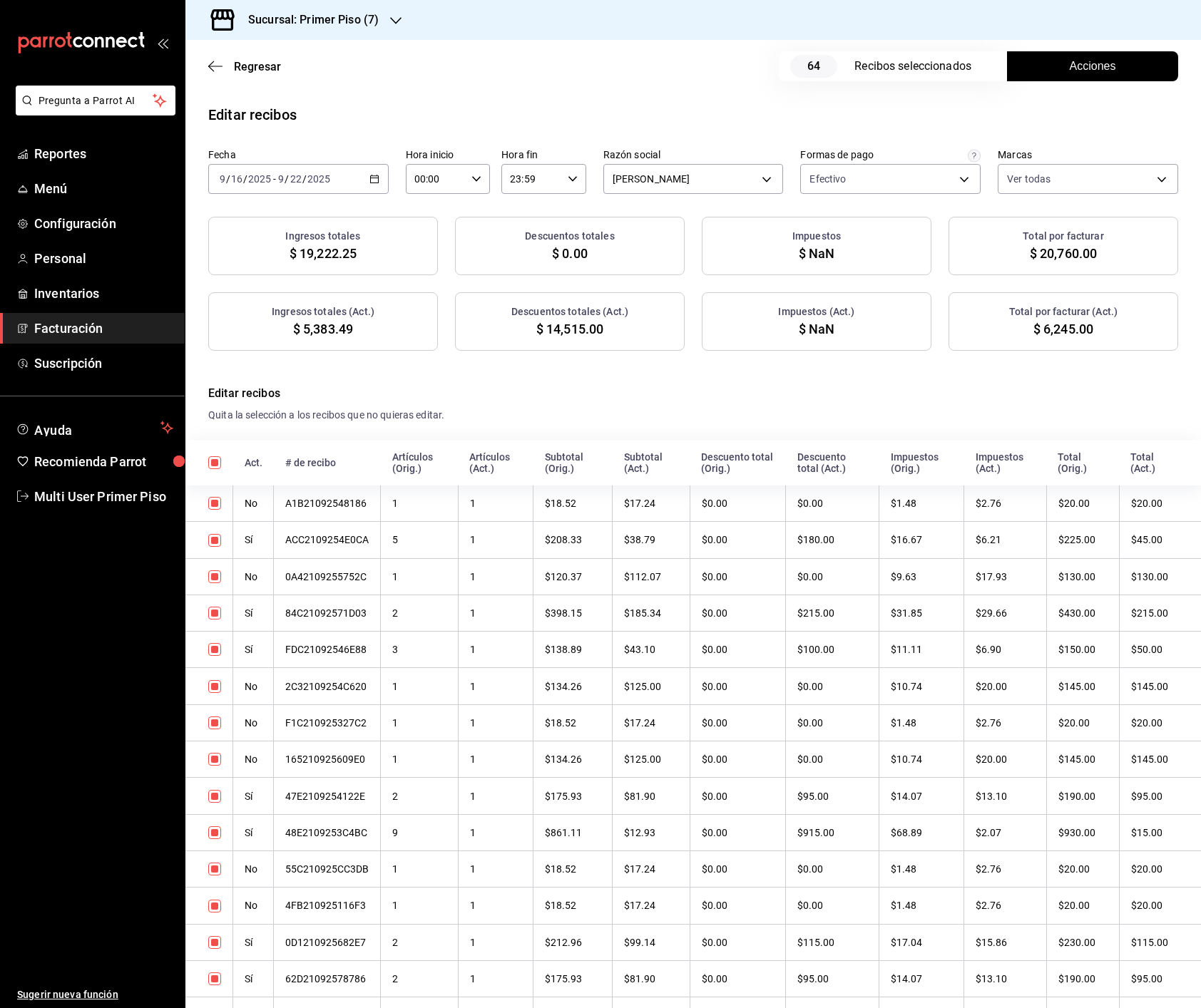
checkbox input "true"
